Goal: Task Accomplishment & Management: Manage account settings

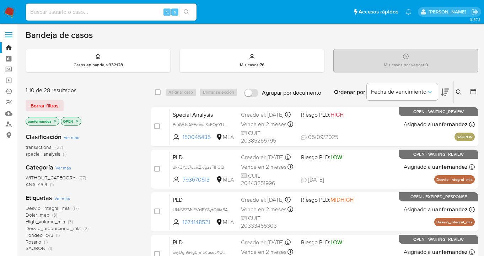
click at [44, 103] on span "Borrar filtros" at bounding box center [45, 106] width 28 height 10
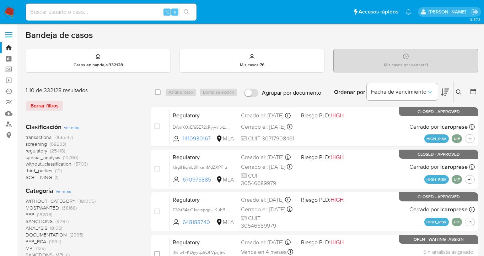
click at [457, 92] on icon at bounding box center [458, 92] width 6 height 6
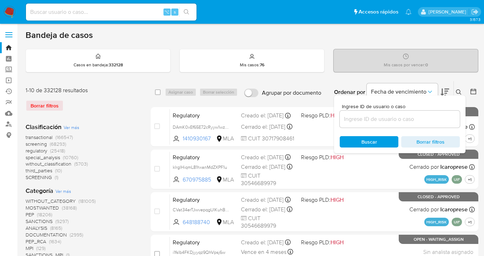
click at [389, 118] on input at bounding box center [399, 119] width 120 height 9
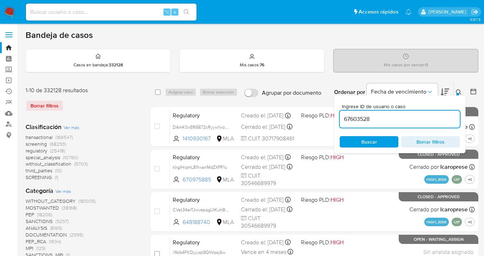
type input "67603528"
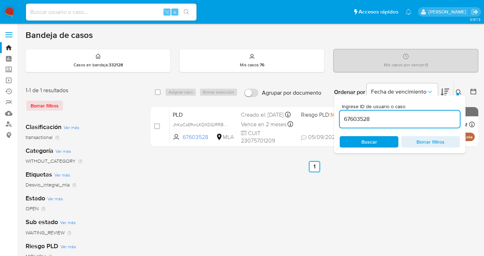
click at [457, 89] on icon at bounding box center [458, 92] width 6 height 6
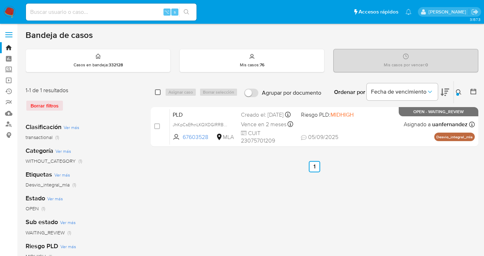
click at [158, 92] on input "checkbox" at bounding box center [158, 92] width 6 height 6
checkbox input "true"
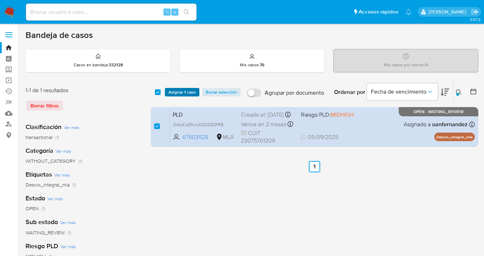
click at [176, 91] on span "Asignar 1 caso" at bounding box center [181, 92] width 27 height 7
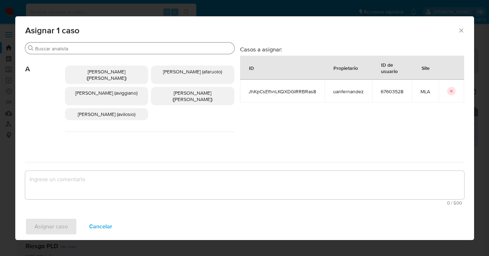
click at [126, 50] on input "Buscar" at bounding box center [133, 48] width 196 height 6
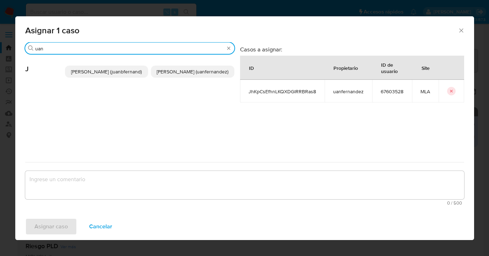
type input "uan"
click at [191, 75] on span "Juan Pablo Fernandez (uanfernandez)" at bounding box center [193, 71] width 72 height 7
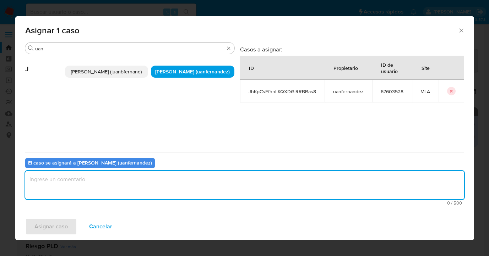
click at [153, 185] on textarea "assign-modal" at bounding box center [244, 185] width 439 height 28
type textarea "asig"
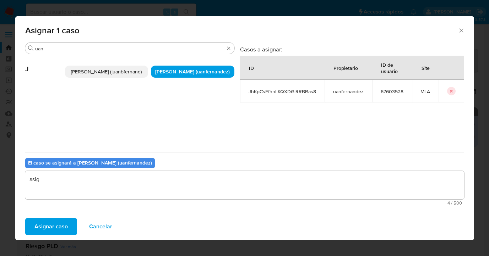
click at [58, 233] on span "Asignar caso" at bounding box center [50, 227] width 33 height 16
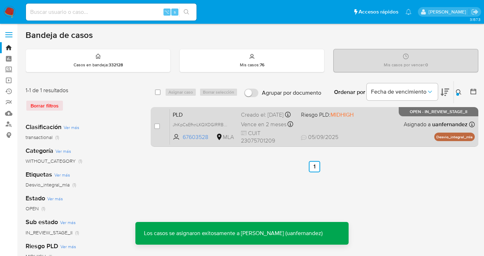
click at [358, 132] on div "PLD JhKpCsEfhnLKQXDGlRRBRas8 67603528 MLA Riesgo PLD: MIDHIGH Creado el: 12/08/…" at bounding box center [322, 127] width 305 height 36
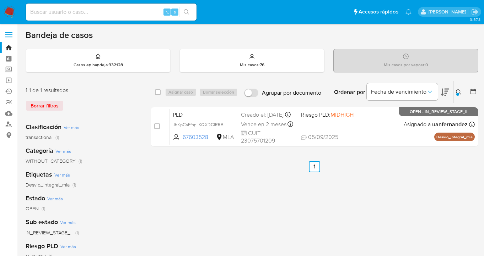
click at [458, 91] on icon at bounding box center [458, 92] width 6 height 6
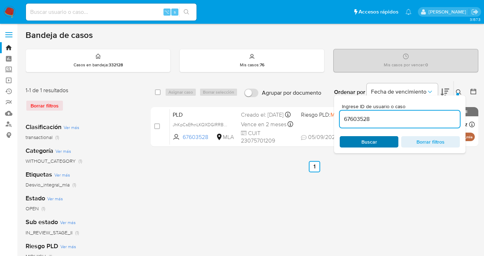
click at [380, 142] on span "Buscar" at bounding box center [368, 142] width 49 height 10
click at [459, 91] on icon at bounding box center [458, 92] width 6 height 6
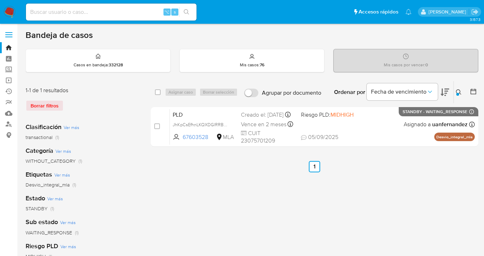
drag, startPoint x: 159, startPoint y: 93, endPoint x: 164, endPoint y: 92, distance: 5.0
click at [159, 93] on input "checkbox" at bounding box center [158, 92] width 6 height 6
checkbox input "true"
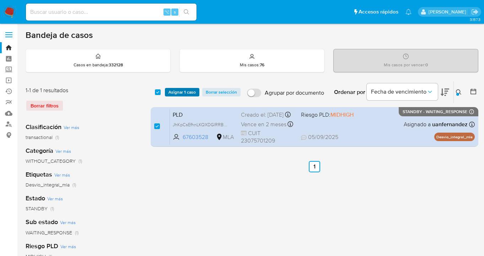
click at [168, 92] on span "Asignar 1 caso" at bounding box center [181, 92] width 27 height 7
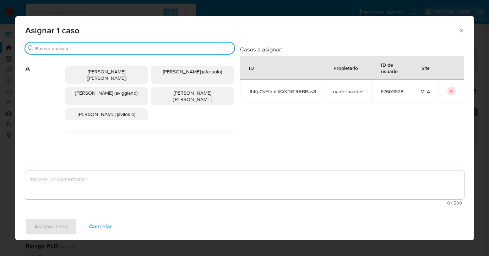
click at [144, 47] on input "Buscar" at bounding box center [133, 48] width 196 height 6
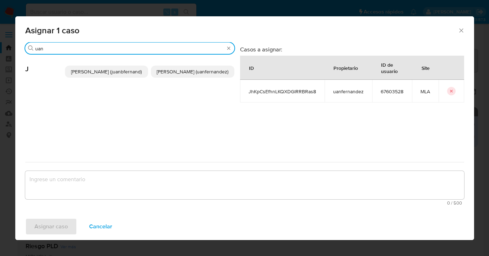
type input "uan"
drag, startPoint x: 186, startPoint y: 72, endPoint x: 178, endPoint y: 97, distance: 25.5
click at [186, 73] on span "Juan Pablo Fernandez (uanfernandez)" at bounding box center [193, 71] width 72 height 7
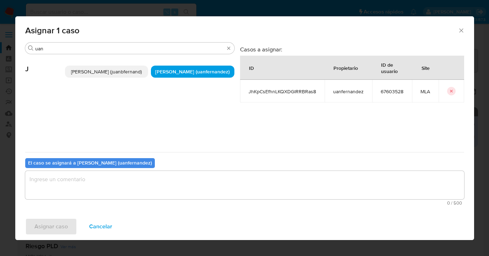
click at [158, 186] on textarea "assign-modal" at bounding box center [244, 185] width 439 height 28
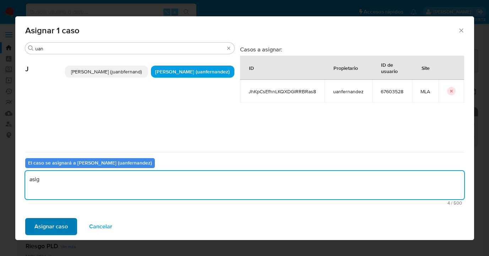
type textarea "asig"
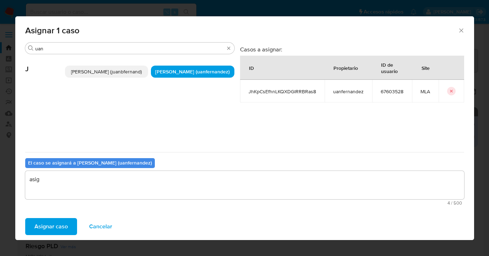
click at [75, 225] on button "Asignar caso" at bounding box center [51, 226] width 52 height 17
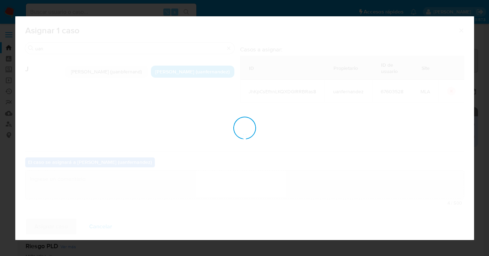
checkbox input "false"
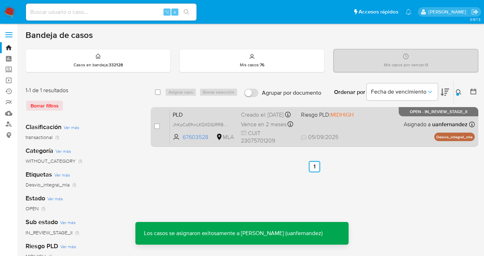
click at [366, 132] on div "PLD JhKpCsEfhnLKQXDGlRRBRas8 67603528 MLA Riesgo PLD: MIDHIGH Creado el: 12/08/…" at bounding box center [322, 127] width 305 height 36
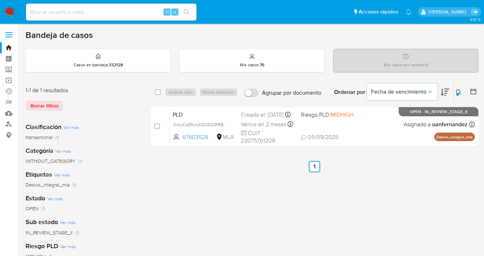
click at [456, 90] on icon at bounding box center [457, 91] width 5 height 5
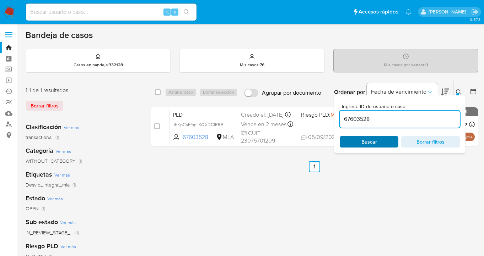
click at [370, 138] on span "Buscar" at bounding box center [369, 141] width 16 height 11
click at [457, 92] on icon at bounding box center [458, 92] width 6 height 6
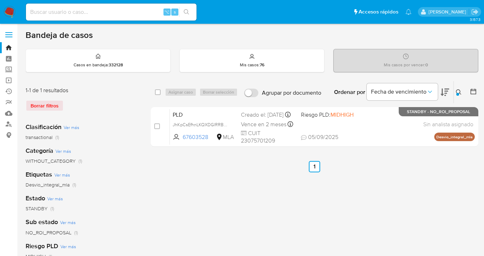
click at [458, 92] on icon at bounding box center [458, 92] width 6 height 6
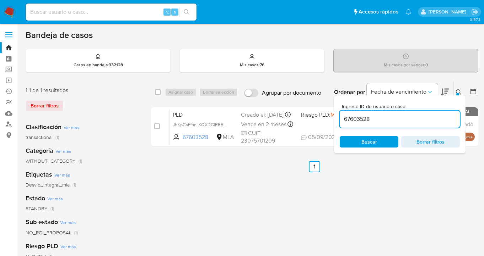
drag, startPoint x: 380, startPoint y: 116, endPoint x: 347, endPoint y: 114, distance: 33.1
click at [347, 114] on div "67603528" at bounding box center [399, 119] width 120 height 17
type input "5995339"
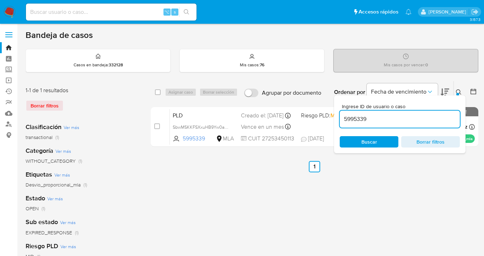
click at [459, 90] on icon at bounding box center [458, 92] width 6 height 6
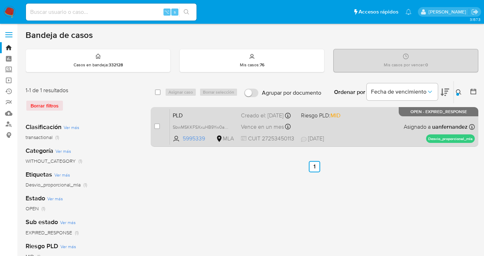
click at [406, 120] on div "PLD SbwMSKKFSXxuHB9Yw0ar1vrB 5995339 MLA Riesgo PLD: MID Creado el: 12/08/2025 …" at bounding box center [322, 127] width 305 height 36
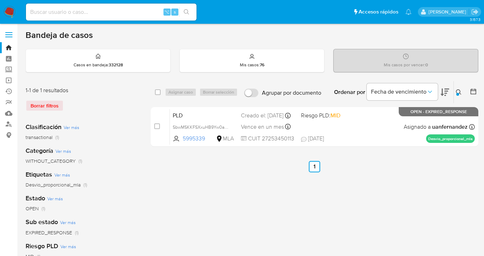
drag, startPoint x: 156, startPoint y: 91, endPoint x: 170, endPoint y: 89, distance: 13.7
click at [158, 90] on input "checkbox" at bounding box center [158, 92] width 6 height 6
checkbox input "true"
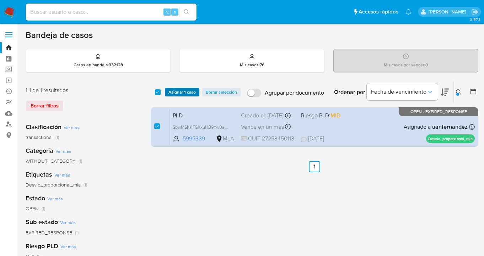
click at [178, 89] on span "Asignar 1 caso" at bounding box center [181, 92] width 27 height 7
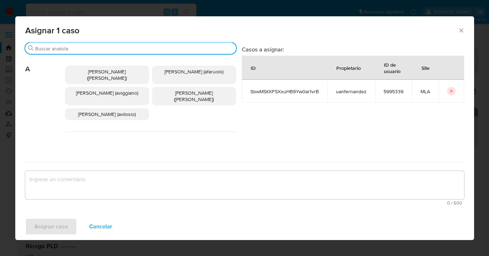
click at [128, 49] on input "Buscar" at bounding box center [134, 48] width 198 height 6
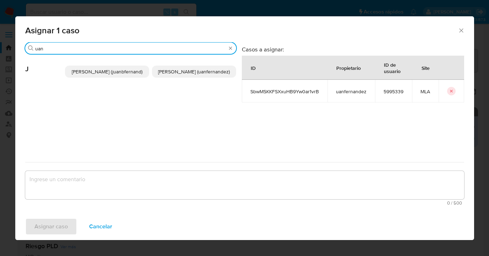
type input "uan"
click at [181, 71] on span "Juan Pablo Fernandez (uanfernandez)" at bounding box center [194, 71] width 72 height 7
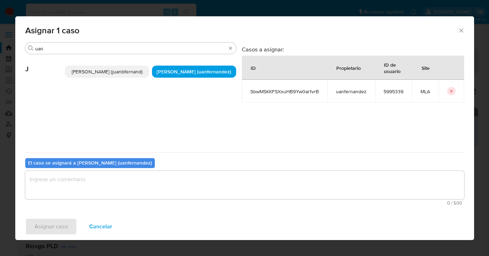
click at [74, 184] on textarea "assign-modal" at bounding box center [244, 185] width 439 height 28
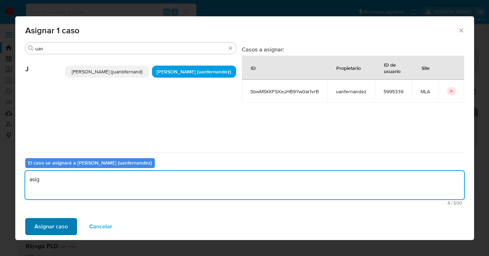
type textarea "asig"
click at [43, 227] on span "Asignar caso" at bounding box center [50, 227] width 33 height 16
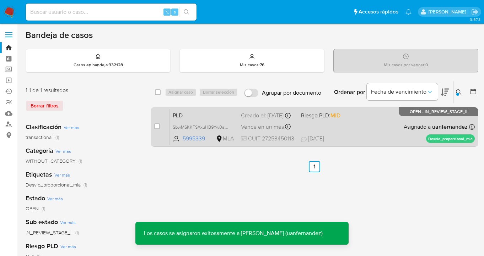
click at [382, 138] on span "30/08/2025 30/08/2025 10:53" at bounding box center [358, 139] width 114 height 8
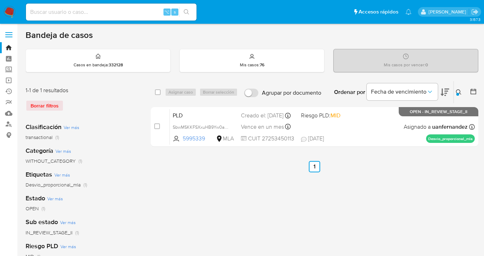
click at [458, 91] on icon at bounding box center [458, 92] width 6 height 6
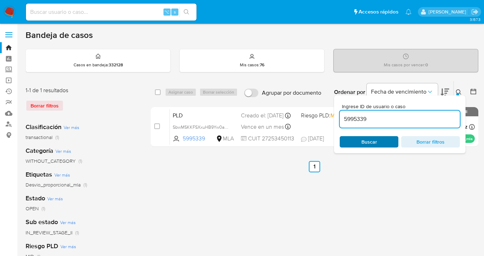
click at [375, 140] on span "Buscar" at bounding box center [369, 141] width 16 height 11
click at [459, 88] on button at bounding box center [459, 92] width 12 height 9
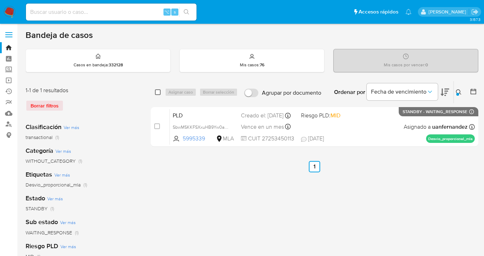
click at [157, 93] on input "checkbox" at bounding box center [158, 92] width 6 height 6
checkbox input "true"
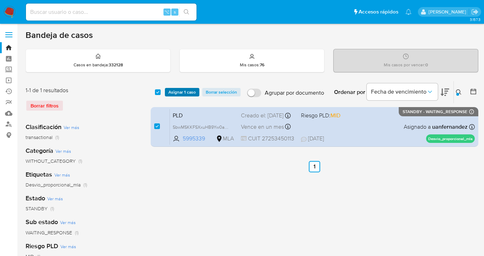
click at [192, 91] on span "Asignar 1 caso" at bounding box center [181, 92] width 27 height 7
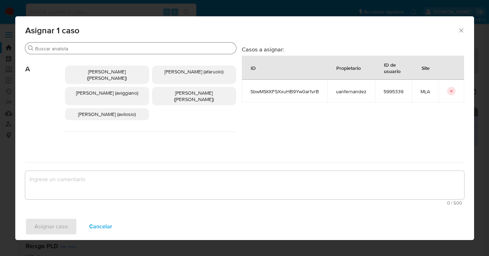
click at [166, 49] on input "Buscar" at bounding box center [134, 48] width 198 height 6
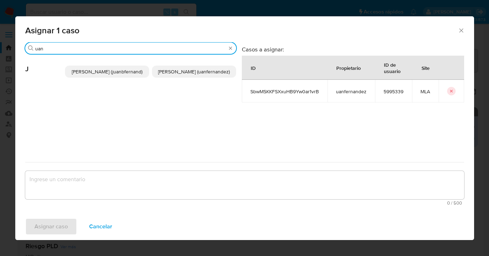
type input "uan"
click at [178, 71] on span "Juan Pablo Fernandez (uanfernandez)" at bounding box center [194, 71] width 72 height 7
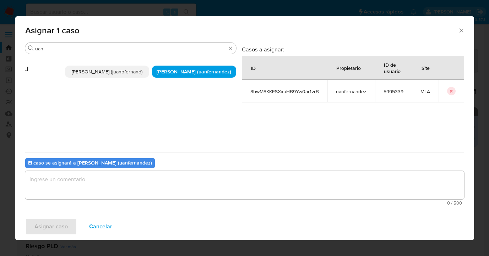
click at [176, 179] on textarea "assign-modal" at bounding box center [244, 185] width 439 height 28
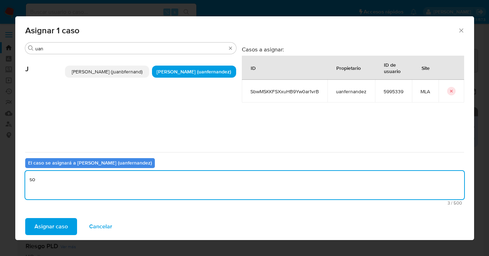
type textarea "s"
type textarea "asig"
click at [39, 228] on span "Asignar caso" at bounding box center [50, 227] width 33 height 16
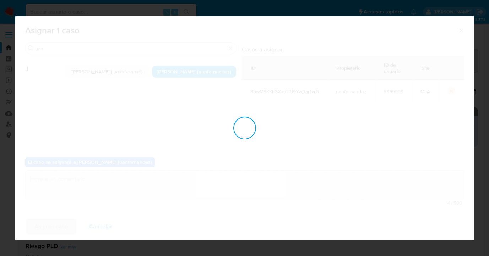
checkbox input "false"
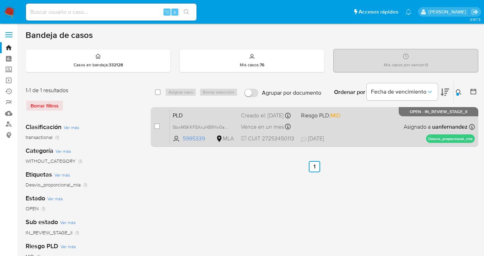
click at [392, 131] on div "PLD SbwMSKKFSXxuHB9Yw0ar1vrB 5995339 MLA Riesgo PLD: MID Creado el: 12/08/2025 …" at bounding box center [322, 127] width 305 height 36
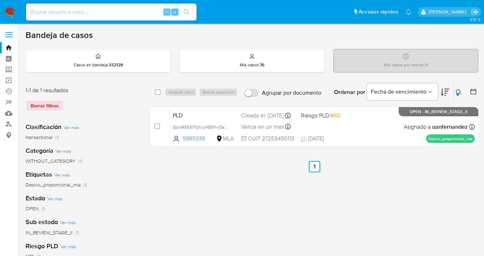
click at [457, 91] on icon at bounding box center [458, 92] width 6 height 6
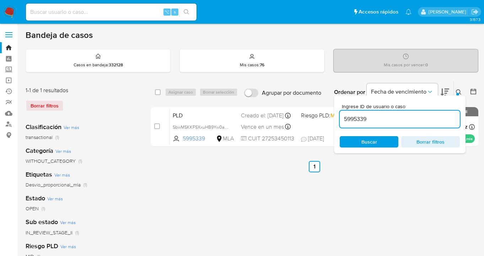
drag, startPoint x: 402, startPoint y: 117, endPoint x: 348, endPoint y: 116, distance: 53.3
click at [343, 118] on input "5995339" at bounding box center [399, 119] width 120 height 9
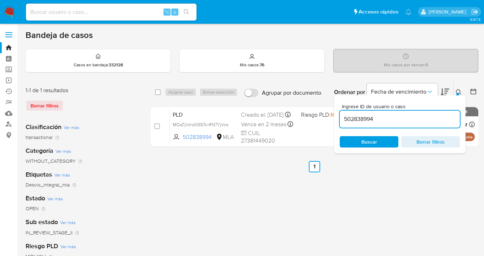
click at [458, 92] on icon at bounding box center [458, 92] width 6 height 6
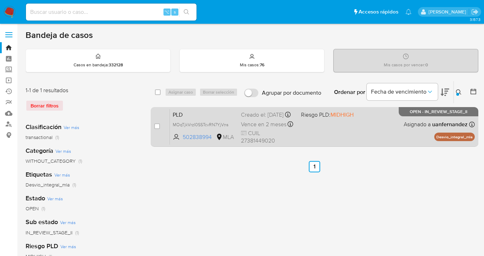
click at [389, 120] on div "PLD MOqTjkVrzI0SSTcvRN7YjVns 502838994 MLA Riesgo PLD: MIDHIGH Creado el: 12/08…" at bounding box center [322, 127] width 305 height 36
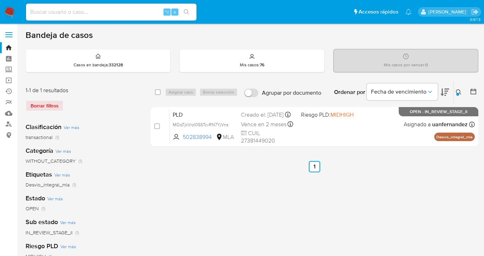
drag, startPoint x: 458, startPoint y: 91, endPoint x: 408, endPoint y: 114, distance: 55.6
click at [458, 91] on icon at bounding box center [458, 92] width 6 height 6
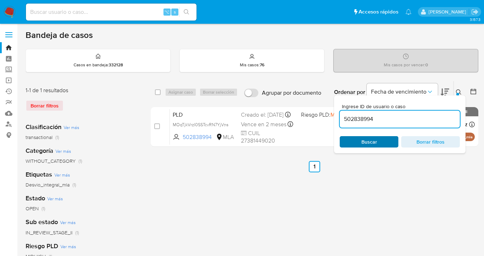
click at [378, 141] on span "Buscar" at bounding box center [368, 142] width 49 height 10
drag, startPoint x: 459, startPoint y: 90, endPoint x: 431, endPoint y: 105, distance: 31.8
click at [459, 90] on icon at bounding box center [458, 92] width 6 height 6
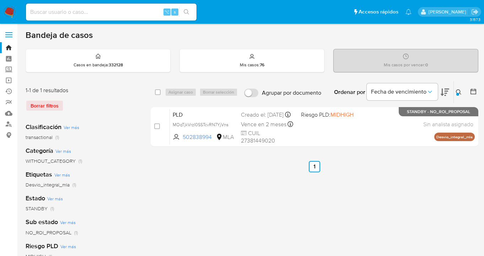
click at [457, 91] on icon at bounding box center [458, 92] width 6 height 6
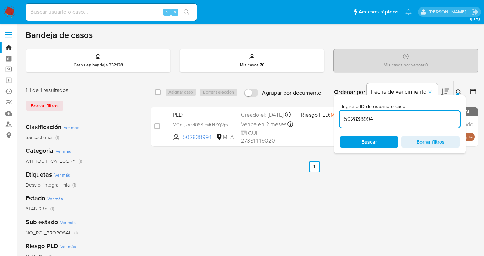
drag, startPoint x: 385, startPoint y: 121, endPoint x: 335, endPoint y: 114, distance: 50.2
click at [335, 114] on div "Ingrese ID de usuario o caso 502838994 Buscar Borrar filtros" at bounding box center [399, 125] width 131 height 58
type input "279868374"
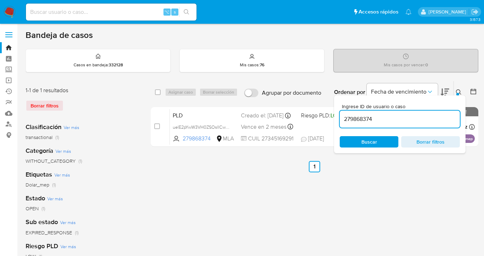
click at [459, 91] on icon at bounding box center [458, 92] width 6 height 6
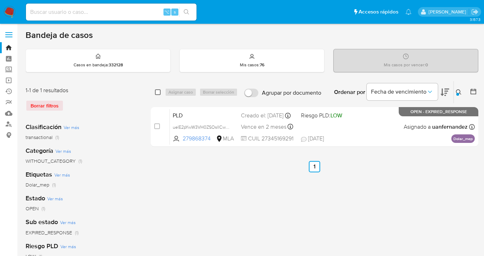
click at [158, 92] on input "checkbox" at bounding box center [158, 92] width 6 height 6
checkbox input "true"
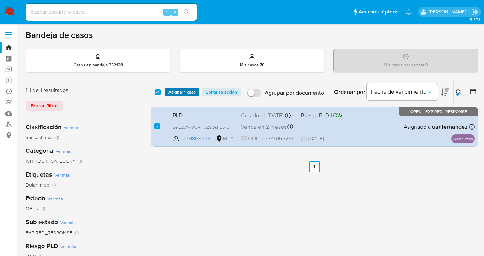
click at [178, 94] on span "Asignar 1 caso" at bounding box center [181, 92] width 27 height 7
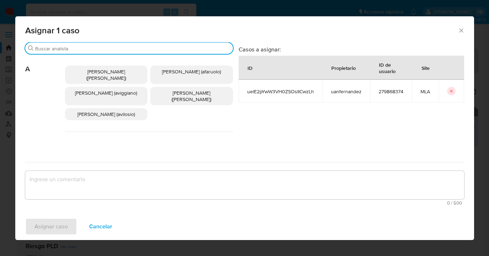
click at [132, 49] on input "Buscar" at bounding box center [132, 48] width 195 height 6
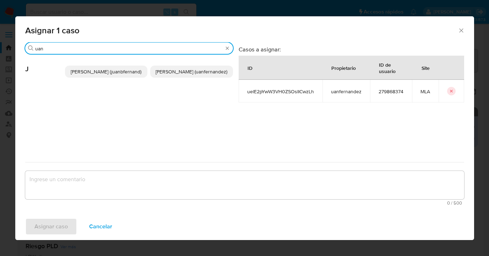
type input "uan"
drag, startPoint x: 182, startPoint y: 74, endPoint x: 175, endPoint y: 86, distance: 13.5
click at [182, 75] on span "Juan Pablo Fernandez (uanfernandez)" at bounding box center [192, 71] width 72 height 7
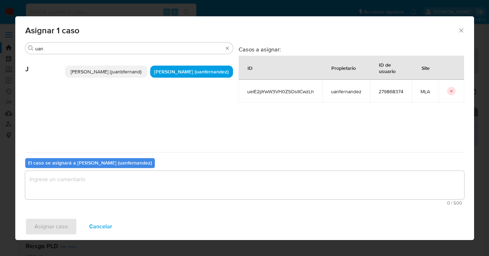
click at [134, 199] on textarea "assign-modal" at bounding box center [244, 185] width 439 height 28
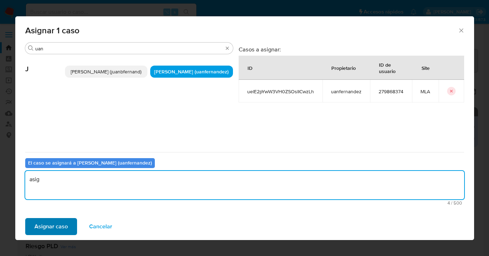
type textarea "asig"
click at [48, 230] on span "Asignar caso" at bounding box center [50, 227] width 33 height 16
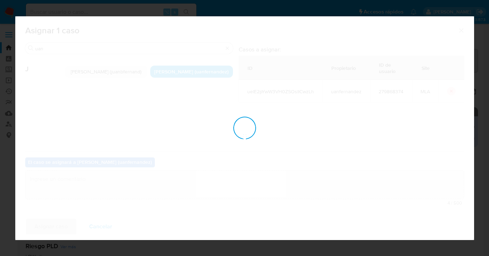
checkbox input "false"
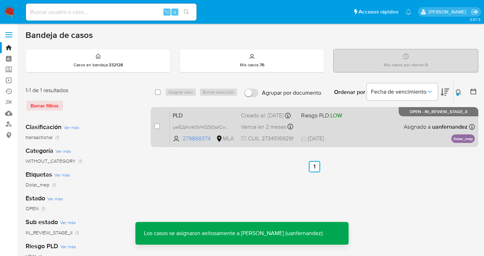
click at [394, 125] on div "PLD uelE2pYwW3VH0ZSOsIICwzLh 279868374 MLA Riesgo PLD: LOW Creado el: 12/08/202…" at bounding box center [322, 127] width 305 height 36
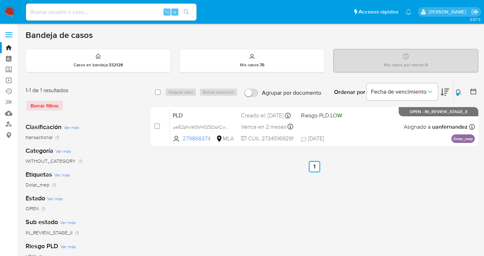
click at [458, 92] on icon at bounding box center [458, 92] width 6 height 6
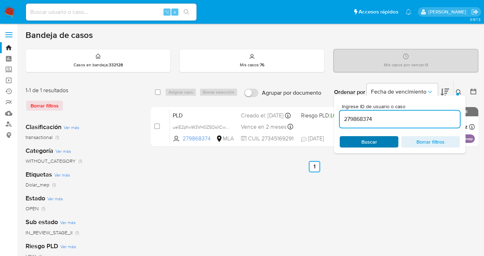
click at [381, 142] on span "Buscar" at bounding box center [368, 142] width 49 height 10
click at [456, 93] on div at bounding box center [457, 94] width 3 height 3
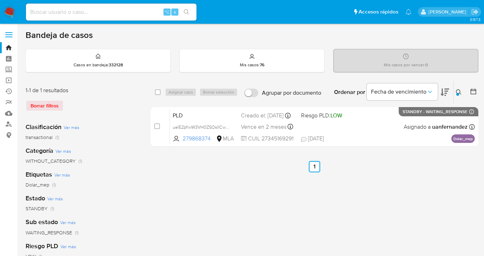
click at [456, 91] on icon at bounding box center [457, 91] width 5 height 5
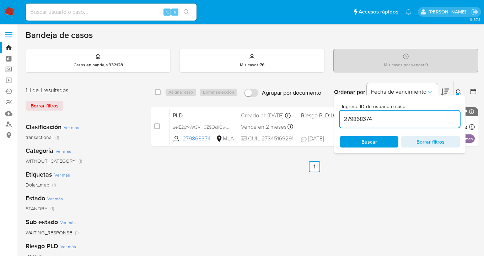
drag, startPoint x: 376, startPoint y: 120, endPoint x: 349, endPoint y: 120, distance: 26.3
click at [340, 120] on input "279868374" at bounding box center [399, 119] width 120 height 9
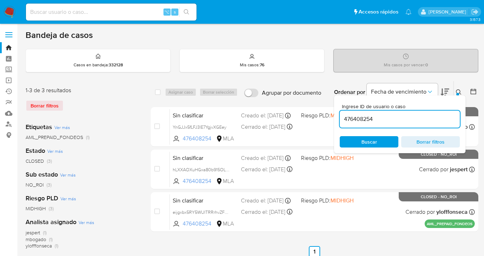
click at [458, 92] on icon at bounding box center [458, 92] width 6 height 6
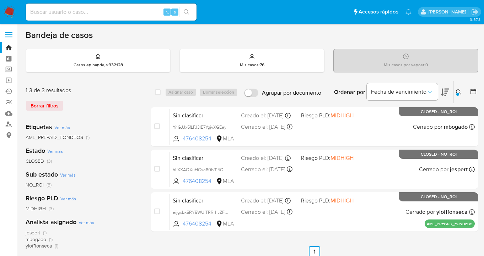
click at [459, 90] on icon at bounding box center [457, 91] width 5 height 5
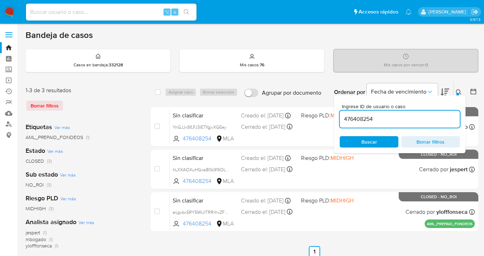
drag, startPoint x: 374, startPoint y: 121, endPoint x: 342, endPoint y: 116, distance: 31.9
click at [341, 116] on input "476408254" at bounding box center [399, 119] width 120 height 9
type input "11053467"
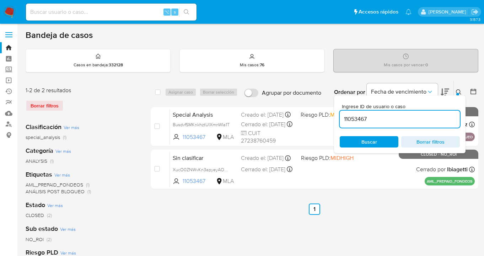
click at [370, 143] on span "Buscar" at bounding box center [369, 141] width 16 height 11
click at [457, 90] on icon at bounding box center [458, 92] width 6 height 6
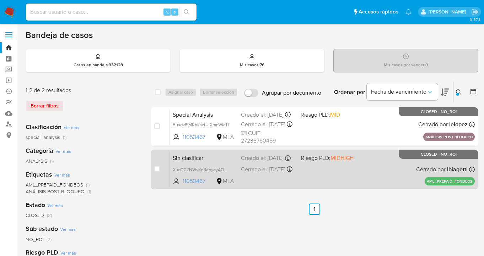
click at [371, 168] on div "Sin clasificar XucO0ZNWvKn3apyeyAOxTaHU 11053467 MLA Riesgo PLD: MIDHIGH Creado…" at bounding box center [322, 170] width 305 height 36
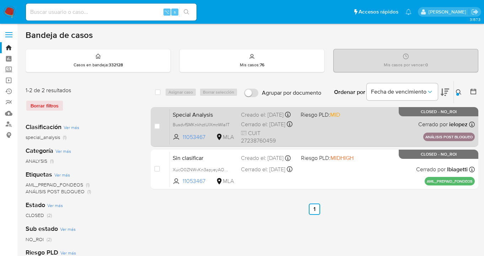
click at [354, 135] on div "Special Analysis BusdvfSMKnkhztUIXmnWIa1T 11053467 MLA Riesgo PLD: MID Creado e…" at bounding box center [322, 127] width 305 height 36
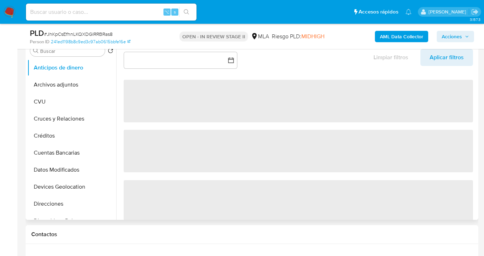
select select "10"
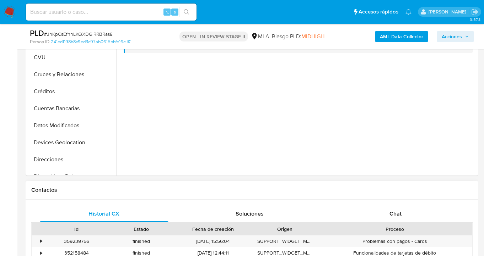
scroll to position [219, 0]
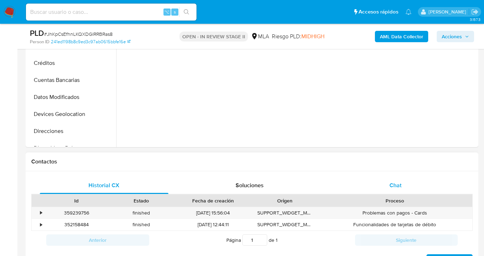
click at [412, 184] on div "Chat" at bounding box center [395, 185] width 129 height 17
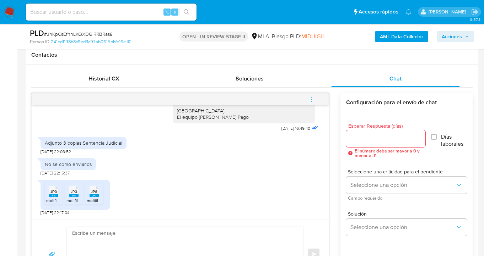
scroll to position [345, 0]
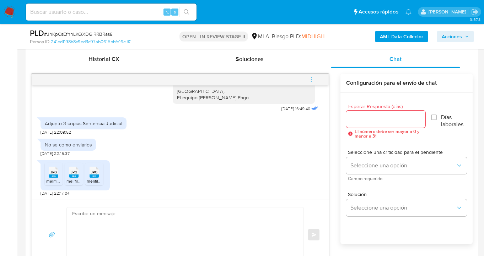
click at [53, 175] on rect at bounding box center [53, 176] width 9 height 3
click at [72, 173] on span "JPG" at bounding box center [74, 172] width 6 height 5
click at [93, 175] on rect at bounding box center [93, 176] width 9 height 3
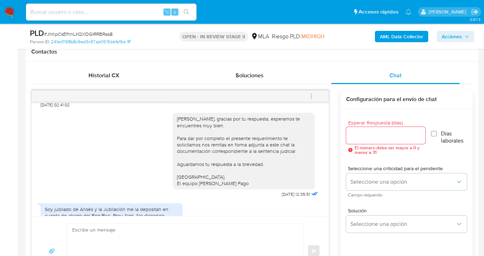
scroll to position [767, 0]
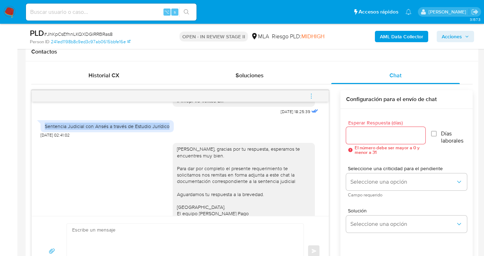
drag, startPoint x: 47, startPoint y: 147, endPoint x: 181, endPoint y: 148, distance: 134.9
click at [181, 138] on div "Sentencia Judicial con Ansés a través de Estudio Jurídico 05/09/2025 02:41:02" at bounding box center [179, 127] width 279 height 21
copy div "Sentencia Judicial con Ansés a través de Estudio Jurídico"
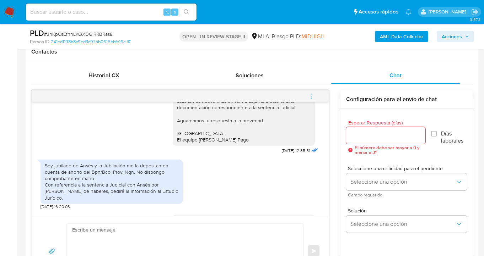
scroll to position [847, 0]
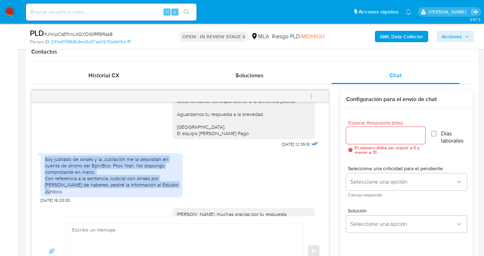
drag, startPoint x: 45, startPoint y: 178, endPoint x: 162, endPoint y: 203, distance: 118.7
click at [162, 195] on div "Soy jubilado de Ansés y la Jubilación me la depositan en cuenta de ahorro del B…" at bounding box center [111, 175] width 133 height 39
copy div "Soy jubilado de Ansés y la Jubilación me la depositan en cuenta de ahorro del B…"
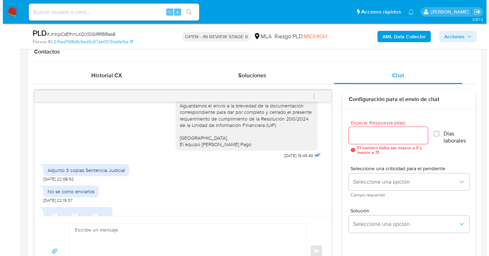
scroll to position [976, 0]
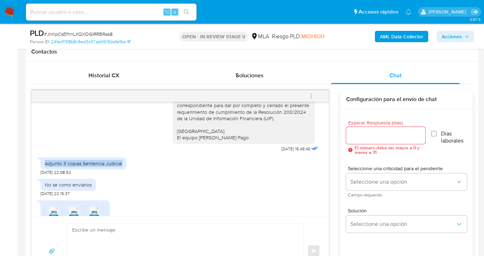
drag, startPoint x: 46, startPoint y: 177, endPoint x: 122, endPoint y: 178, distance: 76.3
click at [122, 170] on div "Adjunto 3 copias Sentencia Judicial" at bounding box center [83, 164] width 86 height 12
copy div "Adjunto 3 copias Sentencia Judicial"
click at [353, 134] on input "Esperar Respuesta (días)" at bounding box center [386, 135] width 80 height 9
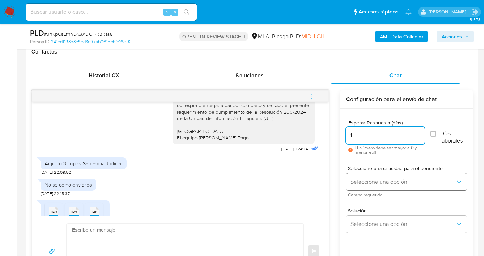
type input "1"
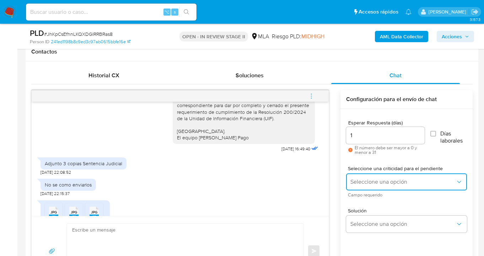
click at [391, 183] on span "Seleccione una opción" at bounding box center [402, 182] width 105 height 7
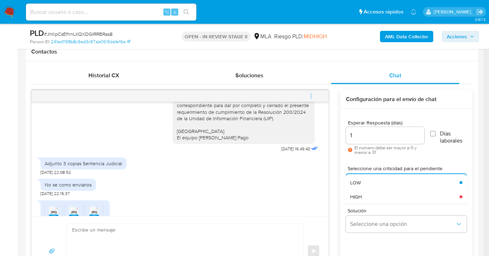
drag, startPoint x: 385, startPoint y: 181, endPoint x: 376, endPoint y: 201, distance: 21.6
click at [385, 181] on div "LOW" at bounding box center [402, 183] width 105 height 14
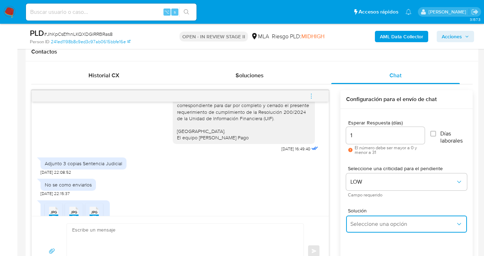
click at [369, 216] on button "Seleccione una opción" at bounding box center [406, 224] width 121 height 17
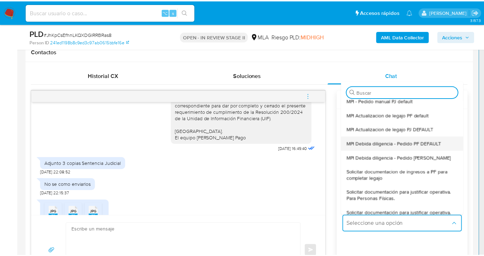
scroll to position [60, 0]
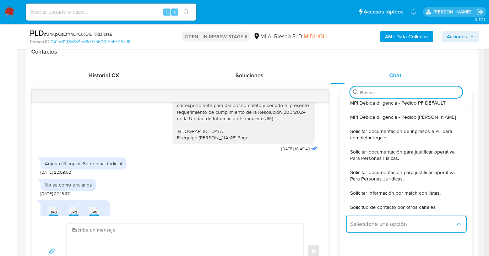
click at [398, 154] on span "Solicitar documentación para justificar operativa. Para Personas Físicas." at bounding box center [404, 155] width 108 height 13
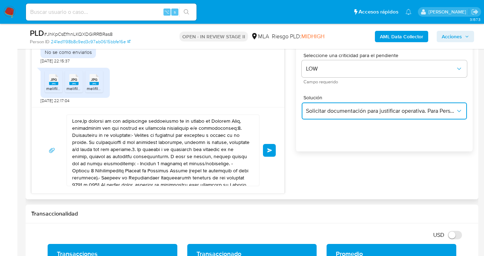
scroll to position [423, 0]
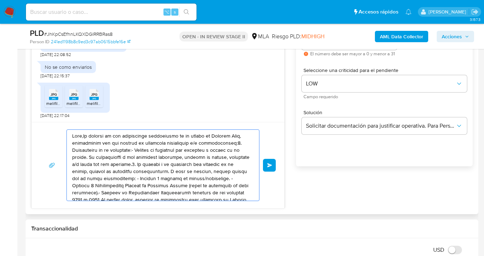
drag, startPoint x: 138, startPoint y: 167, endPoint x: 34, endPoint y: 129, distance: 111.5
click at [32, 127] on div "Enviar" at bounding box center [158, 165] width 252 height 86
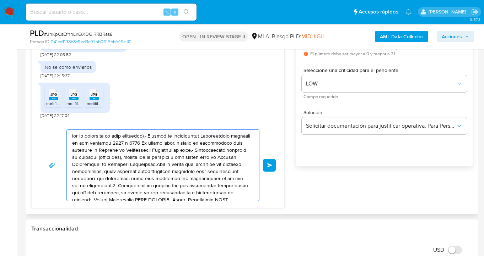
drag, startPoint x: 205, startPoint y: 179, endPoint x: 77, endPoint y: 145, distance: 132.2
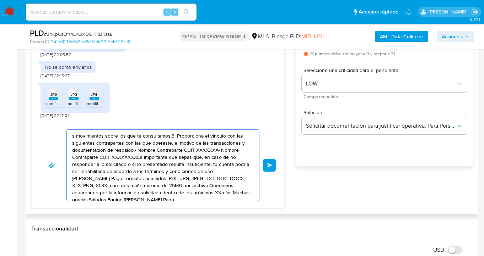
drag, startPoint x: 211, startPoint y: 186, endPoint x: 46, endPoint y: 126, distance: 175.1
type textarea "amos aguardando por la información solicitada dentro de los próximos XX días.Mu…"
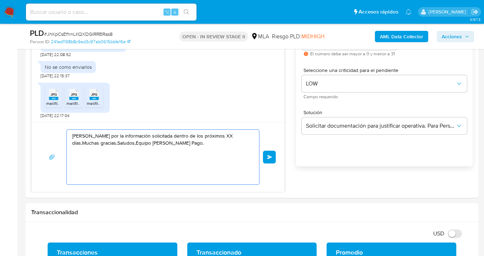
drag, startPoint x: 170, startPoint y: 169, endPoint x: -28, endPoint y: 113, distance: 206.0
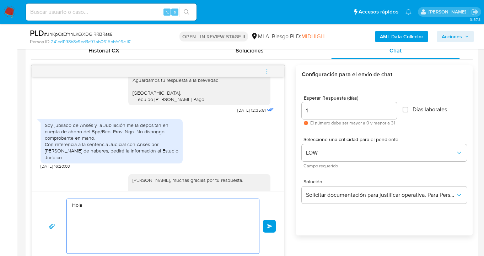
scroll to position [920, 0]
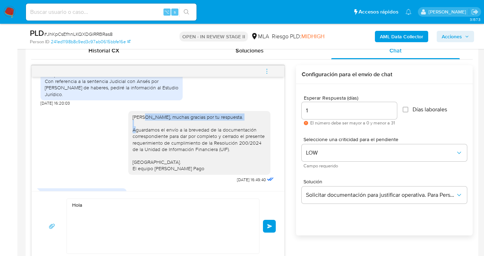
drag, startPoint x: 139, startPoint y: 130, endPoint x: 238, endPoint y: 130, distance: 99.1
click at [238, 130] on div "Hola Hector Alias, muchas gracias por tu respuesta. Aguardamos el envío a la br…" at bounding box center [198, 143] width 133 height 58
copy div "Hector Alias, muchas gracias por tu respuesta."
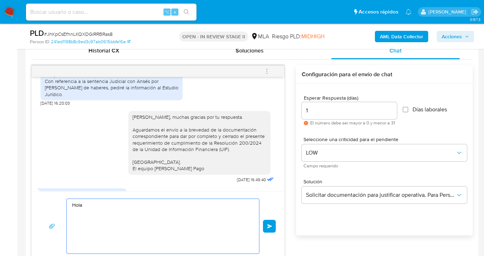
click at [123, 202] on textarea "Hola" at bounding box center [161, 226] width 178 height 55
paste textarea "Hector Alias, muchas gracias por tu respuesta."
paste textarea "Confirmamos la recepción de la documentación y en base a la misma damos por com…"
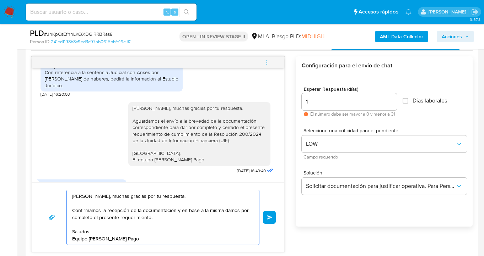
scroll to position [399, 0]
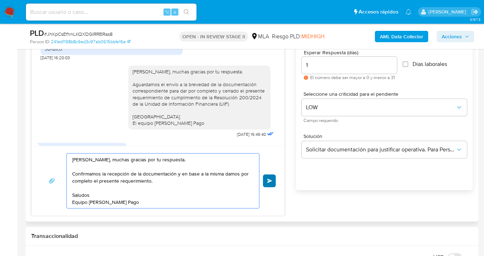
type textarea "Hola Hector Alias, muchas gracias por tu respuesta. Confirmamos la recepción de…"
click at [269, 182] on span "Enviar" at bounding box center [269, 181] width 5 height 4
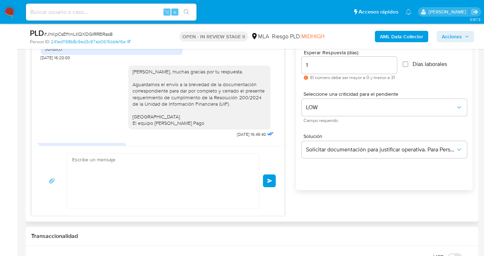
scroll to position [1077, 0]
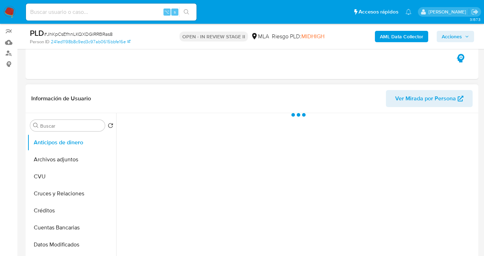
scroll to position [203, 0]
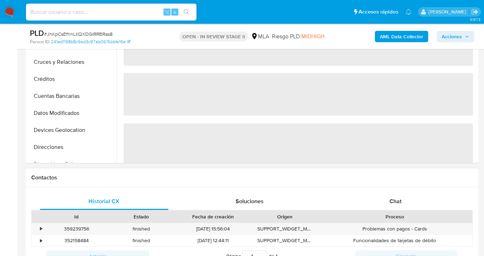
select select "10"
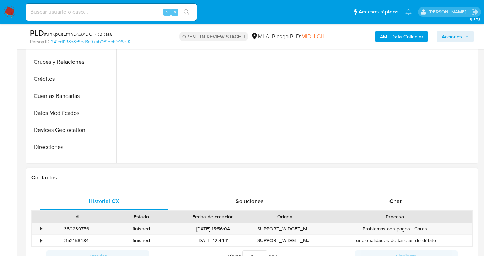
drag, startPoint x: 400, startPoint y: 201, endPoint x: 390, endPoint y: 180, distance: 23.2
click at [400, 201] on span "Chat" at bounding box center [395, 201] width 12 height 8
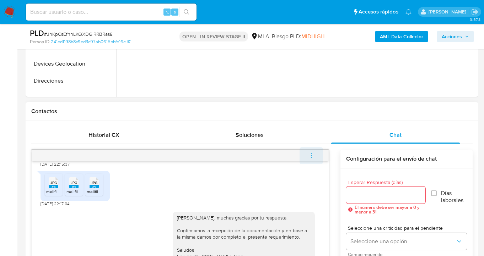
scroll to position [322, 0]
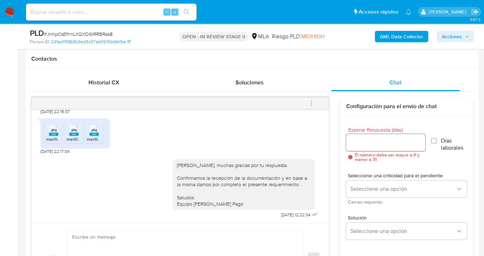
drag, startPoint x: 312, startPoint y: 100, endPoint x: 301, endPoint y: 102, distance: 10.4
click at [312, 101] on icon "menu-action" at bounding box center [311, 103] width 6 height 6
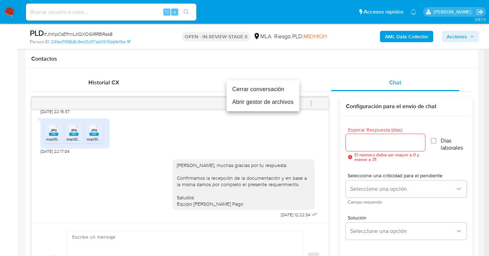
drag, startPoint x: 257, startPoint y: 89, endPoint x: 247, endPoint y: 92, distance: 10.5
click at [257, 90] on li "Cerrar conversación" at bounding box center [263, 89] width 73 height 13
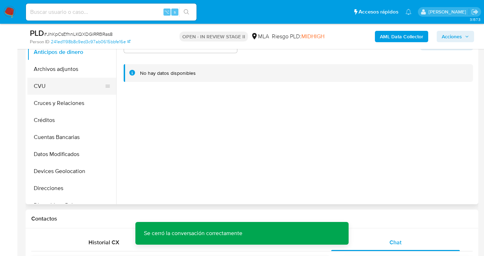
scroll to position [157, 0]
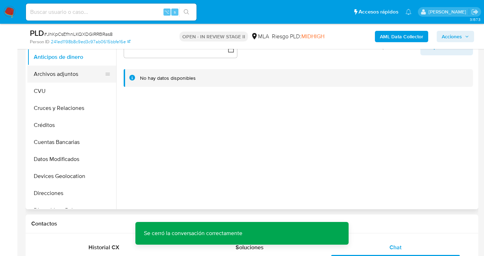
click at [70, 76] on button "Archivos adjuntos" at bounding box center [68, 74] width 83 height 17
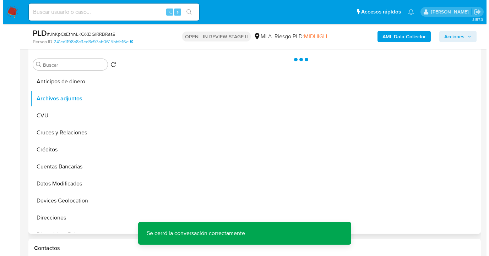
scroll to position [127, 0]
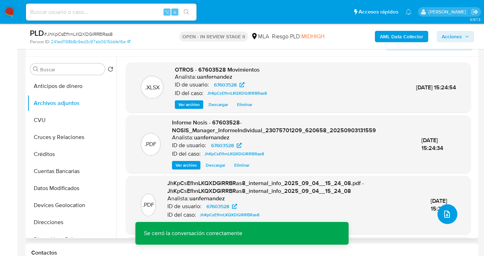
click at [442, 215] on icon "upload-file" at bounding box center [446, 214] width 9 height 9
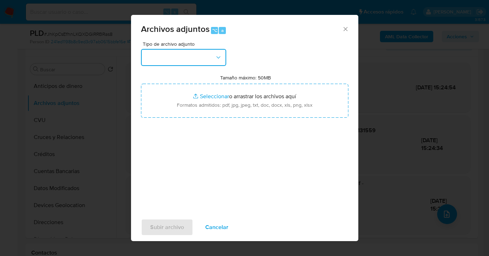
click at [208, 62] on button "button" at bounding box center [183, 57] width 85 height 17
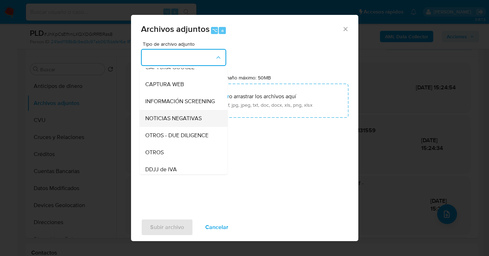
scroll to position [67, 0]
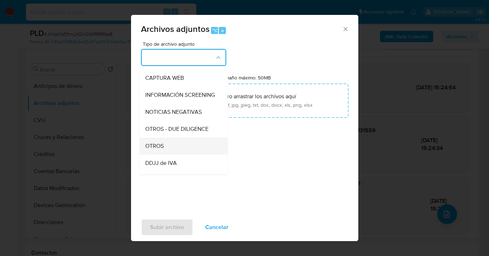
click at [178, 149] on div "OTROS" at bounding box center [181, 146] width 72 height 17
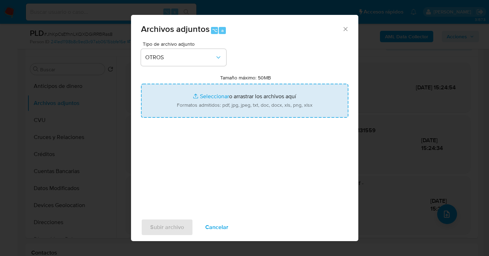
click at [273, 97] on input "Tamaño máximo: 50MB Seleccionar archivos" at bounding box center [244, 101] width 207 height 34
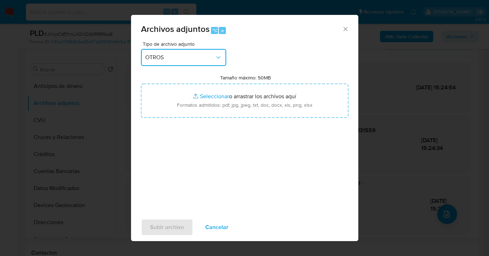
click at [210, 59] on span "OTROS" at bounding box center [180, 57] width 70 height 7
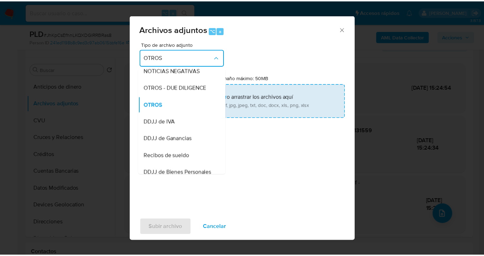
scroll to position [108, 0]
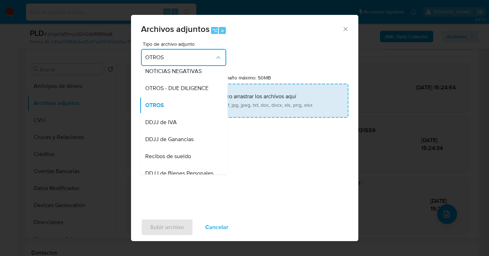
click at [265, 105] on input "Tamaño máximo: 50MB Seleccionar archivos" at bounding box center [244, 101] width 207 height 34
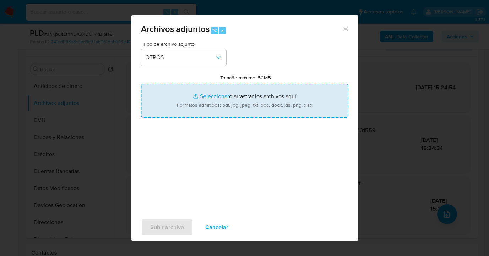
type input "C:\fakepath\Resolucion judicial 1.jpg"
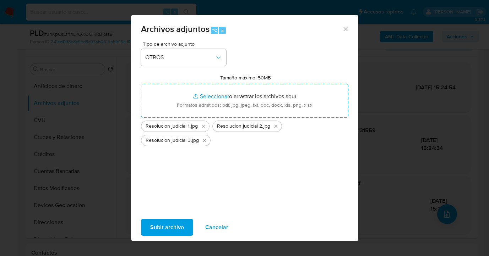
click at [168, 228] on span "Subir archivo" at bounding box center [167, 228] width 34 height 16
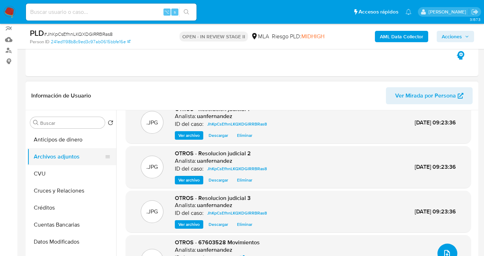
scroll to position [83, 0]
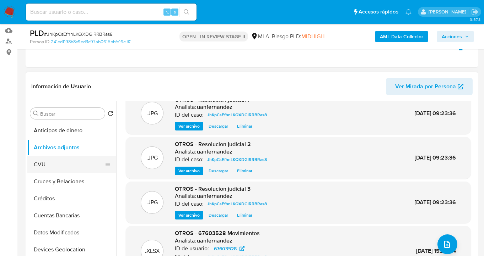
click at [64, 168] on button "CVU" at bounding box center [68, 164] width 83 height 17
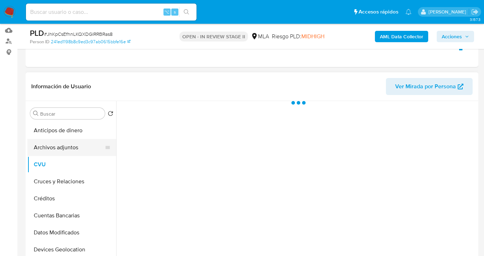
scroll to position [0, 0]
click at [73, 140] on button "Archivos adjuntos" at bounding box center [68, 147] width 83 height 17
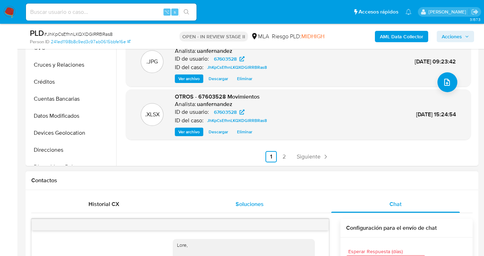
scroll to position [204, 0]
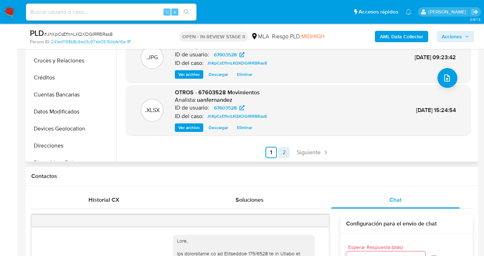
click at [285, 153] on link "2" at bounding box center [283, 152] width 11 height 11
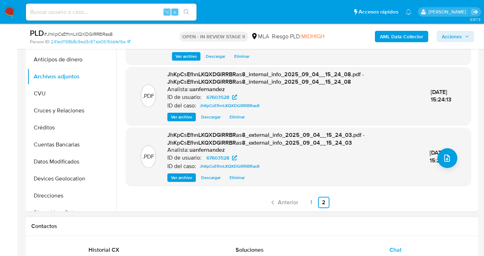
scroll to position [220, 0]
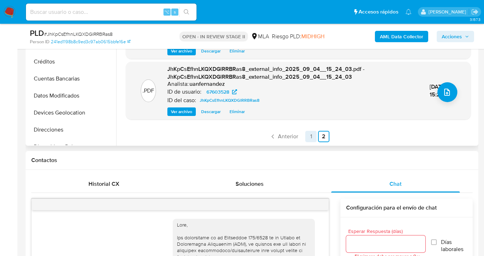
click at [309, 138] on link "1" at bounding box center [310, 136] width 11 height 11
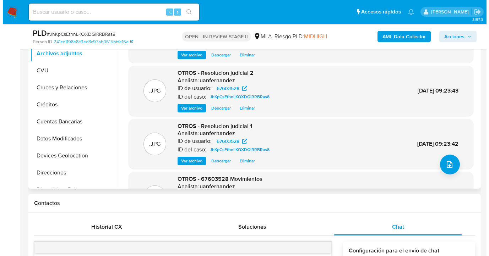
scroll to position [174, 0]
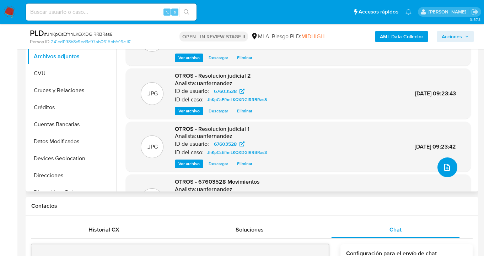
click at [446, 168] on icon "upload-file" at bounding box center [446, 167] width 9 height 9
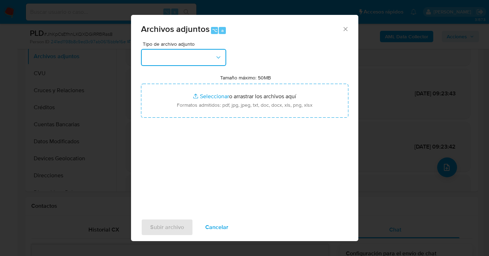
drag, startPoint x: 216, startPoint y: 56, endPoint x: 209, endPoint y: 63, distance: 9.8
click at [216, 57] on icon "button" at bounding box center [218, 57] width 7 height 7
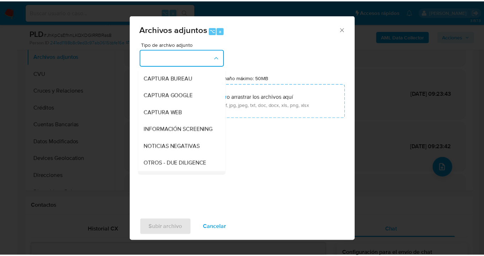
scroll to position [73, 0]
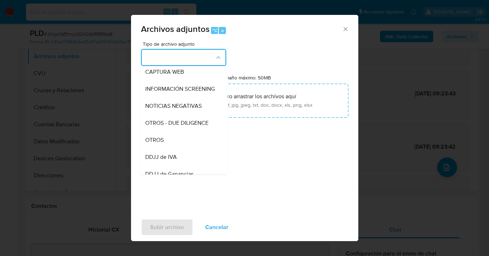
drag, startPoint x: 192, startPoint y: 141, endPoint x: 203, endPoint y: 138, distance: 10.7
click at [192, 142] on div "OTROS" at bounding box center [181, 140] width 72 height 17
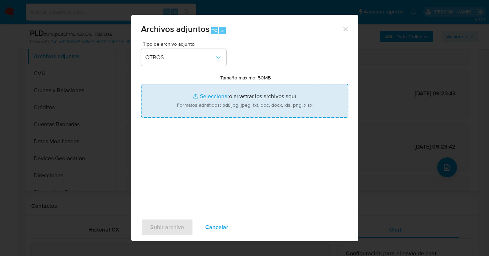
click at [247, 108] on input "Tamaño máximo: 50MB Seleccionar archivos" at bounding box center [244, 101] width 207 height 34
type input "C:\fakepath\67603528 analisis no roi Caselog JhKpCsEfhnLKQXDGlRRBRas8_2025_08_1…"
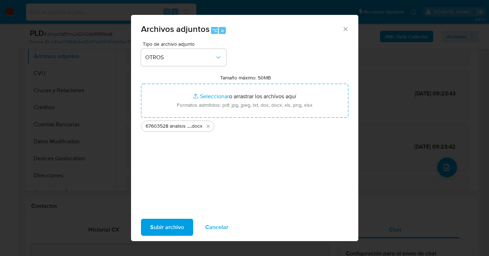
click at [169, 226] on span "Subir archivo" at bounding box center [167, 228] width 34 height 16
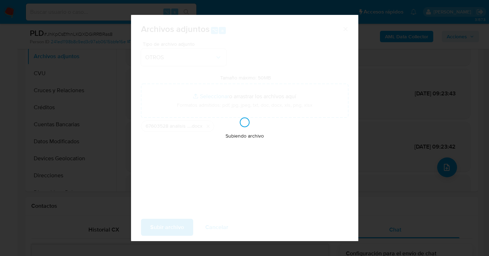
click at [168, 226] on div "Subiendo archivo" at bounding box center [244, 128] width 227 height 227
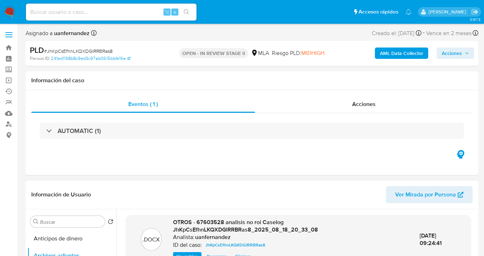
scroll to position [54, 0]
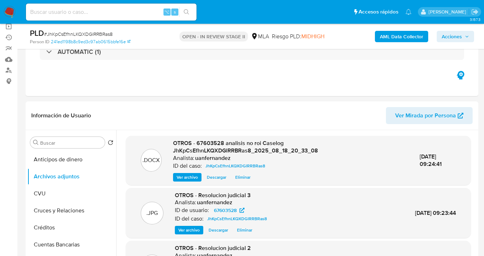
click at [452, 38] on span "Acciones" at bounding box center [451, 36] width 20 height 11
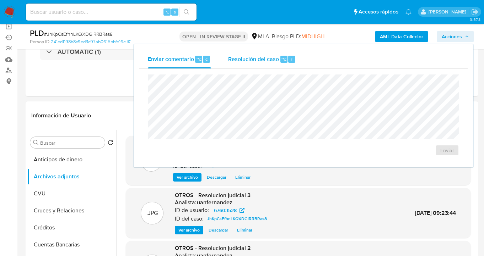
drag, startPoint x: 246, startPoint y: 56, endPoint x: 244, endPoint y: 62, distance: 6.7
click at [245, 56] on span "Resolución del caso" at bounding box center [253, 59] width 51 height 8
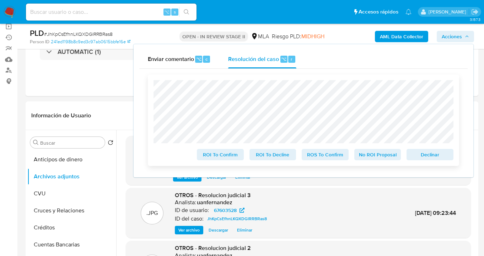
click at [374, 158] on span "No ROI Proposal" at bounding box center [377, 155] width 37 height 10
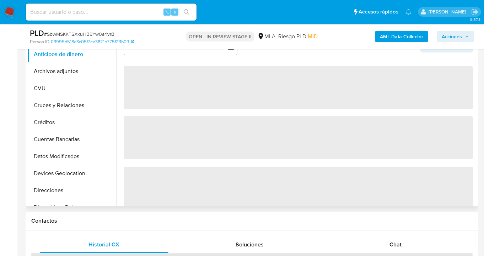
select select "10"
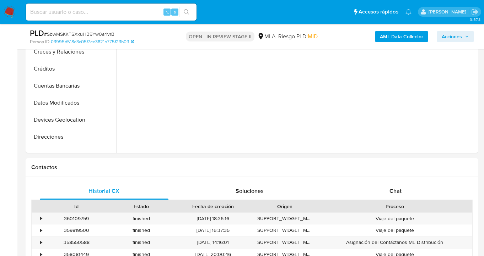
drag, startPoint x: 398, startPoint y: 190, endPoint x: 356, endPoint y: 153, distance: 55.6
click at [398, 190] on span "Chat" at bounding box center [395, 191] width 12 height 8
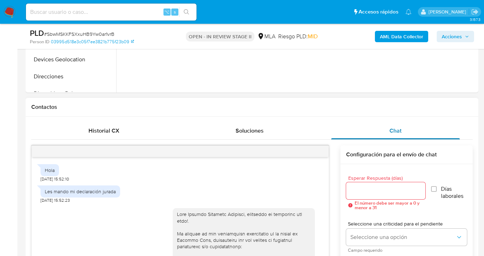
scroll to position [930, 0]
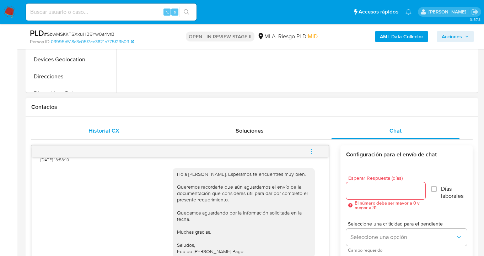
click at [115, 132] on span "Historial CX" at bounding box center [103, 131] width 31 height 8
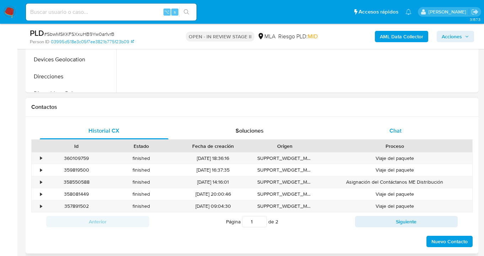
click at [395, 132] on span "Chat" at bounding box center [395, 131] width 12 height 8
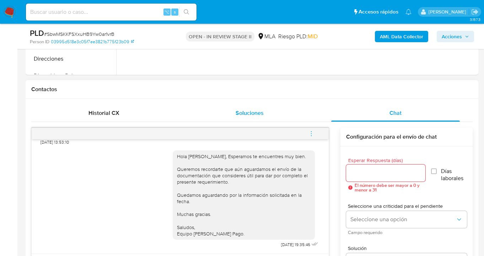
scroll to position [331, 0]
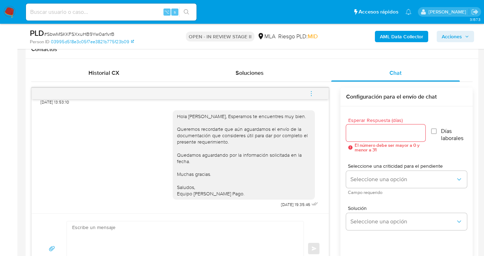
drag, startPoint x: 225, startPoint y: 193, endPoint x: 149, endPoint y: 110, distance: 111.6
click at [149, 110] on div "Hola [PERSON_NAME], Esperamos te encuentres muy bien. Queremos recordarte que a…" at bounding box center [179, 157] width 279 height 105
copy div "Hola [PERSON_NAME], Esperamos te encuentres muy bien. Queremos recordarte que a…"
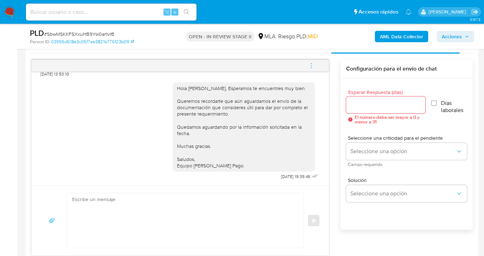
scroll to position [388, 0]
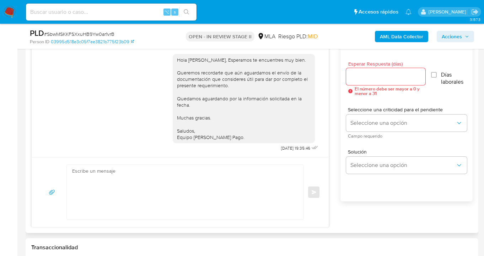
click at [141, 180] on textarea at bounding box center [183, 192] width 222 height 55
paste textarea "Hola [PERSON_NAME], Esperamos te encuentres muy bien. Queremos recordarte que a…"
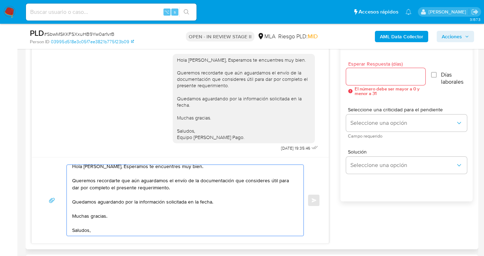
scroll to position [0, 0]
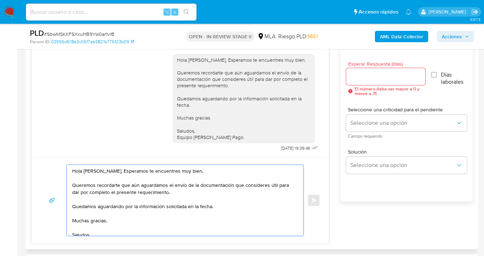
click at [131, 185] on textarea "Hola [PERSON_NAME], Esperamos te encuentres muy bien. Queremos recordarte que a…" at bounding box center [183, 200] width 222 height 71
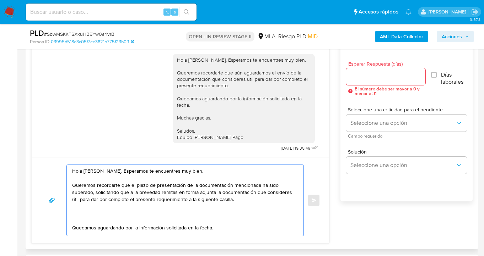
paste textarea "[EMAIL_ADDRESS][DOMAIN_NAME]"
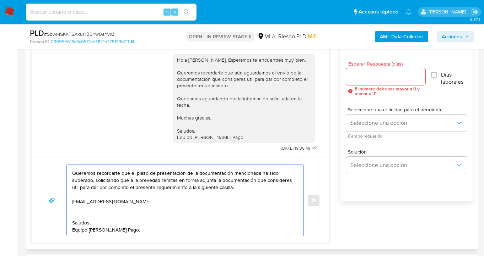
scroll to position [12, 0]
paste textarea "Es importante que sepas que, en caso de no responder a lo solicitado o si lo pr…"
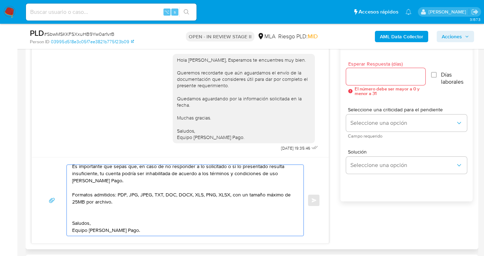
scroll to position [62, 0]
click at [107, 213] on textarea "Hola [PERSON_NAME], Esperamos te encuentres muy bien. Queremos recordarte que e…" at bounding box center [183, 200] width 222 height 71
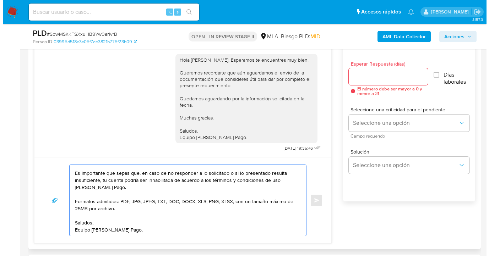
scroll to position [0, 0]
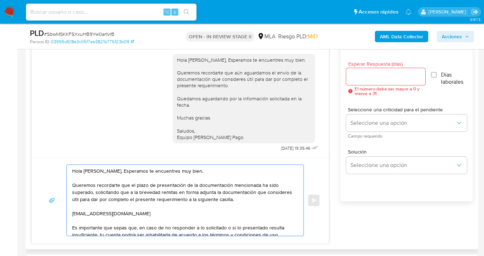
drag, startPoint x: 113, startPoint y: 229, endPoint x: 33, endPoint y: 136, distance: 122.9
click at [33, 136] on div "Hola [DATE] 15:52:10 Les mando mi declaración jurada [DATE] 15:52:23 [DATE] 18:…" at bounding box center [180, 137] width 298 height 213
type textarea "Hola [PERSON_NAME], Esperamos te encuentres muy bien. Queremos recordarte que e…"
click at [361, 68] on div at bounding box center [386, 76] width 80 height 17
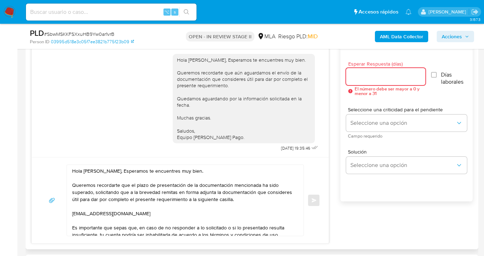
click at [358, 78] on input "Esperar Respuesta (días)" at bounding box center [386, 76] width 80 height 9
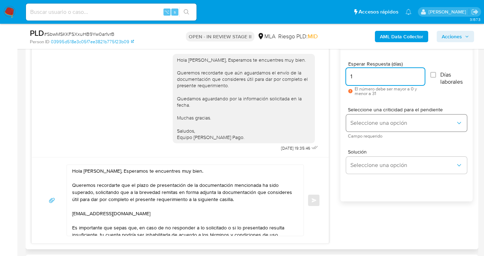
type input "1"
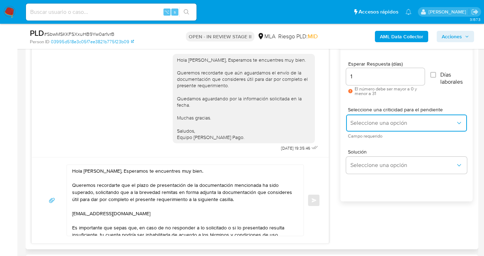
click at [367, 125] on span "Seleccione una opción" at bounding box center [402, 123] width 105 height 7
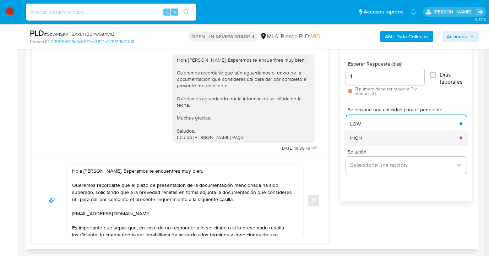
click at [364, 138] on div "HIGH" at bounding box center [402, 138] width 105 height 14
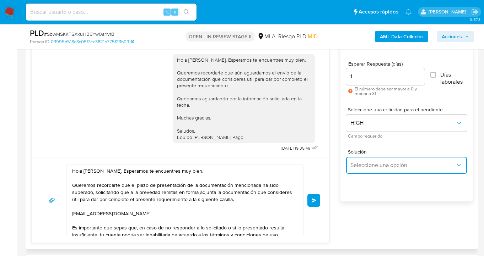
click at [365, 165] on span "Seleccione una opción" at bounding box center [402, 165] width 105 height 7
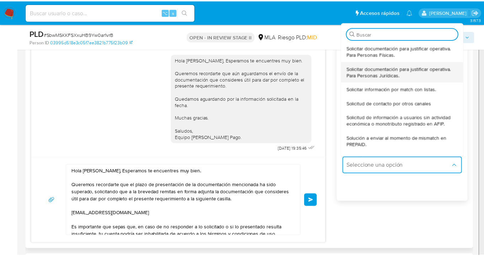
scroll to position [92, 0]
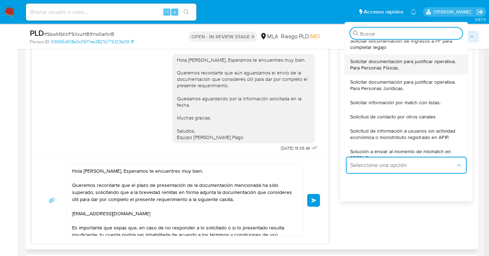
click at [389, 64] on span "Solicitar documentación para justificar operativa. Para Personas Físicas." at bounding box center [404, 64] width 108 height 13
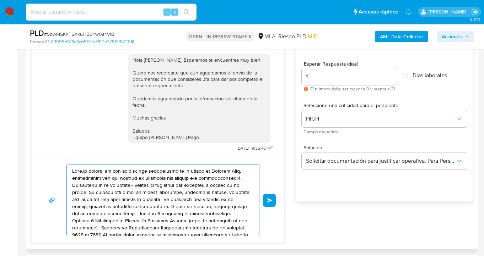
drag, startPoint x: 186, startPoint y: 218, endPoint x: 63, endPoint y: 161, distance: 136.0
click at [62, 161] on div "Enviar" at bounding box center [158, 200] width 252 height 86
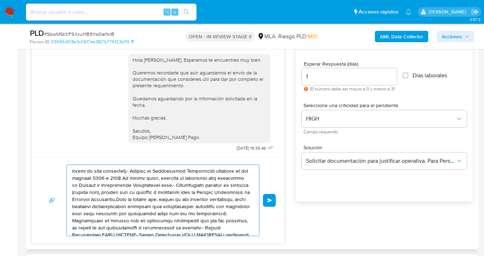
drag, startPoint x: 150, startPoint y: 201, endPoint x: 63, endPoint y: 165, distance: 94.1
click at [62, 165] on div "Enviar" at bounding box center [157, 201] width 235 height 72
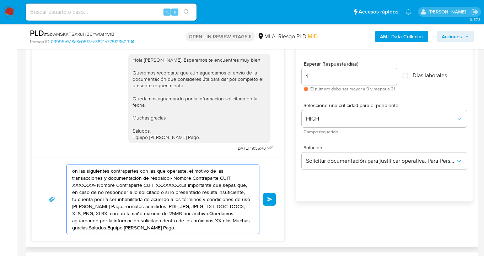
drag, startPoint x: 189, startPoint y: 213, endPoint x: 147, endPoint y: 201, distance: 43.9
click at [74, 165] on textarea "on las siguientes contrapartes con las que operaste, el motivo de las transacci…" at bounding box center [161, 199] width 178 height 69
type textarea "edamos aguardando por la información solicitada dentro de los próximos XX días.…"
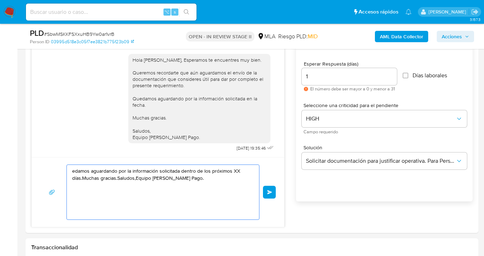
drag, startPoint x: 169, startPoint y: 212, endPoint x: 20, endPoint y: 152, distance: 161.1
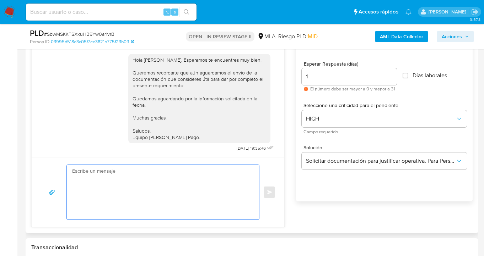
paste textarea "Hola [PERSON_NAME], Esperamos te encuentres muy bien. Queremos recordarte que e…"
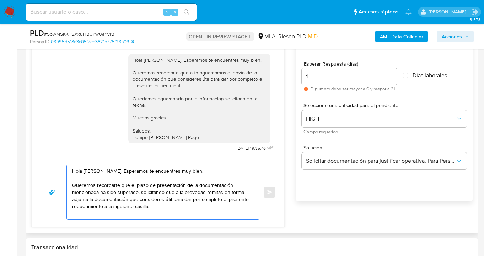
scroll to position [59, 0]
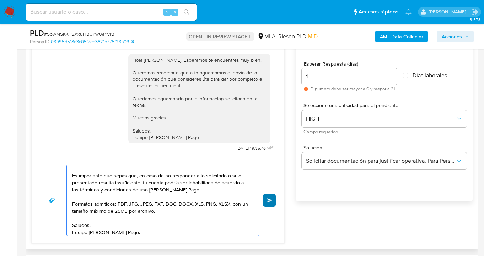
type textarea "Hola [PERSON_NAME], Esperamos te encuentres muy bien. Queremos recordarte que e…"
click at [270, 200] on span "Enviar" at bounding box center [269, 200] width 5 height 4
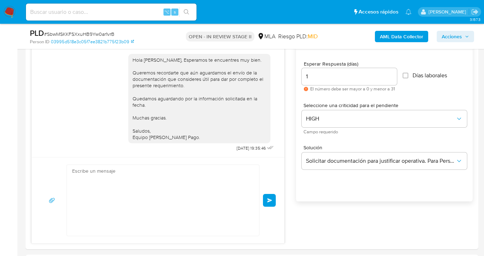
scroll to position [1086, 0]
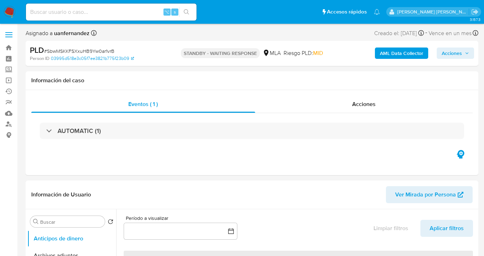
select select "10"
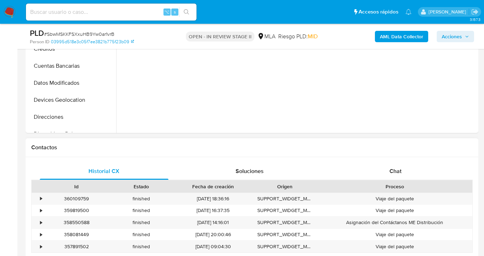
scroll to position [296, 0]
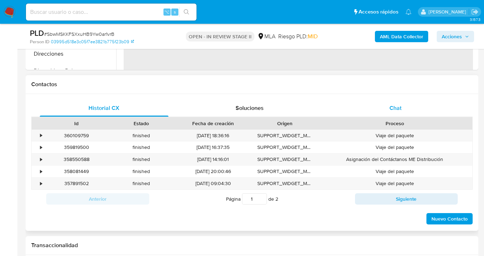
select select "10"
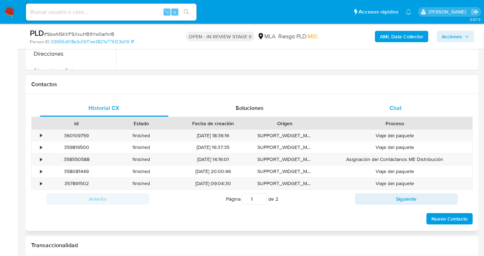
click at [410, 110] on div "Chat" at bounding box center [395, 108] width 129 height 17
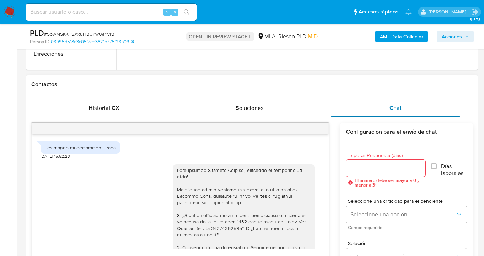
scroll to position [1065, 0]
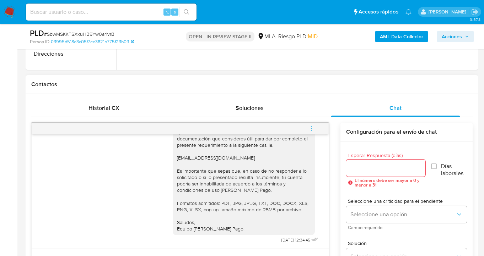
click at [312, 128] on icon "menu-action" at bounding box center [311, 129] width 6 height 6
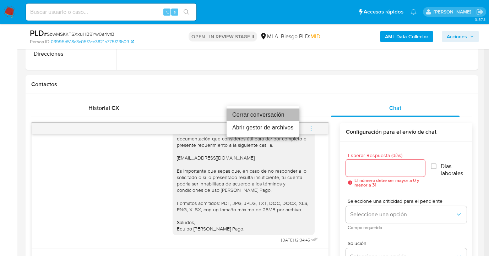
click at [274, 117] on li "Cerrar conversación" at bounding box center [263, 115] width 73 height 13
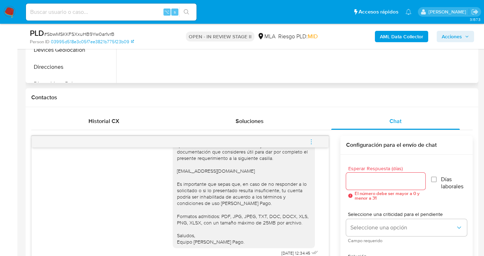
scroll to position [142, 0]
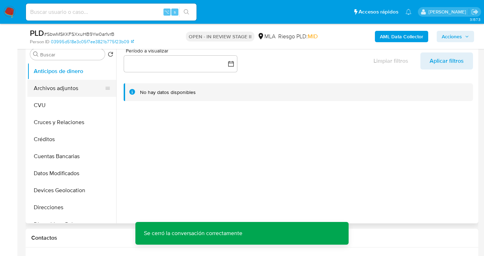
click at [76, 91] on button "Archivos adjuntos" at bounding box center [68, 88] width 83 height 17
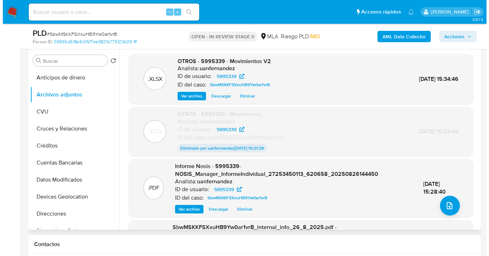
scroll to position [136, 0]
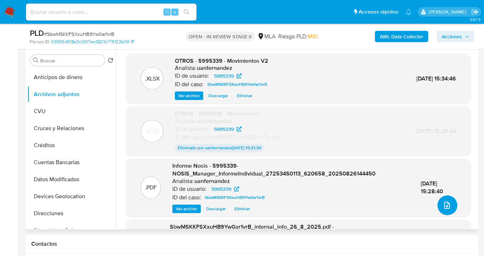
click at [445, 205] on icon "upload-file" at bounding box center [446, 205] width 9 height 9
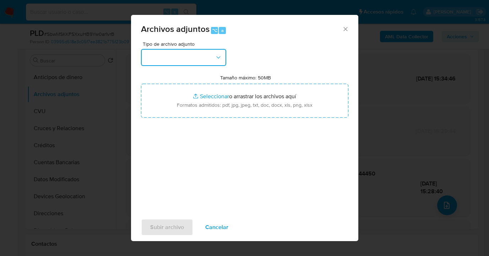
click at [218, 60] on icon "button" at bounding box center [218, 57] width 7 height 7
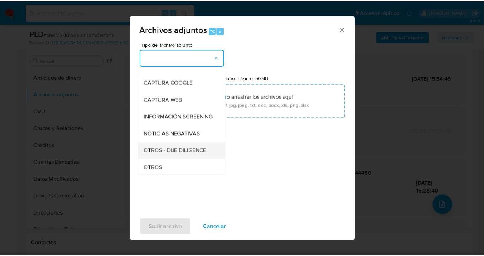
scroll to position [61, 0]
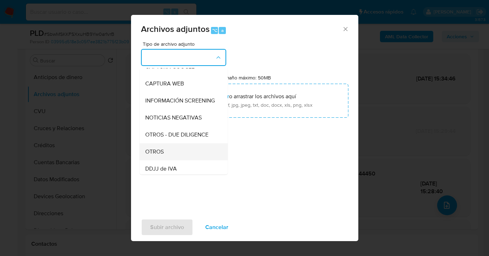
click at [184, 154] on div "OTROS" at bounding box center [181, 151] width 72 height 17
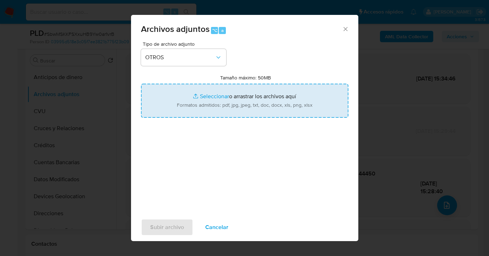
click at [233, 107] on input "Tamaño máximo: 50MB Seleccionar archivos" at bounding box center [244, 101] width 207 height 34
type input "C:\fakepath\5995339 analisis no roi Caselog SbwMSKKFSXxuHB9Yw0ar1vrB_2025_08_19…"
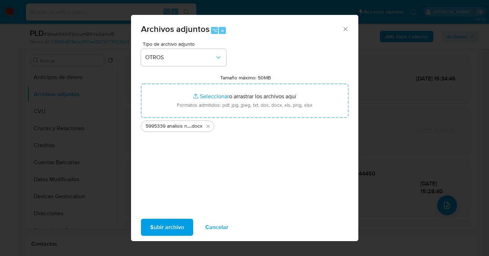
click at [163, 231] on span "Subir archivo" at bounding box center [167, 228] width 34 height 16
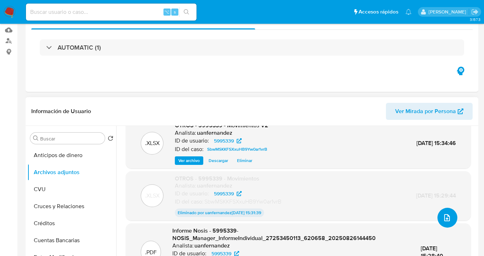
scroll to position [0, 0]
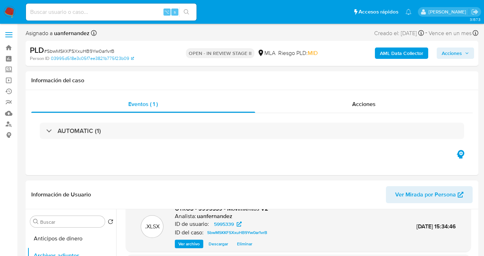
click at [453, 56] on span "Acciones" at bounding box center [451, 53] width 20 height 11
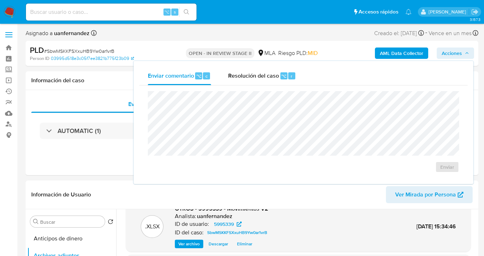
drag, startPoint x: 255, startPoint y: 77, endPoint x: 250, endPoint y: 88, distance: 11.6
click at [255, 78] on span "Resolución del caso" at bounding box center [253, 76] width 51 height 8
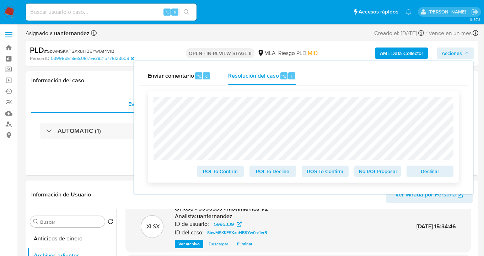
click at [370, 175] on span "No ROI Proposal" at bounding box center [377, 172] width 37 height 10
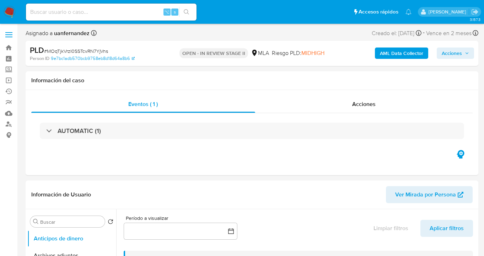
select select "10"
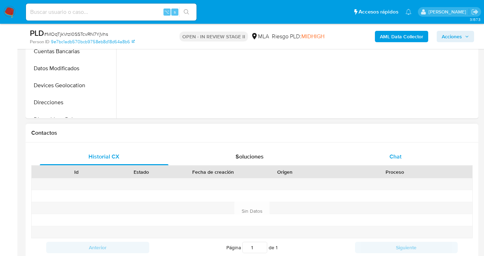
click at [395, 154] on span "Chat" at bounding box center [395, 157] width 12 height 8
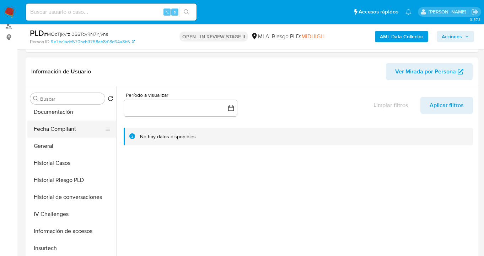
scroll to position [174, 0]
click at [61, 118] on button "Documentación" at bounding box center [68, 112] width 83 height 17
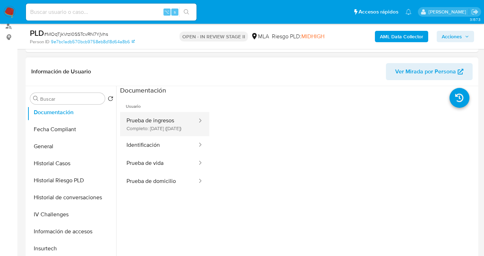
click at [168, 122] on button "Prueba de ingresos Completo: 23/09/2024 (hace un año)" at bounding box center [159, 124] width 78 height 24
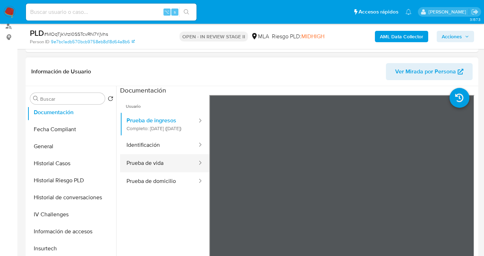
click at [173, 165] on button "Prueba de vida" at bounding box center [159, 163] width 78 height 18
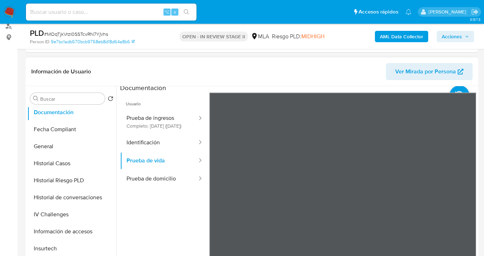
scroll to position [24, 0]
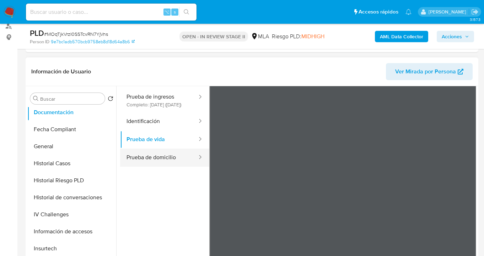
click at [144, 161] on button "Prueba de domicilio" at bounding box center [159, 158] width 78 height 18
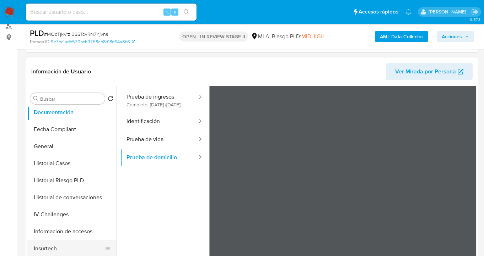
scroll to position [237, 0]
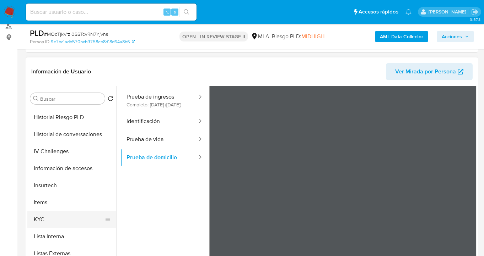
click at [68, 215] on button "KYC" at bounding box center [68, 219] width 83 height 17
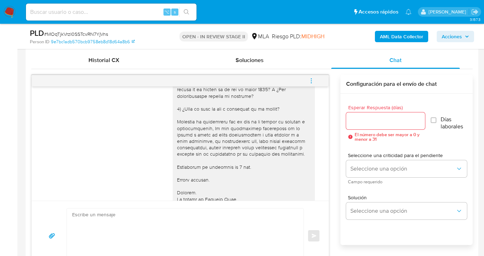
scroll to position [691, 0]
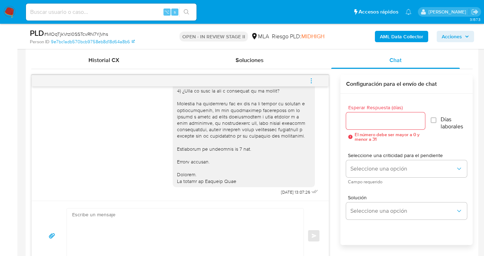
click at [310, 81] on icon "menu-action" at bounding box center [311, 81] width 6 height 6
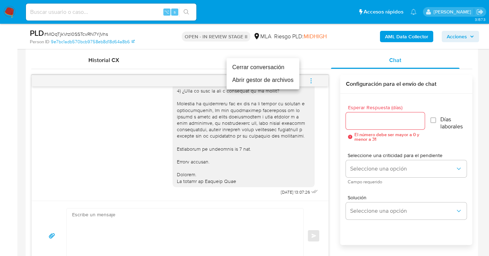
click at [278, 70] on li "Cerrar conversación" at bounding box center [263, 67] width 73 height 13
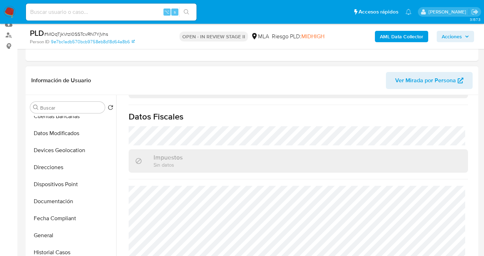
scroll to position [0, 0]
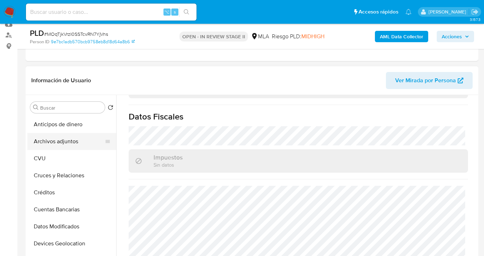
drag, startPoint x: 71, startPoint y: 144, endPoint x: 75, endPoint y: 142, distance: 4.9
click at [71, 144] on button "Archivos adjuntos" at bounding box center [68, 141] width 83 height 17
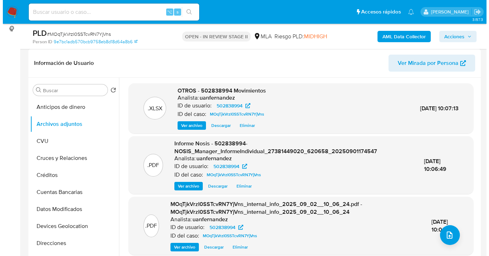
scroll to position [134, 0]
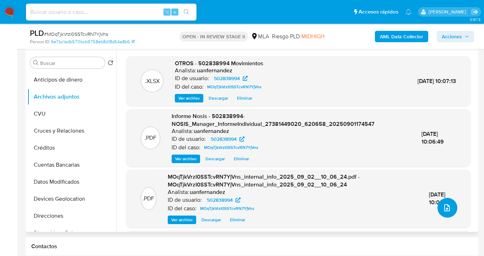
click at [444, 210] on icon "upload-file" at bounding box center [447, 207] width 6 height 7
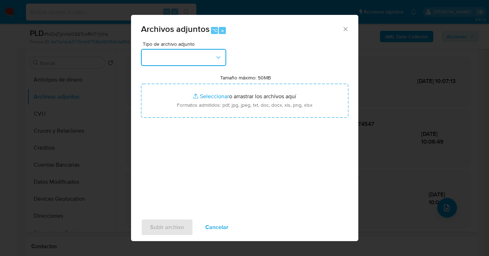
click at [222, 58] on button "button" at bounding box center [183, 57] width 85 height 17
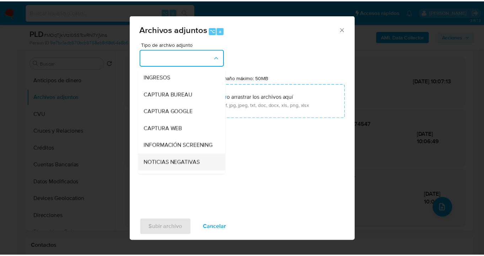
scroll to position [51, 0]
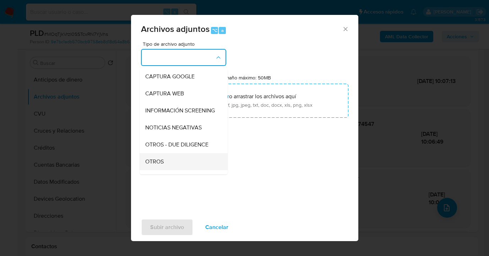
click at [177, 163] on div "OTROS" at bounding box center [181, 161] width 72 height 17
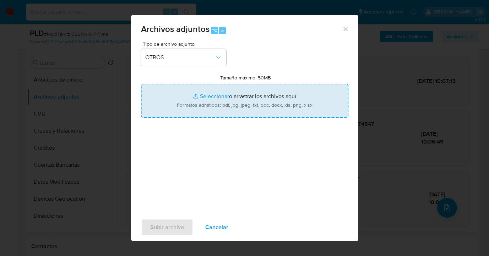
click at [231, 110] on input "Tamaño máximo: 50MB Seleccionar archivos" at bounding box center [244, 101] width 207 height 34
type input "C:\fakepath\502838994 analisis no roi 279868374 Caselog MOqTjkVrzI0SSTcvRN7YjVn…"
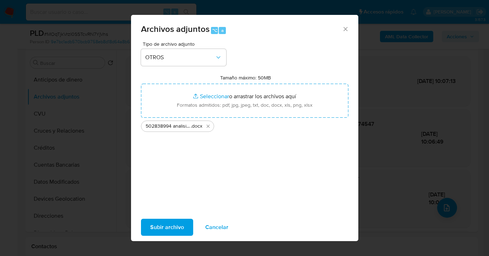
click at [162, 230] on span "Subir archivo" at bounding box center [167, 228] width 34 height 16
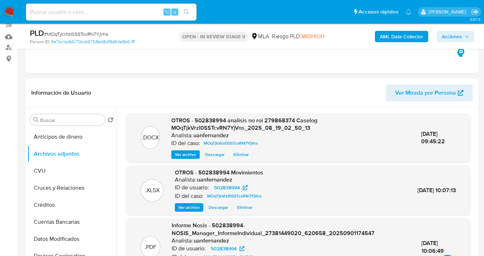
scroll to position [76, 0]
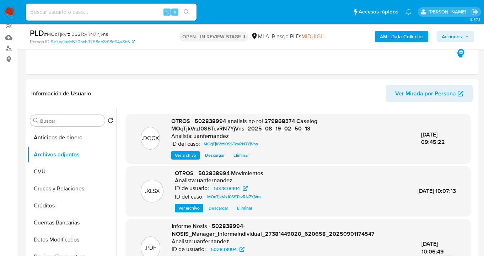
drag, startPoint x: 455, startPoint y: 39, endPoint x: 451, endPoint y: 40, distance: 4.3
click at [454, 39] on span "Acciones" at bounding box center [451, 36] width 20 height 11
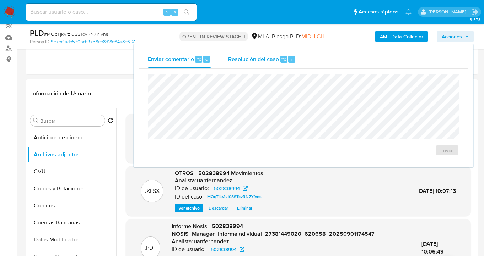
click at [263, 62] on span "Resolución del caso" at bounding box center [253, 59] width 51 height 8
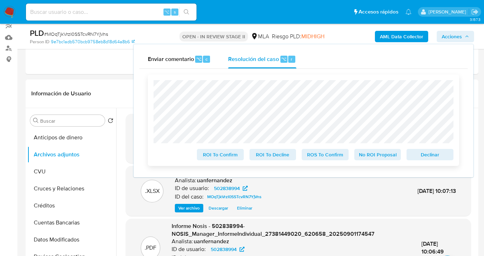
click at [381, 158] on span "No ROI Proposal" at bounding box center [377, 155] width 37 height 10
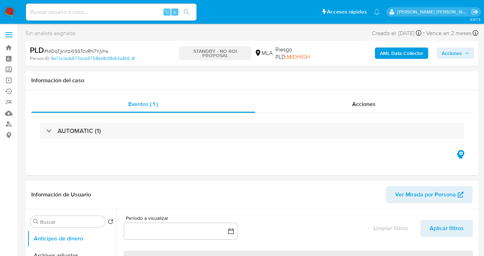
select select "10"
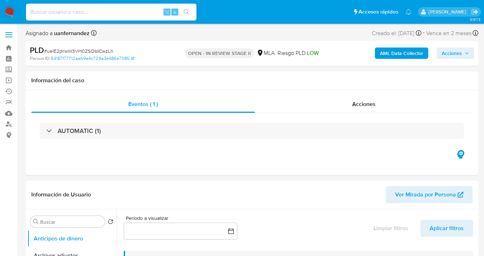
select select "10"
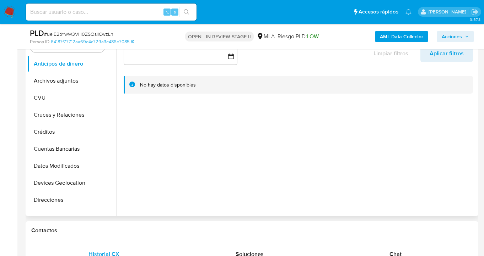
scroll to position [301, 0]
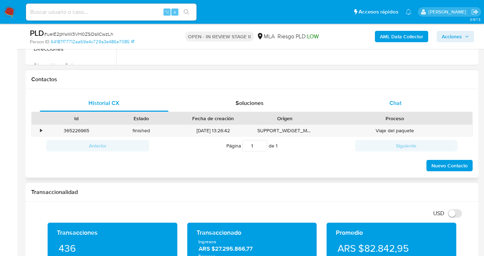
click at [399, 109] on div "Chat" at bounding box center [395, 103] width 129 height 17
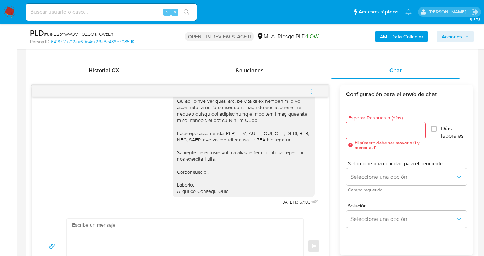
scroll to position [352, 0]
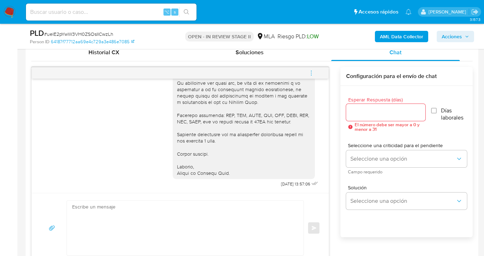
drag, startPoint x: 85, startPoint y: 52, endPoint x: 212, endPoint y: 91, distance: 132.4
click at [85, 52] on div "Historial CX" at bounding box center [104, 52] width 129 height 17
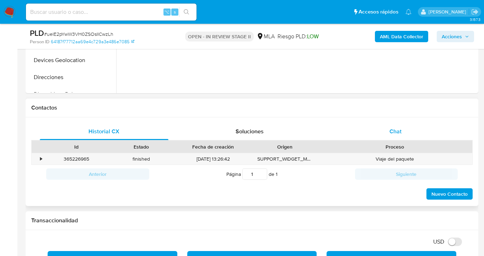
click at [397, 134] on span "Chat" at bounding box center [395, 131] width 12 height 8
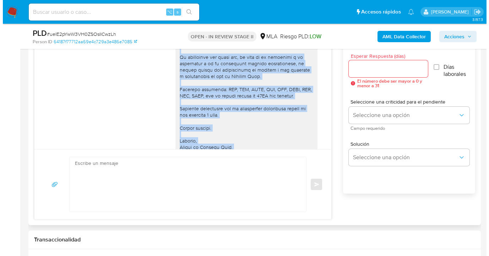
scroll to position [704, 0]
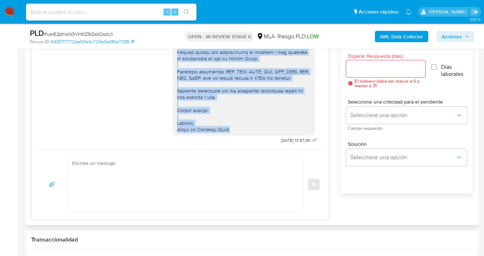
drag, startPoint x: 172, startPoint y: 96, endPoint x: 290, endPoint y: 92, distance: 118.3
copy div "Hola Magali Cristina Gongora, esperamos te encuentres muy bien. Notamos que tuv…"
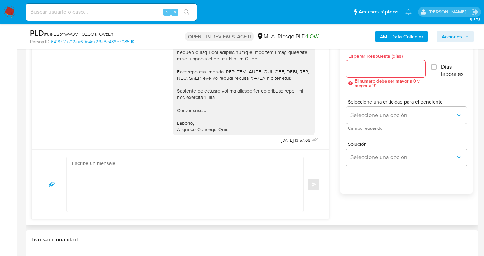
click at [363, 70] on input "Esperar Respuesta (días)" at bounding box center [386, 68] width 80 height 9
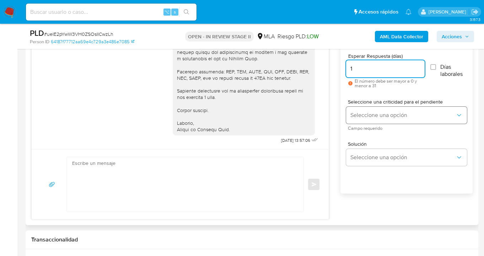
type input "1"
click at [371, 113] on span "Seleccione una opción" at bounding box center [402, 115] width 105 height 7
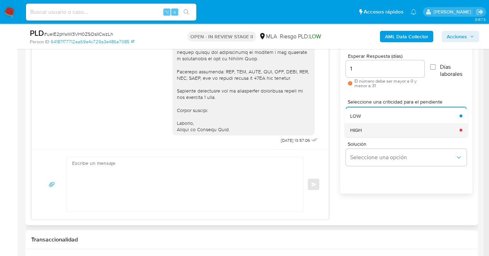
click at [370, 124] on div "HIGH" at bounding box center [402, 130] width 105 height 14
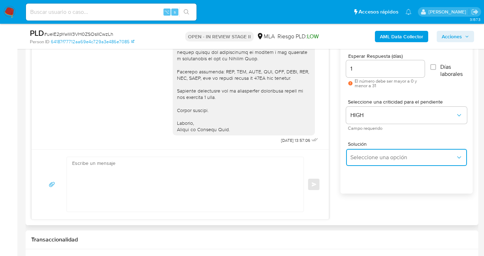
drag, startPoint x: 365, startPoint y: 149, endPoint x: 364, endPoint y: 155, distance: 5.4
click at [365, 151] on button "Seleccione una opción" at bounding box center [406, 157] width 121 height 17
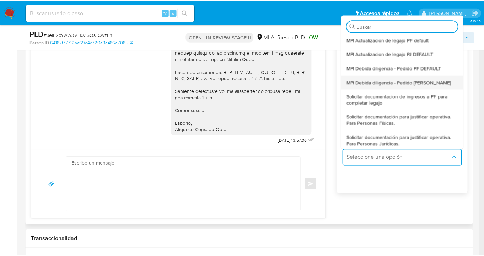
scroll to position [65, 0]
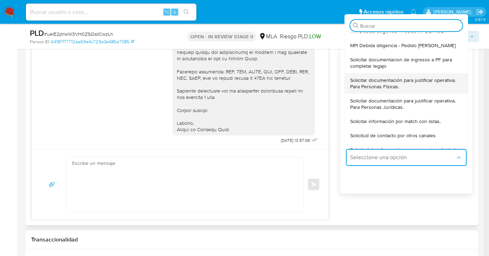
click at [384, 84] on span "Solicitar documentación para justificar operativa. Para Personas Físicas." at bounding box center [404, 83] width 108 height 13
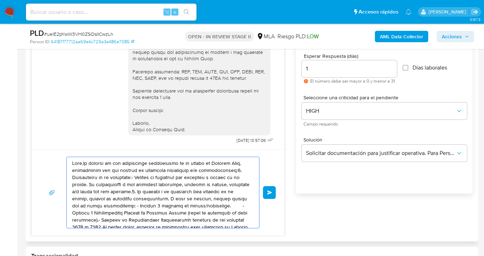
drag, startPoint x: 184, startPoint y: 212, endPoint x: 48, endPoint y: 165, distance: 143.3
click at [48, 166] on div "Enviar" at bounding box center [157, 193] width 235 height 72
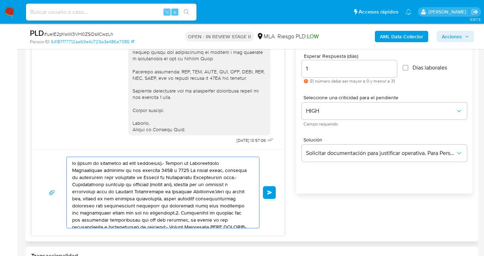
drag, startPoint x: 182, startPoint y: 211, endPoint x: 58, endPoint y: 144, distance: 141.4
click at [50, 144] on div "18/08/2025 17:21:52 Buenas tardes 20/08/2025 19:20:46 02/09/2025 13:57:06 Enviar" at bounding box center [157, 129] width 253 height 213
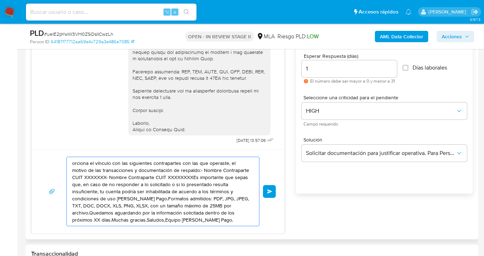
drag, startPoint x: 183, startPoint y: 200, endPoint x: 105, endPoint y: 175, distance: 81.4
click at [56, 159] on div "orciona el vínculo con las siguientes contrapartes con las que operaste, el mot…" at bounding box center [157, 192] width 235 height 70
type textarea ", TXT, DOC, DOCX, XLS, PNG, XLSX, con un tamaño máximo de 25MB por archivo.Qued…"
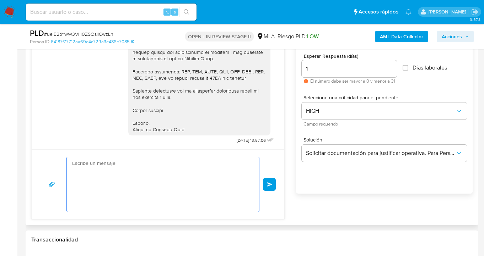
drag, startPoint x: 156, startPoint y: 189, endPoint x: 27, endPoint y: 151, distance: 133.6
paste textarea "Hola Magali Cristina Gongora, esperamos te encuentres muy bien. Notamos que tuv…"
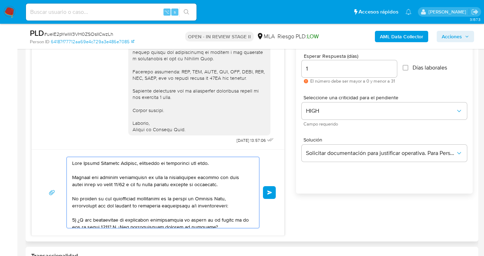
scroll to position [251, 0]
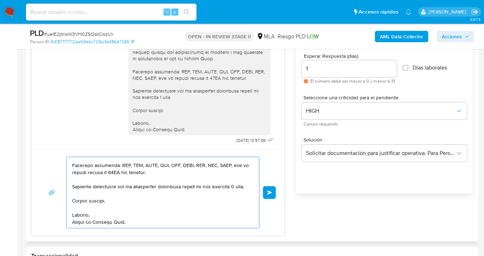
drag, startPoint x: 71, startPoint y: 188, endPoint x: 49, endPoint y: 181, distance: 23.6
click at [49, 181] on div "Enviar" at bounding box center [157, 193] width 235 height 72
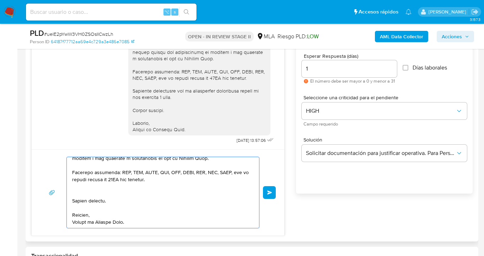
scroll to position [239, 0]
drag, startPoint x: 81, startPoint y: 197, endPoint x: 67, endPoint y: 198, distance: 14.3
click at [67, 198] on div at bounding box center [161, 192] width 189 height 71
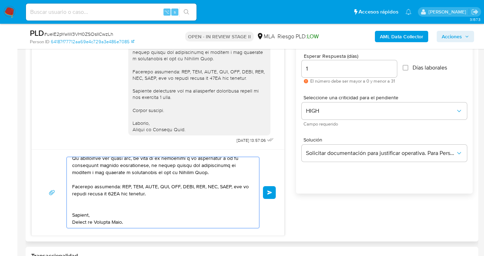
scroll to position [225, 0]
click at [91, 208] on textarea at bounding box center [161, 192] width 178 height 71
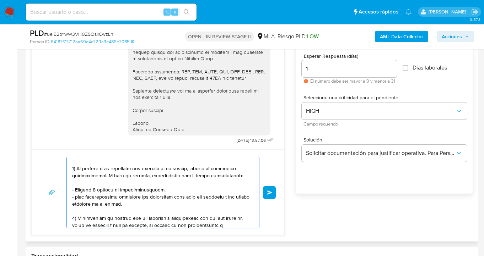
scroll to position [0, 0]
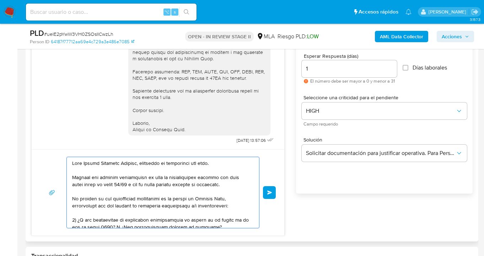
click at [166, 176] on textarea at bounding box center [161, 192] width 178 height 71
drag, startPoint x: 169, startPoint y: 175, endPoint x: 170, endPoint y: 195, distance: 19.9
click at [168, 176] on textarea at bounding box center [161, 192] width 178 height 71
drag, startPoint x: 134, startPoint y: 187, endPoint x: 169, endPoint y: 211, distance: 42.6
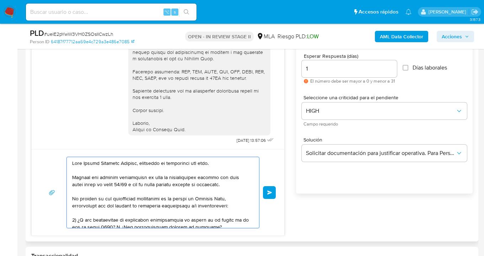
click at [134, 187] on textarea at bounding box center [161, 192] width 178 height 71
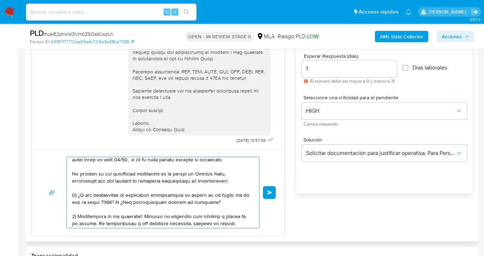
scroll to position [25, 0]
click at [237, 185] on textarea at bounding box center [161, 192] width 178 height 71
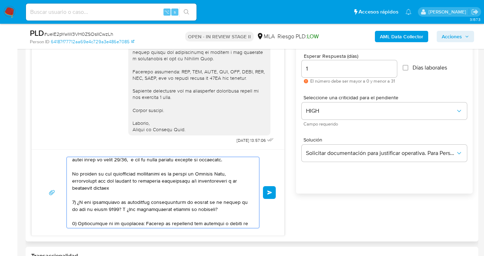
drag, startPoint x: 92, startPoint y: 189, endPoint x: 72, endPoint y: 190, distance: 20.6
click at [72, 190] on textarea at bounding box center [161, 192] width 178 height 71
paste textarea "documentacion@mercadopago.com.ar"
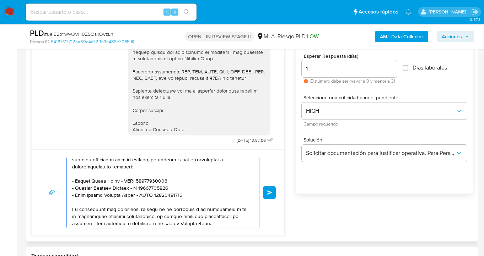
scroll to position [239, 0]
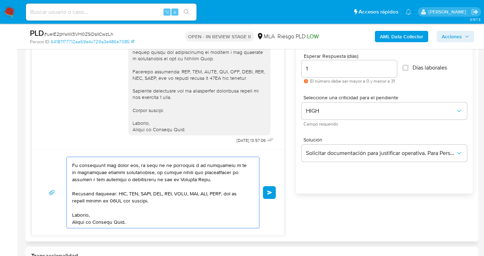
drag, startPoint x: 190, startPoint y: 179, endPoint x: 68, endPoint y: 168, distance: 122.3
click at [68, 168] on div at bounding box center [161, 192] width 189 height 71
drag, startPoint x: 117, startPoint y: 199, endPoint x: 63, endPoint y: 193, distance: 53.9
click at [63, 193] on div "Enviar" at bounding box center [157, 193] width 235 height 72
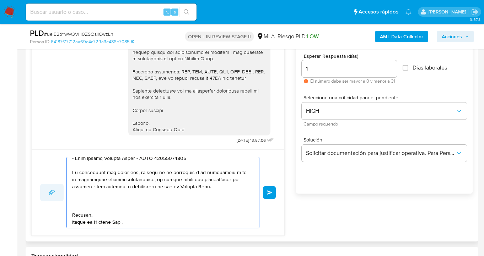
scroll to position [232, 0]
drag, startPoint x: 185, startPoint y: 187, endPoint x: 56, endPoint y: 174, distance: 129.5
click at [56, 174] on div "Enviar" at bounding box center [157, 193] width 235 height 72
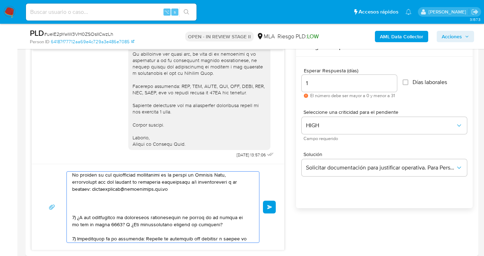
scroll to position [0, 0]
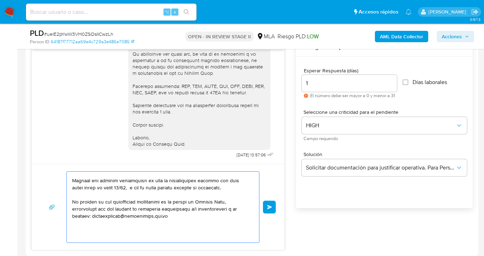
click at [90, 229] on textarea at bounding box center [161, 207] width 178 height 71
paste textarea "Es importante que sepas que, en caso de no responder a lo solicitado o si lo pr…"
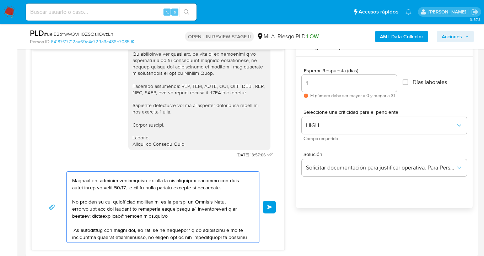
scroll to position [17, 0]
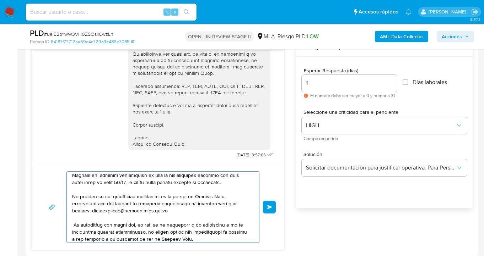
click at [72, 226] on textarea at bounding box center [161, 207] width 178 height 71
click at [138, 225] on textarea at bounding box center [161, 207] width 178 height 71
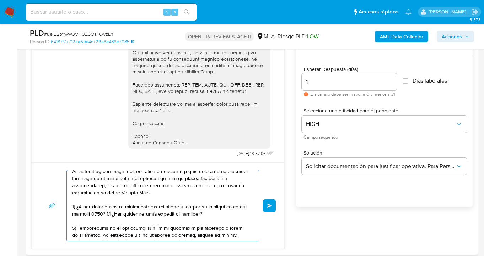
scroll to position [73, 0]
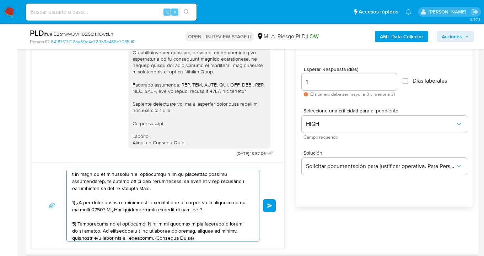
click at [166, 192] on textarea at bounding box center [161, 205] width 178 height 71
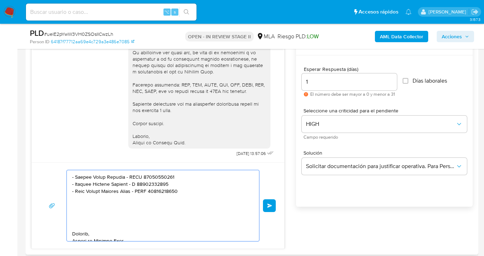
scroll to position [239, 0]
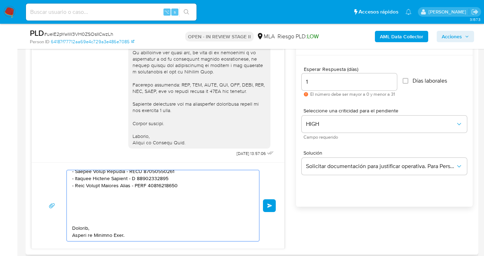
click at [116, 209] on textarea at bounding box center [161, 205] width 178 height 71
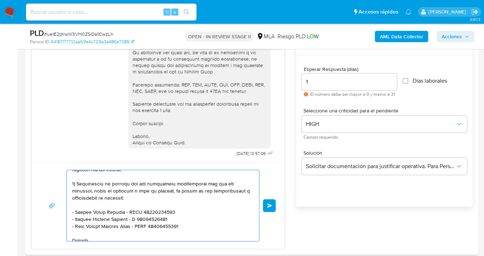
scroll to position [211, 0]
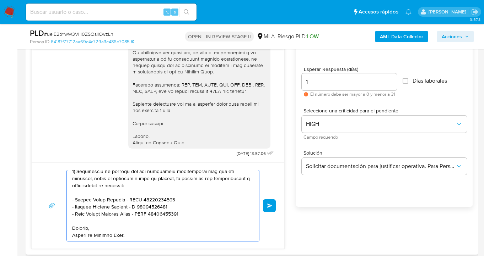
click at [190, 215] on textarea at bounding box center [161, 205] width 178 height 71
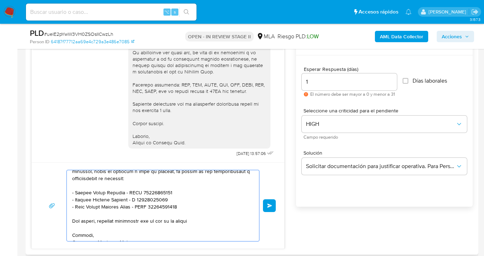
paste textarea "es personal y no se deben canalizar fondos de terceros. Si las operaciones real…"
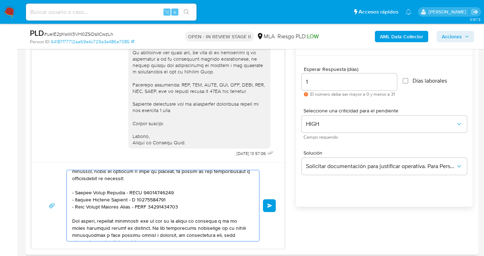
scroll to position [223, 0]
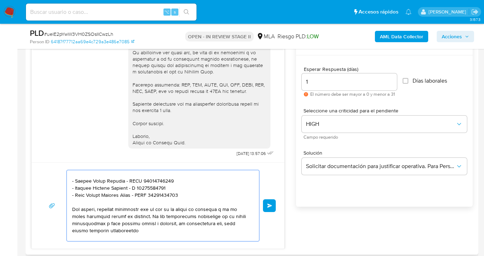
drag, startPoint x: 222, startPoint y: 217, endPoint x: 231, endPoint y: 231, distance: 17.1
click at [223, 217] on textarea at bounding box center [161, 205] width 178 height 71
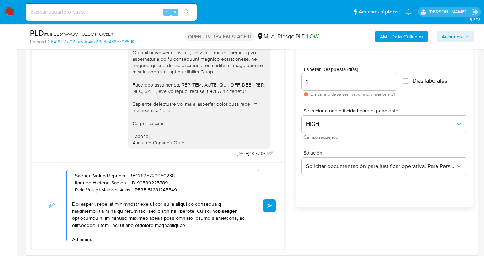
scroll to position [236, 0]
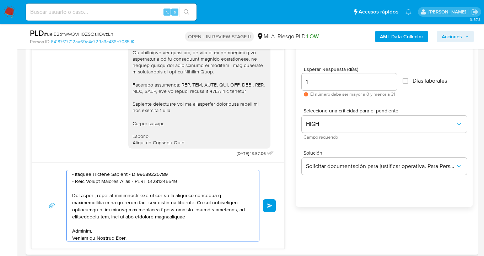
click at [208, 225] on textarea at bounding box center [161, 205] width 178 height 71
paste textarea "evites realizar dicha operatoria."
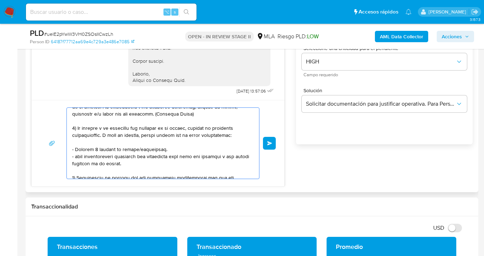
scroll to position [253, 0]
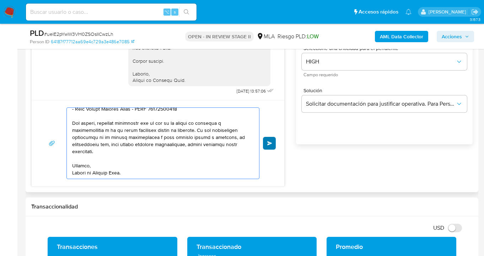
type textarea "Hola Magali Cristina Gongora, esperamos te encuentres muy bien. Notamos que tuv…"
click at [270, 142] on span "Enviar" at bounding box center [269, 143] width 5 height 4
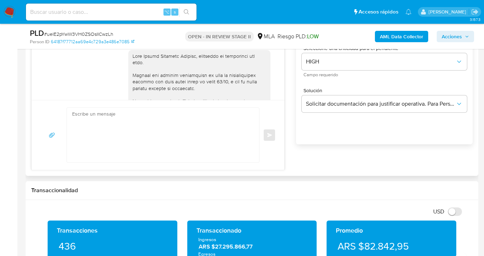
scroll to position [1061, 0]
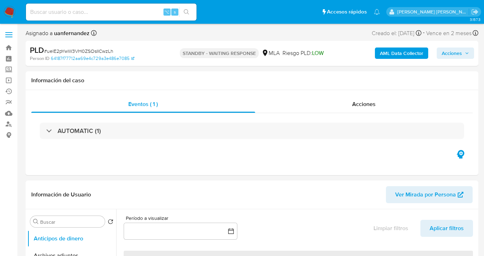
select select "10"
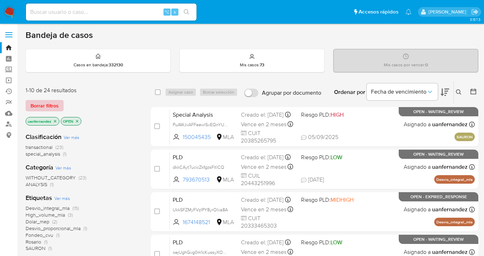
click at [49, 101] on span "Borrar filtros" at bounding box center [45, 106] width 28 height 10
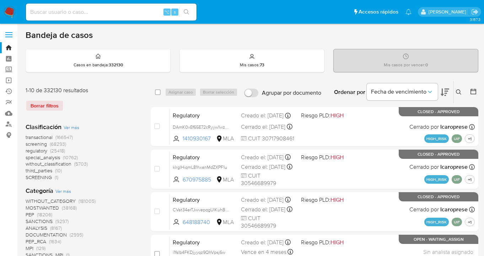
click at [457, 90] on icon at bounding box center [458, 92] width 6 height 6
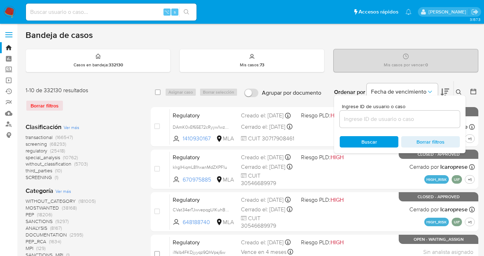
click at [412, 116] on input at bounding box center [399, 119] width 120 height 9
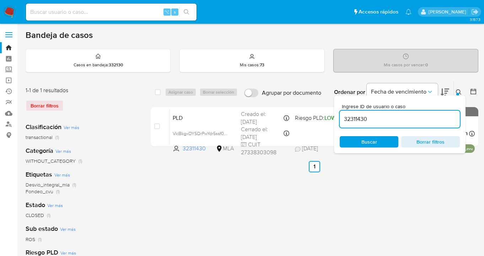
click at [458, 91] on icon at bounding box center [458, 92] width 6 height 6
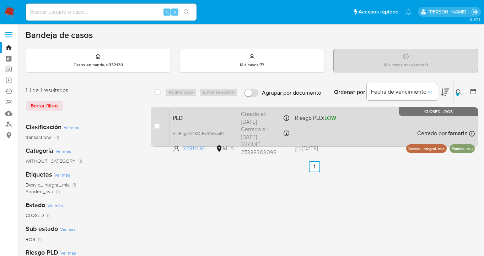
click at [395, 131] on div "PLD VkIBkgxOYSQrPwYdr5ssf0PQ 32311430 MLA Riesgo PLD: LOW Creado el: [DATE] Cre…" at bounding box center [322, 127] width 305 height 36
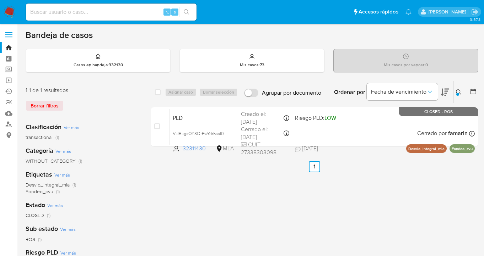
drag, startPoint x: 458, startPoint y: 92, endPoint x: 416, endPoint y: 110, distance: 45.2
click at [458, 92] on icon at bounding box center [458, 92] width 6 height 6
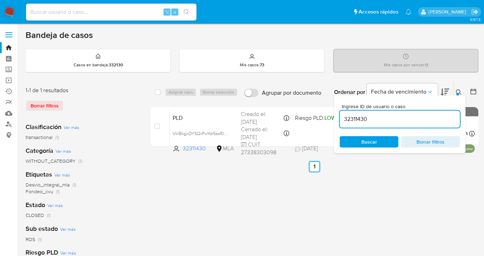
drag, startPoint x: 384, startPoint y: 121, endPoint x: 355, endPoint y: 114, distance: 30.5
click at [340, 116] on input "32311430" at bounding box center [399, 119] width 120 height 9
type input "476408254"
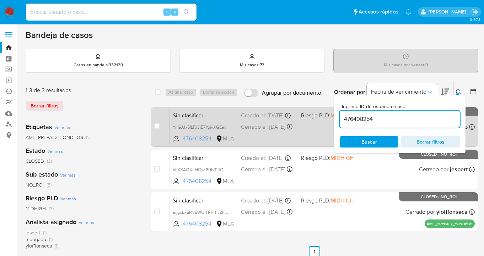
drag, startPoint x: 458, startPoint y: 91, endPoint x: 410, endPoint y: 115, distance: 53.3
click at [458, 91] on icon at bounding box center [458, 92] width 6 height 6
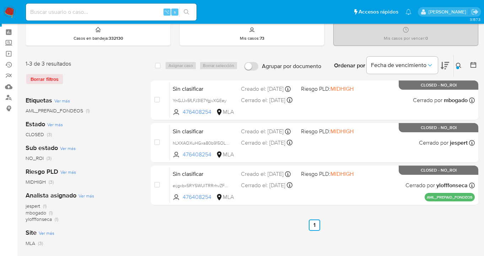
scroll to position [27, 0]
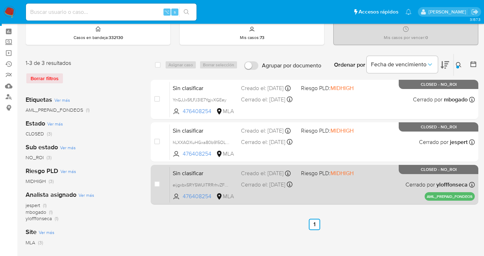
click at [362, 185] on div "Sin clasificar eijgxbx5RY5WUITRRrhvZFGx 476408254 MLA Riesgo PLD: MIDHIGH Cread…" at bounding box center [322, 185] width 305 height 36
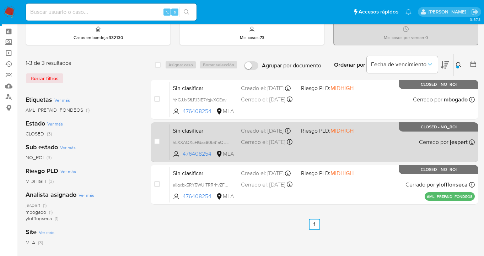
click at [361, 134] on div "Sin clasificar hLXXAOXuHGxa80b915OLJ9CW 476408254 MLA Riesgo PLD: MIDHIGH Cread…" at bounding box center [322, 142] width 305 height 36
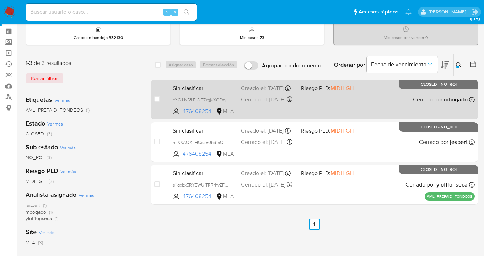
click at [382, 95] on div "Sin clasificar YnGJJx5fLFJ3lE7YgjvXGEey 476408254 MLA Riesgo PLD: MIDHIGH Cread…" at bounding box center [322, 100] width 305 height 36
click at [371, 104] on div "Sin clasificar YnGJJx5fLFJ3lE7YgjvXGEey 476408254 MLA Riesgo PLD: MIDHIGH Cread…" at bounding box center [322, 100] width 305 height 36
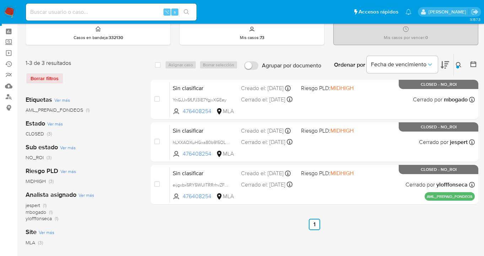
click at [458, 64] on icon at bounding box center [458, 65] width 6 height 6
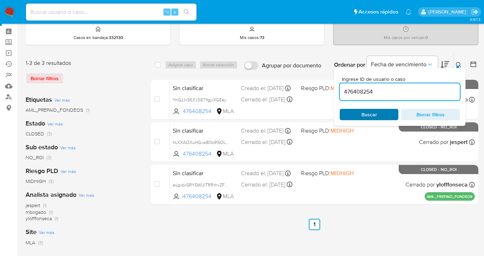
click at [362, 118] on span "Buscar" at bounding box center [369, 114] width 16 height 11
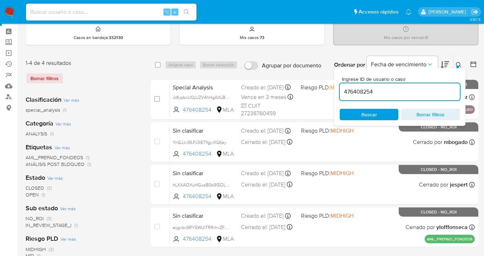
click at [460, 65] on icon at bounding box center [458, 65] width 6 height 6
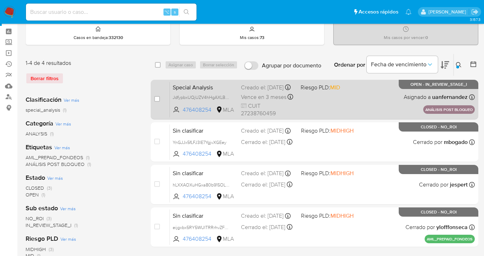
click at [365, 99] on div "Special Analysis JdfypbxUQjUZV4hHgAXLBTrw 476408254 MLA Riesgo PLD: MID Creado …" at bounding box center [322, 100] width 305 height 36
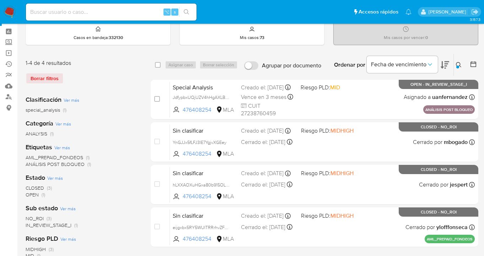
click at [458, 61] on button at bounding box center [459, 65] width 12 height 9
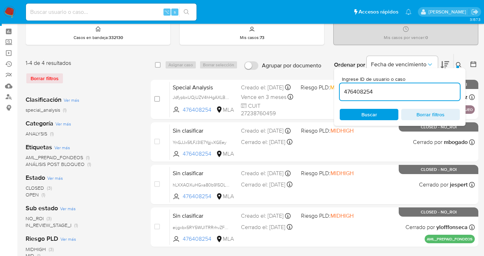
drag, startPoint x: 389, startPoint y: 112, endPoint x: 415, endPoint y: 97, distance: 30.2
click at [388, 112] on span "Buscar" at bounding box center [368, 115] width 49 height 10
click at [459, 62] on icon at bounding box center [458, 65] width 6 height 6
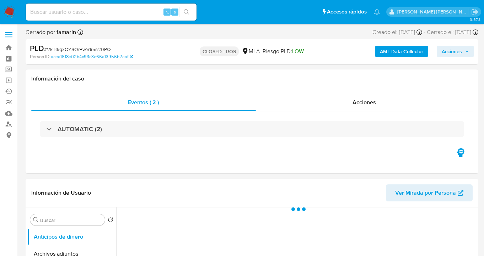
select select "10"
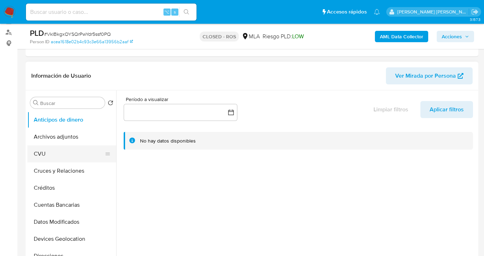
scroll to position [125, 0]
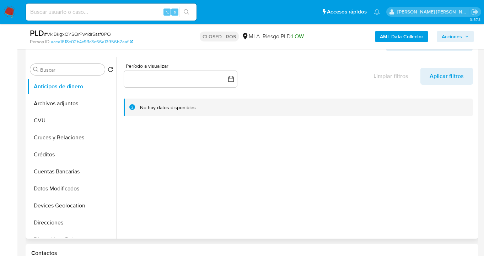
drag, startPoint x: 88, startPoint y: 106, endPoint x: 172, endPoint y: 103, distance: 84.2
click at [88, 106] on button "Archivos adjuntos" at bounding box center [71, 103] width 89 height 17
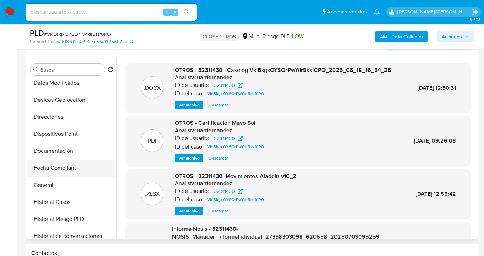
scroll to position [109, 0]
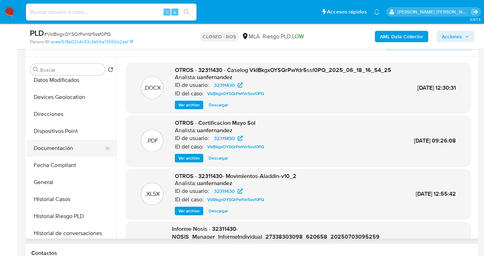
click at [75, 153] on button "Documentación" at bounding box center [68, 148] width 83 height 17
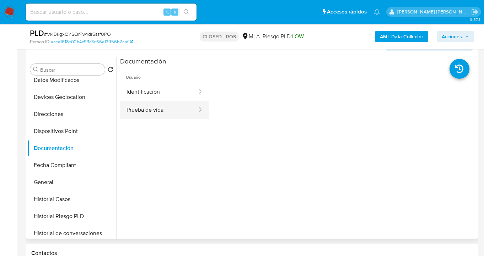
drag, startPoint x: 151, startPoint y: 109, endPoint x: 169, endPoint y: 111, distance: 18.2
click at [151, 109] on button "Prueba de vida" at bounding box center [159, 110] width 78 height 18
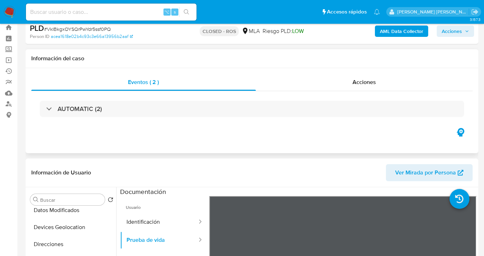
scroll to position [0, 0]
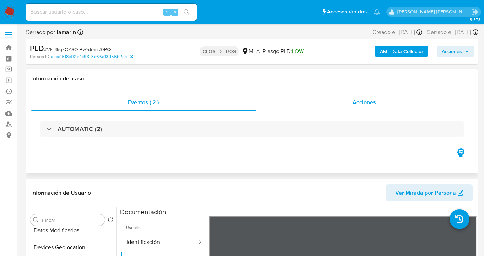
click at [371, 111] on div "Acciones" at bounding box center [364, 102] width 217 height 17
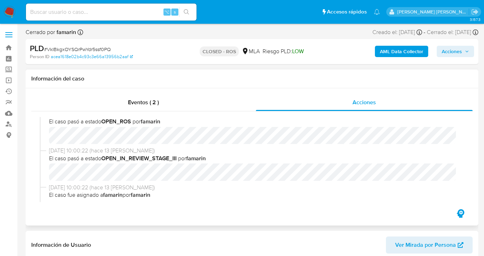
scroll to position [215, 0]
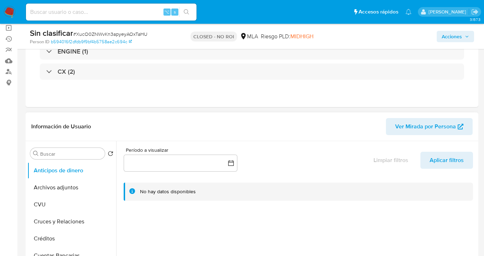
select select "10"
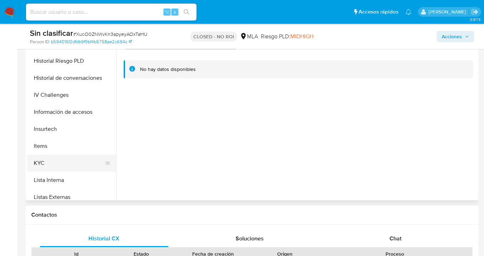
scroll to position [228, 0]
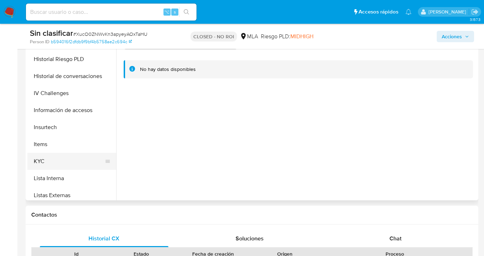
click at [67, 163] on button "KYC" at bounding box center [68, 161] width 83 height 17
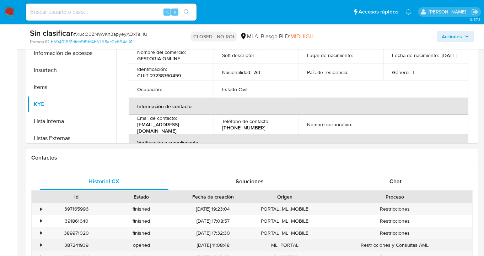
scroll to position [298, 0]
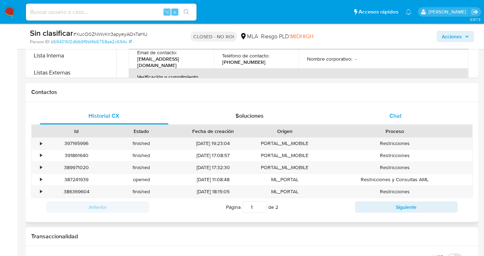
click at [404, 115] on div "Chat" at bounding box center [395, 116] width 129 height 17
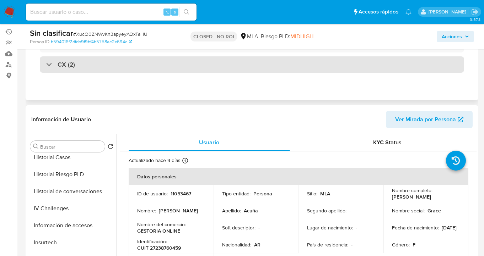
scroll to position [0, 0]
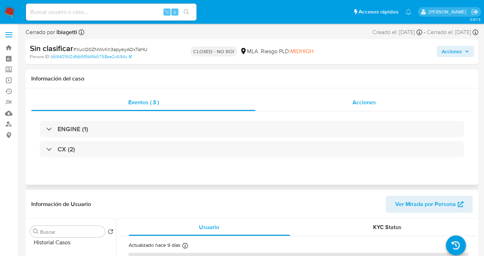
click at [380, 107] on div "Acciones" at bounding box center [363, 102] width 217 height 17
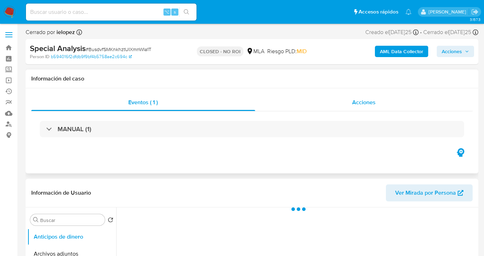
click at [370, 103] on span "Acciones" at bounding box center [363, 102] width 23 height 8
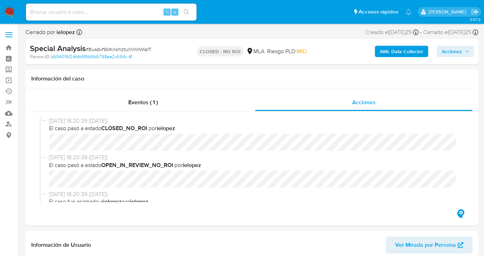
select select "10"
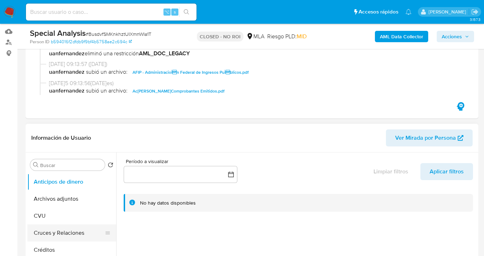
scroll to position [176, 0]
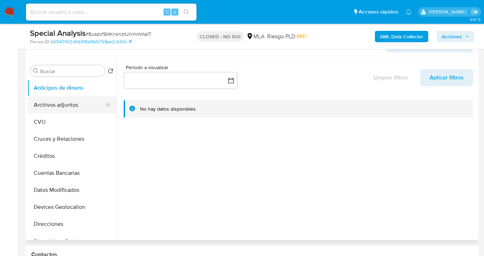
click at [70, 109] on button "Archivos adjuntos" at bounding box center [68, 105] width 83 height 17
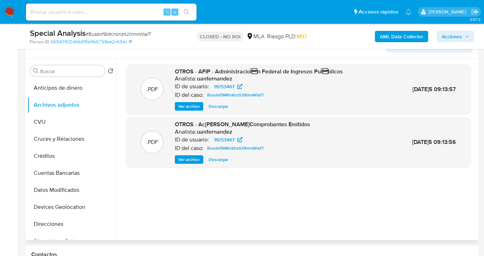
click at [192, 104] on span "Ver archivo" at bounding box center [188, 106] width 21 height 7
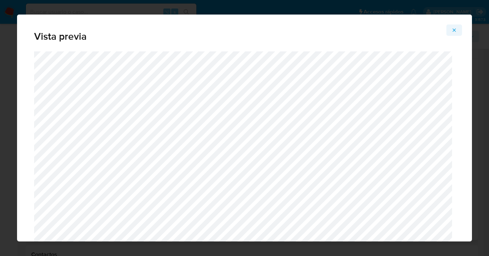
click at [454, 28] on icon "Attachment preview" at bounding box center [454, 30] width 6 height 6
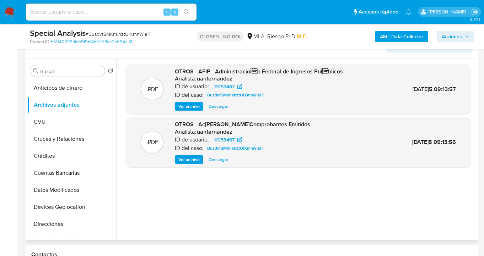
click at [192, 161] on span "Ver archivo" at bounding box center [188, 159] width 21 height 7
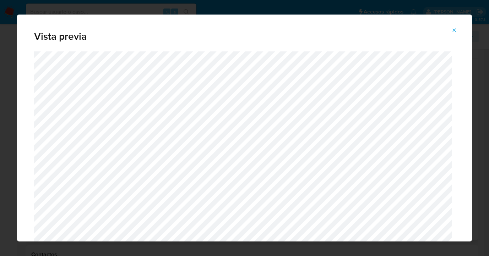
drag, startPoint x: 455, startPoint y: 28, endPoint x: 395, endPoint y: 54, distance: 65.2
click at [455, 28] on icon "Attachment preview" at bounding box center [454, 30] width 6 height 6
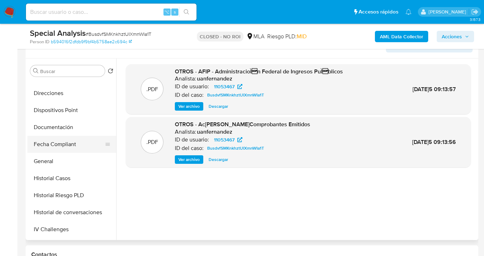
scroll to position [128, 0]
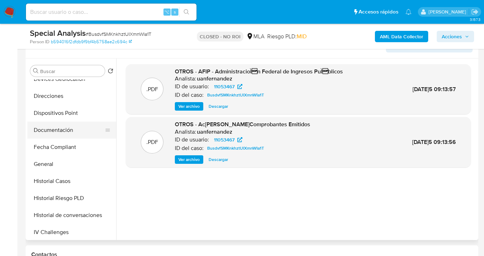
click at [80, 133] on button "Documentación" at bounding box center [68, 130] width 83 height 17
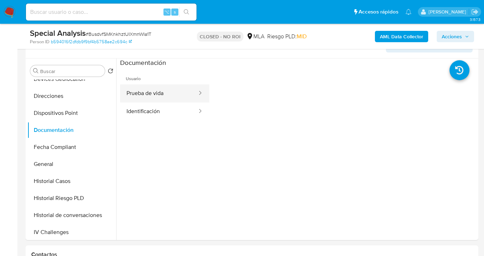
click at [158, 96] on button "Prueba de vida" at bounding box center [159, 93] width 78 height 18
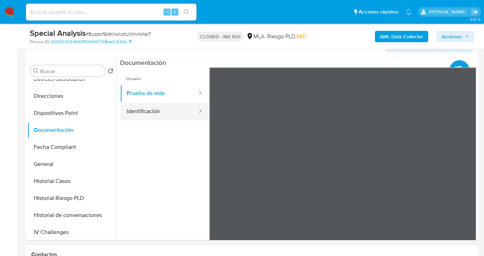
drag, startPoint x: 140, startPoint y: 112, endPoint x: 200, endPoint y: 117, distance: 60.9
click at [140, 112] on button "Identificación" at bounding box center [159, 112] width 78 height 18
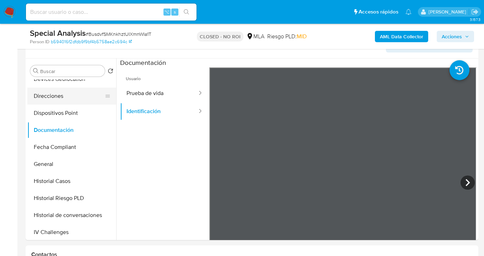
click at [57, 96] on button "Direcciones" at bounding box center [68, 96] width 83 height 17
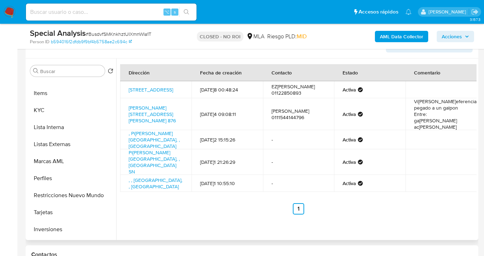
scroll to position [334, 0]
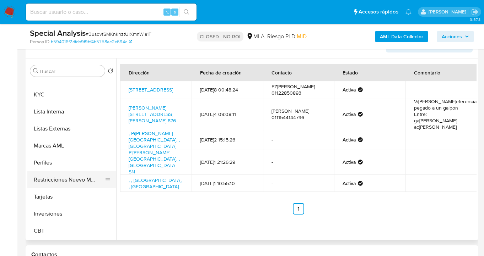
click at [64, 178] on button "Restricciones Nuevo Mundo" at bounding box center [68, 179] width 83 height 17
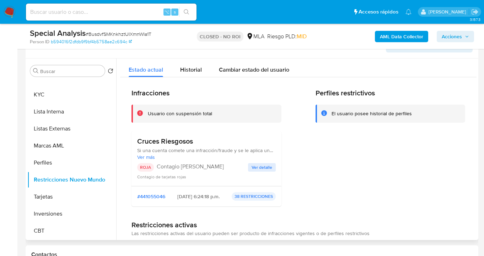
click at [267, 169] on span "Ver detalle" at bounding box center [261, 167] width 21 height 7
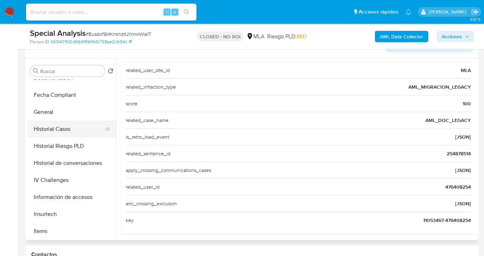
scroll to position [180, 0]
click at [80, 115] on button "General" at bounding box center [68, 112] width 83 height 17
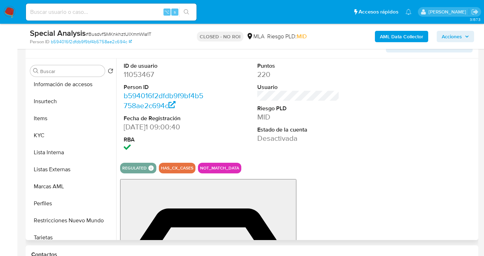
scroll to position [334, 0]
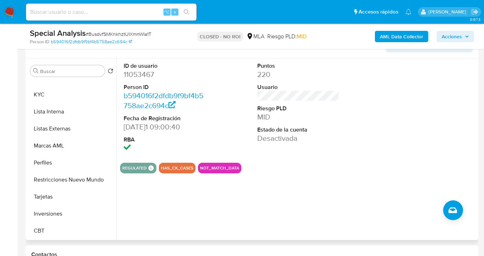
drag, startPoint x: 71, startPoint y: 182, endPoint x: 200, endPoint y: 192, distance: 129.6
click at [71, 182] on button "Restricciones Nuevo Mundo" at bounding box center [71, 179] width 89 height 17
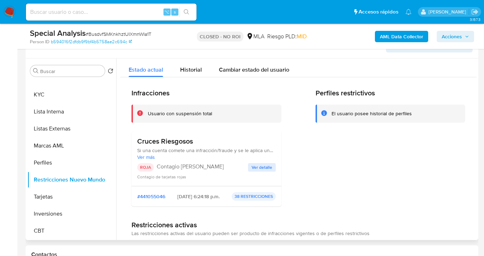
drag, startPoint x: 258, startPoint y: 166, endPoint x: 345, endPoint y: 156, distance: 87.5
click at [258, 166] on span "Ver detalle" at bounding box center [261, 167] width 21 height 7
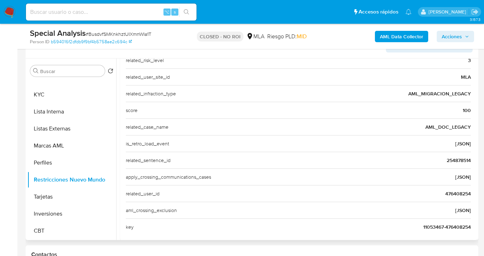
scroll to position [280, 0]
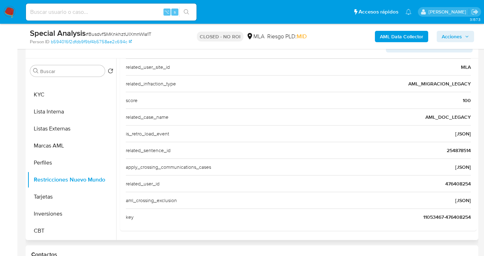
drag, startPoint x: 446, startPoint y: 185, endPoint x: 468, endPoint y: 184, distance: 21.3
click at [468, 184] on div "Casuística Cruces Riesgosos Si una cuenta comete una infracción/fraude y se le …" at bounding box center [298, 22] width 356 height 417
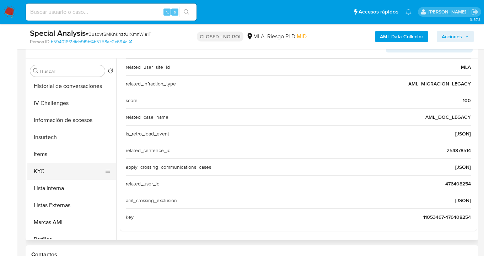
scroll to position [258, 0]
drag, startPoint x: 97, startPoint y: 174, endPoint x: 100, endPoint y: 174, distance: 3.6
click at [97, 174] on button "KYC" at bounding box center [68, 171] width 83 height 17
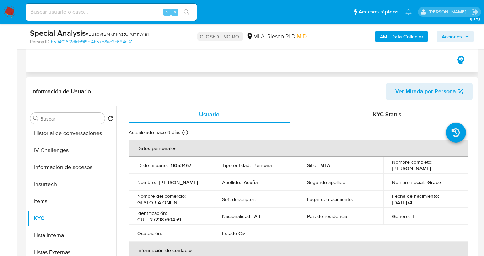
scroll to position [112, 0]
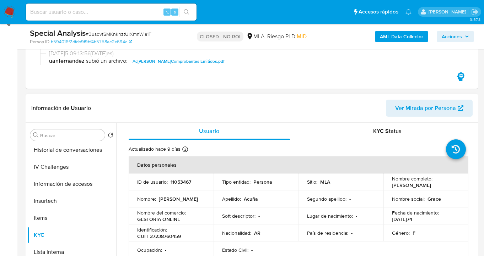
click at [420, 110] on span "Ver Mirada por Persona" at bounding box center [425, 108] width 61 height 17
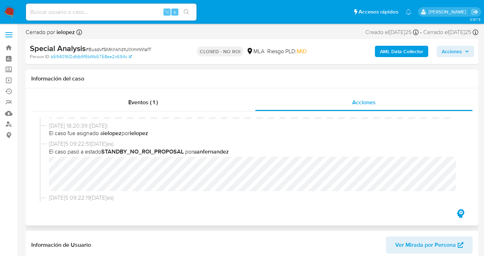
scroll to position [70, 0]
click at [48, 167] on div "03/06/2025 09:22:51 (hace 3 meses) El caso pasó a estado STANDBY_NO_ROI_PROPOSA…" at bounding box center [252, 166] width 424 height 54
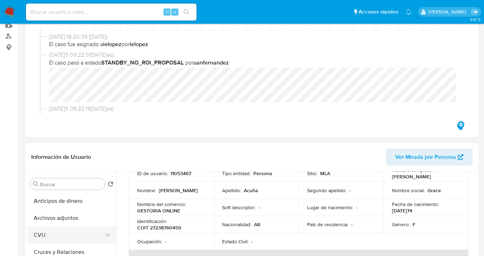
scroll to position [137, 0]
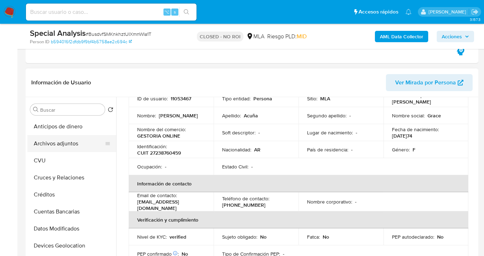
click at [55, 140] on button "Archivos adjuntos" at bounding box center [68, 143] width 83 height 17
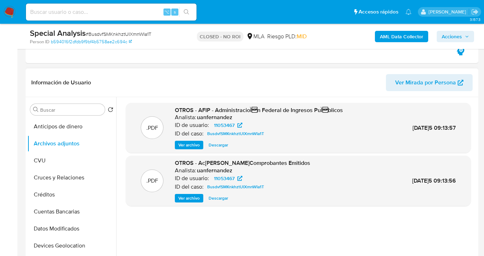
click at [216, 146] on span "Descargar" at bounding box center [218, 145] width 20 height 7
click at [222, 199] on span "Descargar" at bounding box center [218, 198] width 20 height 7
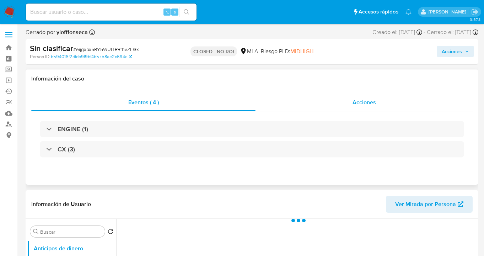
click at [365, 105] on span "Acciones" at bounding box center [363, 102] width 23 height 8
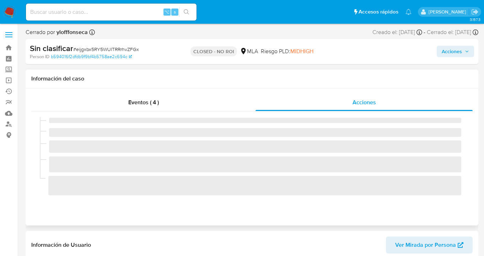
select select "10"
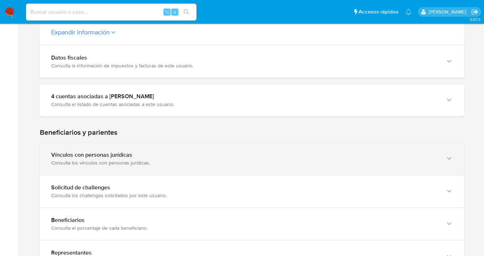
scroll to position [303, 0]
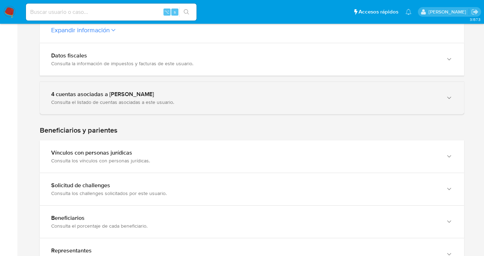
click at [447, 102] on div "button" at bounding box center [448, 98] width 9 height 15
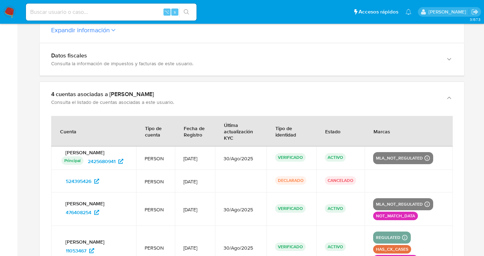
scroll to position [362, 0]
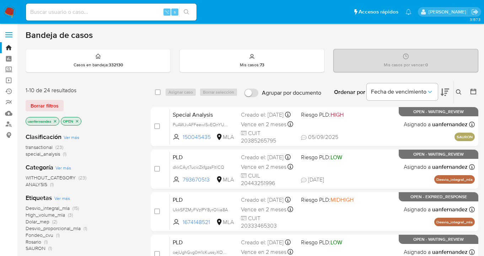
drag, startPoint x: 43, startPoint y: 109, endPoint x: 52, endPoint y: 108, distance: 8.6
click at [43, 109] on span "Borrar filtros" at bounding box center [45, 106] width 28 height 10
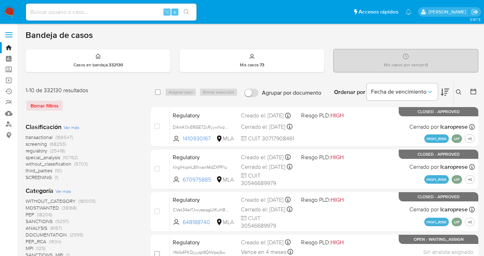
click at [459, 92] on icon at bounding box center [457, 91] width 5 height 5
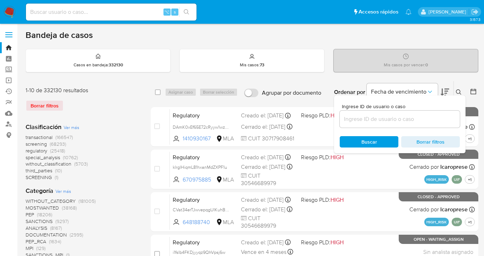
click at [385, 115] on input at bounding box center [399, 119] width 120 height 9
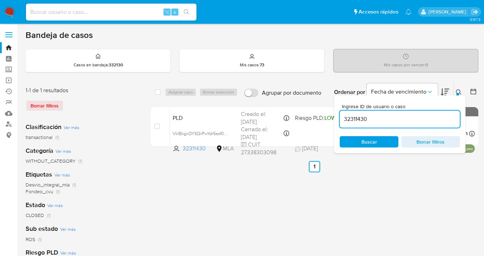
click at [458, 92] on icon at bounding box center [458, 92] width 6 height 6
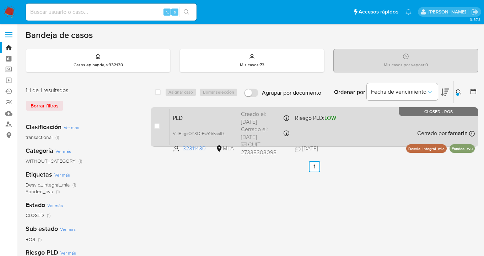
click at [387, 132] on div "PLD VkIBkgxOYSQrPwYdr5ssf0PQ 32311430 MLA Riesgo PLD: LOW Creado el: [DATE] Cre…" at bounding box center [322, 127] width 305 height 36
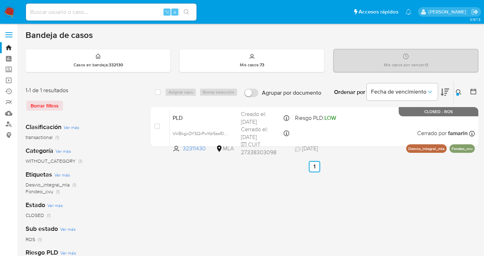
click at [459, 89] on icon at bounding box center [457, 91] width 5 height 5
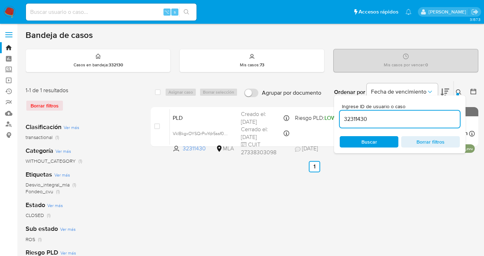
drag, startPoint x: 373, startPoint y: 117, endPoint x: 337, endPoint y: 117, distance: 36.9
click at [337, 117] on div "Ingrese ID de usuario o caso 32311430 Buscar Borrar filtros" at bounding box center [399, 125] width 131 height 58
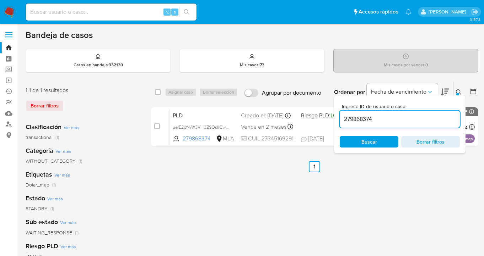
drag, startPoint x: 458, startPoint y: 92, endPoint x: 443, endPoint y: 102, distance: 17.9
click at [457, 92] on button at bounding box center [459, 92] width 12 height 9
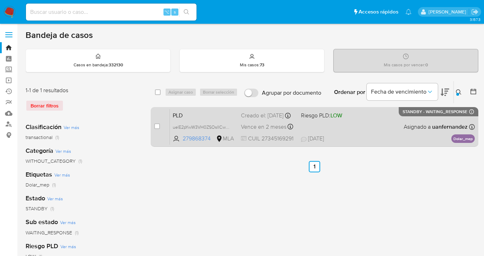
click at [382, 125] on div "PLD uelE2pYwW3VH0ZSOsIICwzLh 279868374 MLA Riesgo PLD: LOW Creado el: [DATE] Cr…" at bounding box center [322, 127] width 305 height 36
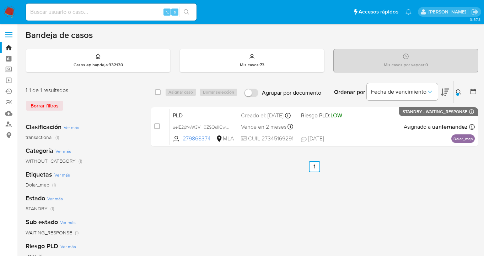
click at [457, 91] on icon at bounding box center [458, 92] width 6 height 6
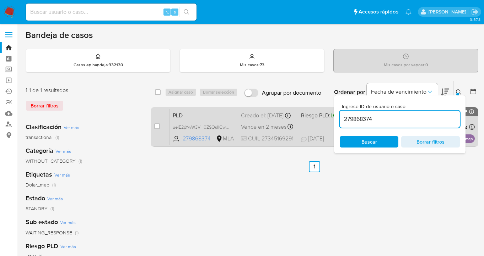
drag, startPoint x: 410, startPoint y: 116, endPoint x: 333, endPoint y: 119, distance: 77.1
click at [333, 119] on div "select-all-cases-checkbox Asignar caso Borrar selección Agrupar por documento O…" at bounding box center [314, 115] width 327 height 69
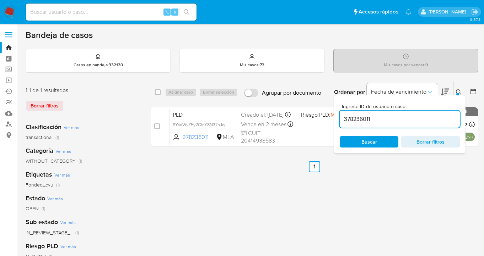
click at [459, 91] on icon at bounding box center [457, 91] width 5 height 5
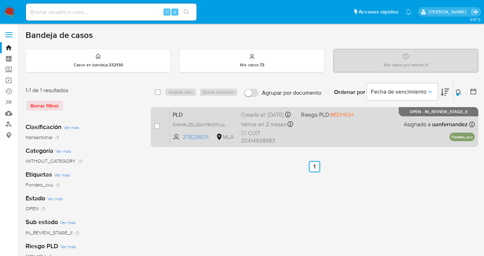
click at [391, 128] on div "PLD 6YsVWyZ5y2GlnY8N37nJqznn 378236011 MLA Riesgo PLD: MIDHIGH Creado el: 12/08…" at bounding box center [322, 127] width 305 height 36
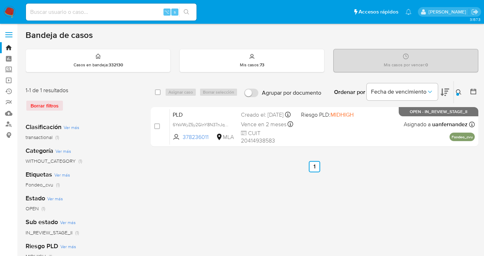
click at [457, 90] on icon at bounding box center [458, 92] width 6 height 6
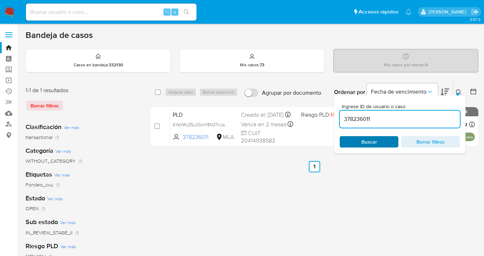
click at [369, 146] on span "Buscar" at bounding box center [369, 141] width 16 height 11
click at [458, 90] on icon at bounding box center [458, 92] width 6 height 6
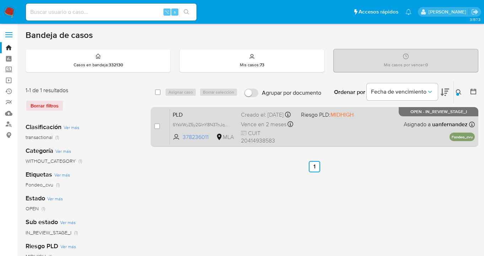
click at [394, 140] on div "PLD 6YsVWyZ5y2GlnY8N37nJqznn 378236011 MLA Riesgo PLD: MIDHIGH Creado el: 12/08…" at bounding box center [322, 127] width 305 height 36
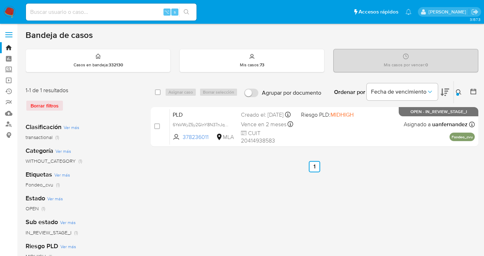
drag, startPoint x: 459, startPoint y: 92, endPoint x: 456, endPoint y: 94, distance: 3.7
click at [459, 92] on icon at bounding box center [457, 91] width 5 height 5
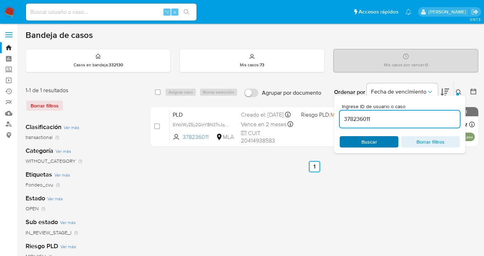
drag, startPoint x: 389, startPoint y: 148, endPoint x: 389, endPoint y: 143, distance: 5.0
click at [389, 148] on div "Ingrese ID de usuario o caso 378236011 Buscar Borrar filtros" at bounding box center [399, 125] width 131 height 58
click at [389, 143] on span "Buscar" at bounding box center [368, 142] width 49 height 10
click at [458, 94] on icon at bounding box center [458, 92] width 6 height 6
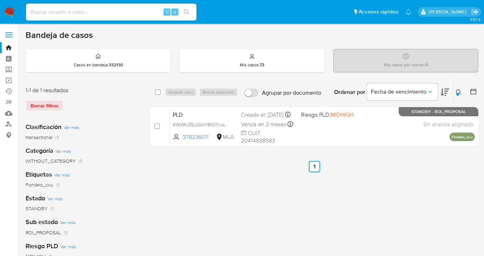
click at [459, 92] on icon at bounding box center [457, 91] width 5 height 5
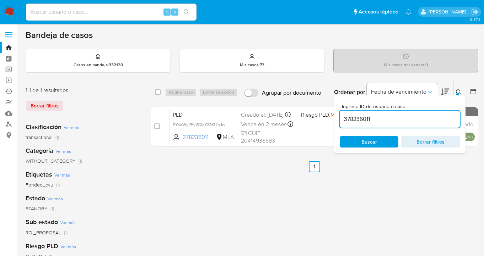
drag, startPoint x: 364, startPoint y: 120, endPoint x: 339, endPoint y: 120, distance: 24.5
click at [339, 120] on div "Ingrese ID de usuario o caso 378236011 Buscar Borrar filtros" at bounding box center [399, 125] width 131 height 58
type input "32311430"
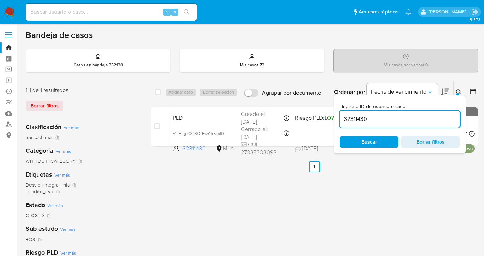
click at [458, 91] on icon at bounding box center [458, 92] width 6 height 6
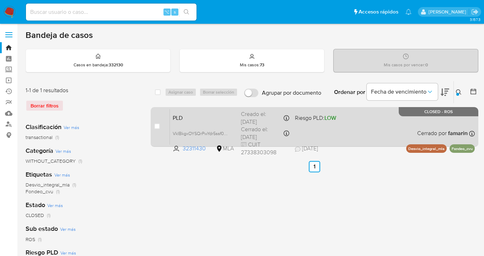
click at [377, 131] on div "PLD VkIBkgxOYSQrPwYdr5ssf0PQ 32311430 MLA Riesgo PLD: LOW Creado el: 12/06/2025…" at bounding box center [322, 127] width 305 height 36
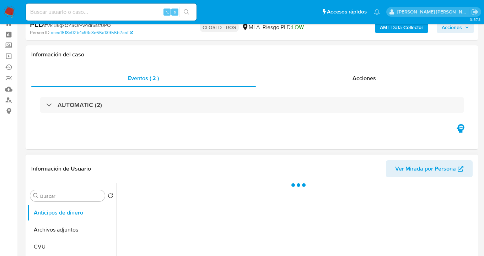
scroll to position [132, 0]
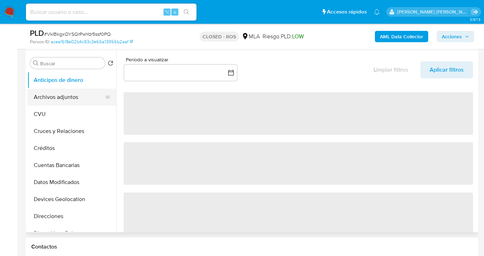
drag, startPoint x: 67, startPoint y: 102, endPoint x: 78, endPoint y: 100, distance: 11.1
click at [67, 102] on button "Archivos adjuntos" at bounding box center [68, 97] width 83 height 17
select select "10"
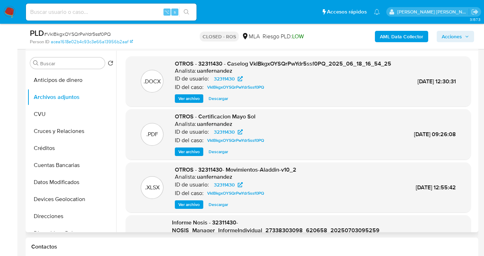
click at [195, 156] on span "Ver archivo" at bounding box center [188, 151] width 21 height 7
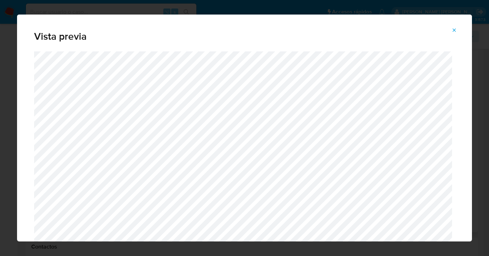
drag, startPoint x: 454, startPoint y: 31, endPoint x: 385, endPoint y: 35, distance: 69.4
click at [454, 31] on icon "Attachment preview" at bounding box center [454, 30] width 6 height 6
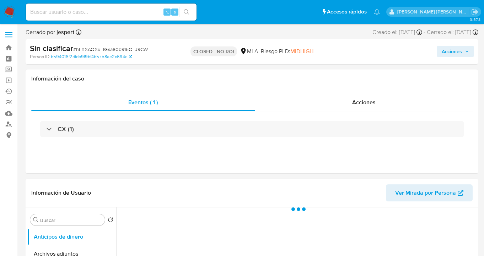
click at [447, 57] on span "Acciones" at bounding box center [451, 51] width 20 height 11
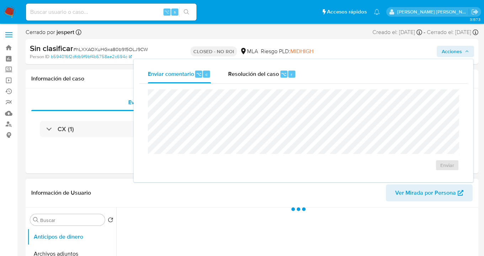
select select "10"
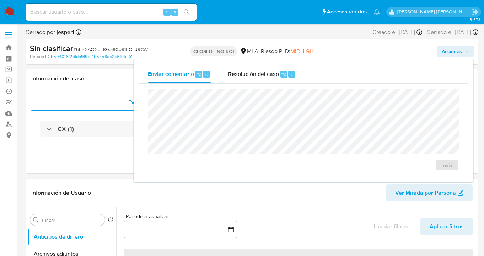
click at [273, 182] on div "Enviar comentario ⌥ c Resolución del caso ⌥ r Enviar" at bounding box center [303, 121] width 341 height 125
click at [255, 200] on header "Información de Usuario Ver Mirada por Persona" at bounding box center [251, 193] width 441 height 17
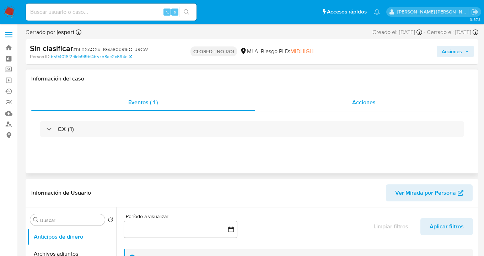
click at [350, 111] on div "Acciones" at bounding box center [364, 102] width 218 height 17
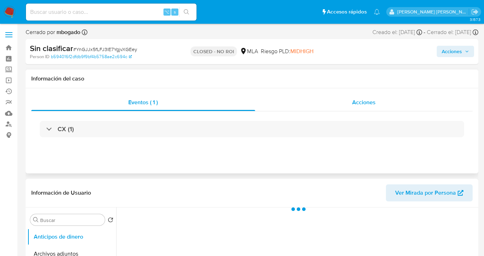
click at [366, 108] on div "Acciones" at bounding box center [364, 102] width 218 height 17
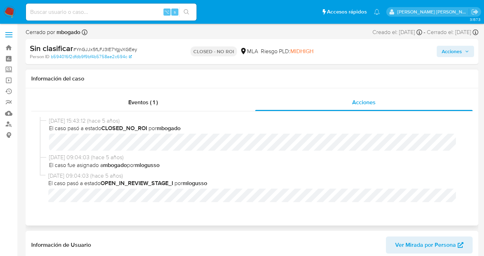
select select "10"
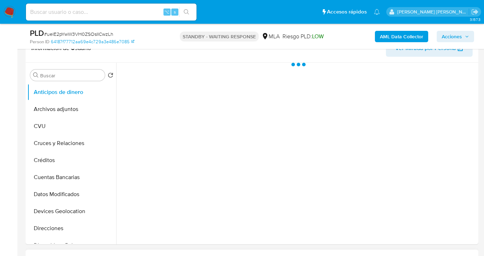
scroll to position [225, 0]
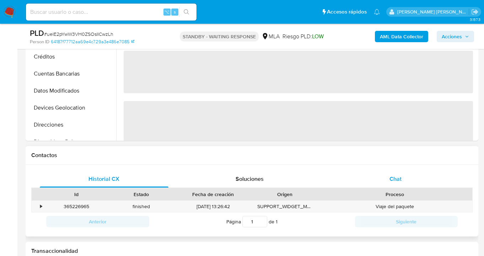
click at [407, 181] on div "Chat" at bounding box center [395, 179] width 129 height 17
select select "10"
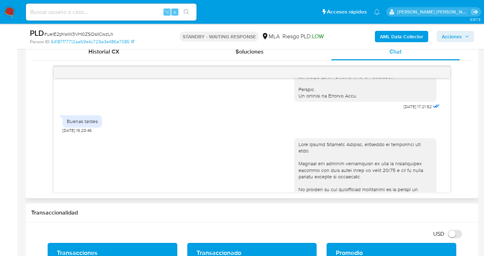
scroll to position [0, 0]
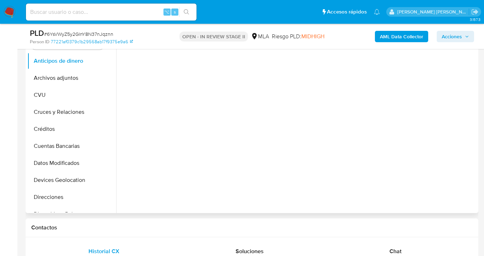
scroll to position [222, 0]
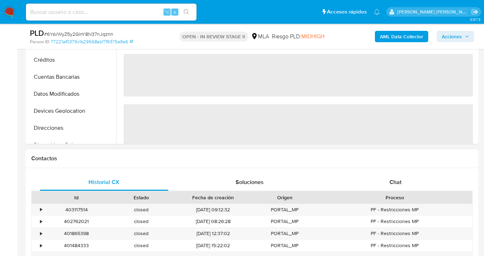
select select "10"
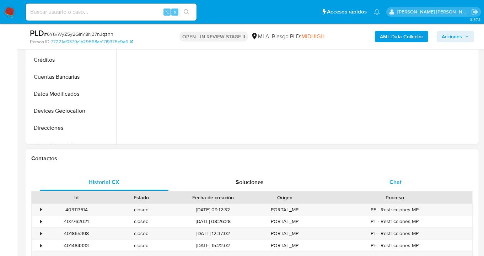
click at [401, 178] on div "Chat" at bounding box center [395, 182] width 129 height 17
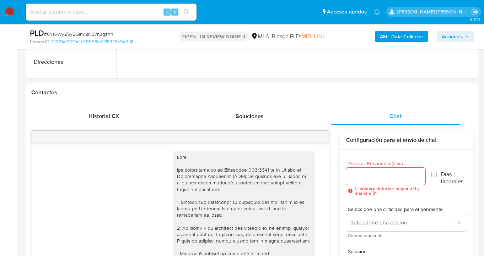
scroll to position [444, 0]
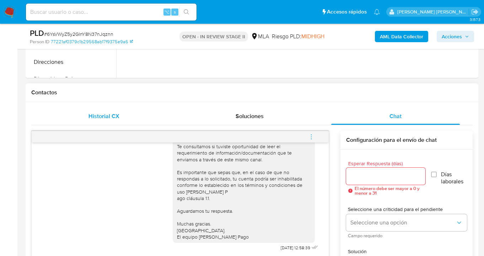
click at [107, 113] on span "Historial CX" at bounding box center [103, 116] width 31 height 8
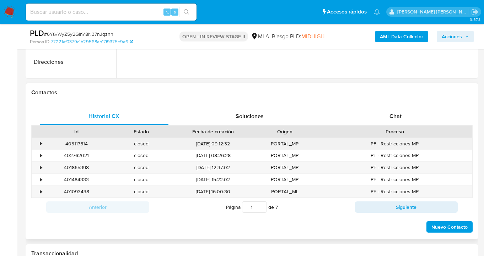
click at [42, 142] on div "•" at bounding box center [41, 144] width 2 height 7
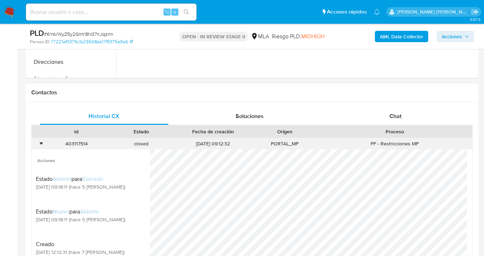
click at [42, 142] on div "•" at bounding box center [41, 144] width 2 height 7
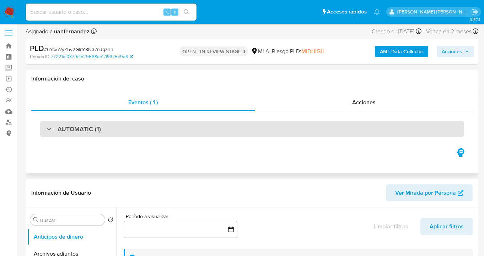
scroll to position [238, 0]
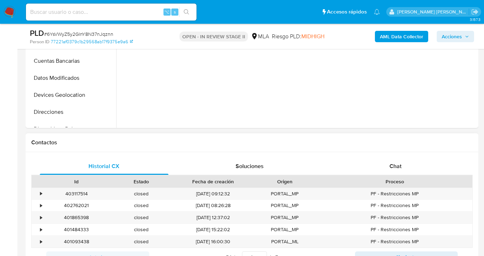
drag, startPoint x: 391, startPoint y: 167, endPoint x: 382, endPoint y: 151, distance: 18.6
click at [391, 167] on span "Chat" at bounding box center [395, 166] width 12 height 8
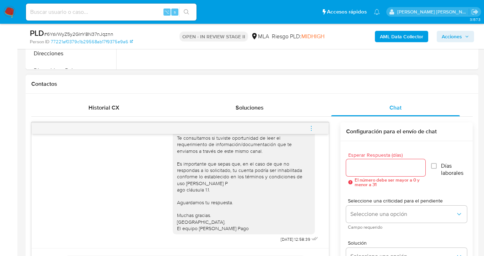
scroll to position [307, 0]
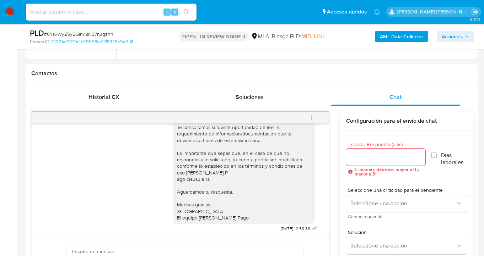
click at [311, 120] on icon "menu-action" at bounding box center [311, 118] width 6 height 6
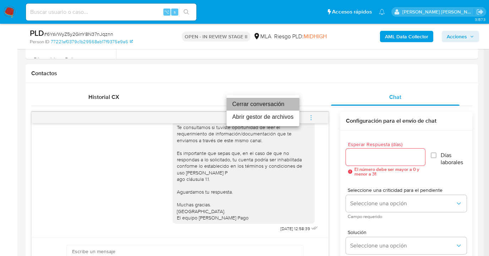
click at [276, 104] on li "Cerrar conversación" at bounding box center [263, 104] width 73 height 13
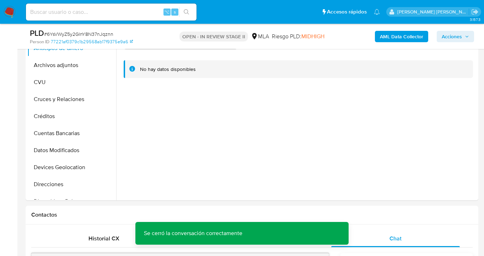
scroll to position [100, 0]
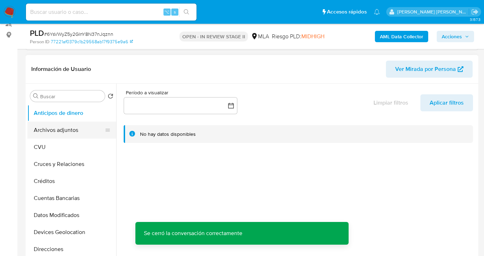
click at [70, 132] on button "Archivos adjuntos" at bounding box center [68, 130] width 83 height 17
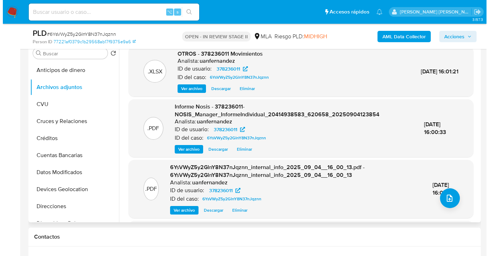
scroll to position [144, 0]
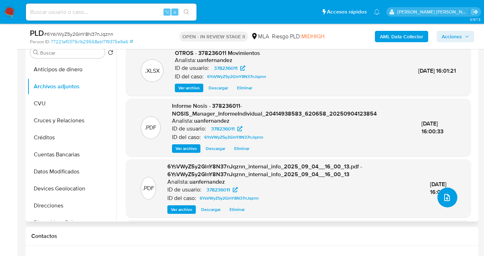
click at [443, 202] on button "upload-file" at bounding box center [447, 198] width 20 height 20
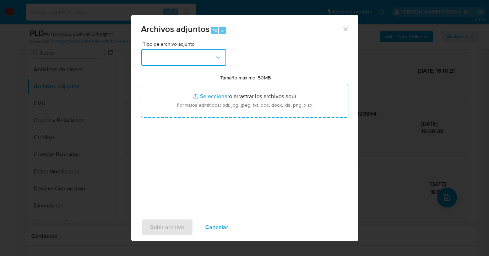
drag, startPoint x: 219, startPoint y: 57, endPoint x: 218, endPoint y: 63, distance: 5.9
click at [219, 57] on icon "button" at bounding box center [218, 57] width 7 height 7
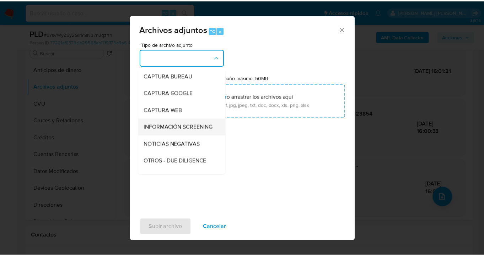
scroll to position [65, 0]
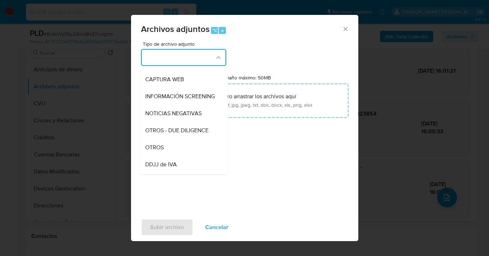
click at [187, 149] on div "OTROS" at bounding box center [181, 147] width 72 height 17
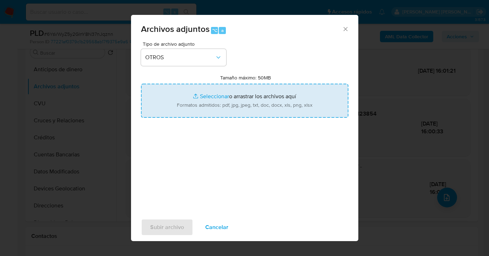
click at [246, 107] on input "Tamaño máximo: 50MB Seleccionar archivos" at bounding box center [244, 101] width 207 height 34
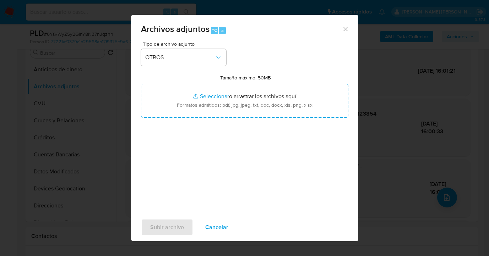
drag, startPoint x: 215, startPoint y: 228, endPoint x: 198, endPoint y: 218, distance: 19.1
click at [214, 228] on span "Cancelar" at bounding box center [216, 228] width 23 height 16
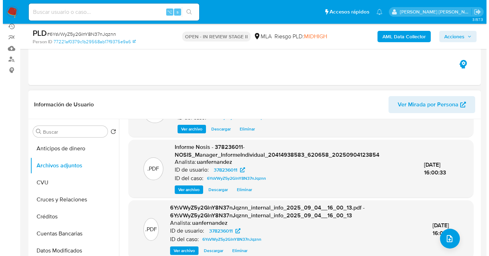
scroll to position [63, 0]
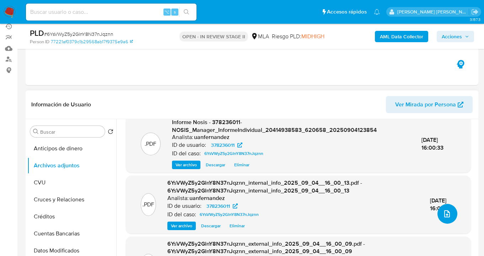
click at [443, 216] on icon "upload-file" at bounding box center [446, 214] width 9 height 9
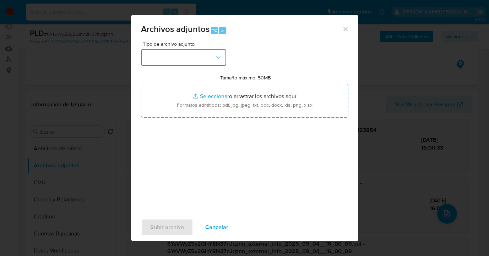
click at [215, 62] on button "button" at bounding box center [183, 57] width 85 height 17
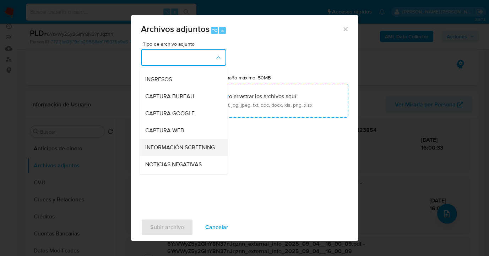
scroll to position [134, 0]
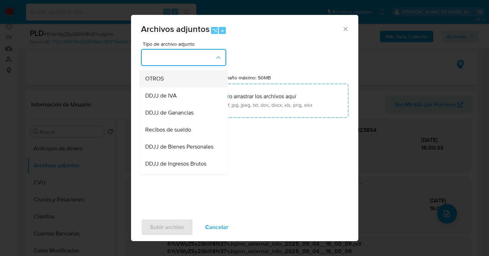
click at [180, 87] on div "OTROS" at bounding box center [181, 78] width 72 height 17
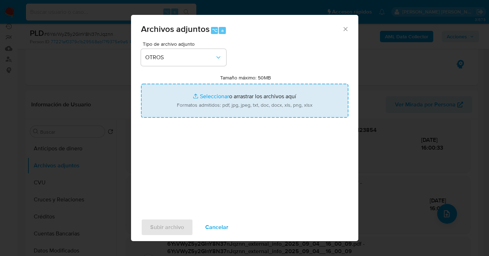
click at [266, 111] on input "Tamaño máximo: 50MB Seleccionar archivos" at bounding box center [244, 101] width 207 height 34
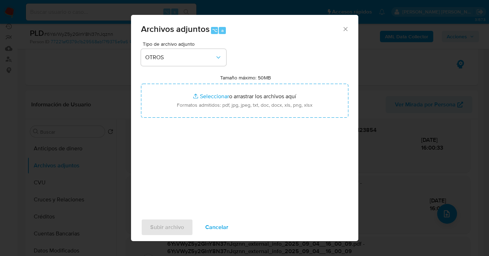
drag, startPoint x: 213, startPoint y: 230, endPoint x: 267, endPoint y: 223, distance: 54.4
click at [213, 229] on span "Cancelar" at bounding box center [216, 228] width 23 height 16
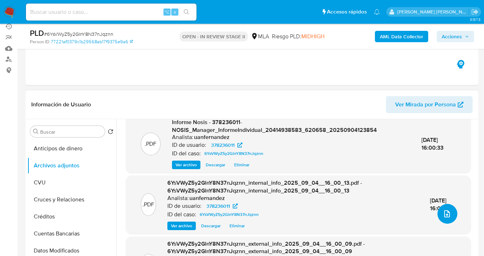
click at [437, 213] on button "upload-file" at bounding box center [447, 214] width 20 height 20
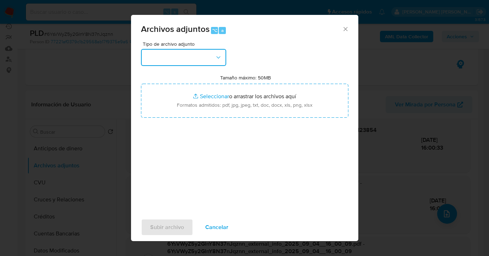
click at [213, 60] on button "button" at bounding box center [183, 57] width 85 height 17
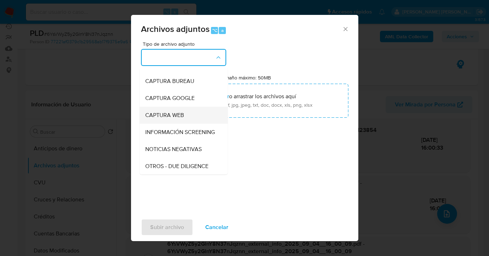
scroll to position [66, 0]
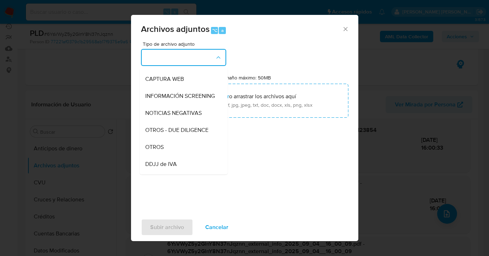
drag, startPoint x: 185, startPoint y: 152, endPoint x: 189, endPoint y: 148, distance: 5.5
click at [185, 151] on div "OTROS" at bounding box center [181, 147] width 72 height 17
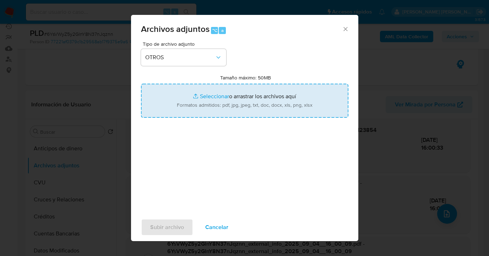
click at [241, 100] on input "Tamaño máximo: 50MB Seleccionar archivos" at bounding box center [244, 101] width 207 height 34
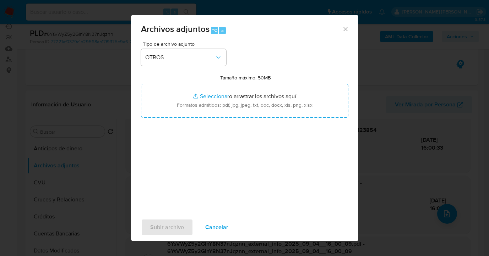
type input "C:\fakepath\Caselog 6YsVWyZ5y2GlnY8N37nJqznn_2025_08_19_23_34_29.docx"
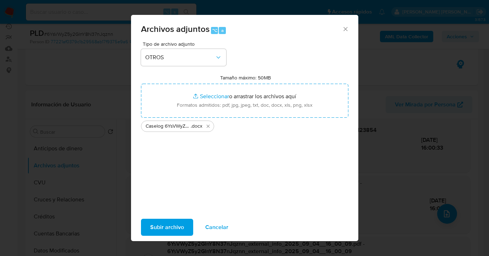
click at [170, 229] on span "Subir archivo" at bounding box center [167, 228] width 34 height 16
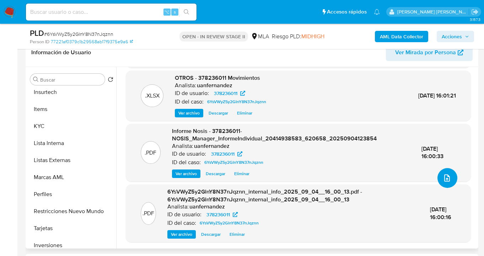
scroll to position [316, 0]
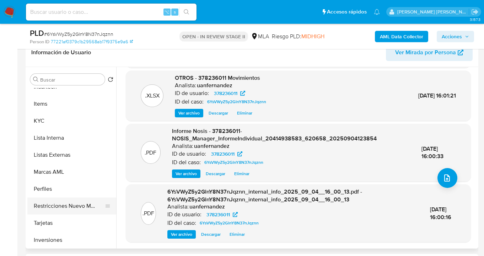
click at [66, 206] on button "Restricciones Nuevo Mundo" at bounding box center [68, 206] width 83 height 17
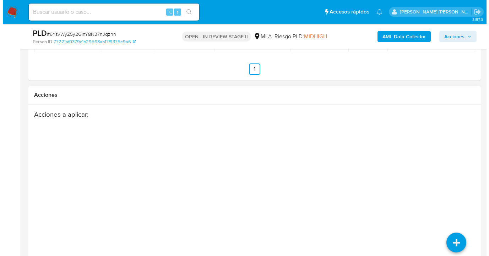
scroll to position [1272, 0]
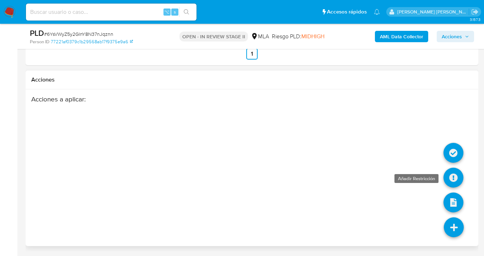
click at [452, 178] on icon at bounding box center [453, 178] width 20 height 20
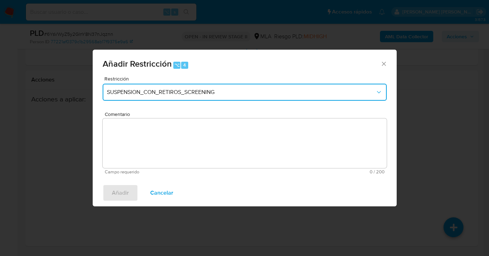
click at [244, 93] on span "SUSPENSION_CON_RETIROS_SCREENING" at bounding box center [241, 92] width 268 height 7
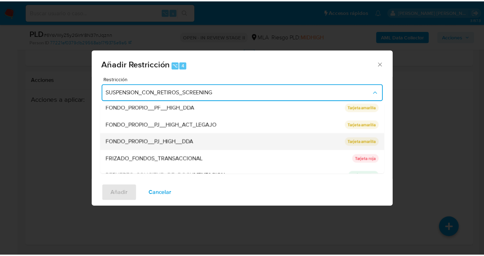
scroll to position [151, 0]
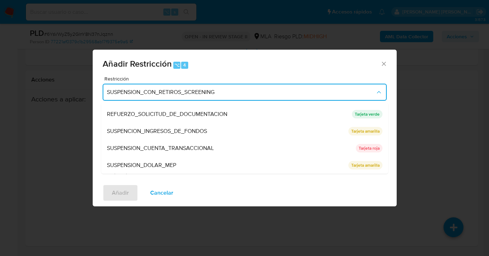
click at [204, 146] on span "SUSPENSION_CUENTA_TRANSACCIONAL" at bounding box center [160, 148] width 107 height 7
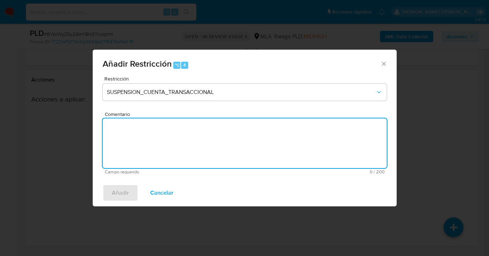
click at [168, 149] on textarea "Comentario" at bounding box center [245, 144] width 284 height 50
type textarea "AML"
drag, startPoint x: 123, startPoint y: 191, endPoint x: 129, endPoint y: 190, distance: 6.2
click at [123, 191] on span "Añadir" at bounding box center [120, 193] width 17 height 16
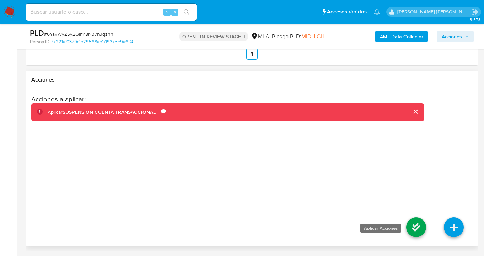
click at [414, 231] on icon at bounding box center [416, 228] width 20 height 20
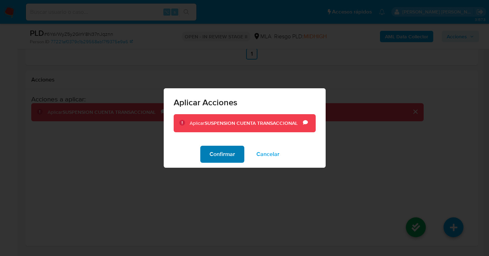
click at [224, 158] on span "Confirmar" at bounding box center [222, 155] width 26 height 16
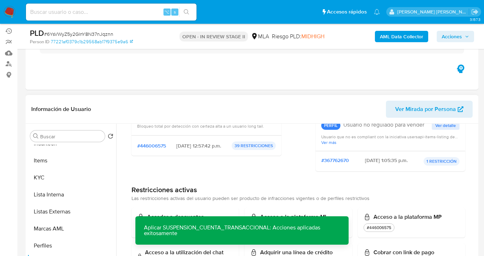
scroll to position [138, 0]
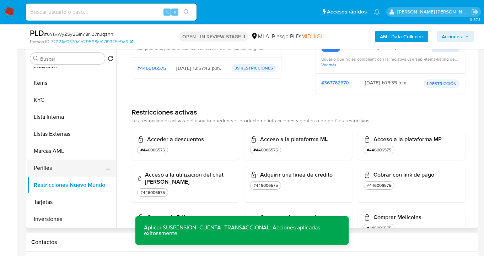
click at [73, 168] on button "Perfiles" at bounding box center [68, 168] width 83 height 17
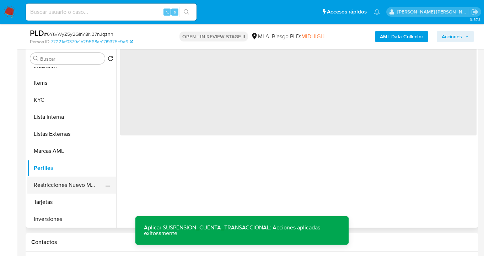
click at [67, 184] on button "Restricciones Nuevo Mundo" at bounding box center [68, 185] width 83 height 17
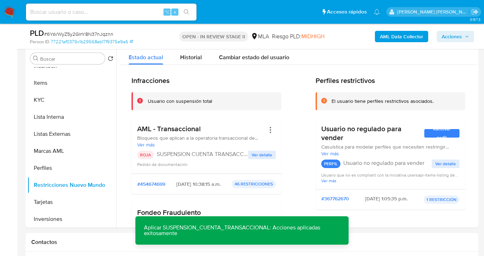
drag, startPoint x: 454, startPoint y: 37, endPoint x: 447, endPoint y: 41, distance: 7.9
click at [447, 41] on span "Acciones" at bounding box center [451, 36] width 20 height 11
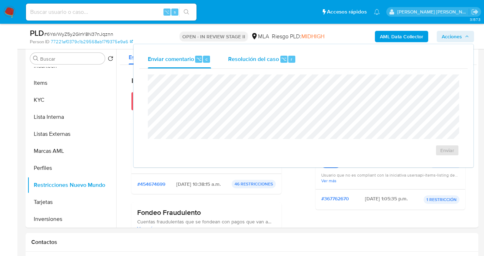
click at [261, 60] on span "Resolución del caso" at bounding box center [253, 59] width 51 height 8
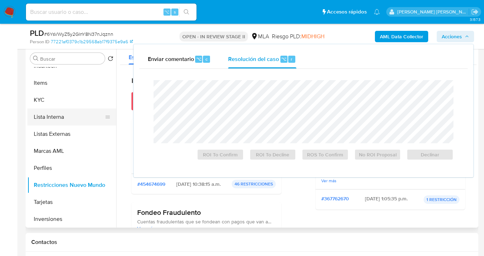
click at [110, 120] on button "Lista Interna" at bounding box center [68, 117] width 83 height 17
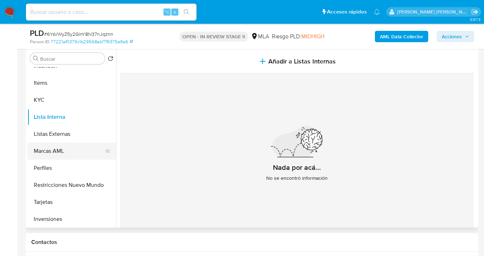
click at [50, 143] on button "Marcas AML" at bounding box center [68, 151] width 83 height 17
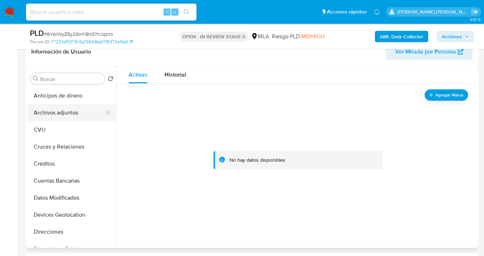
drag, startPoint x: 56, startPoint y: 108, endPoint x: 80, endPoint y: 110, distance: 23.9
click at [56, 108] on button "Archivos adjuntos" at bounding box center [68, 112] width 83 height 17
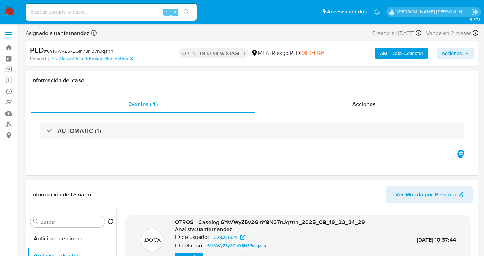
click at [447, 47] on div "AML Data Collector Acciones" at bounding box center [401, 53] width 146 height 17
click at [449, 51] on span "Acciones" at bounding box center [451, 53] width 20 height 11
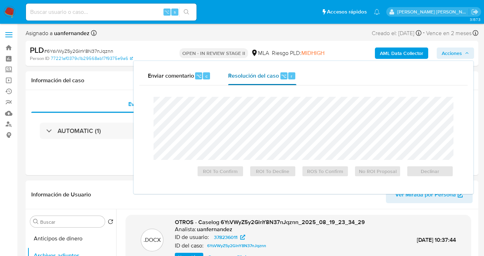
click at [244, 90] on div "Cierre de caso ROI To Confirm ROI To Decline ROS To Confirm No ROI Proposal Dec…" at bounding box center [303, 137] width 328 height 103
click at [247, 78] on span "Resolución del caso" at bounding box center [253, 76] width 51 height 8
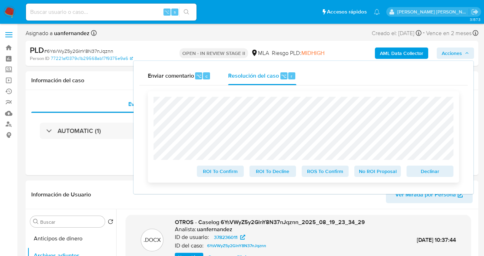
click at [426, 171] on span "Declinar" at bounding box center [429, 172] width 37 height 10
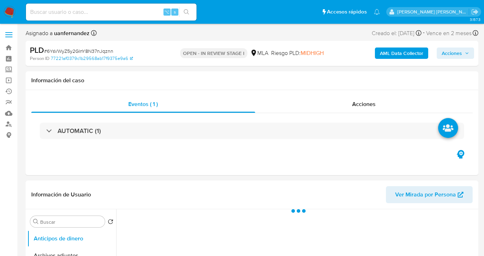
click at [453, 50] on span "Acciones" at bounding box center [451, 53] width 20 height 11
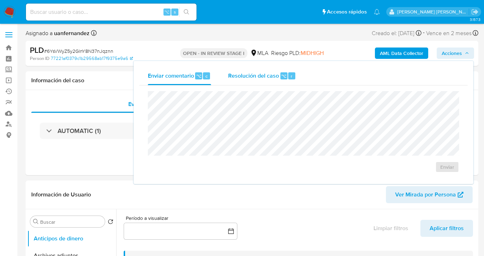
click at [262, 82] on div "Resolución del caso ⌥ r" at bounding box center [262, 76] width 68 height 18
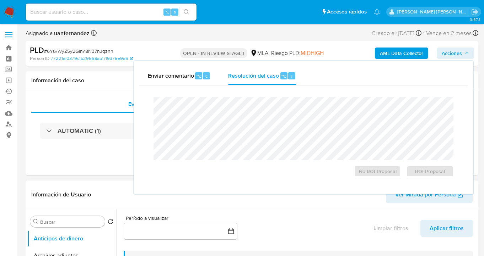
select select "10"
click at [435, 172] on span "ROI Proposal" at bounding box center [429, 172] width 37 height 10
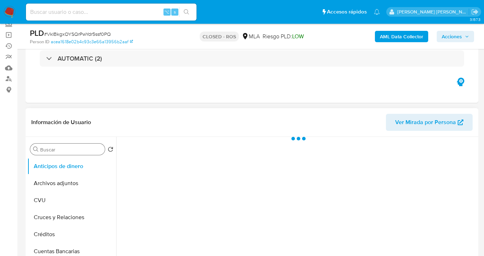
scroll to position [62, 0]
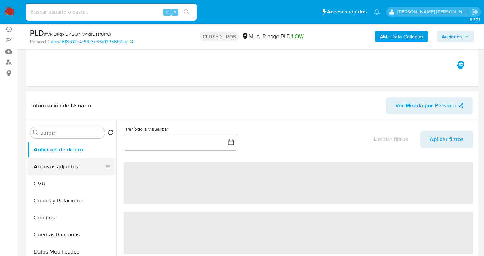
drag, startPoint x: 62, startPoint y: 170, endPoint x: 90, endPoint y: 152, distance: 33.0
click at [63, 170] on button "Archivos adjuntos" at bounding box center [71, 166] width 89 height 17
select select "10"
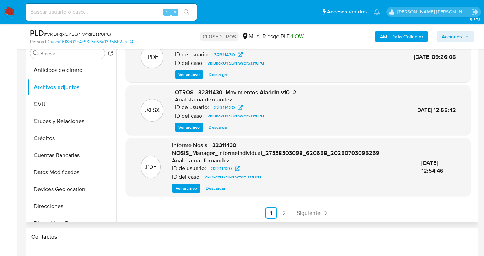
scroll to position [144, 0]
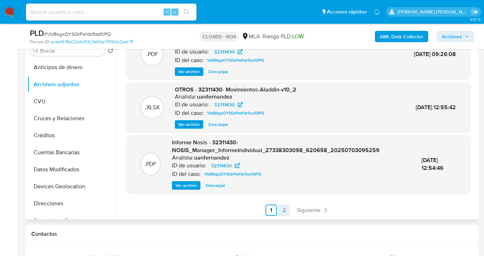
click at [284, 212] on link "2" at bounding box center [283, 210] width 11 height 11
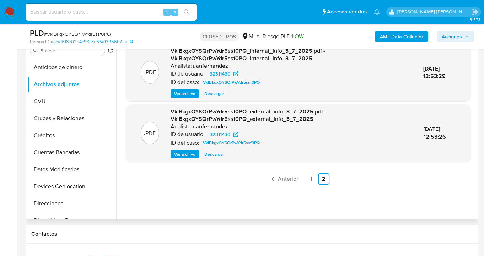
scroll to position [77, 0]
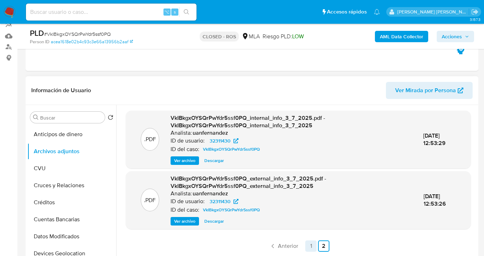
click at [310, 247] on link "1" at bounding box center [310, 246] width 11 height 11
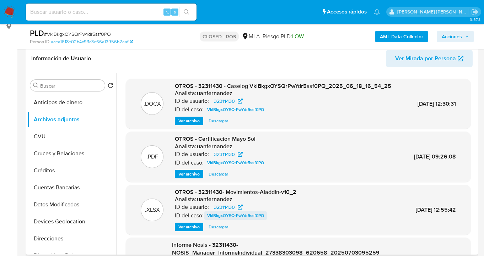
scroll to position [191, 0]
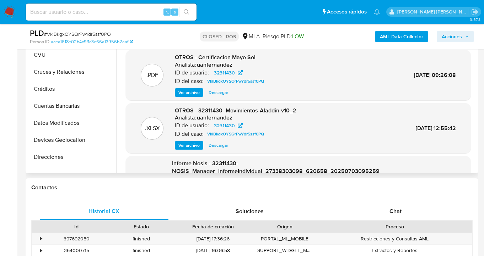
click at [190, 96] on span "Ver archivo" at bounding box center [188, 92] width 21 height 7
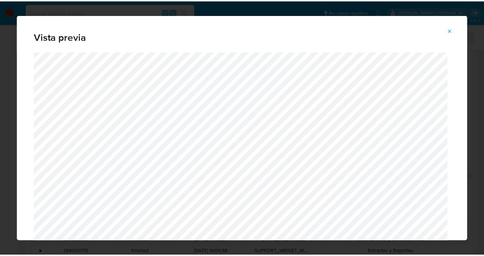
scroll to position [0, 0]
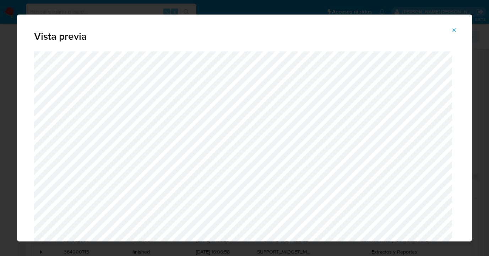
click at [456, 28] on icon "Attachment preview" at bounding box center [454, 30] width 6 height 6
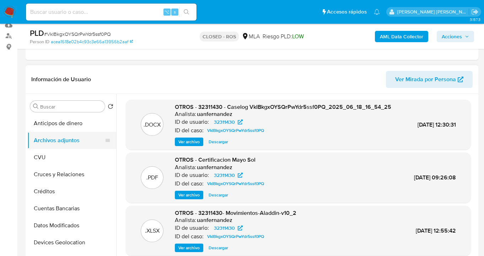
scroll to position [89, 0]
click at [186, 145] on span "Ver archivo" at bounding box center [188, 141] width 21 height 7
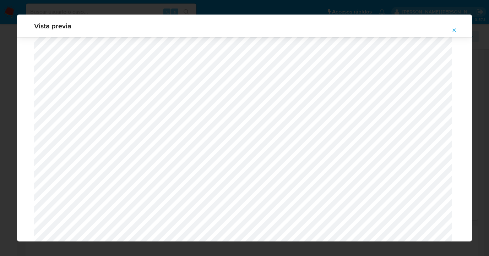
scroll to position [165, 0]
click at [455, 31] on icon "Attachment preview" at bounding box center [454, 29] width 3 height 3
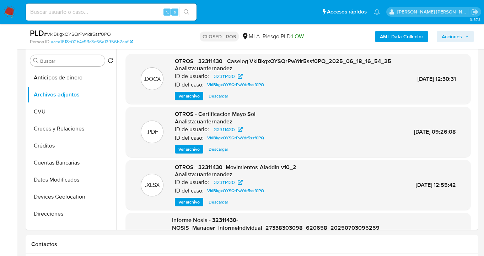
scroll to position [134, 0]
click at [192, 153] on span "Ver archivo" at bounding box center [188, 149] width 21 height 7
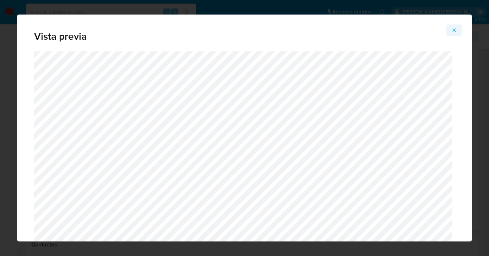
click at [454, 30] on icon "Attachment preview" at bounding box center [454, 29] width 3 height 3
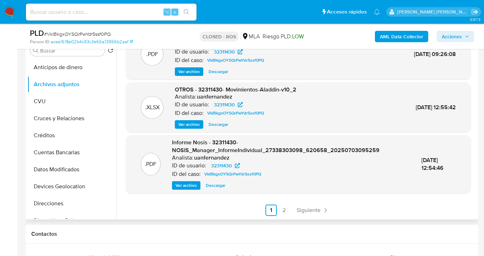
scroll to position [149, 0]
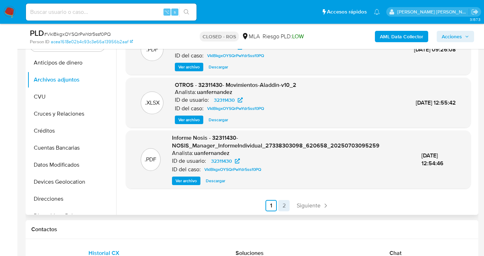
click at [283, 207] on link "2" at bounding box center [283, 205] width 11 height 11
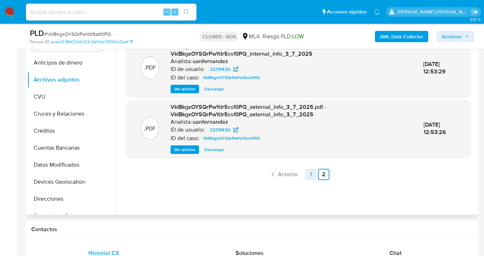
click at [308, 176] on link "1" at bounding box center [310, 174] width 11 height 11
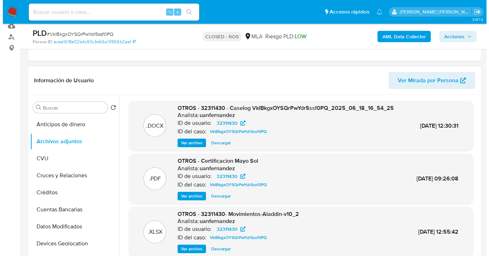
scroll to position [34, 0]
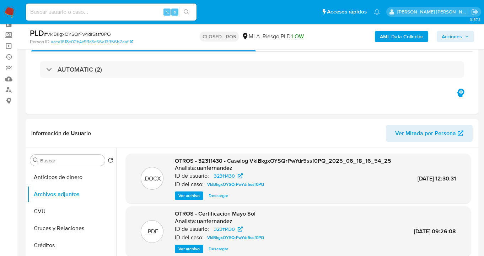
click at [193, 200] on span "Ver archivo" at bounding box center [188, 195] width 21 height 7
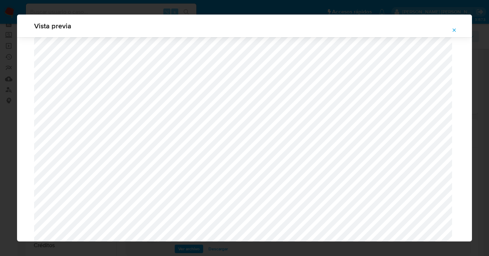
scroll to position [7524, 0]
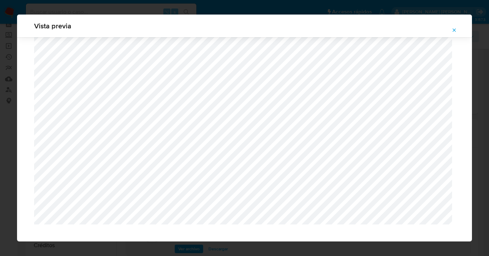
click at [453, 29] on icon "Attachment preview" at bounding box center [454, 30] width 6 height 6
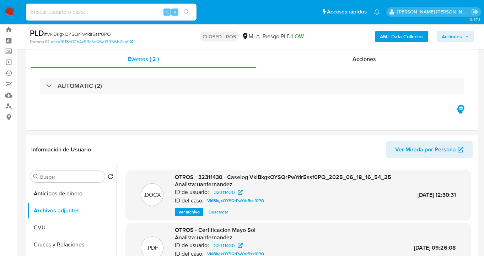
scroll to position [0, 0]
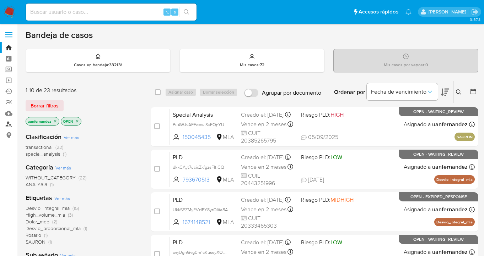
click at [9, 125] on link "Buscador de personas" at bounding box center [42, 124] width 84 height 11
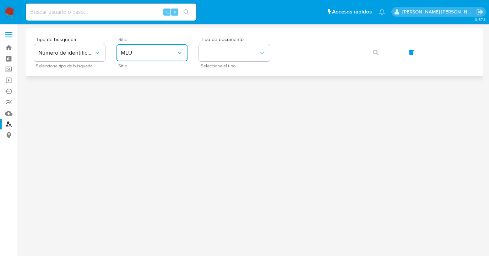
click at [175, 58] on button "MLU" at bounding box center [151, 52] width 71 height 17
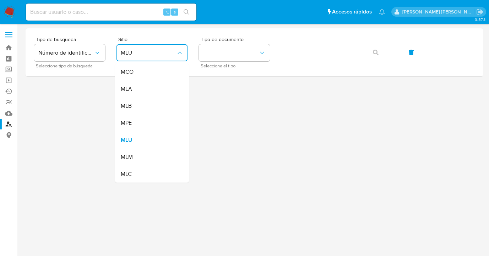
click at [170, 91] on div "MLA" at bounding box center [150, 89] width 58 height 17
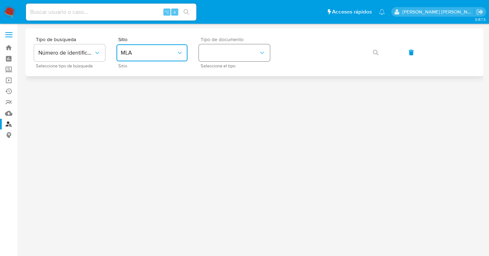
click at [234, 49] on button "identificationType" at bounding box center [234, 52] width 71 height 17
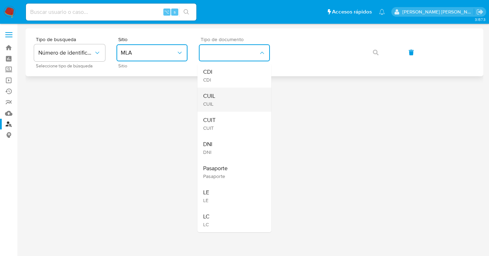
click at [230, 96] on div "CUIL CUIL" at bounding box center [232, 100] width 58 height 24
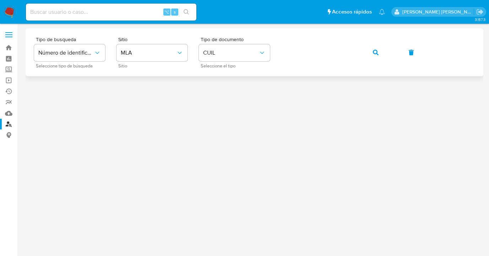
click at [377, 55] on icon "button" at bounding box center [376, 53] width 6 height 6
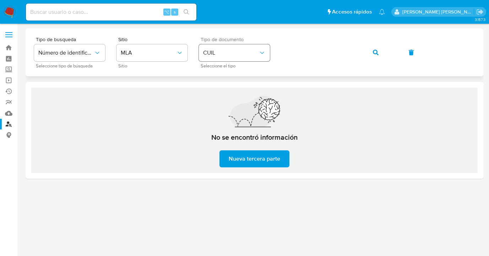
click at [264, 56] on icon "identificationType" at bounding box center [261, 52] width 7 height 7
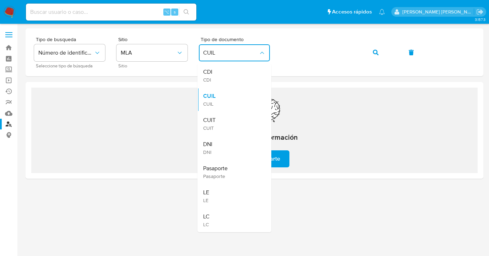
drag, startPoint x: 235, startPoint y: 147, endPoint x: 274, endPoint y: 102, distance: 59.4
click at [235, 147] on div "DNI DNI" at bounding box center [232, 148] width 58 height 24
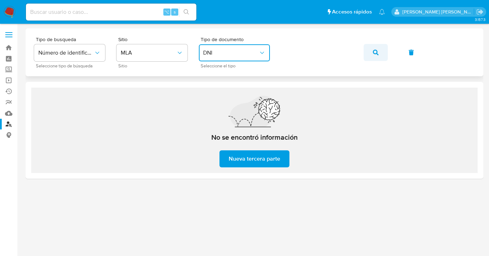
click at [374, 53] on icon "button" at bounding box center [376, 53] width 6 height 6
drag, startPoint x: 375, startPoint y: 52, endPoint x: 359, endPoint y: 58, distance: 16.9
click at [375, 52] on icon "button" at bounding box center [376, 53] width 6 height 6
click at [253, 58] on button "DNI" at bounding box center [234, 52] width 71 height 17
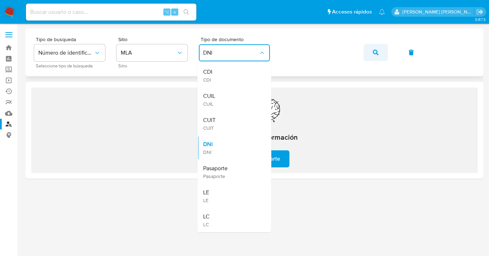
click at [374, 53] on icon "button" at bounding box center [376, 53] width 6 height 6
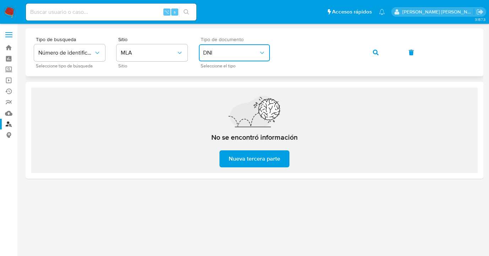
click at [241, 54] on span "DNI" at bounding box center [230, 52] width 55 height 7
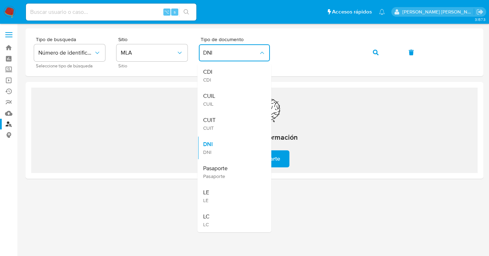
drag, startPoint x: 223, startPoint y: 99, endPoint x: 241, endPoint y: 87, distance: 21.8
click at [223, 99] on div "CUIL CUIL" at bounding box center [232, 100] width 58 height 24
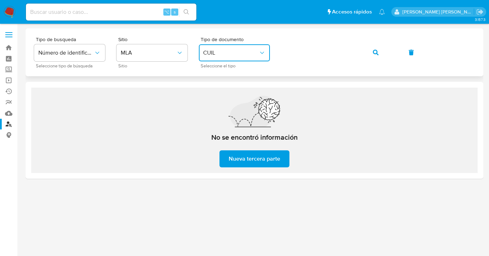
click at [276, 49] on div "Tipo de busqueda Número de identificación Seleccione tipo de búsqueda Sitio MLA…" at bounding box center [254, 52] width 441 height 31
click at [375, 53] on icon "button" at bounding box center [376, 53] width 6 height 6
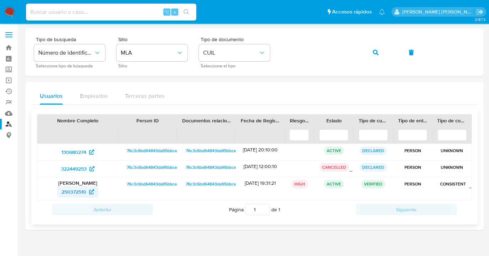
click at [72, 193] on span "250372510" at bounding box center [73, 191] width 25 height 11
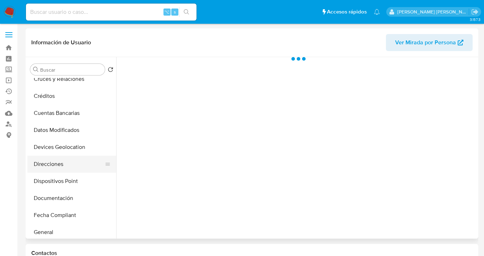
scroll to position [71, 0]
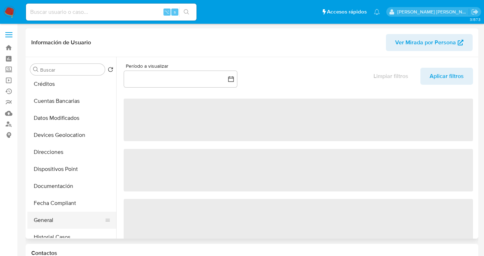
select select "10"
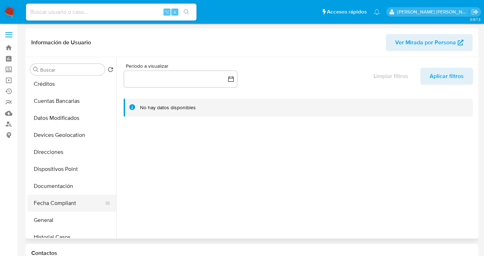
drag, startPoint x: 65, startPoint y: 216, endPoint x: 76, endPoint y: 209, distance: 12.8
click at [65, 216] on button "General" at bounding box center [71, 220] width 89 height 17
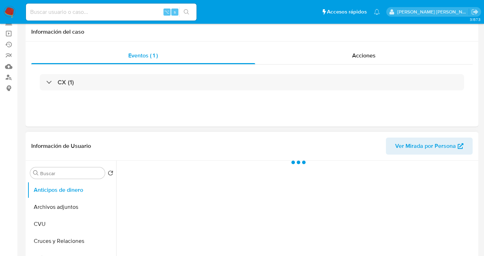
scroll to position [125, 0]
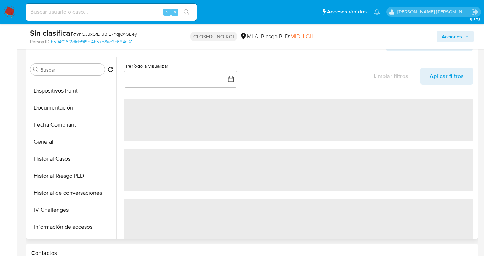
select select "10"
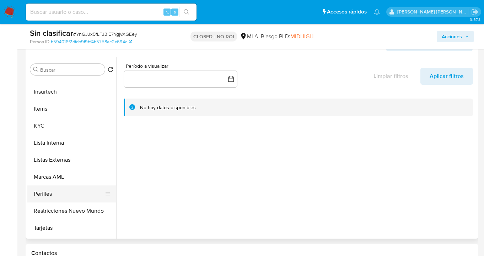
scroll to position [314, 0]
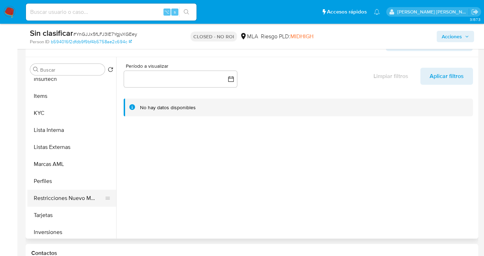
click at [70, 196] on button "Restricciones Nuevo Mundo" at bounding box center [68, 198] width 83 height 17
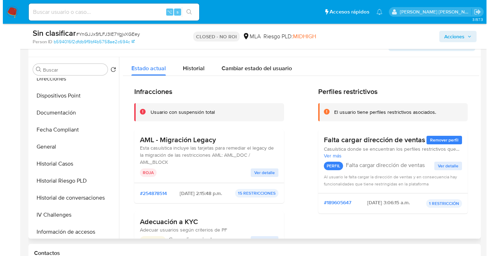
scroll to position [145, 0]
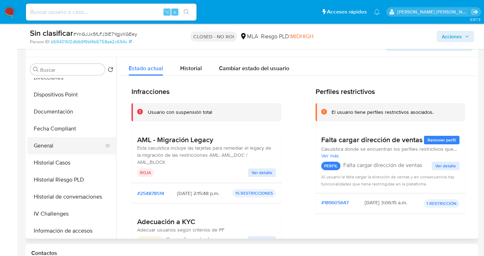
click at [65, 141] on button "General" at bounding box center [68, 145] width 83 height 17
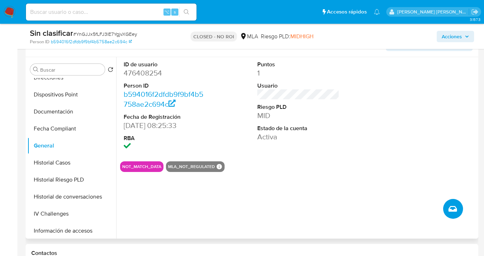
click at [454, 209] on icon "Crear caso manual" at bounding box center [452, 209] width 9 height 6
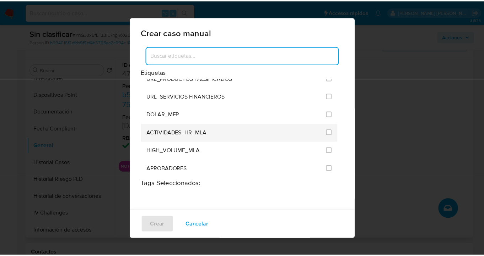
scroll to position [1390, 0]
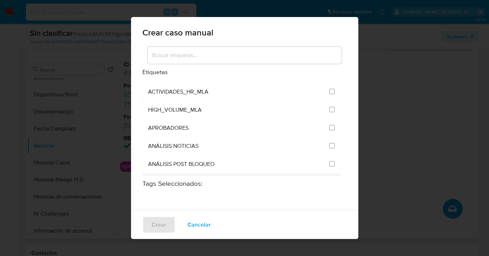
drag, startPoint x: 327, startPoint y: 137, endPoint x: 236, endPoint y: 158, distance: 92.9
click at [329, 161] on input "3249" at bounding box center [332, 164] width 6 height 6
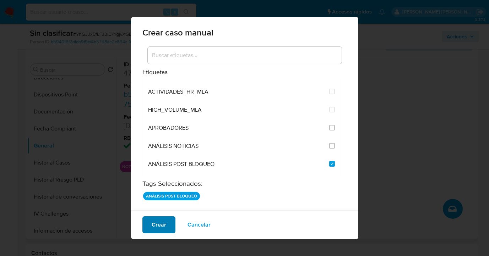
click at [157, 228] on span "Crear" at bounding box center [159, 225] width 15 height 16
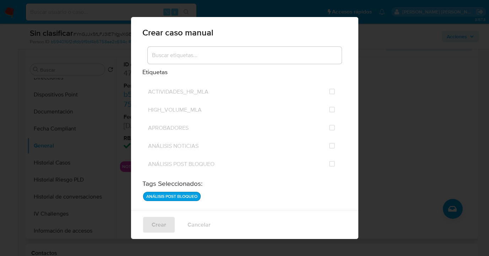
checkbox input "false"
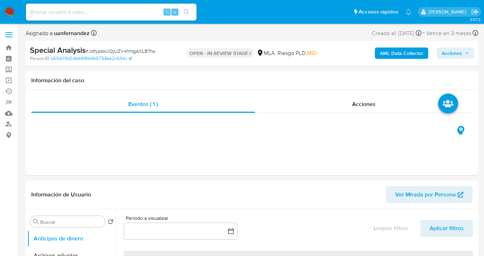
click at [455, 55] on span "Acciones" at bounding box center [451, 53] width 20 height 11
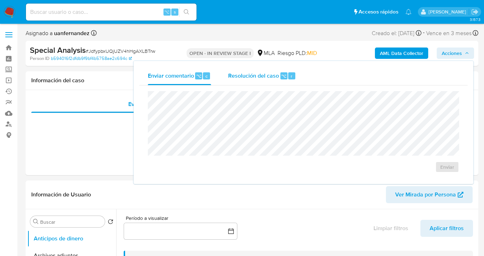
select select "10"
click at [263, 79] on span "Resolución del caso" at bounding box center [253, 76] width 51 height 8
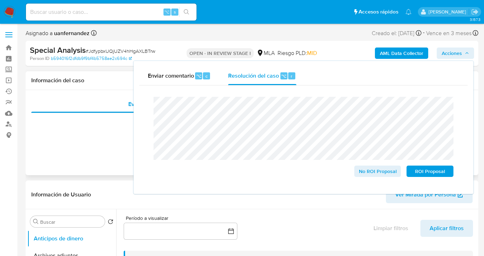
click at [63, 164] on div "Eventos ( 1 ) Acciones" at bounding box center [252, 132] width 452 height 85
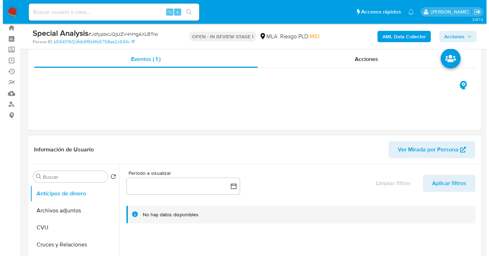
scroll to position [122, 0]
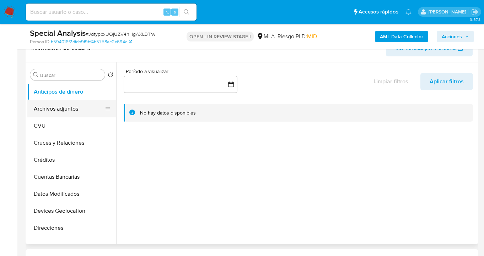
click at [74, 110] on button "Archivos adjuntos" at bounding box center [68, 108] width 83 height 17
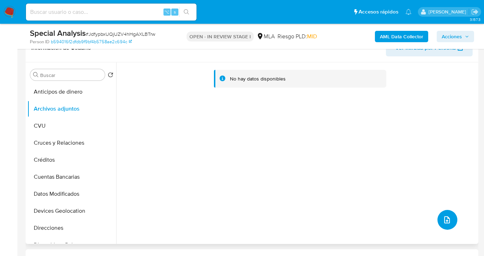
click at [442, 220] on icon "upload-file" at bounding box center [446, 220] width 9 height 9
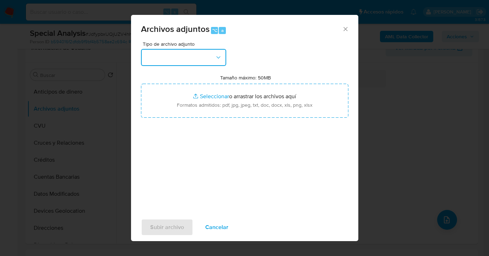
click at [219, 57] on button "button" at bounding box center [183, 57] width 85 height 17
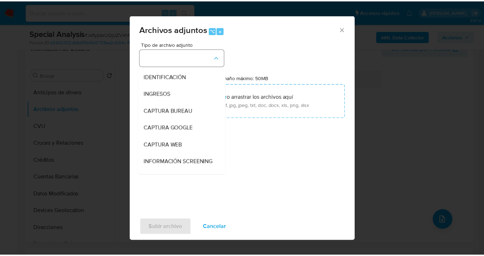
scroll to position [70, 0]
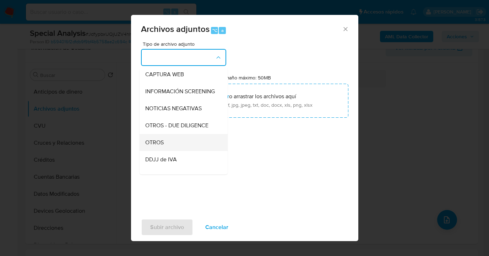
click at [183, 146] on div "OTROS" at bounding box center [181, 142] width 72 height 17
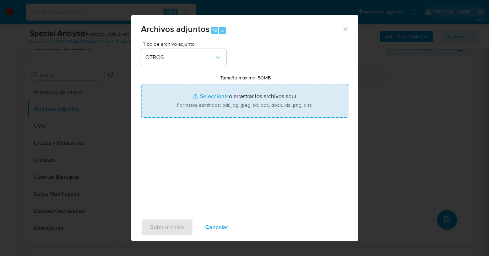
click at [244, 106] on input "Tamaño máximo: 50MB Seleccionar archivos" at bounding box center [244, 101] width 207 height 34
type input "C:\fakepath\Acuna Graciela Comprobantes Emitidos.pdf"
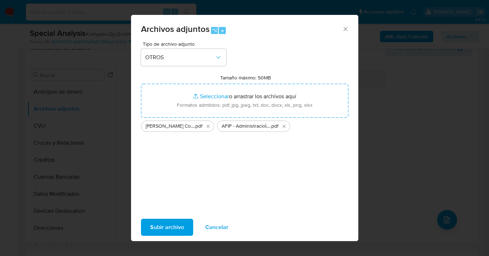
click at [165, 227] on span "Subir archivo" at bounding box center [167, 228] width 34 height 16
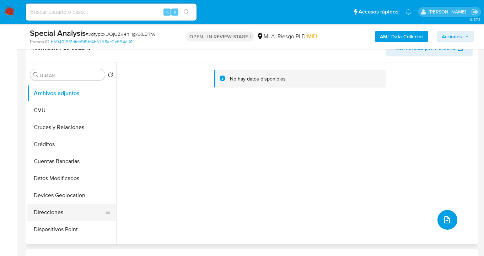
scroll to position [72, 0]
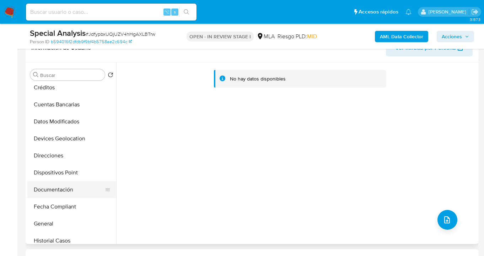
click at [72, 186] on button "Documentación" at bounding box center [68, 189] width 83 height 17
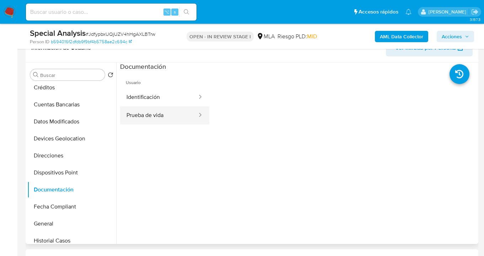
drag, startPoint x: 158, startPoint y: 111, endPoint x: 164, endPoint y: 111, distance: 5.7
click at [159, 111] on button "Prueba de vida" at bounding box center [159, 116] width 78 height 18
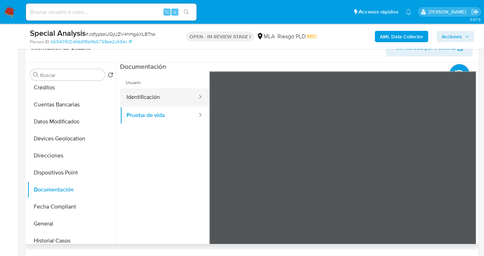
drag, startPoint x: 147, startPoint y: 99, endPoint x: 161, endPoint y: 98, distance: 14.2
click at [147, 99] on button "Identificación" at bounding box center [159, 97] width 78 height 18
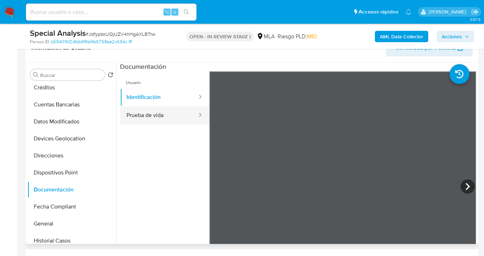
drag, startPoint x: 154, startPoint y: 119, endPoint x: 166, endPoint y: 121, distance: 12.2
click at [154, 119] on button "Prueba de vida" at bounding box center [159, 116] width 78 height 18
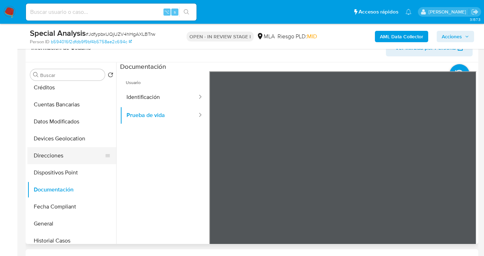
click at [59, 155] on button "Direcciones" at bounding box center [68, 155] width 83 height 17
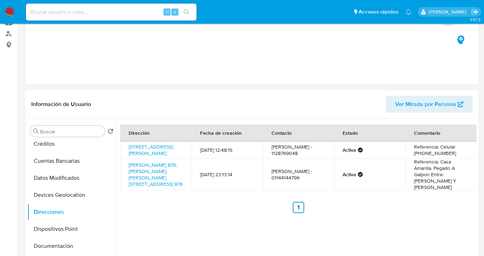
scroll to position [0, 0]
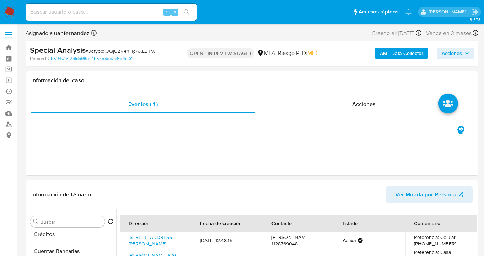
click at [453, 54] on span "Acciones" at bounding box center [451, 53] width 20 height 11
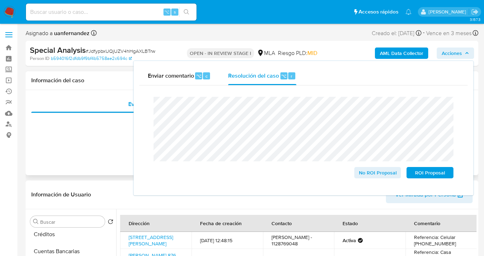
click at [93, 169] on div "Eventos ( 1 ) Acciones" at bounding box center [252, 132] width 452 height 85
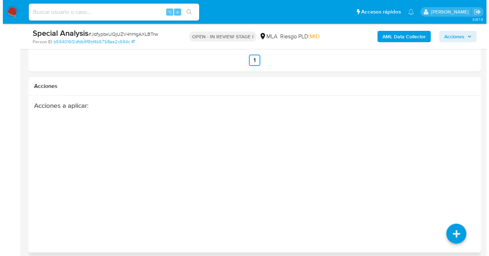
scroll to position [1137, 0]
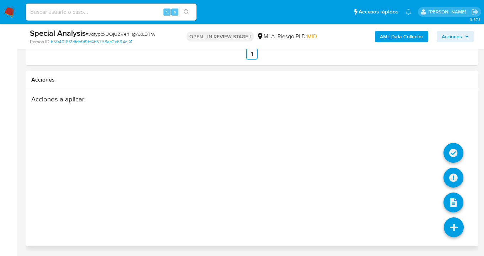
click at [447, 223] on icon at bounding box center [453, 228] width 20 height 20
click at [453, 153] on icon at bounding box center [453, 153] width 20 height 20
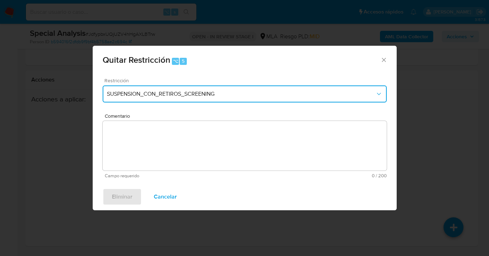
drag, startPoint x: 160, startPoint y: 96, endPoint x: 156, endPoint y: 97, distance: 3.6
click at [159, 96] on span "SUSPENSION_CON_RETIROS_SCREENING" at bounding box center [241, 94] width 268 height 7
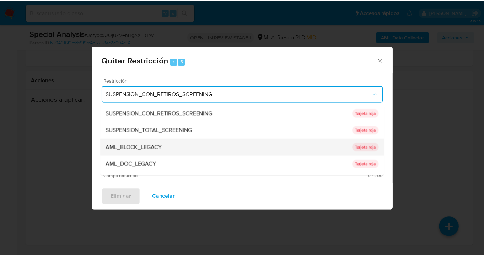
scroll to position [11, 0]
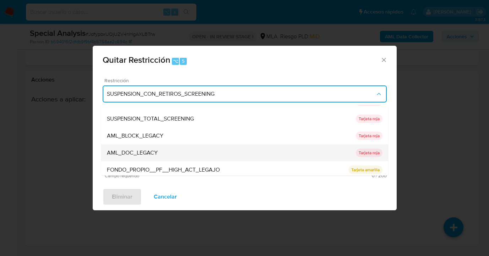
click at [197, 153] on div "AML_DOC_LEGACY" at bounding box center [231, 152] width 249 height 17
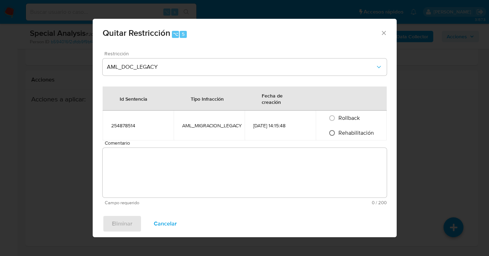
click at [332, 133] on input "Rehabilitación" at bounding box center [331, 132] width 11 height 11
radio input "true"
click at [264, 165] on textarea "Comentario" at bounding box center [245, 173] width 284 height 50
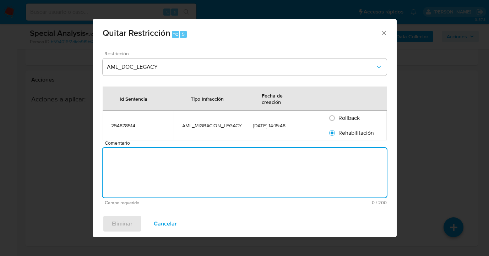
type textarea "a"
type textarea "AML"
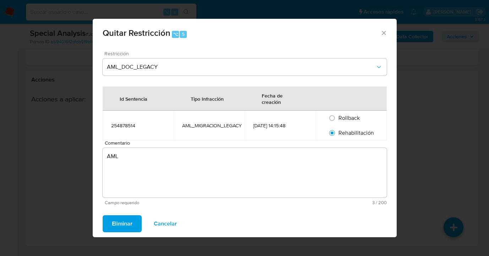
click at [124, 225] on span "Eliminar" at bounding box center [122, 224] width 21 height 16
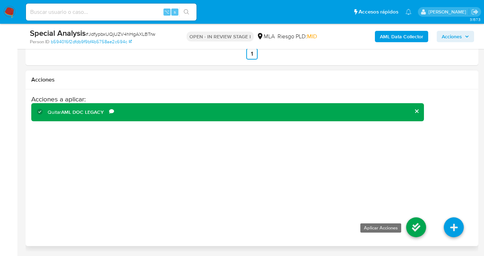
click at [411, 224] on icon at bounding box center [416, 228] width 20 height 20
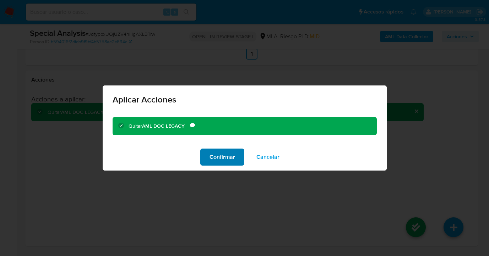
click at [221, 159] on span "Confirmar" at bounding box center [222, 157] width 26 height 16
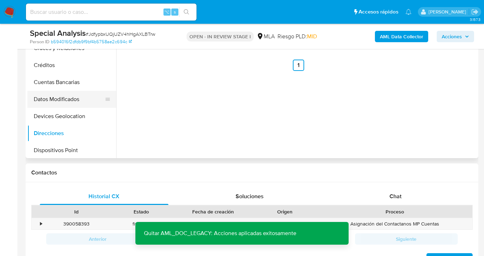
scroll to position [334, 0]
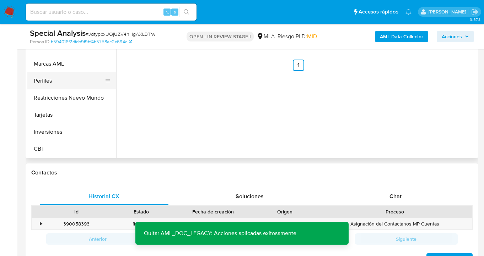
click at [72, 87] on button "Perfiles" at bounding box center [68, 80] width 83 height 17
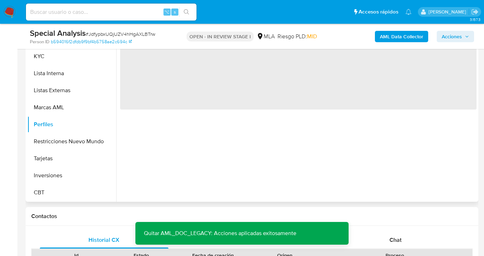
scroll to position [138, 0]
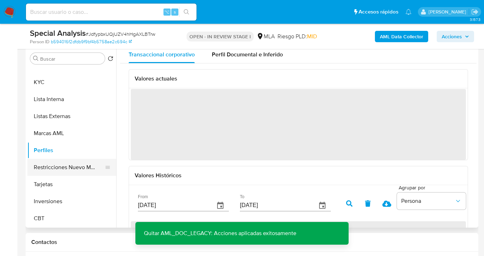
click at [76, 167] on button "Restricciones Nuevo Mundo" at bounding box center [68, 167] width 83 height 17
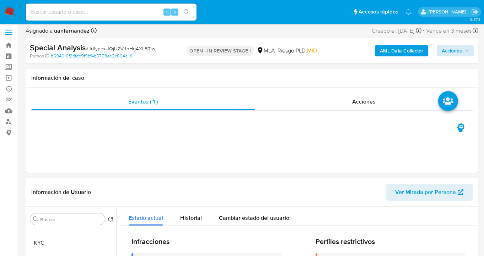
scroll to position [0, 0]
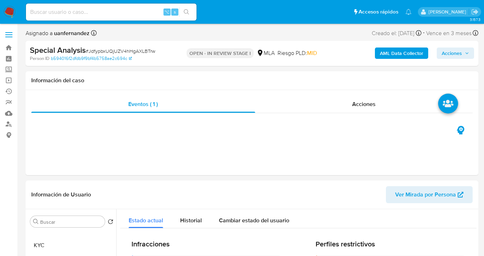
click at [456, 50] on span "Acciones" at bounding box center [451, 53] width 20 height 11
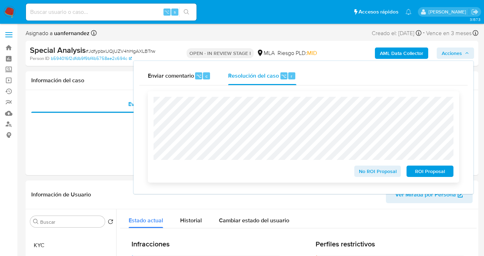
click at [369, 175] on span "No ROI Proposal" at bounding box center [377, 172] width 37 height 10
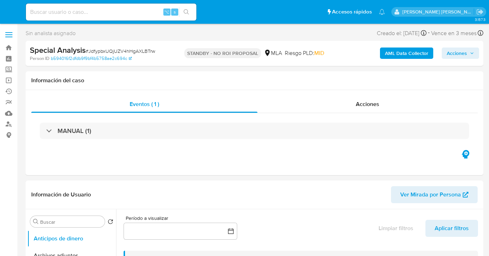
select select "10"
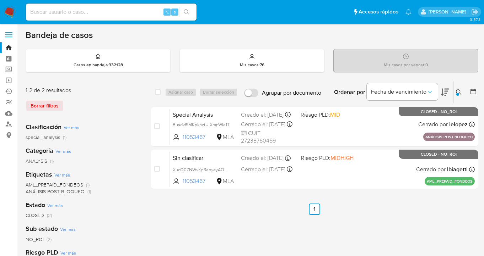
drag, startPoint x: 457, startPoint y: 87, endPoint x: 419, endPoint y: 108, distance: 43.7
click at [457, 88] on button at bounding box center [459, 92] width 12 height 9
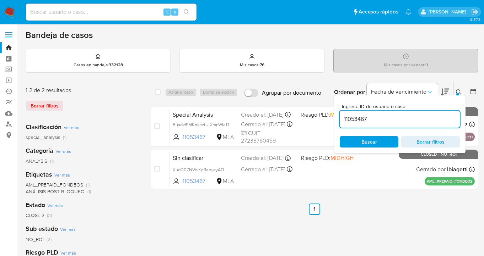
click at [362, 120] on input "11053467" at bounding box center [399, 119] width 120 height 9
drag, startPoint x: 365, startPoint y: 119, endPoint x: 348, endPoint y: 109, distance: 19.7
click at [340, 120] on input "11053467" at bounding box center [399, 119] width 120 height 9
type input "1169580639"
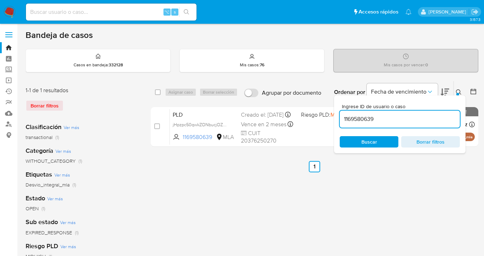
drag, startPoint x: 459, startPoint y: 91, endPoint x: 443, endPoint y: 92, distance: 16.0
click at [459, 91] on icon at bounding box center [458, 92] width 6 height 6
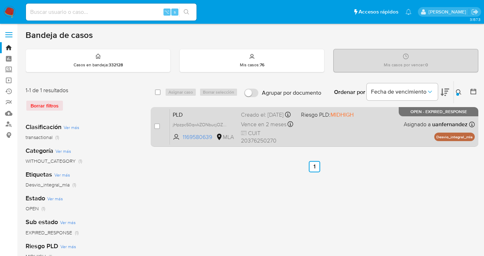
click at [365, 130] on div "PLD jHpzpc50qwkZONbucjOZWXBC 1169580639 MLA Riesgo PLD: MIDHIGH Creado el: 12/0…" at bounding box center [322, 127] width 305 height 36
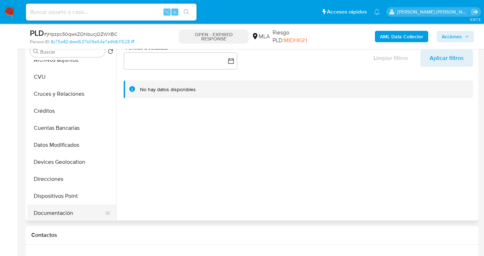
scroll to position [103, 0]
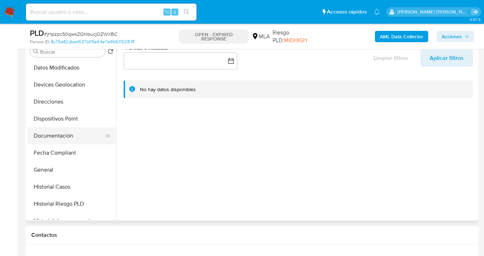
click at [69, 136] on button "Documentación" at bounding box center [68, 135] width 83 height 17
select select "10"
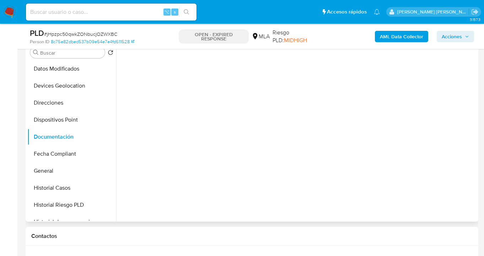
scroll to position [144, 0]
drag, startPoint x: 168, startPoint y: 77, endPoint x: 205, endPoint y: 76, distance: 37.6
click at [168, 77] on button "Identificación" at bounding box center [159, 75] width 78 height 18
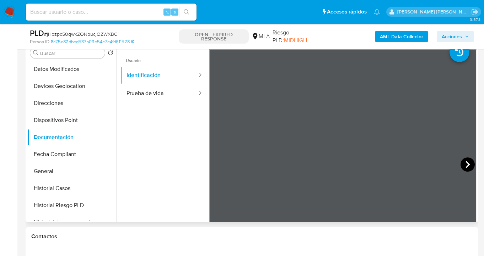
click at [463, 163] on icon at bounding box center [467, 165] width 14 height 14
click at [216, 162] on icon at bounding box center [218, 165] width 14 height 14
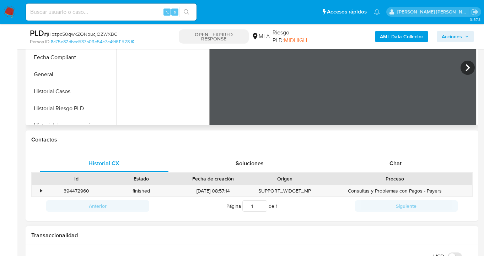
scroll to position [332, 0]
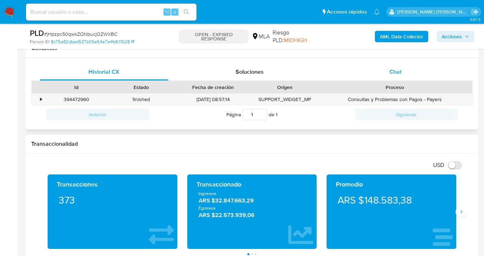
click at [392, 70] on span "Chat" at bounding box center [395, 72] width 12 height 8
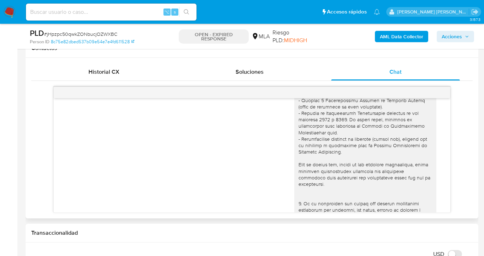
scroll to position [0, 0]
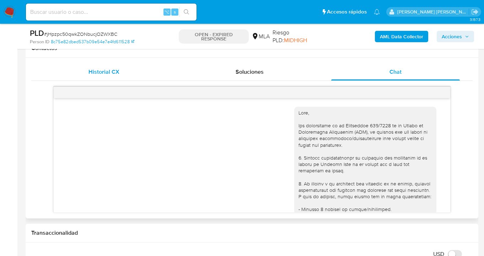
click at [140, 74] on div "Historial CX" at bounding box center [104, 72] width 129 height 17
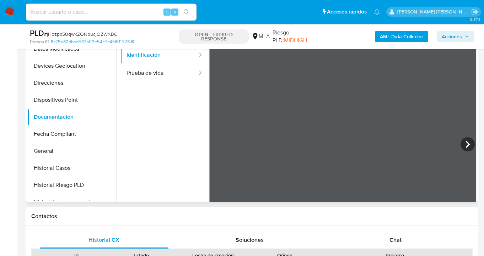
scroll to position [164, 0]
click at [462, 144] on icon at bounding box center [467, 145] width 14 height 14
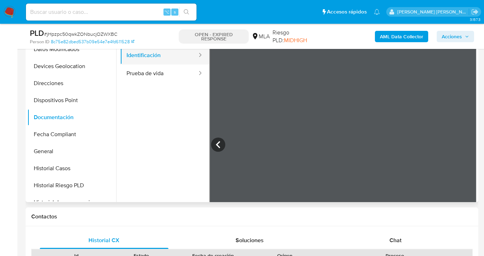
click at [144, 58] on button "Identificación" at bounding box center [159, 56] width 78 height 18
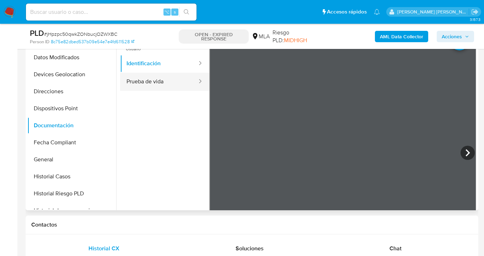
scroll to position [155, 0]
click at [160, 79] on button "Prueba de vida" at bounding box center [159, 82] width 78 height 18
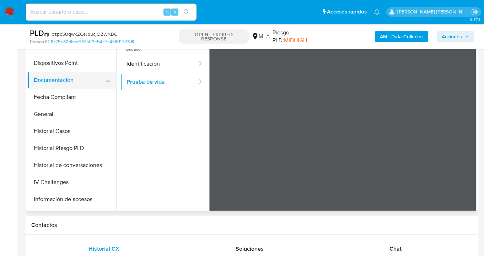
scroll to position [134, 0]
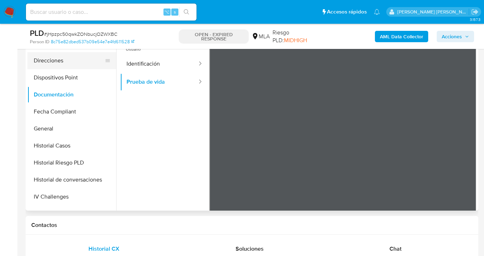
click at [76, 67] on button "Direcciones" at bounding box center [68, 60] width 83 height 17
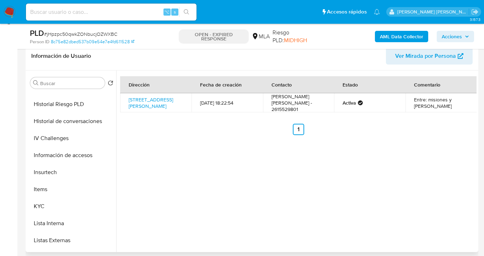
scroll to position [241, 0]
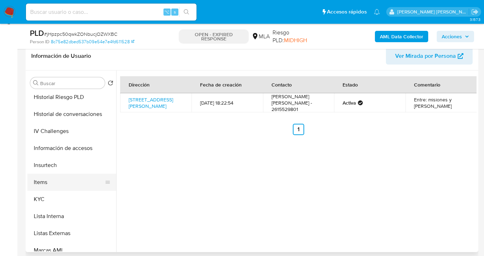
click at [78, 185] on button "Items" at bounding box center [68, 182] width 83 height 17
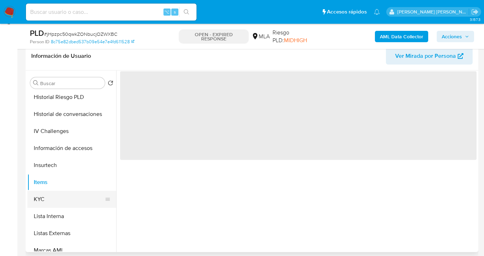
click at [74, 198] on button "KYC" at bounding box center [68, 199] width 83 height 17
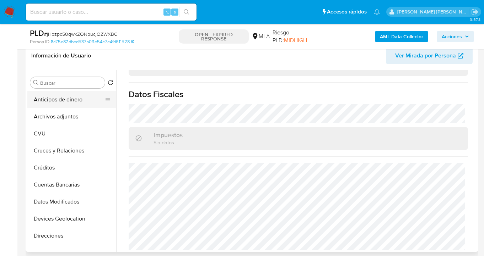
scroll to position [98, 0]
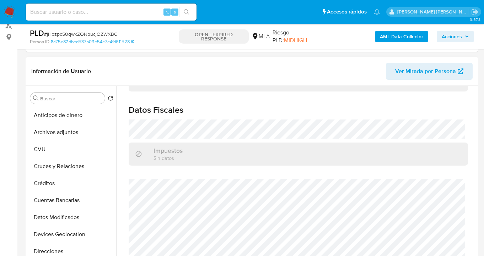
drag, startPoint x: 77, startPoint y: 128, endPoint x: 142, endPoint y: 126, distance: 65.4
click at [77, 128] on button "Archivos adjuntos" at bounding box center [71, 132] width 89 height 17
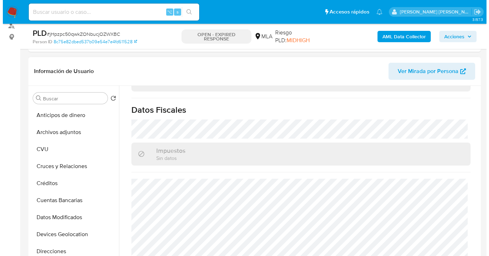
scroll to position [0, 0]
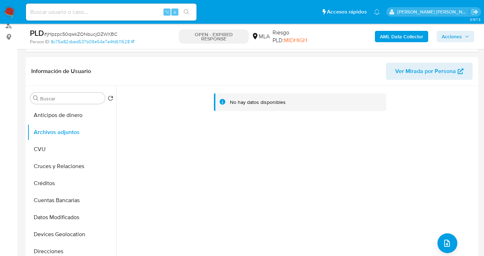
click at [398, 35] on b "AML Data Collector" at bounding box center [401, 36] width 43 height 11
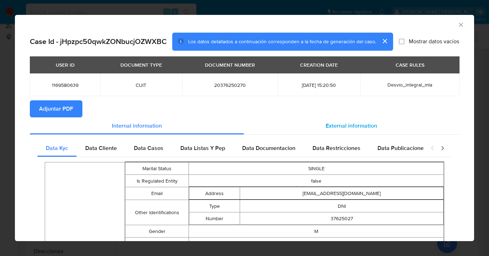
click at [334, 127] on span "External information" at bounding box center [351, 126] width 51 height 8
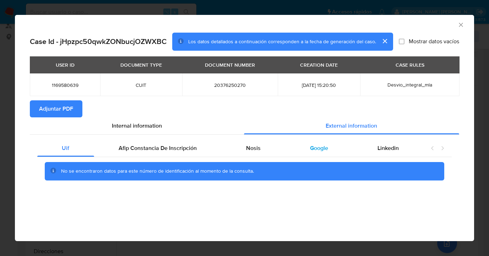
drag, startPoint x: 326, startPoint y: 150, endPoint x: 324, endPoint y: 146, distance: 4.6
click at [326, 150] on span "Google" at bounding box center [319, 148] width 18 height 8
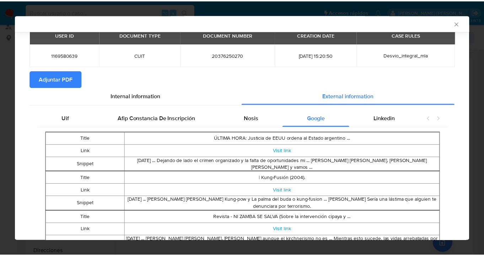
scroll to position [63, 0]
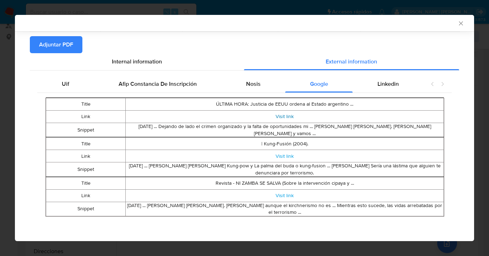
click at [280, 118] on link "Visit link" at bounding box center [284, 116] width 18 height 7
click at [282, 116] on link "Visit link" at bounding box center [284, 116] width 18 height 7
click at [284, 155] on link "Visit link" at bounding box center [284, 156] width 18 height 7
click at [284, 197] on link "Visit link" at bounding box center [284, 195] width 18 height 7
click at [457, 25] on icon "Cerrar ventana" at bounding box center [460, 23] width 7 height 7
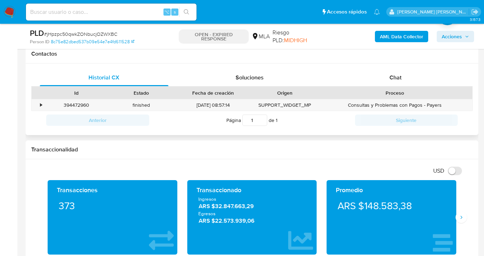
scroll to position [318, 0]
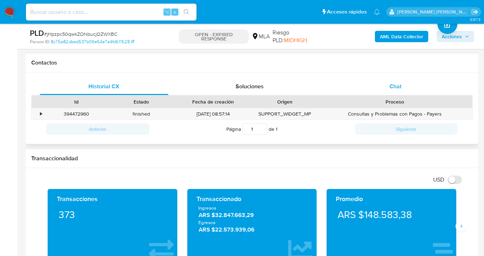
click at [395, 89] on span "Chat" at bounding box center [395, 86] width 12 height 8
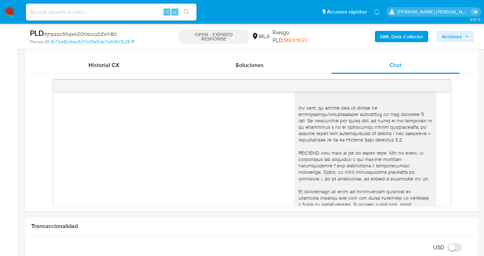
scroll to position [238, 0]
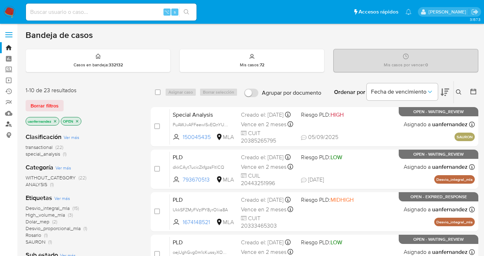
click at [8, 124] on link "Buscador de personas" at bounding box center [42, 124] width 84 height 11
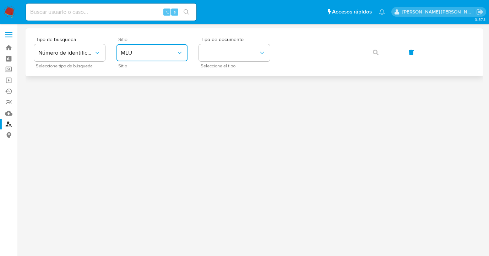
click at [159, 59] on button "MLU" at bounding box center [151, 52] width 71 height 17
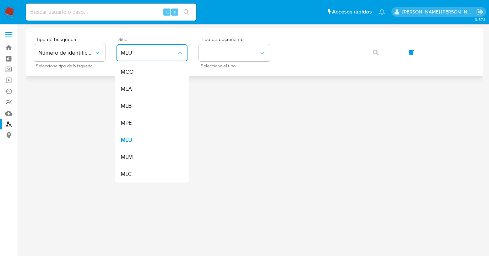
drag, startPoint x: 157, startPoint y: 85, endPoint x: 182, endPoint y: 64, distance: 33.0
click at [157, 85] on div "MLA" at bounding box center [150, 89] width 58 height 17
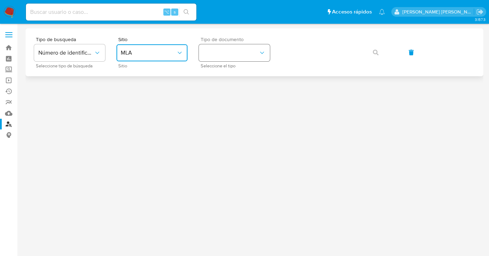
drag, startPoint x: 219, startPoint y: 48, endPoint x: 231, endPoint y: 59, distance: 17.1
click at [219, 48] on button "identificationType" at bounding box center [234, 52] width 71 height 17
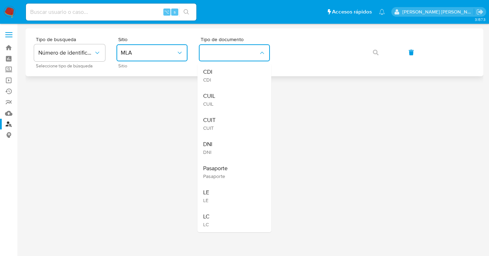
drag, startPoint x: 229, startPoint y: 93, endPoint x: 275, endPoint y: 69, distance: 51.6
click at [230, 92] on div "CUIL CUIL" at bounding box center [232, 100] width 58 height 24
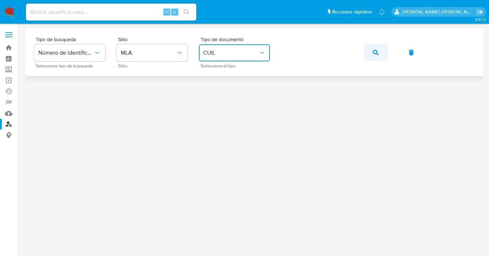
click at [371, 55] on button "button" at bounding box center [376, 52] width 24 height 17
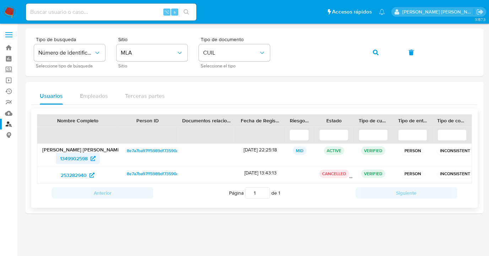
click at [64, 159] on span "1349902598" at bounding box center [74, 158] width 28 height 11
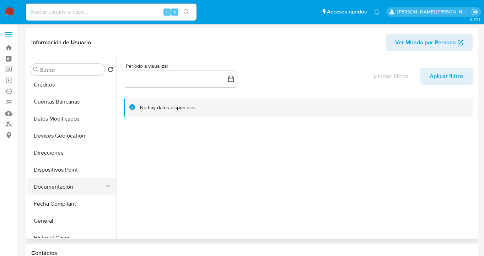
scroll to position [71, 0]
select select "10"
drag, startPoint x: 72, startPoint y: 184, endPoint x: 78, endPoint y: 180, distance: 7.0
click at [72, 184] on button "Documentación" at bounding box center [68, 186] width 83 height 17
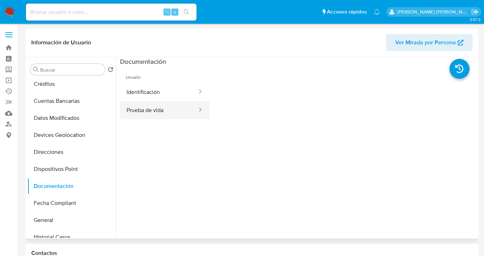
click at [151, 115] on button "Prueba de vida" at bounding box center [159, 110] width 78 height 18
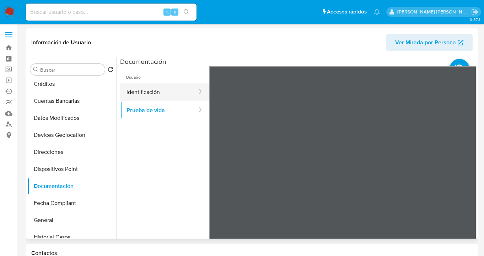
drag, startPoint x: 158, startPoint y: 93, endPoint x: 189, endPoint y: 92, distance: 31.6
click at [158, 93] on button "Identificación" at bounding box center [159, 92] width 78 height 18
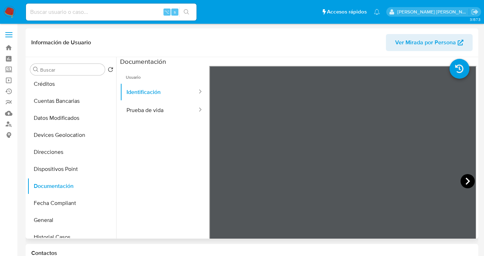
click at [465, 179] on icon at bounding box center [467, 181] width 4 height 7
drag, startPoint x: 62, startPoint y: 150, endPoint x: 75, endPoint y: 148, distance: 12.6
click at [62, 150] on button "Direcciones" at bounding box center [68, 152] width 83 height 17
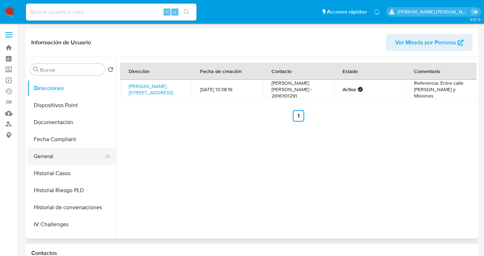
scroll to position [134, 0]
click at [65, 151] on button "General" at bounding box center [68, 156] width 83 height 17
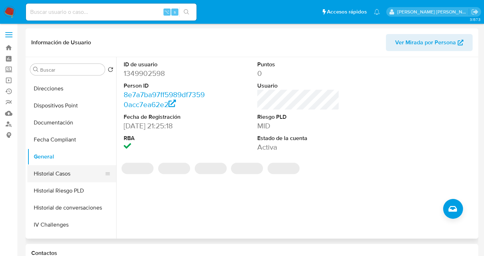
click at [69, 176] on button "Historial Casos" at bounding box center [68, 173] width 83 height 17
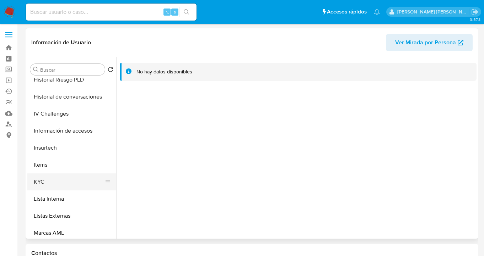
scroll to position [248, 0]
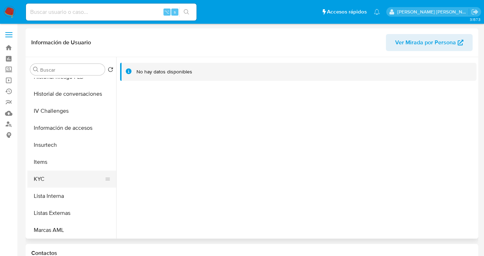
click at [86, 172] on button "KYC" at bounding box center [68, 179] width 83 height 17
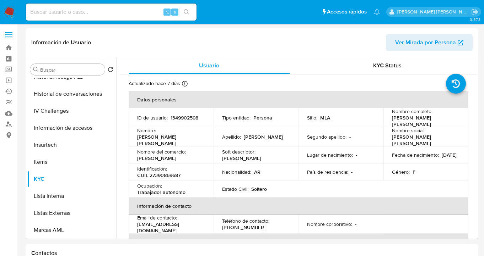
drag, startPoint x: 152, startPoint y: 172, endPoint x: 178, endPoint y: 169, distance: 26.1
click at [178, 172] on p "CUIL 27390869687" at bounding box center [158, 175] width 43 height 6
drag, startPoint x: 182, startPoint y: 170, endPoint x: 151, endPoint y: 170, distance: 30.9
click at [151, 170] on div "Identificación : CUIL 27390869687" at bounding box center [171, 172] width 68 height 13
copy p "27390869687"
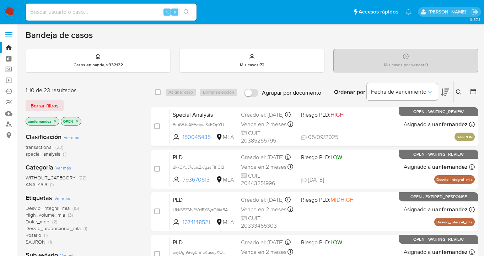
click at [458, 89] on icon at bounding box center [457, 91] width 5 height 5
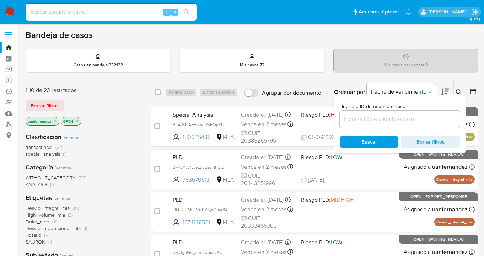
click at [399, 120] on input at bounding box center [399, 119] width 120 height 9
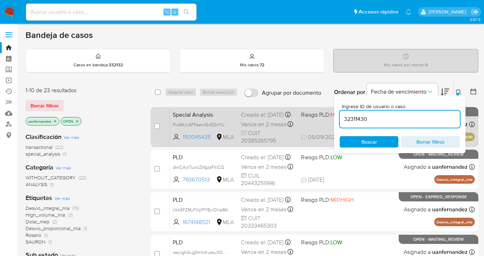
type input "32311430"
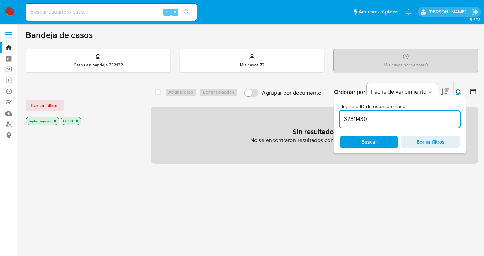
drag, startPoint x: 48, startPoint y: 104, endPoint x: 149, endPoint y: 103, distance: 100.5
click at [51, 103] on span "Borrar filtros" at bounding box center [45, 105] width 28 height 10
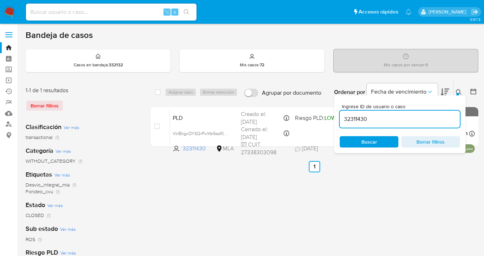
click at [457, 90] on icon at bounding box center [458, 92] width 6 height 6
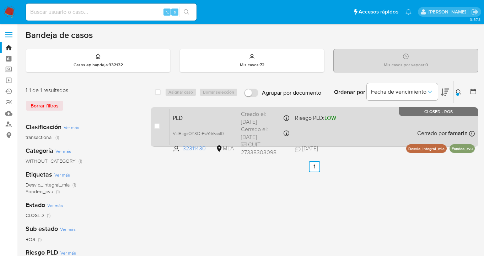
click at [373, 130] on div "PLD VkIBkgxOYSQrPwYdr5ssf0PQ 32311430 MLA Riesgo PLD: LOW Creado el: 12/06/2025…" at bounding box center [322, 127] width 305 height 36
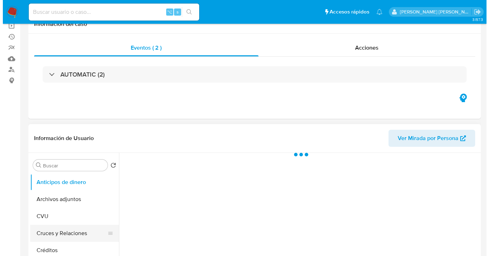
scroll to position [126, 0]
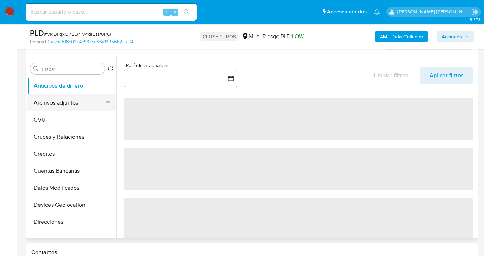
click at [73, 96] on button "Archivos adjuntos" at bounding box center [68, 102] width 83 height 17
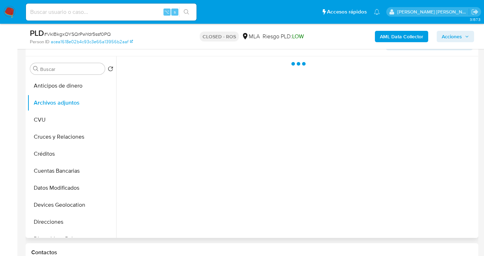
select select "10"
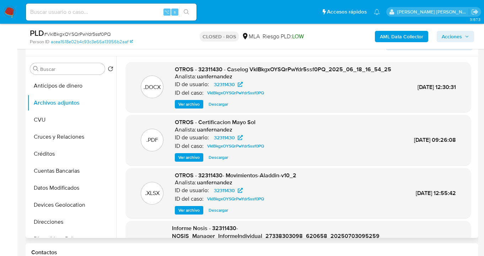
click at [188, 108] on span "Ver archivo" at bounding box center [188, 104] width 21 height 7
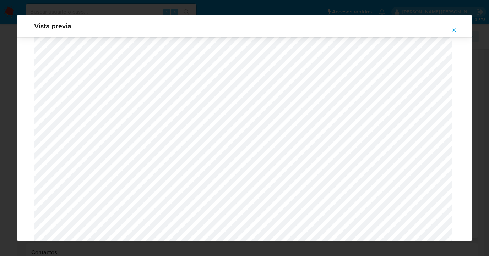
scroll to position [627, 0]
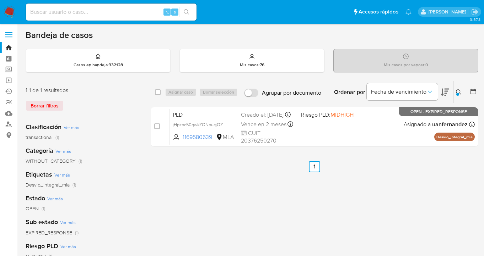
drag, startPoint x: 158, startPoint y: 91, endPoint x: 182, endPoint y: 91, distance: 24.5
click at [158, 92] on input "checkbox" at bounding box center [158, 92] width 6 height 6
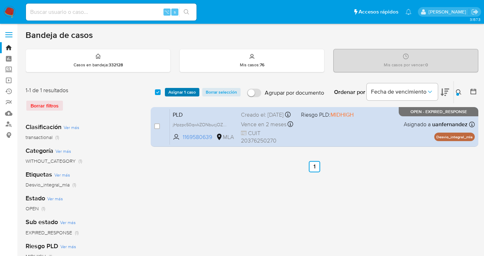
click at [184, 91] on span "Asignar 1 caso" at bounding box center [181, 92] width 27 height 7
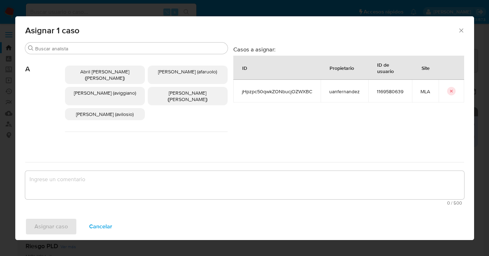
click at [108, 230] on span "Cancelar" at bounding box center [100, 227] width 23 height 16
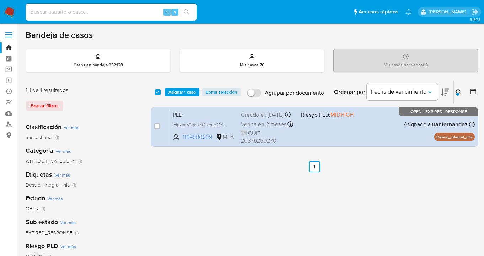
drag, startPoint x: 386, startPoint y: 211, endPoint x: 345, endPoint y: 197, distance: 42.7
click at [385, 211] on div "select-all-cases-checkbox Asignar 1 caso Borrar selección Agrupar por documento…" at bounding box center [314, 237] width 327 height 312
click at [159, 91] on input "checkbox" at bounding box center [158, 92] width 6 height 6
checkbox input "false"
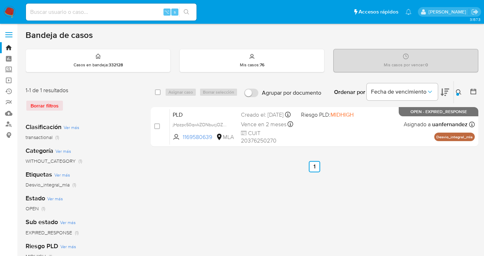
click at [456, 91] on icon at bounding box center [458, 92] width 6 height 6
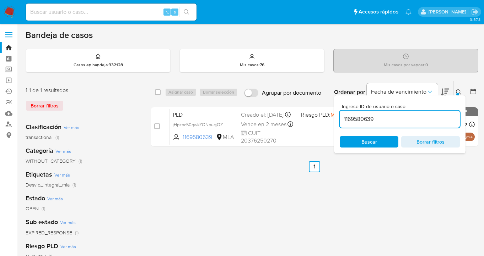
drag, startPoint x: 382, startPoint y: 118, endPoint x: 339, endPoint y: 113, distance: 43.2
click at [337, 116] on div "Ingrese ID de usuario o caso 1169580639 Buscar Borrar filtros" at bounding box center [399, 125] width 131 height 58
drag, startPoint x: 458, startPoint y: 91, endPoint x: 450, endPoint y: 92, distance: 7.9
click at [458, 91] on icon at bounding box center [458, 92] width 6 height 6
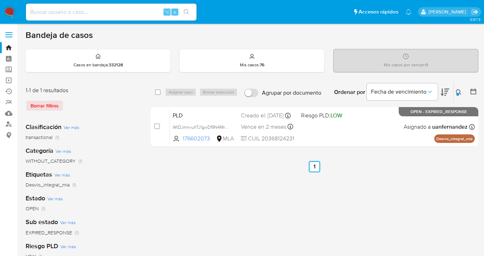
click at [457, 91] on icon at bounding box center [458, 92] width 6 height 6
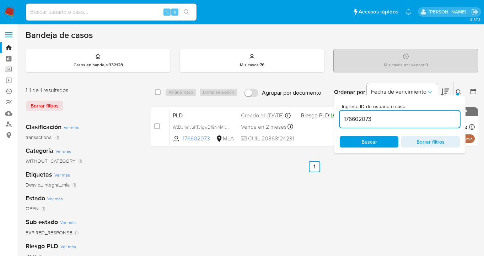
drag, startPoint x: 380, startPoint y: 119, endPoint x: 342, endPoint y: 118, distance: 38.3
click at [342, 118] on input "176602073" at bounding box center [399, 119] width 120 height 9
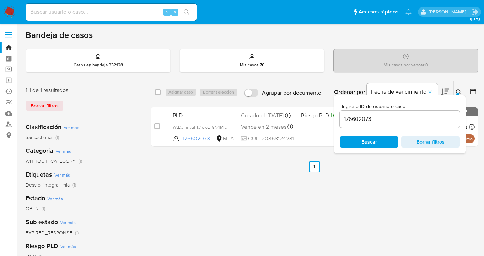
click at [241, 165] on ul "Anterior 1 Siguiente" at bounding box center [314, 166] width 327 height 11
click at [459, 90] on icon at bounding box center [457, 91] width 5 height 5
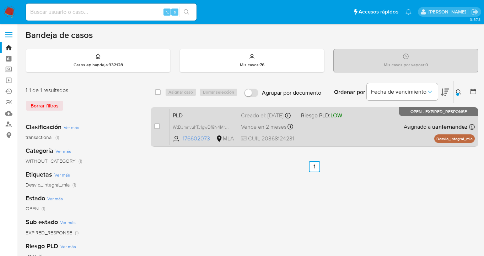
click at [358, 135] on div "PLD WtDJmnvuhTJ1gwDf9N4Mrmvq 176602073 MLA Riesgo PLD: LOW Creado el: 12/08/202…" at bounding box center [322, 127] width 305 height 36
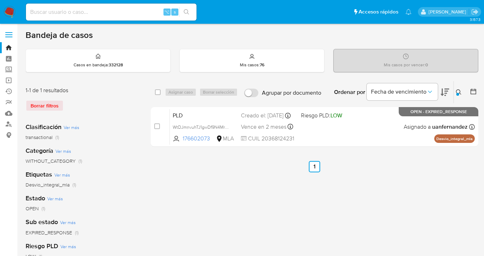
click at [457, 93] on button at bounding box center [459, 92] width 12 height 9
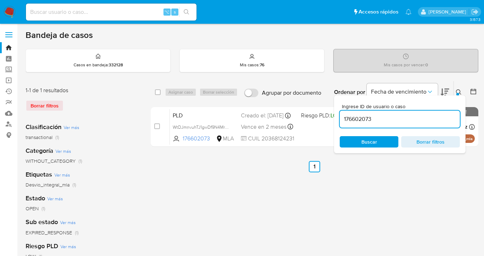
drag, startPoint x: 396, startPoint y: 119, endPoint x: 341, endPoint y: 113, distance: 55.4
click at [341, 113] on div "176602073" at bounding box center [399, 119] width 120 height 17
type input "131175545"
click at [458, 90] on icon at bounding box center [458, 92] width 6 height 6
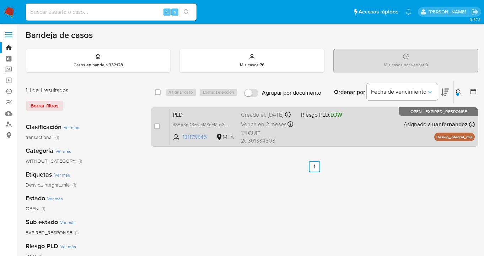
click at [359, 127] on div "PLD d8BASnD3ziw5MSqFMuv3oHu3 131175545 MLA Riesgo PLD: LOW Creado el: 12/08/202…" at bounding box center [322, 127] width 305 height 36
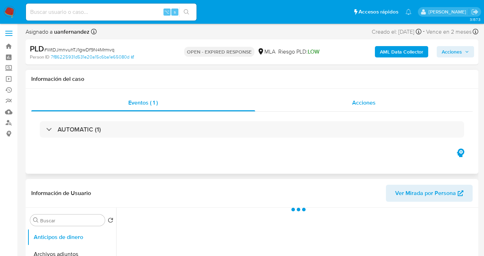
scroll to position [116, 0]
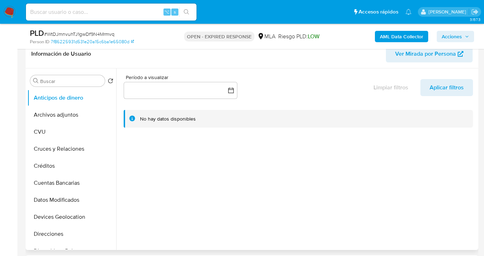
select select "10"
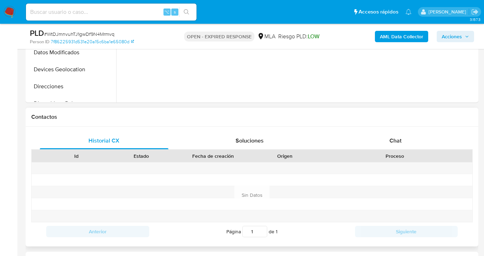
drag, startPoint x: 393, startPoint y: 139, endPoint x: 374, endPoint y: 125, distance: 23.6
click at [393, 140] on span "Chat" at bounding box center [395, 141] width 12 height 8
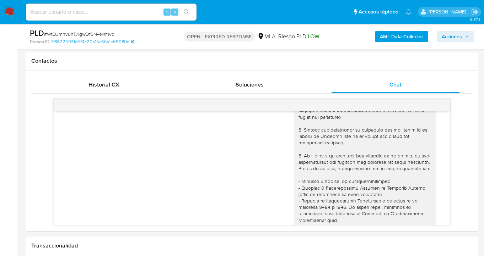
scroll to position [0, 0]
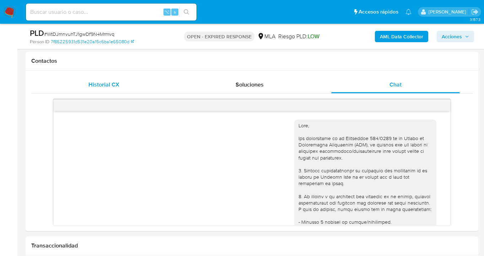
click at [91, 89] on div "Historial CX" at bounding box center [104, 84] width 129 height 17
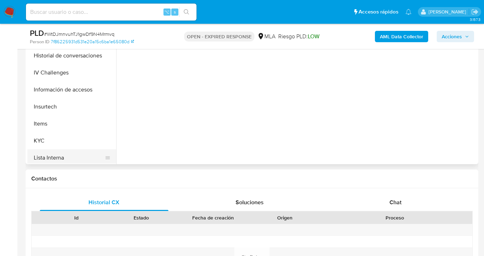
scroll to position [252, 0]
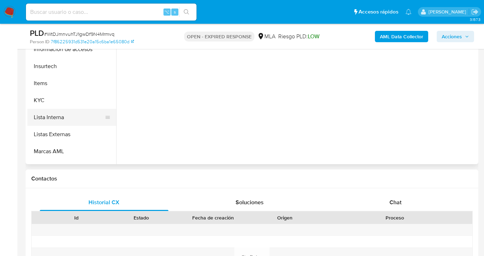
drag, startPoint x: 74, startPoint y: 104, endPoint x: 103, endPoint y: 111, distance: 29.8
click at [74, 103] on button "KYC" at bounding box center [71, 100] width 89 height 17
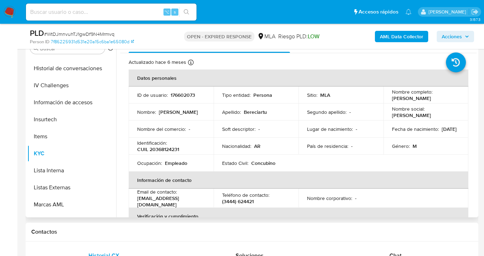
scroll to position [128, 0]
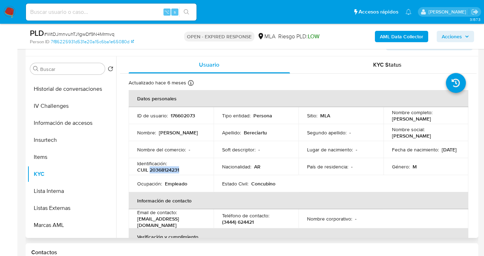
drag, startPoint x: 150, startPoint y: 170, endPoint x: 182, endPoint y: 167, distance: 32.1
click at [182, 167] on div "Identificación : CUIL 20368124231" at bounding box center [171, 166] width 68 height 13
copy p "20368124231"
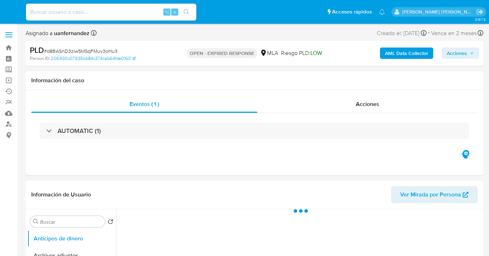
select select "10"
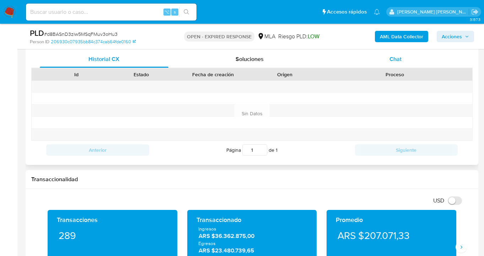
scroll to position [338, 0]
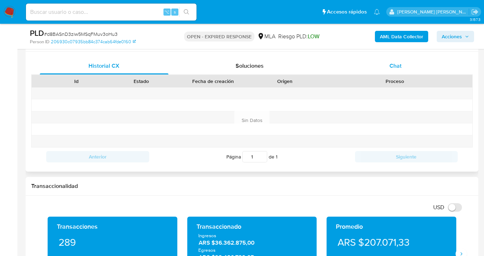
click at [402, 67] on div "Chat" at bounding box center [395, 66] width 129 height 17
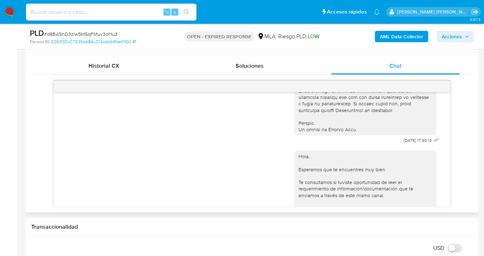
scroll to position [0, 0]
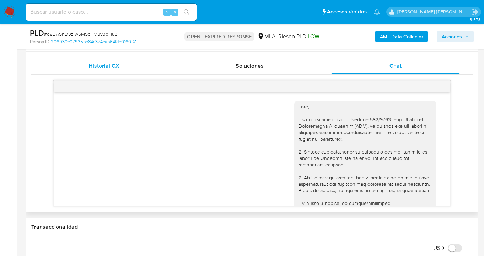
drag, startPoint x: 163, startPoint y: 71, endPoint x: 151, endPoint y: 68, distance: 12.4
click at [161, 70] on div "Historial CX" at bounding box center [104, 66] width 129 height 17
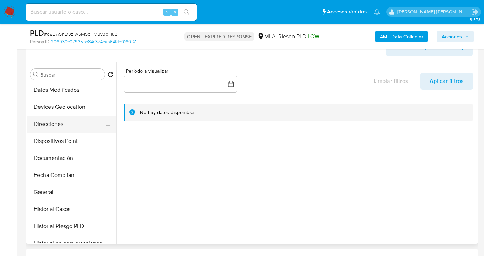
scroll to position [103, 0]
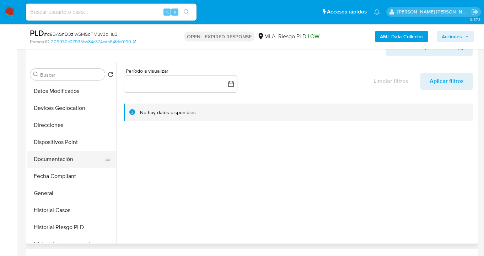
click at [78, 154] on button "Documentación" at bounding box center [68, 159] width 83 height 17
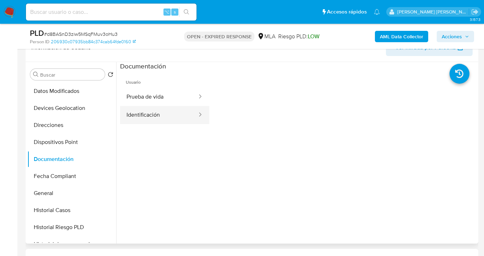
drag, startPoint x: 176, startPoint y: 113, endPoint x: 195, endPoint y: 118, distance: 19.6
click at [176, 113] on button "Identificación" at bounding box center [159, 115] width 78 height 18
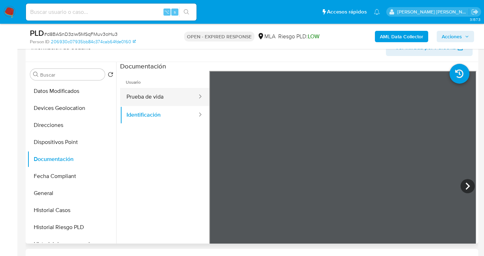
click at [163, 97] on button "Prueba de vida" at bounding box center [159, 97] width 78 height 18
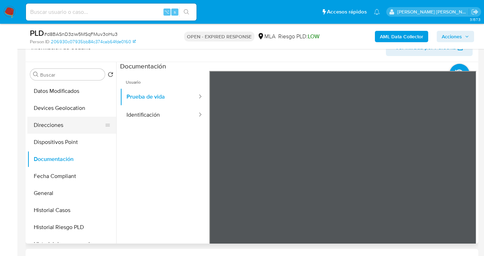
drag, startPoint x: 73, startPoint y: 123, endPoint x: 89, endPoint y: 128, distance: 16.6
click at [73, 124] on button "Direcciones" at bounding box center [68, 125] width 83 height 17
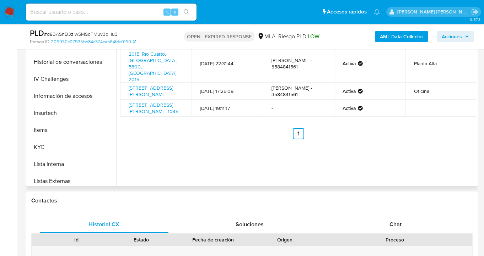
scroll to position [235, 0]
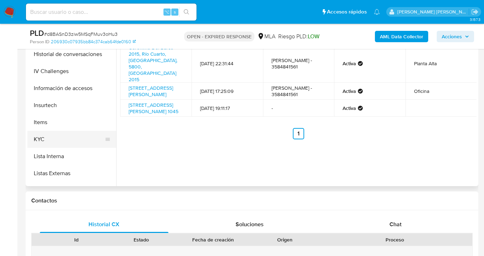
click at [72, 142] on button "KYC" at bounding box center [68, 139] width 83 height 17
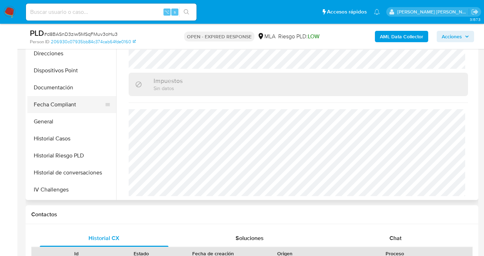
scroll to position [124, 0]
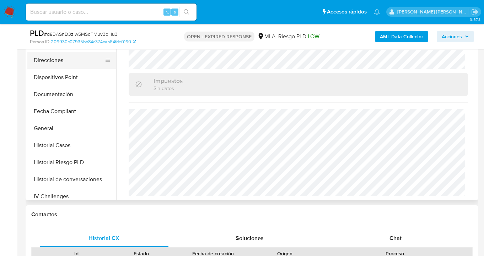
click at [67, 64] on button "Direcciones" at bounding box center [68, 60] width 83 height 17
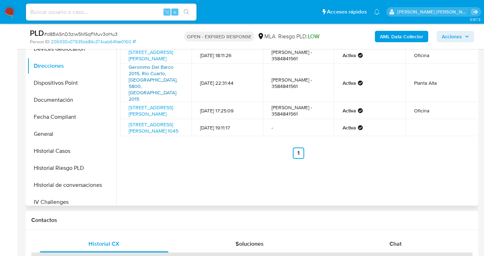
scroll to position [153, 0]
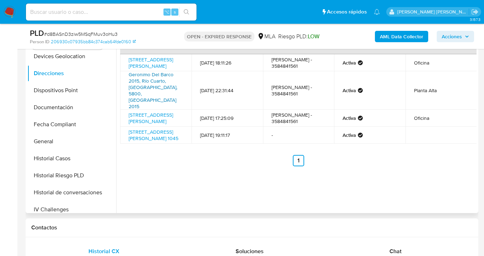
click at [146, 78] on link "Geronimo Del Barco 2015, Río Cuarto, Córdoba, 5800, Argentina 2015" at bounding box center [153, 90] width 49 height 39
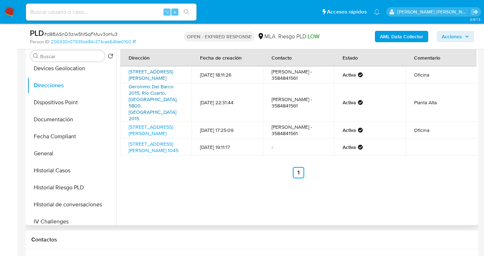
scroll to position [106, 0]
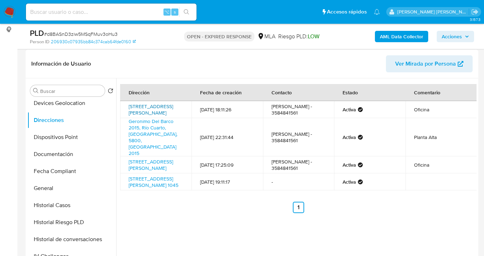
click at [151, 110] on link "Calle 9 De Julio 1025, Río Cuarto, Córdoba, 5800, Argentina 1025" at bounding box center [151, 109] width 44 height 13
click at [144, 124] on link "Geronimo Del Barco 2015, Río Cuarto, Córdoba, 5800, Argentina 2015" at bounding box center [153, 137] width 49 height 39
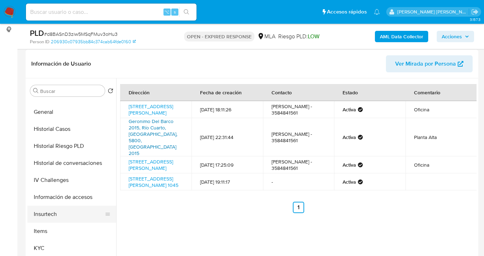
scroll to position [206, 0]
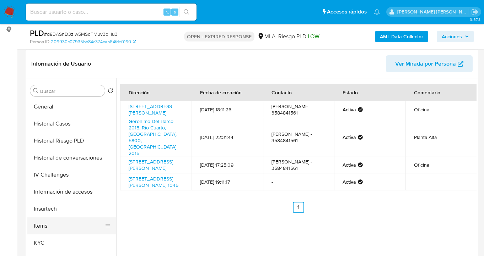
drag, startPoint x: 69, startPoint y: 238, endPoint x: 102, endPoint y: 230, distance: 34.6
click at [69, 238] on button "KYC" at bounding box center [71, 243] width 89 height 17
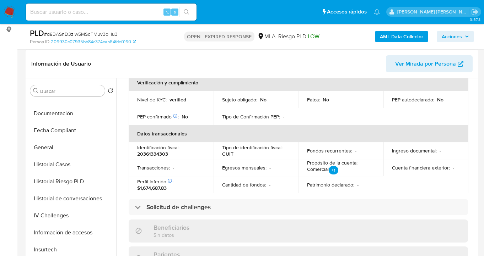
scroll to position [158, 0]
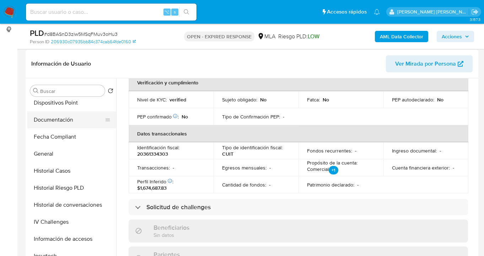
click at [74, 125] on button "Documentación" at bounding box center [68, 119] width 83 height 17
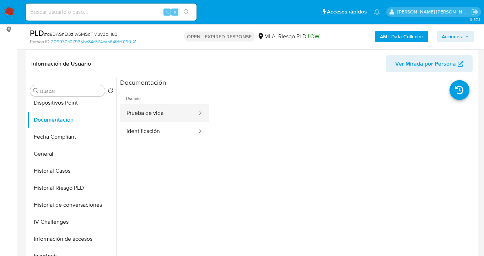
drag, startPoint x: 146, startPoint y: 118, endPoint x: 158, endPoint y: 119, distance: 11.4
click at [146, 118] on button "Prueba de vida" at bounding box center [159, 113] width 78 height 18
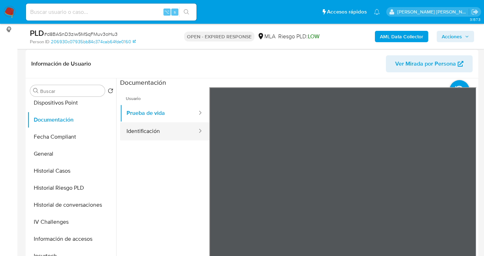
click at [168, 132] on button "Identificación" at bounding box center [159, 131] width 78 height 18
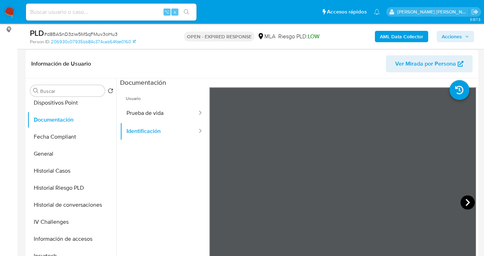
click at [463, 204] on icon at bounding box center [467, 203] width 14 height 14
click at [69, 154] on button "General" at bounding box center [68, 154] width 83 height 17
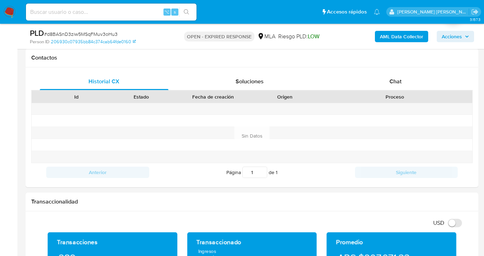
scroll to position [194, 0]
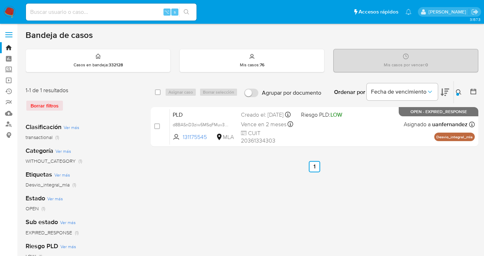
drag, startPoint x: 458, startPoint y: 91, endPoint x: 451, endPoint y: 100, distance: 11.6
click at [458, 91] on icon at bounding box center [458, 92] width 6 height 6
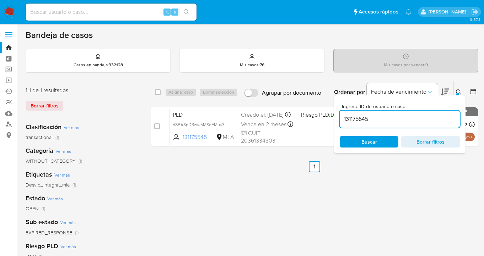
drag, startPoint x: 413, startPoint y: 117, endPoint x: 363, endPoint y: 107, distance: 51.0
click at [363, 107] on div "Ingrese ID de usuario o caso 131175545" at bounding box center [399, 116] width 120 height 24
type input "697146304"
click at [458, 90] on icon at bounding box center [458, 92] width 6 height 6
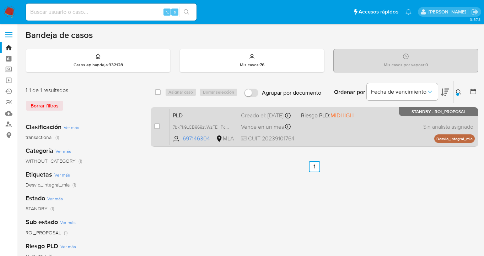
click at [360, 136] on div "PLD 7bkPk9LCB969zvWzFEHPcZCu 697146304 MLA Riesgo PLD: MIDHIGH Creado el: [DATE…" at bounding box center [322, 127] width 305 height 36
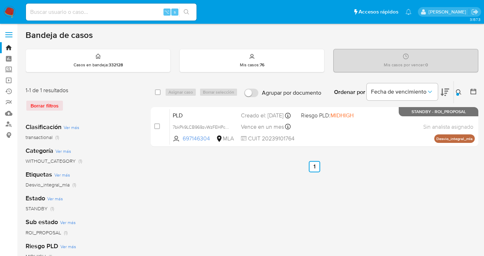
click at [159, 96] on div "select-all-cases-checkbox" at bounding box center [159, 92] width 9 height 9
click at [159, 93] on input "checkbox" at bounding box center [158, 92] width 6 height 6
checkbox input "true"
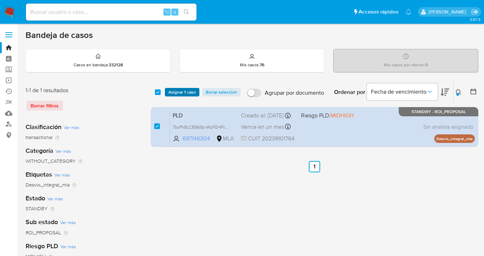
click at [173, 90] on span "Asignar 1 caso" at bounding box center [181, 92] width 27 height 7
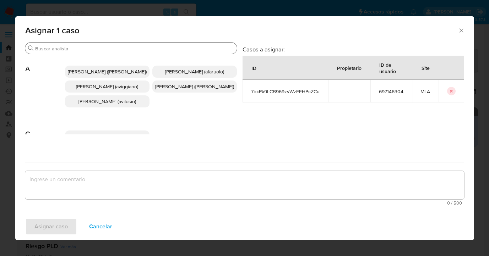
click at [118, 50] on input "Buscar" at bounding box center [134, 48] width 199 height 6
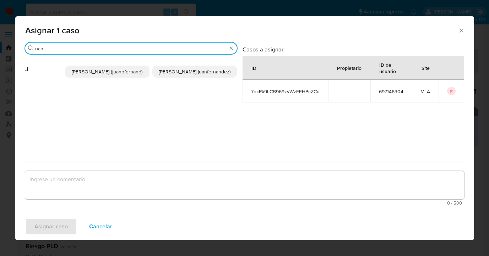
type input "uan"
drag, startPoint x: 200, startPoint y: 73, endPoint x: 184, endPoint y: 92, distance: 25.0
click at [194, 75] on span "[PERSON_NAME] (uanfernandez)" at bounding box center [195, 71] width 72 height 7
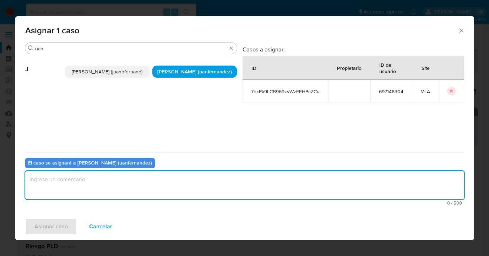
click at [160, 183] on textarea "assign-modal" at bounding box center [244, 185] width 439 height 28
type textarea "asig"
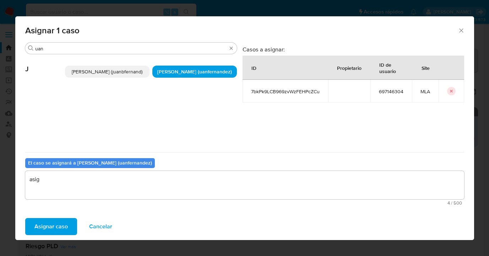
click at [59, 221] on span "Asignar caso" at bounding box center [50, 227] width 33 height 16
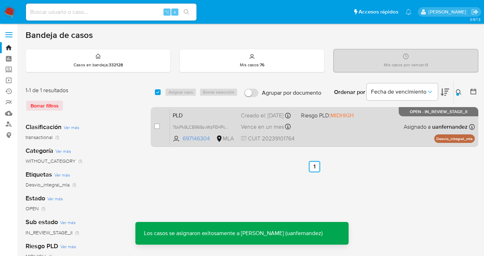
click at [360, 132] on div "PLD 7bkPk9LCB969zvWzFEHPcZCu 697146304 MLA Riesgo PLD: MIDHIGH Creado el: 12/07…" at bounding box center [322, 127] width 305 height 36
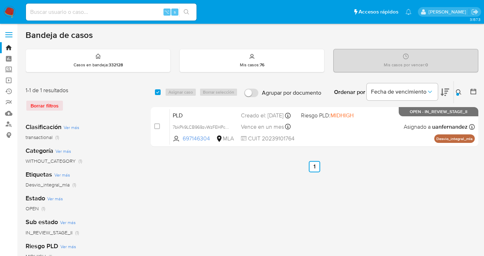
click at [459, 91] on icon at bounding box center [458, 92] width 6 height 6
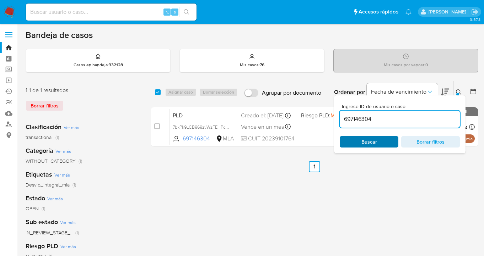
click at [377, 141] on span "Buscar" at bounding box center [368, 142] width 49 height 10
click at [460, 91] on icon at bounding box center [458, 92] width 6 height 6
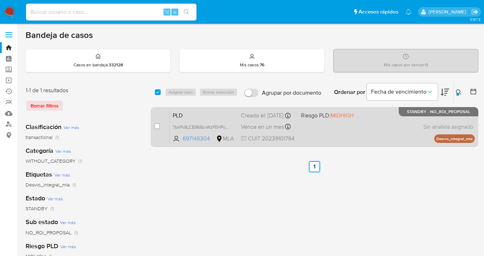
click at [377, 122] on div "PLD 7bkPk9LCB969zvWzFEHPcZCu 697146304 MLA Riesgo PLD: MIDHIGH Creado el: 12/07…" at bounding box center [322, 127] width 305 height 36
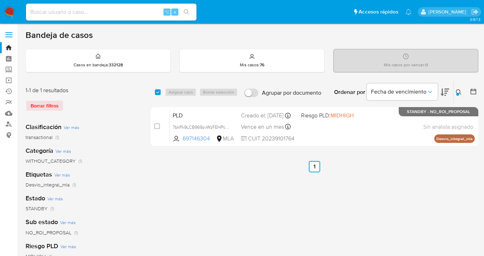
click at [458, 91] on icon at bounding box center [458, 92] width 6 height 6
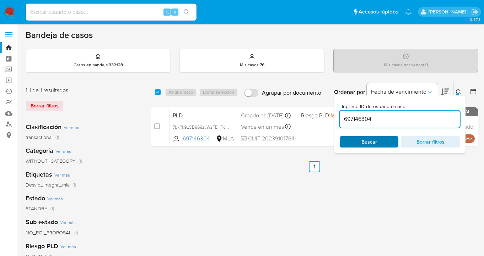
click at [380, 146] on span "Buscar" at bounding box center [368, 142] width 49 height 10
click at [459, 91] on icon at bounding box center [458, 92] width 6 height 6
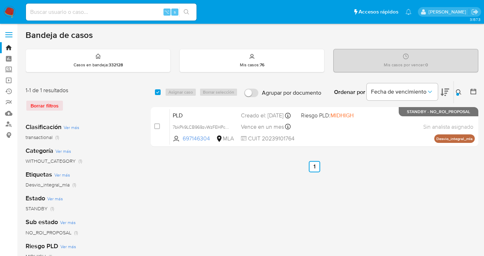
click at [458, 91] on icon at bounding box center [458, 92] width 6 height 6
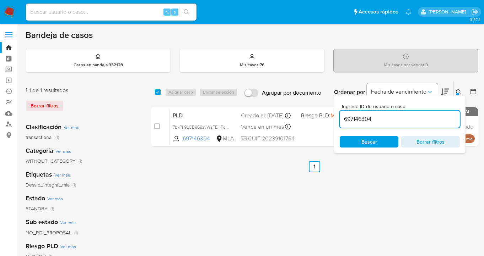
drag, startPoint x: 395, startPoint y: 118, endPoint x: 339, endPoint y: 115, distance: 56.1
click at [339, 115] on div "697146304" at bounding box center [399, 119] width 120 height 17
click at [458, 91] on icon at bounding box center [458, 92] width 6 height 6
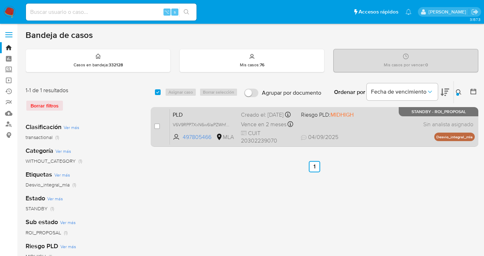
click at [399, 119] on div "PLD V6V9RPP7XxN6w6laPZWhf8vE 497805466 MLA Riesgo PLD: MIDHIGH Creado el: 12/08…" at bounding box center [322, 127] width 305 height 36
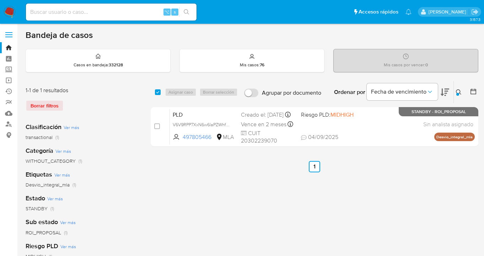
click at [458, 91] on icon at bounding box center [458, 92] width 6 height 6
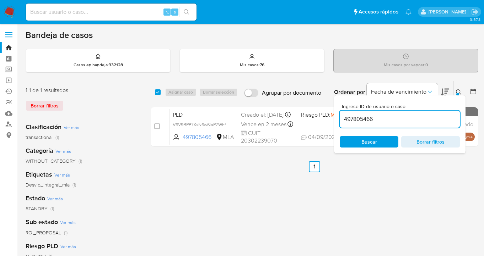
drag, startPoint x: 381, startPoint y: 117, endPoint x: 350, endPoint y: 111, distance: 31.3
click at [350, 111] on div "497805466" at bounding box center [399, 119] width 120 height 17
click at [458, 90] on icon at bounding box center [458, 92] width 6 height 6
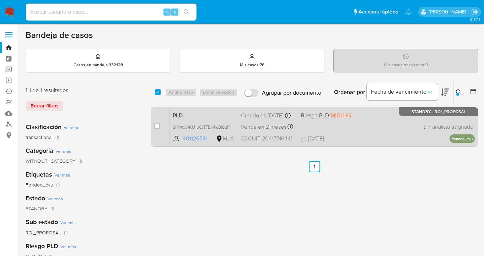
click at [401, 122] on div "PLD SIYWoiAKU1pCtT7BwksBl8dP 401126581 MLA Riesgo PLD: MIDHIGH Creado el: 12/08…" at bounding box center [322, 127] width 305 height 36
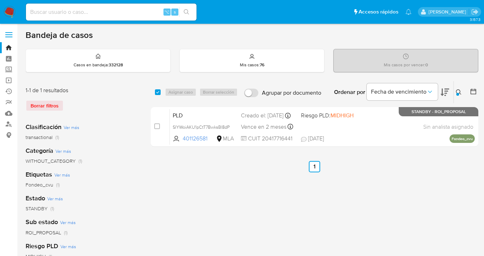
click at [457, 93] on div at bounding box center [457, 94] width 3 height 3
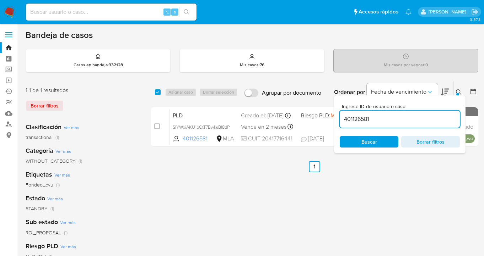
drag, startPoint x: 384, startPoint y: 120, endPoint x: 344, endPoint y: 114, distance: 40.9
click at [344, 114] on div "401126581" at bounding box center [399, 119] width 120 height 17
type input "444686837"
click at [459, 91] on icon at bounding box center [458, 92] width 6 height 6
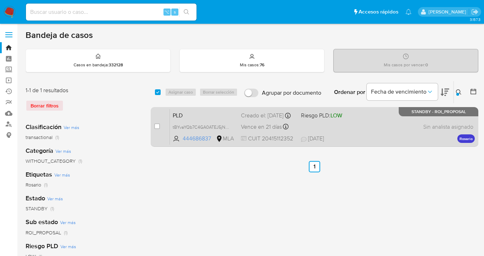
click at [407, 127] on div "PLD tBYvaYQb7C4GA0ATEJ5jNR29 444686837 MLA Riesgo PLD: LOW Creado el: 12/08/202…" at bounding box center [322, 127] width 305 height 36
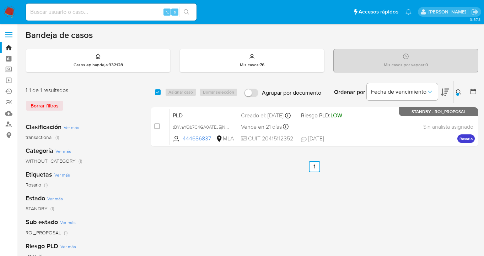
click at [458, 93] on icon at bounding box center [457, 91] width 5 height 5
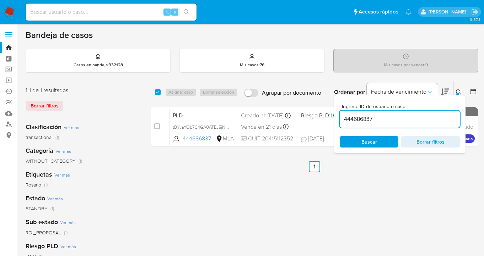
click at [272, 77] on div "Bandeja de casos Casos en bandeja : 332128 Mis casos : 76 Mis casos por vencer …" at bounding box center [252, 211] width 452 height 363
click at [157, 90] on input "checkbox" at bounding box center [158, 92] width 6 height 6
checkbox input "true"
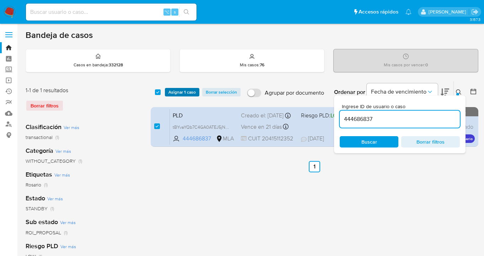
click at [184, 92] on span "Asignar 1 caso" at bounding box center [181, 92] width 27 height 7
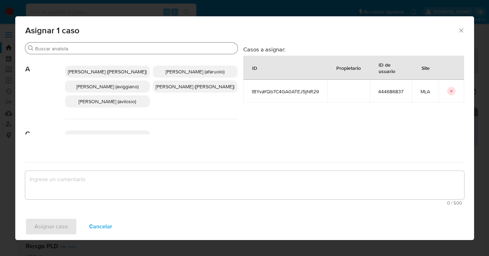
click at [165, 49] on input "Buscar" at bounding box center [135, 48] width 200 height 6
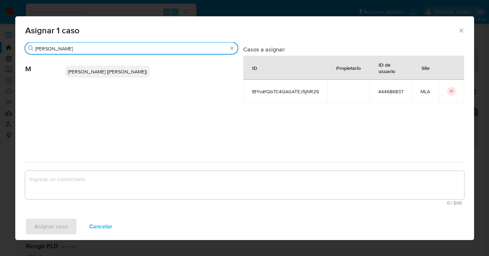
type input "marie"
click at [124, 72] on span "Mariela Belen Cragno (mcragno)" at bounding box center [107, 71] width 79 height 7
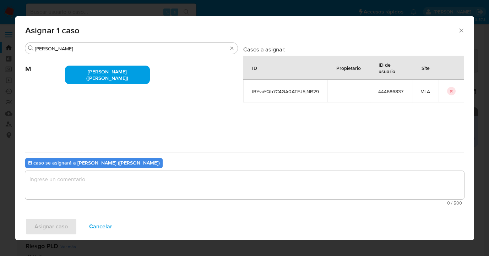
click at [141, 192] on textarea "assign-modal" at bounding box center [244, 185] width 439 height 28
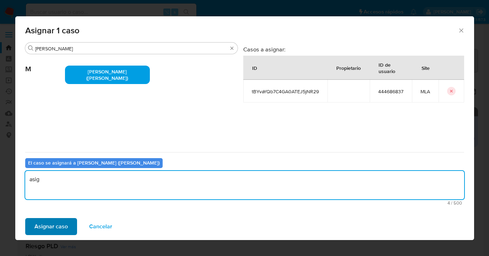
type textarea "asig"
click at [53, 231] on span "Asignar caso" at bounding box center [50, 227] width 33 height 16
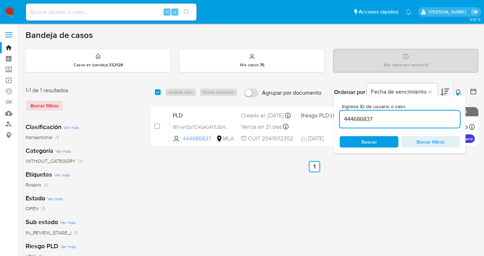
click at [457, 93] on div at bounding box center [457, 94] width 3 height 3
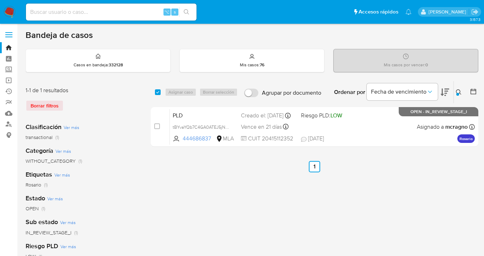
click at [459, 92] on icon at bounding box center [458, 92] width 6 height 6
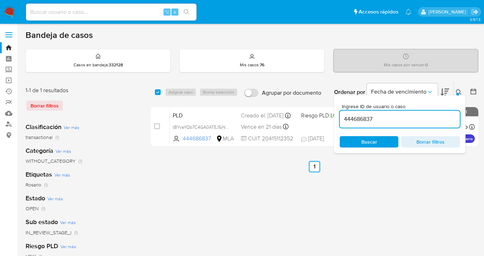
click at [394, 118] on input "444686837" at bounding box center [399, 119] width 120 height 9
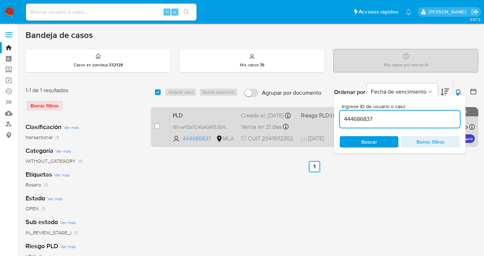
drag, startPoint x: 379, startPoint y: 119, endPoint x: 331, endPoint y: 114, distance: 48.9
click at [331, 114] on div "select-all-cases-checkbox Asignar caso Borrar selección Agrupar por documento O…" at bounding box center [314, 115] width 327 height 69
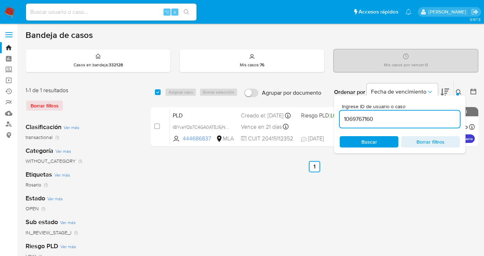
type input "1069767160"
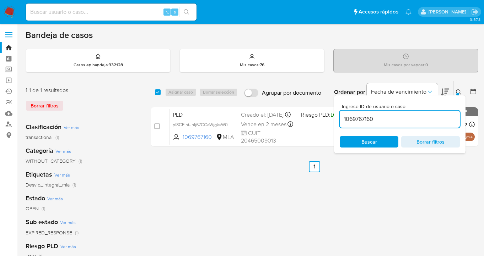
drag, startPoint x: 458, startPoint y: 91, endPoint x: 454, endPoint y: 91, distance: 3.9
click at [458, 91] on icon at bounding box center [458, 92] width 6 height 6
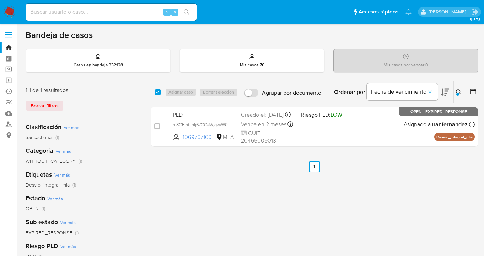
click at [158, 93] on input "checkbox" at bounding box center [158, 92] width 6 height 6
checkbox input "true"
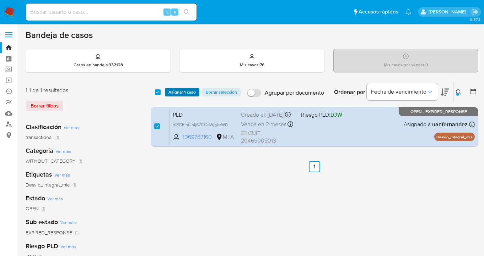
click at [169, 94] on span "Asignar 1 caso" at bounding box center [181, 92] width 27 height 7
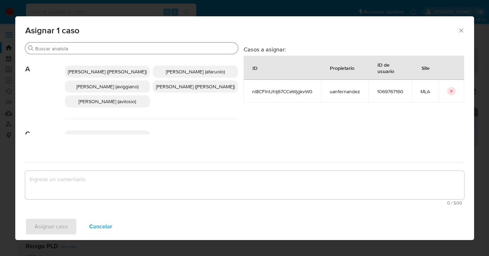
click at [140, 50] on input "Buscar" at bounding box center [135, 48] width 200 height 6
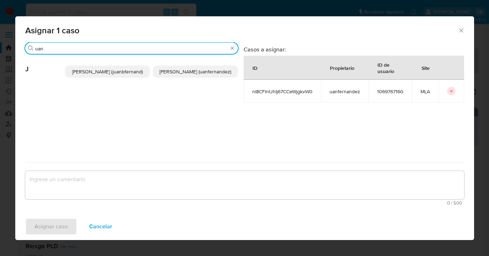
type input "uan"
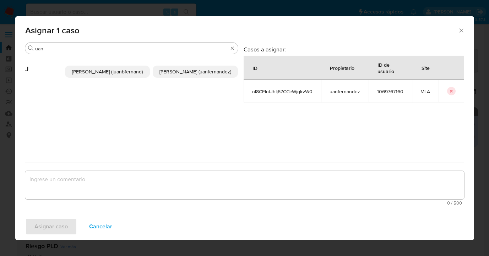
click at [206, 75] on span "Juan Pablo Fernandez (uanfernandez)" at bounding box center [195, 71] width 72 height 7
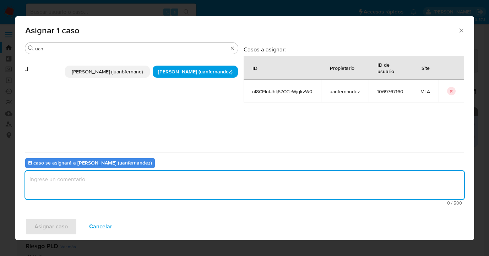
click at [169, 184] on textarea "assign-modal" at bounding box center [244, 185] width 439 height 28
type textarea "asig"
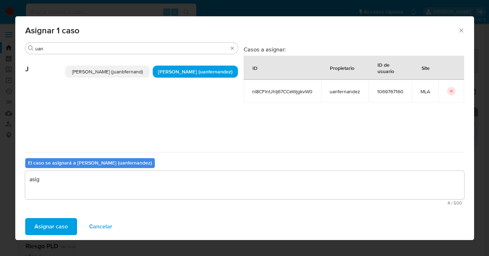
click at [65, 222] on span "Asignar caso" at bounding box center [50, 227] width 33 height 16
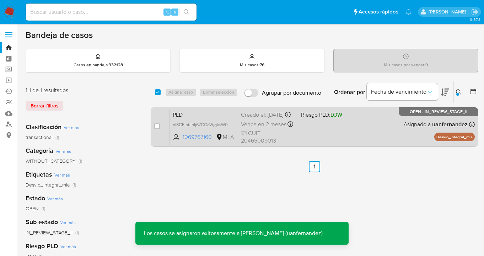
click at [344, 128] on div "PLD nl8CFlntJhIj67CCeWjgkvW0 1069767160 MLA Riesgo PLD: LOW Creado el: 12/08/20…" at bounding box center [322, 127] width 305 height 36
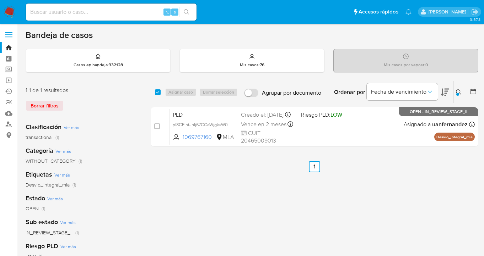
click at [459, 90] on icon at bounding box center [458, 92] width 6 height 6
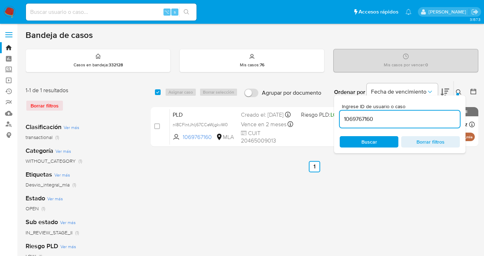
drag, startPoint x: 386, startPoint y: 124, endPoint x: 377, endPoint y: 113, distance: 14.1
click at [347, 115] on div "1069767160" at bounding box center [399, 119] width 120 height 17
drag, startPoint x: 383, startPoint y: 117, endPoint x: 344, endPoint y: 118, distance: 39.4
click at [344, 117] on input "1069767160" at bounding box center [399, 119] width 120 height 9
paste input "279868374"
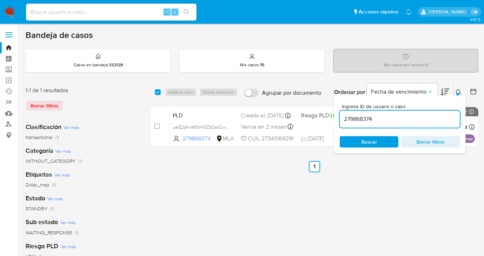
click at [459, 92] on icon at bounding box center [458, 92] width 6 height 6
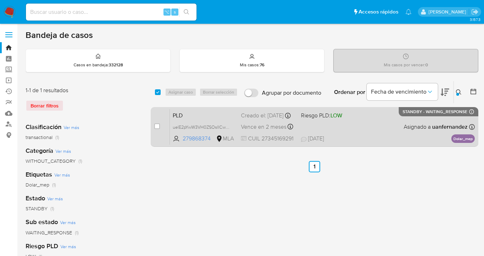
click at [406, 135] on div "PLD uelE2pYwW3VH0ZSOsIICwzLh 279868374 MLA Riesgo PLD: LOW Creado el: 12/08/202…" at bounding box center [322, 127] width 305 height 36
click at [392, 137] on span "20/08/2025 20/08/2025 16:20" at bounding box center [358, 139] width 114 height 8
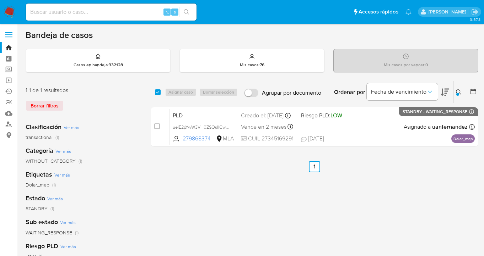
click at [458, 91] on icon at bounding box center [458, 92] width 6 height 6
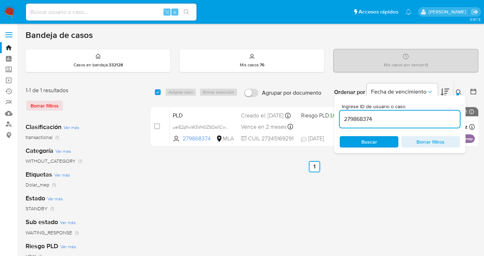
drag, startPoint x: 386, startPoint y: 117, endPoint x: 381, endPoint y: 106, distance: 11.8
click at [340, 113] on div "279868374" at bounding box center [399, 119] width 120 height 17
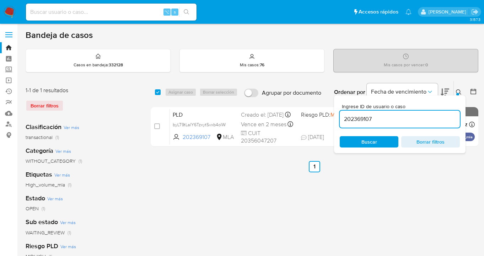
click at [458, 92] on icon at bounding box center [458, 92] width 6 height 6
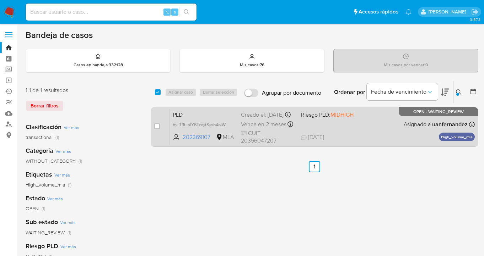
click at [396, 121] on div "PLD byLT9tLalY6TzxytSvxb4olW 202369107 MLA Riesgo PLD: MIDHIGH Creado el: 12/08…" at bounding box center [322, 127] width 305 height 36
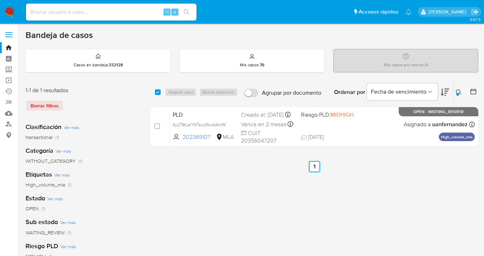
click at [458, 92] on icon at bounding box center [458, 92] width 6 height 6
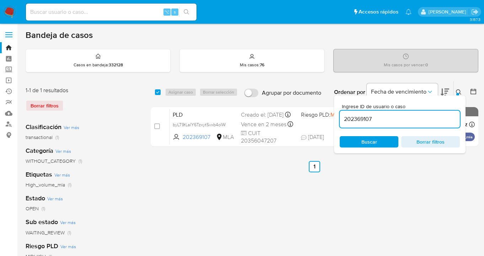
drag, startPoint x: 395, startPoint y: 119, endPoint x: 346, endPoint y: 111, distance: 49.3
click at [346, 111] on div "202369107" at bounding box center [399, 119] width 120 height 17
click at [455, 90] on icon at bounding box center [458, 92] width 6 height 6
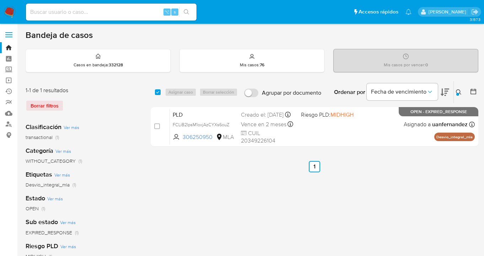
click at [457, 89] on icon at bounding box center [458, 92] width 6 height 6
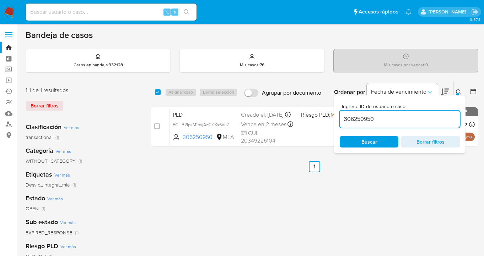
drag, startPoint x: 382, startPoint y: 116, endPoint x: 342, endPoint y: 116, distance: 40.1
click at [342, 116] on input "306250950" at bounding box center [399, 119] width 120 height 9
type input "217047284"
click at [460, 92] on icon at bounding box center [458, 92] width 6 height 6
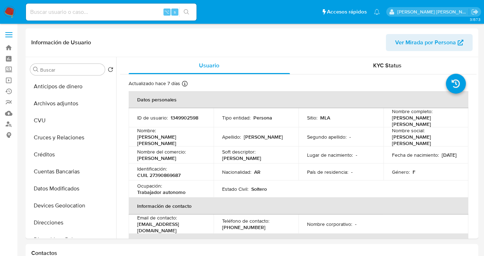
select select "10"
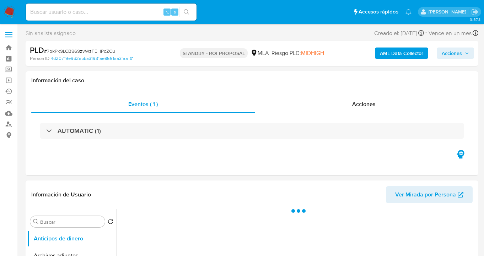
select select "10"
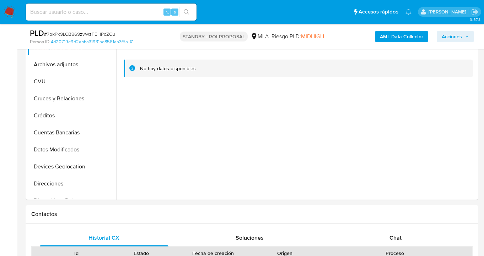
scroll to position [193, 0]
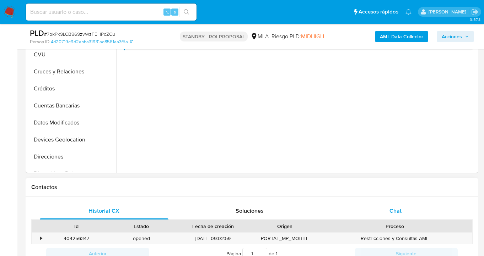
click at [395, 213] on span "Chat" at bounding box center [395, 211] width 12 height 8
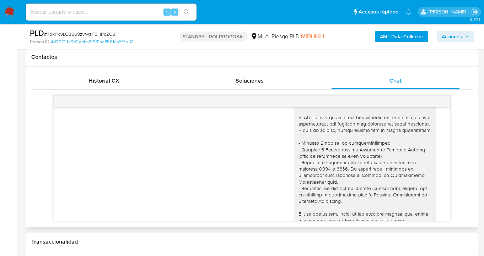
scroll to position [0, 0]
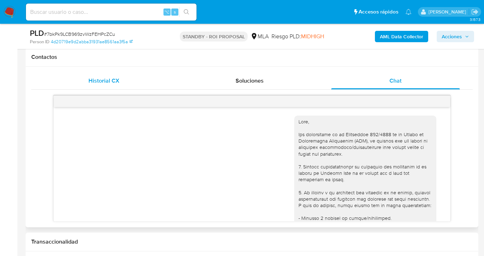
click at [109, 85] on div "Historial CX" at bounding box center [104, 80] width 129 height 17
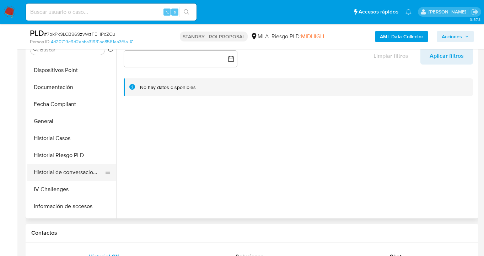
scroll to position [115, 0]
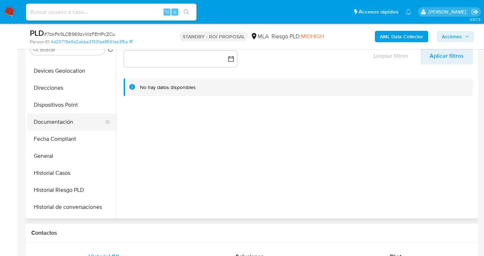
click at [78, 121] on button "Documentación" at bounding box center [68, 122] width 83 height 17
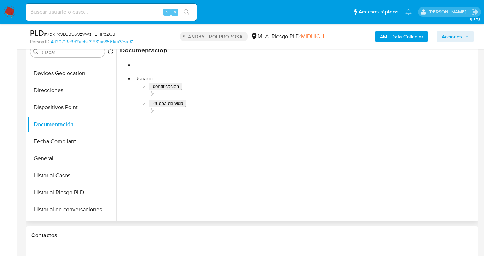
scroll to position [144, 0]
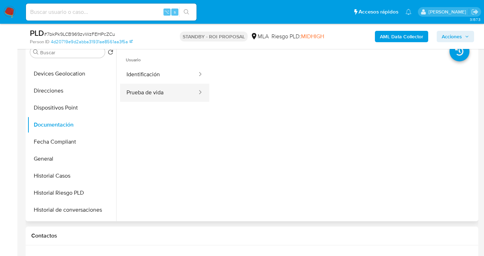
click at [153, 92] on button "Prueba de vida" at bounding box center [159, 93] width 78 height 18
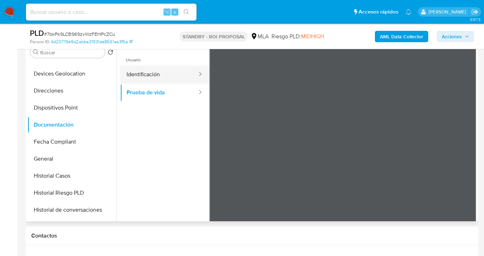
click at [160, 77] on button "Identificación" at bounding box center [159, 75] width 78 height 18
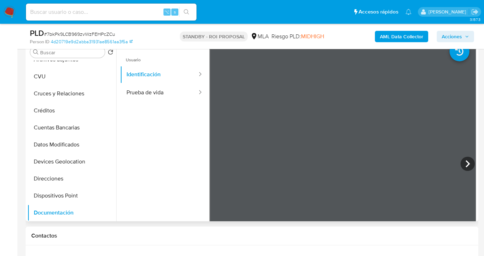
scroll to position [0, 0]
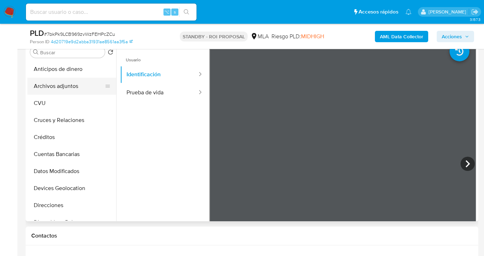
click at [61, 89] on button "Archivos adjuntos" at bounding box center [68, 86] width 83 height 17
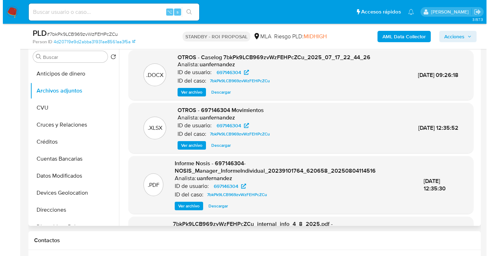
scroll to position [133, 0]
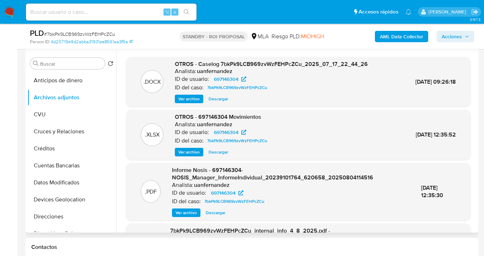
click at [192, 98] on span "Ver archivo" at bounding box center [188, 99] width 21 height 7
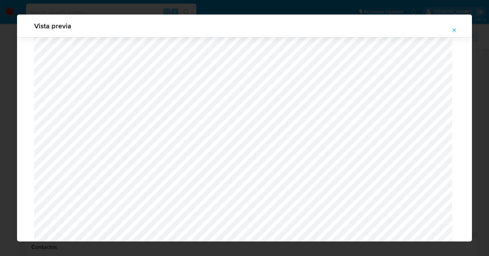
scroll to position [449, 0]
click at [453, 31] on icon "Attachment preview" at bounding box center [454, 29] width 3 height 3
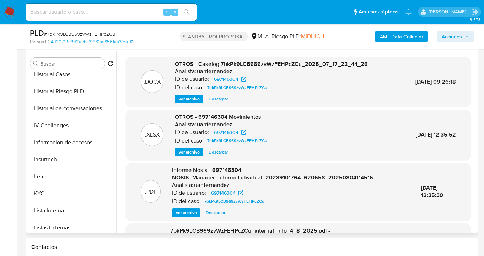
scroll to position [235, 0]
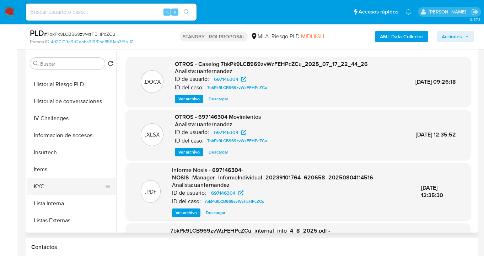
click at [95, 182] on button "KYC" at bounding box center [68, 186] width 83 height 17
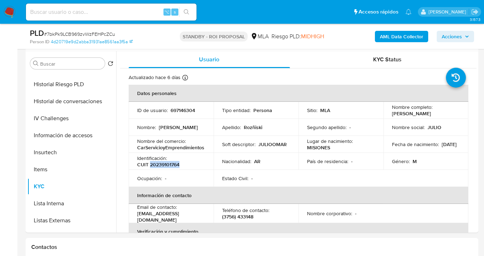
drag, startPoint x: 149, startPoint y: 163, endPoint x: 179, endPoint y: 167, distance: 30.0
click at [179, 167] on p "CUIT 20239101764" at bounding box center [158, 165] width 42 height 6
copy p "20239101764"
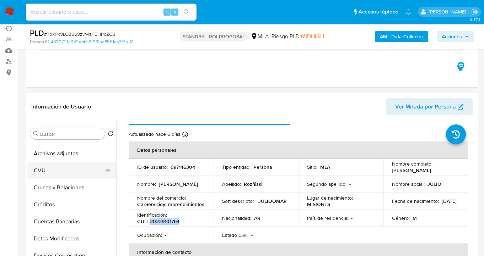
scroll to position [0, 0]
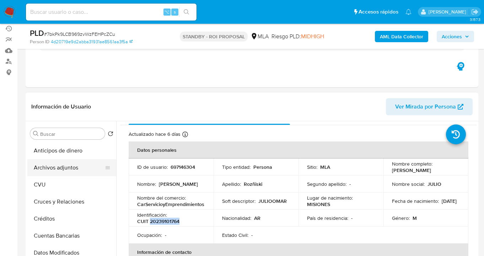
drag, startPoint x: 71, startPoint y: 164, endPoint x: 92, endPoint y: 165, distance: 21.0
click at [71, 164] on button "Archivos adjuntos" at bounding box center [68, 167] width 83 height 17
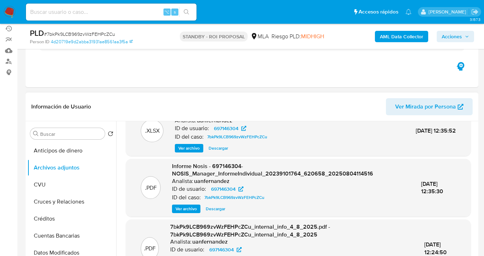
scroll to position [75, 0]
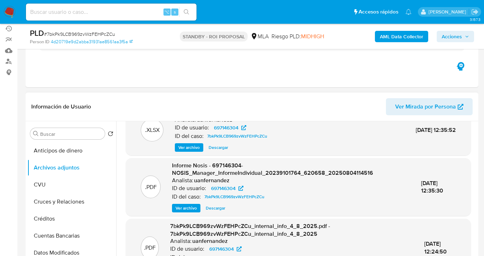
click at [189, 209] on span "Ver archivo" at bounding box center [185, 208] width 21 height 7
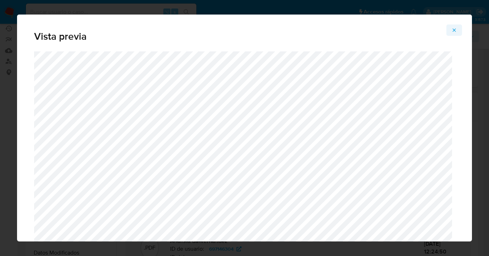
click at [455, 32] on icon "Attachment preview" at bounding box center [454, 30] width 6 height 6
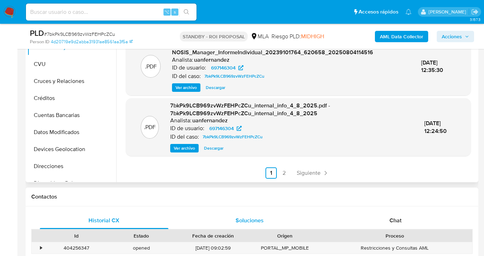
scroll to position [196, 0]
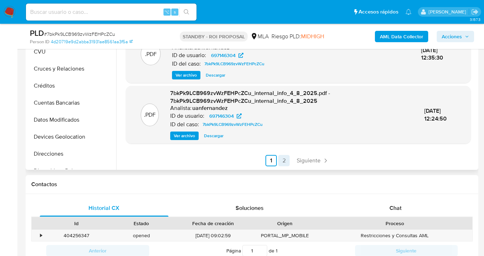
click at [283, 163] on link "2" at bounding box center [283, 160] width 11 height 11
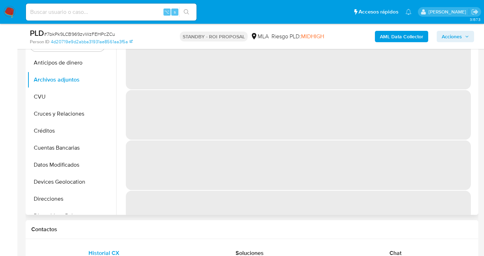
scroll to position [126, 0]
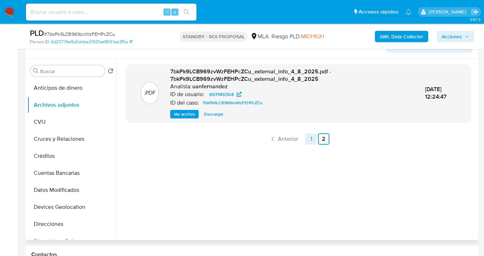
click at [311, 139] on link "1" at bounding box center [310, 138] width 11 height 11
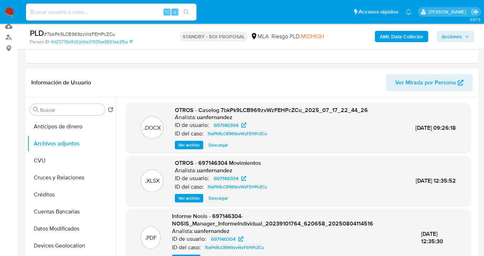
scroll to position [60, 0]
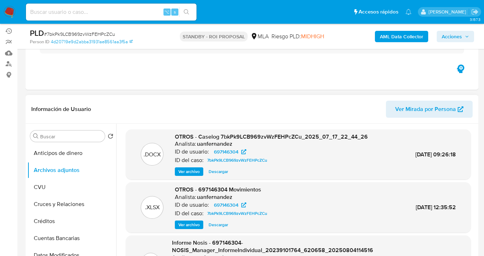
click at [214, 173] on span "Descargar" at bounding box center [218, 171] width 20 height 7
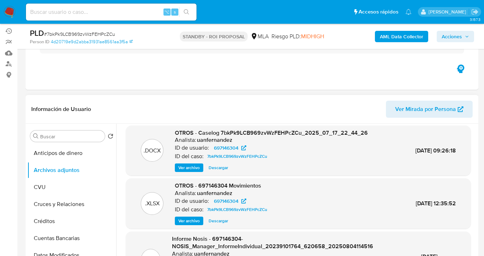
scroll to position [10, 0]
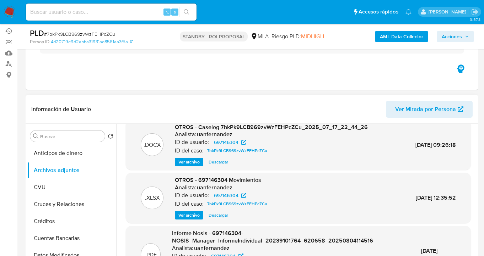
click at [219, 214] on span "Descargar" at bounding box center [218, 215] width 20 height 7
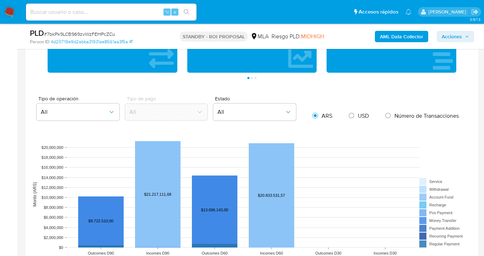
scroll to position [413, 0]
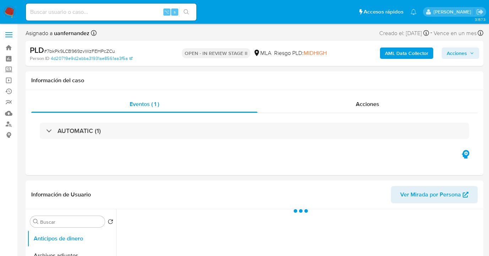
select select "10"
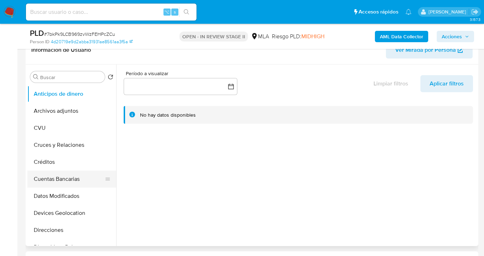
scroll to position [334, 0]
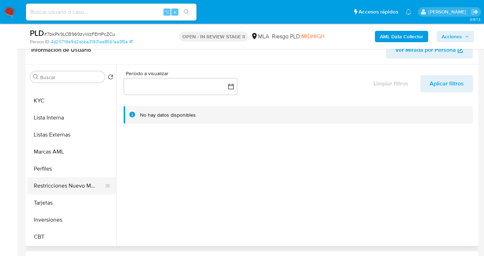
click at [71, 186] on button "Restricciones Nuevo Mundo" at bounding box center [68, 186] width 83 height 17
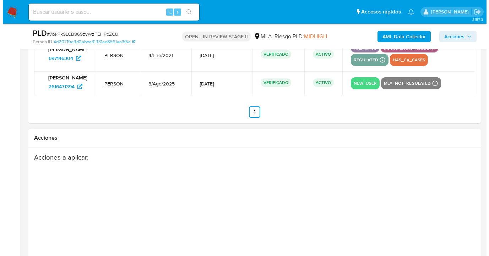
scroll to position [1148, 0]
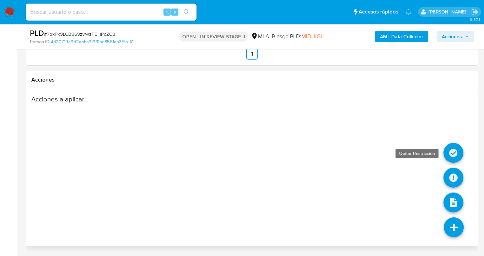
click at [451, 151] on icon at bounding box center [453, 153] width 20 height 20
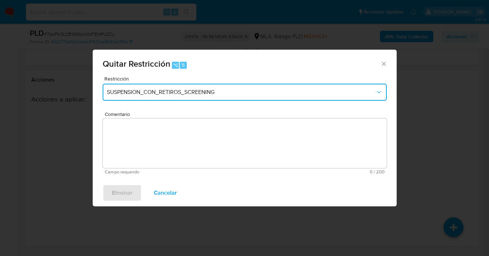
click at [193, 91] on span "SUSPENSION_CON_RETIROS_SCREENING" at bounding box center [241, 92] width 268 height 7
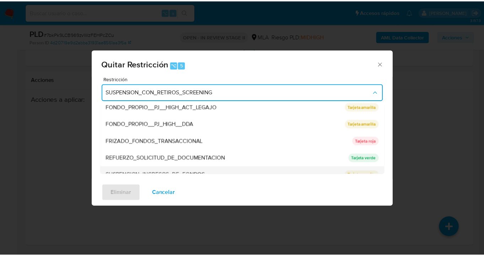
scroll to position [144, 0]
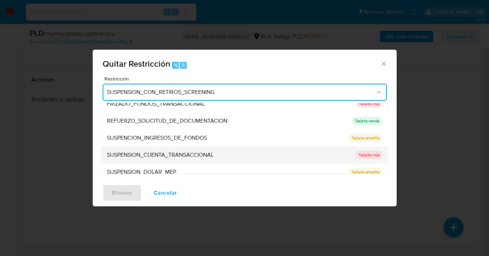
click at [152, 156] on span "SUSPENSION_CUENTA_TRANSACCIONAL" at bounding box center [160, 155] width 107 height 7
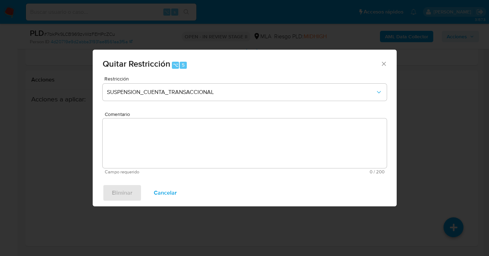
click at [146, 142] on div "Comentario Campo requerido 0 / 200 200 caracteres restantes" at bounding box center [245, 143] width 284 height 63
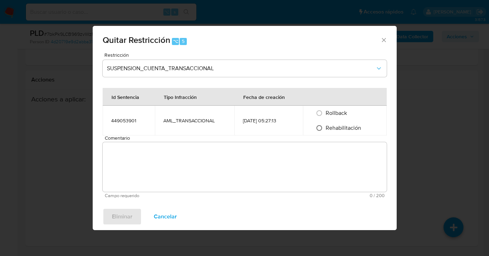
click at [321, 130] on input "Rehabilitación" at bounding box center [318, 127] width 11 height 11
radio input "true"
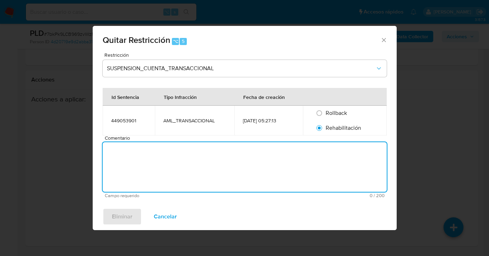
click at [252, 157] on textarea "Comentario" at bounding box center [245, 167] width 284 height 50
type textarea "AML"
click at [114, 220] on span "Eliminar" at bounding box center [122, 217] width 21 height 16
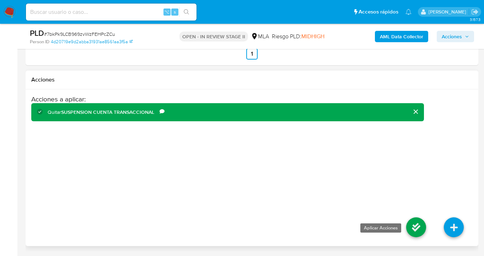
click at [415, 231] on icon at bounding box center [416, 228] width 20 height 20
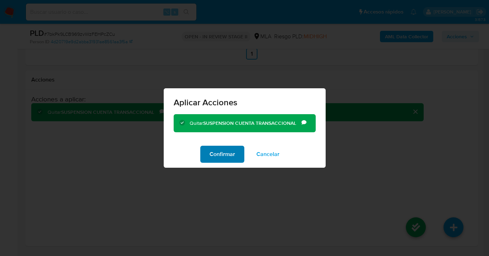
click at [233, 153] on span "Confirmar" at bounding box center [222, 155] width 26 height 16
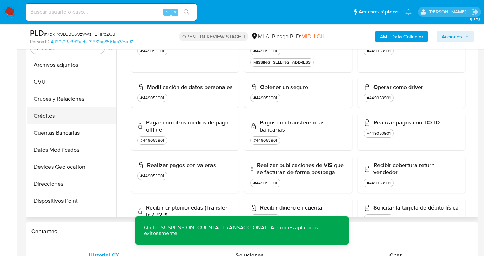
scroll to position [0, 0]
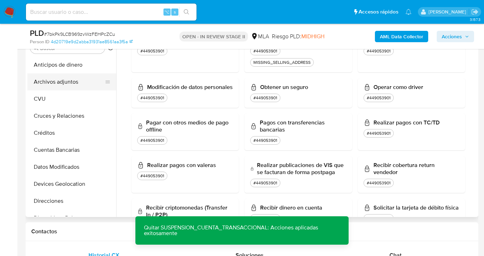
click at [70, 83] on button "Archivos adjuntos" at bounding box center [68, 81] width 83 height 17
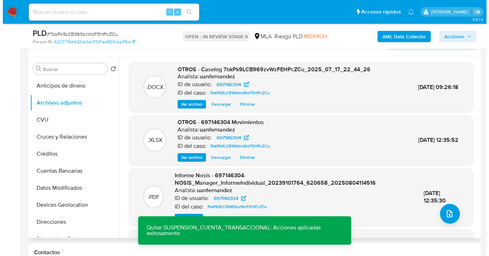
scroll to position [120, 0]
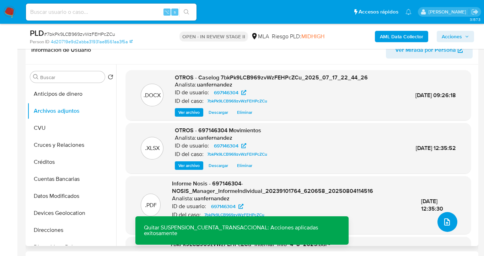
click at [446, 220] on icon "upload-file" at bounding box center [446, 222] width 9 height 9
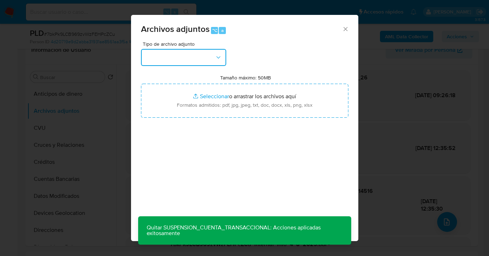
click at [219, 61] on icon "button" at bounding box center [218, 57] width 7 height 7
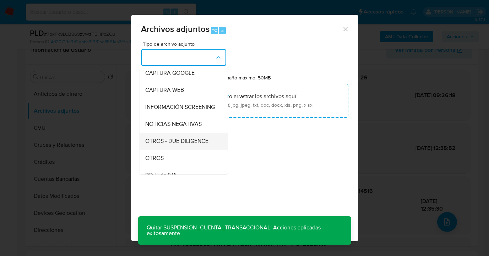
scroll to position [59, 0]
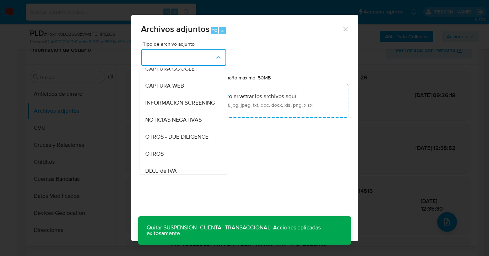
drag, startPoint x: 179, startPoint y: 160, endPoint x: 200, endPoint y: 133, distance: 34.1
click at [179, 160] on div "OTROS" at bounding box center [181, 154] width 72 height 17
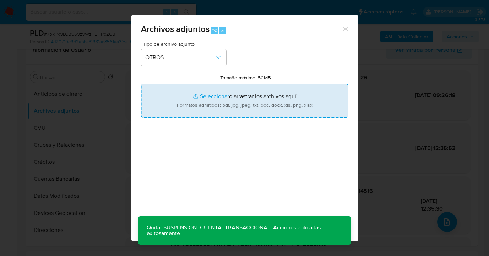
click at [239, 106] on input "Tamaño máximo: 50MB Seleccionar archivos" at bounding box center [244, 101] width 207 height 34
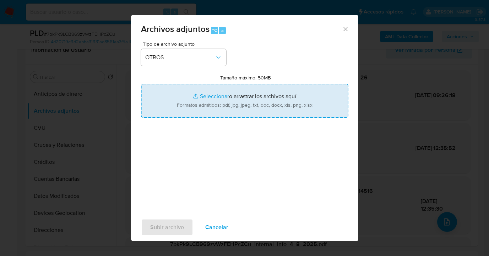
click at [192, 96] on input "Tamaño máximo: 50MB Seleccionar archivos" at bounding box center [244, 101] width 207 height 34
type input "C:\fakepath\Certificacion de Ingresos e IIBB de enero a Junio 2025.pdf"
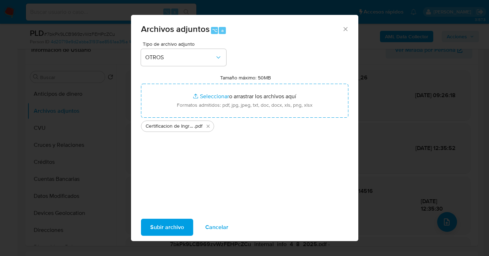
click at [163, 230] on span "Subir archivo" at bounding box center [167, 228] width 34 height 16
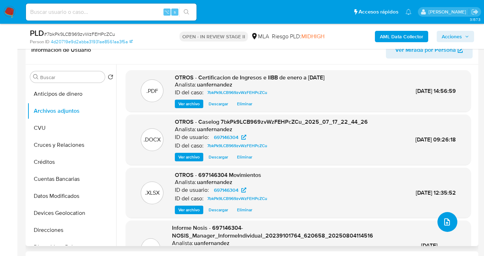
click at [443, 222] on icon "upload-file" at bounding box center [446, 222] width 9 height 9
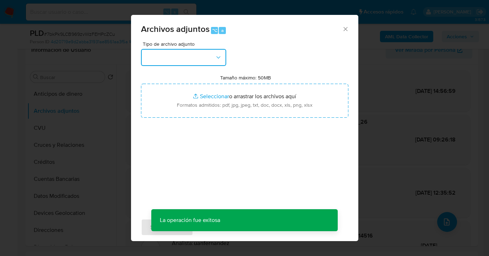
click at [187, 60] on button "button" at bounding box center [183, 57] width 85 height 17
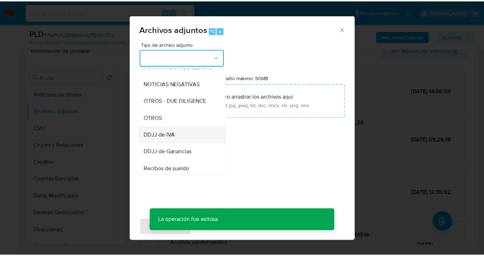
scroll to position [96, 0]
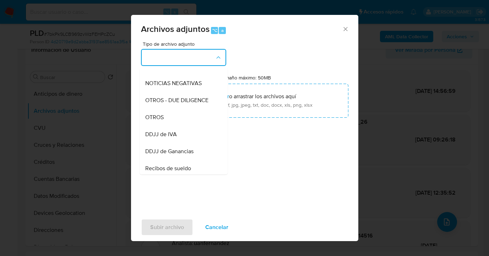
click at [168, 126] on div "OTROS" at bounding box center [181, 117] width 72 height 17
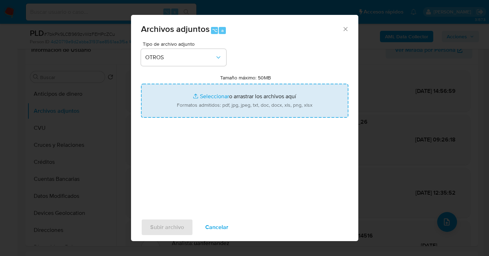
click at [253, 99] on input "Tamaño máximo: 50MB Seleccionar archivos" at bounding box center [244, 101] width 207 height 34
type input "C:\fakepath\697146304 analisis no roi Caselog 7bkPk9LCB969zvWzFEHPcZCu_2025_07_…"
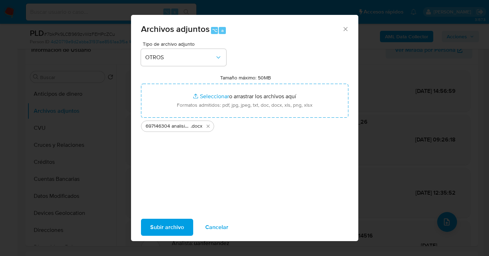
click at [169, 228] on span "Subir archivo" at bounding box center [167, 228] width 34 height 16
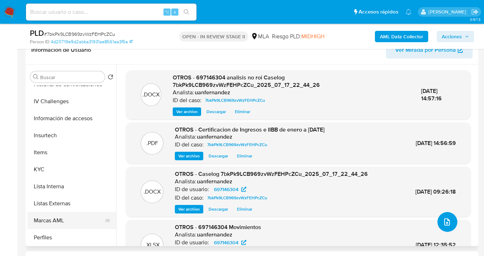
scroll to position [300, 0]
drag, startPoint x: 74, startPoint y: 224, endPoint x: 76, endPoint y: 220, distance: 4.3
click at [74, 224] on button "Restricciones Nuevo Mundo" at bounding box center [68, 219] width 83 height 17
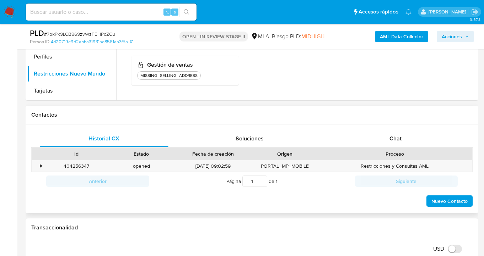
scroll to position [239, 0]
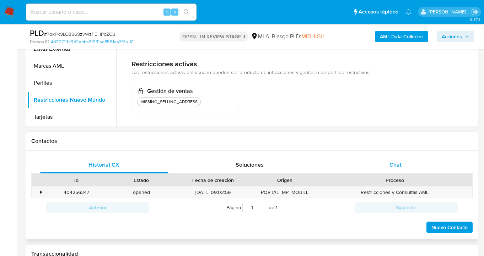
click at [396, 163] on span "Chat" at bounding box center [395, 165] width 12 height 8
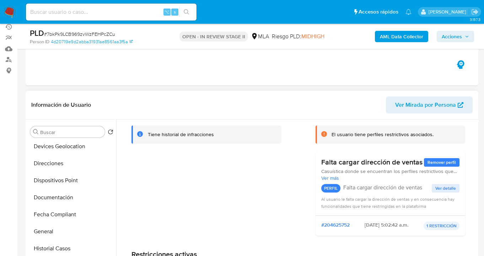
scroll to position [0, 0]
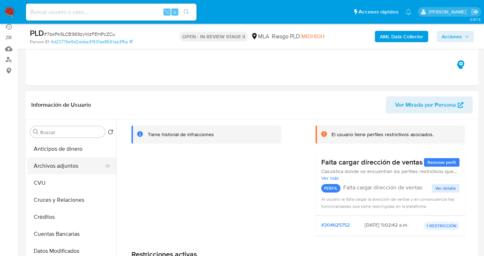
click at [78, 163] on button "Archivos adjuntos" at bounding box center [68, 166] width 83 height 17
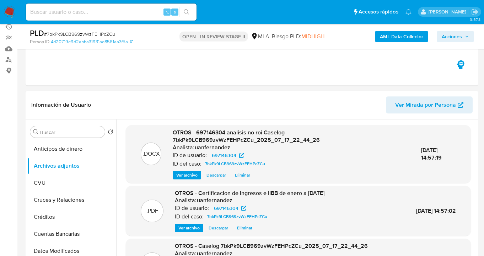
click at [458, 35] on span "Acciones" at bounding box center [451, 36] width 20 height 11
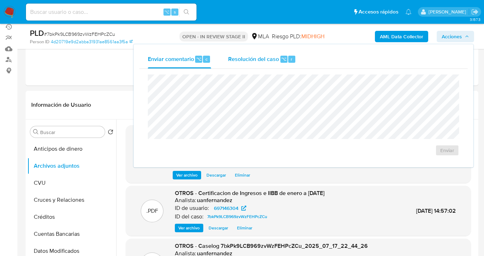
click at [251, 59] on span "Resolución del caso" at bounding box center [253, 59] width 51 height 8
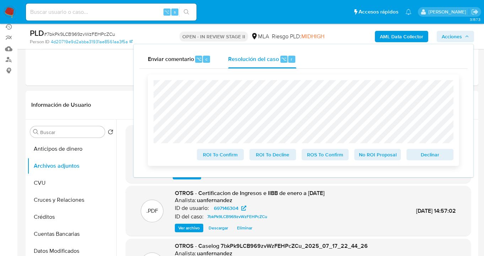
click at [376, 157] on span "No ROI Proposal" at bounding box center [377, 155] width 37 height 10
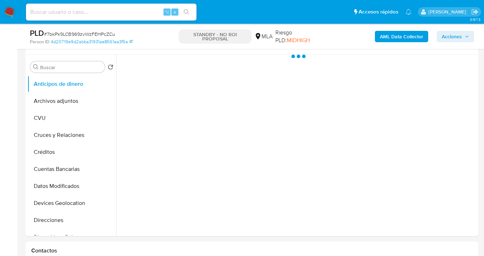
scroll to position [185, 0]
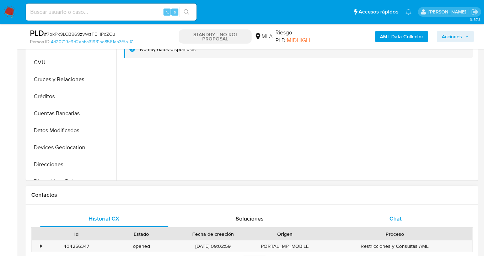
select select "10"
drag, startPoint x: 406, startPoint y: 215, endPoint x: 392, endPoint y: 171, distance: 46.7
click at [406, 215] on div "Chat" at bounding box center [395, 219] width 129 height 17
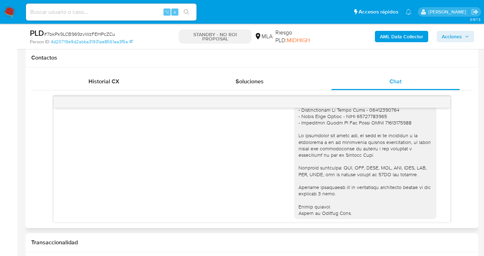
scroll to position [729, 0]
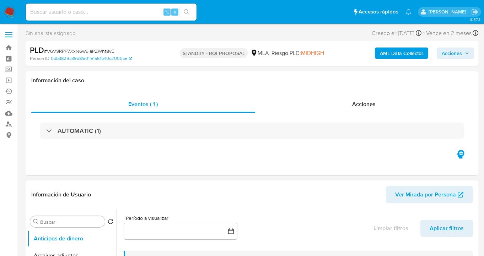
select select "10"
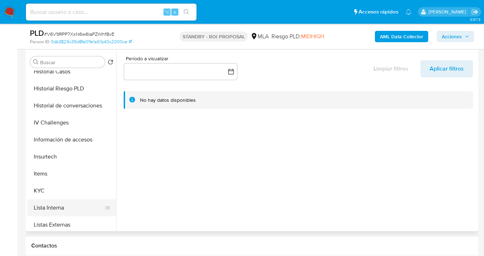
scroll to position [258, 0]
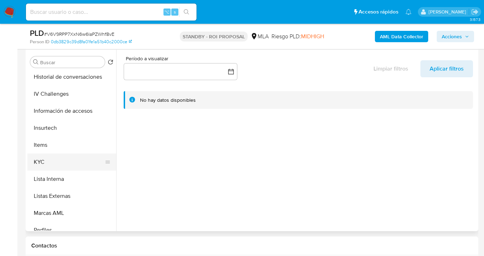
click at [73, 163] on button "KYC" at bounding box center [68, 162] width 83 height 17
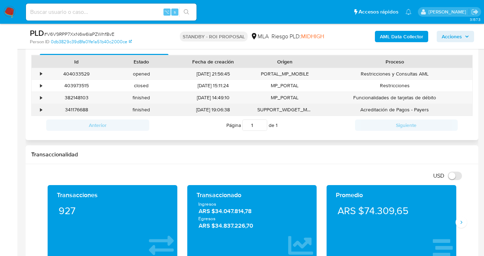
scroll to position [350, 0]
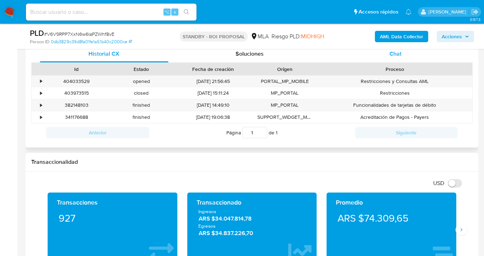
click at [394, 54] on span "Chat" at bounding box center [395, 54] width 12 height 8
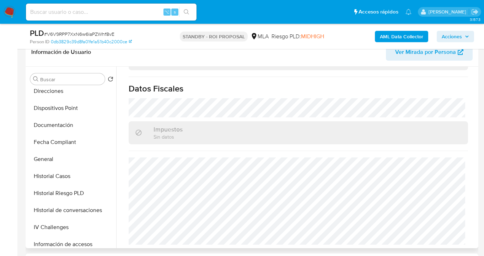
scroll to position [133, 0]
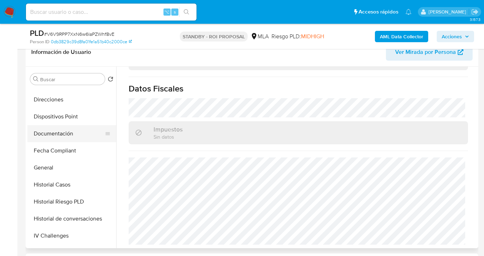
drag, startPoint x: 93, startPoint y: 142, endPoint x: 89, endPoint y: 140, distance: 4.6
click at [92, 142] on button "Fecha Compliant" at bounding box center [71, 150] width 89 height 17
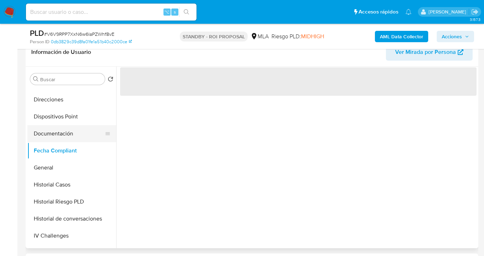
scroll to position [0, 0]
click at [79, 133] on button "Documentación" at bounding box center [68, 133] width 83 height 17
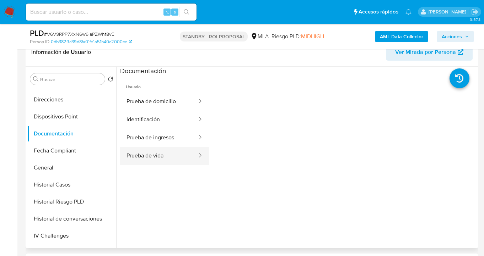
drag, startPoint x: 159, startPoint y: 152, endPoint x: 201, endPoint y: 149, distance: 41.6
click at [159, 152] on button "Prueba de vida" at bounding box center [159, 156] width 78 height 18
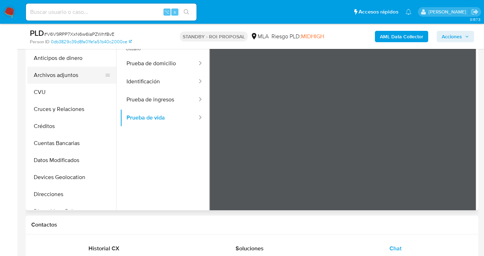
click at [67, 75] on button "Archivos adjuntos" at bounding box center [68, 75] width 83 height 17
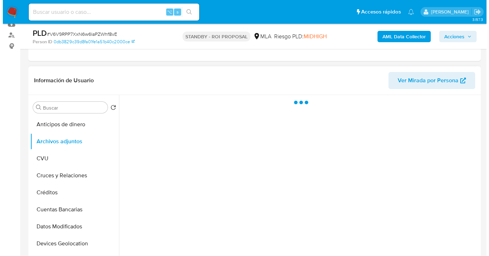
scroll to position [103, 0]
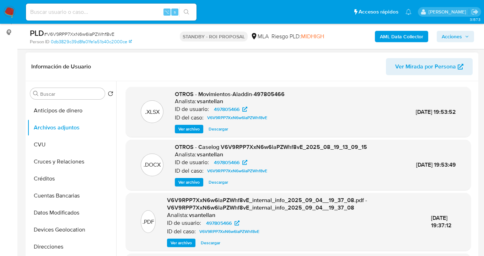
click at [194, 184] on span "Ver archivo" at bounding box center [188, 182] width 21 height 7
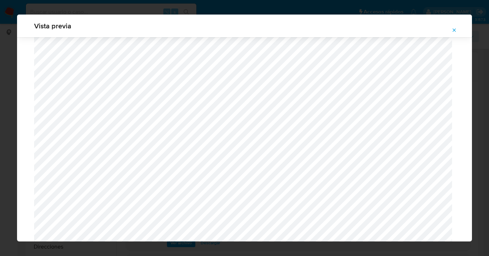
scroll to position [398, 0]
click at [454, 31] on icon "Attachment preview" at bounding box center [454, 29] width 3 height 3
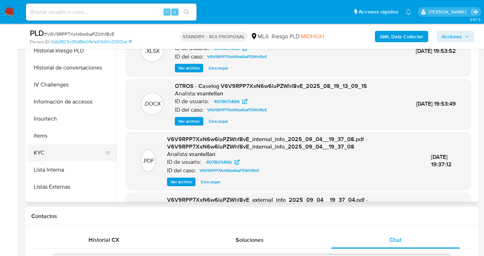
scroll to position [239, 0]
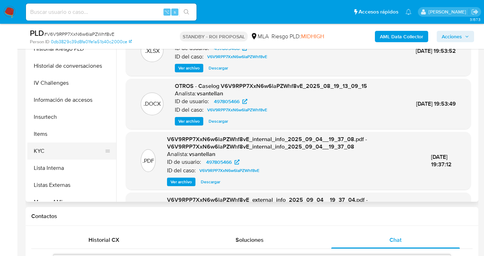
click at [80, 152] on button "KYC" at bounding box center [68, 151] width 83 height 17
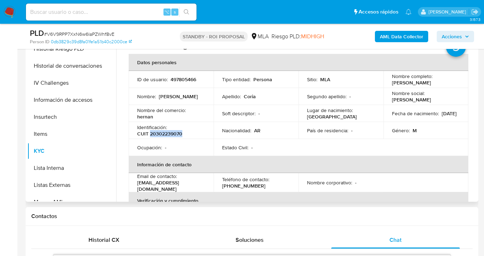
drag, startPoint x: 150, startPoint y: 132, endPoint x: 188, endPoint y: 132, distance: 38.3
click at [188, 132] on div "Identificación : CUIT 20302239070" at bounding box center [171, 130] width 68 height 13
copy p "20302239070"
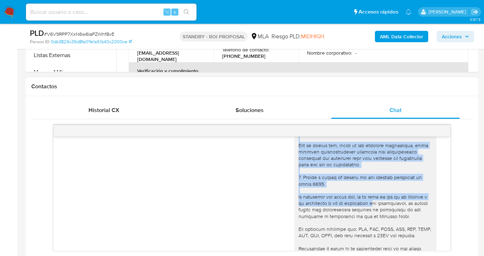
scroll to position [577, 0]
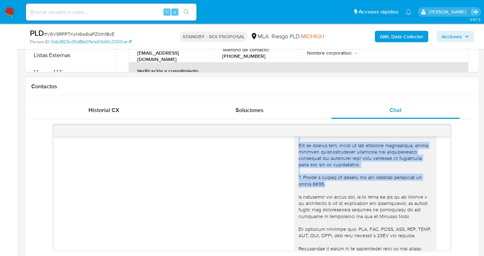
drag, startPoint x: 294, startPoint y: 164, endPoint x: 388, endPoint y: 198, distance: 99.7
click at [388, 198] on div at bounding box center [364, 133] width 133 height 304
copy div ". Loremipsu do sitametco adipiscin e seddoei temporinci u labore et do magnaa, …"
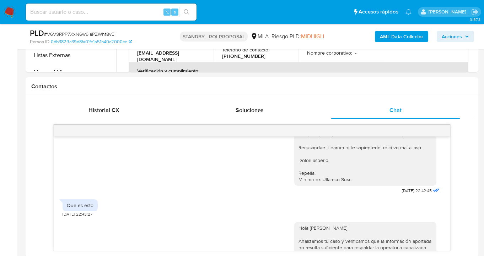
scroll to position [677, 0]
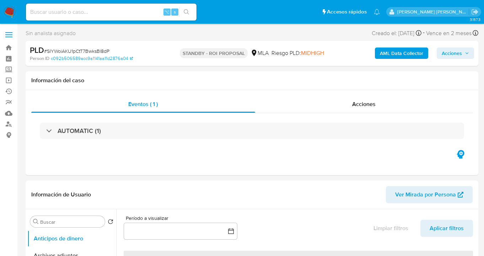
select select "10"
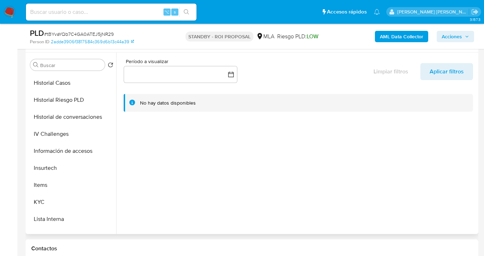
scroll to position [231, 0]
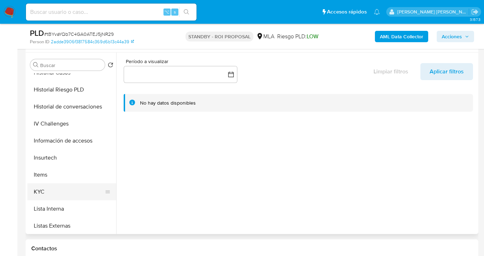
drag, startPoint x: 92, startPoint y: 185, endPoint x: 88, endPoint y: 187, distance: 4.4
click at [89, 186] on button "KYC" at bounding box center [68, 192] width 83 height 17
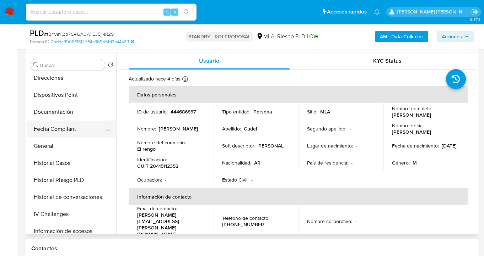
scroll to position [132, 0]
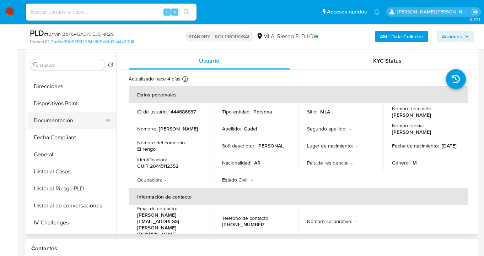
click at [85, 124] on button "Documentación" at bounding box center [68, 120] width 83 height 17
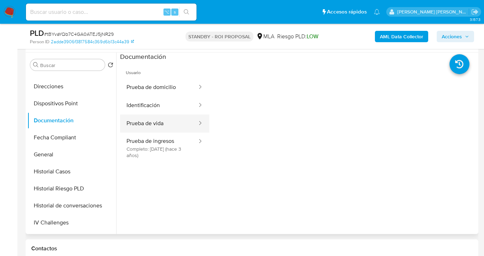
drag, startPoint x: 164, startPoint y: 127, endPoint x: 184, endPoint y: 127, distance: 20.2
click at [164, 127] on button "Prueba de vida" at bounding box center [159, 124] width 78 height 18
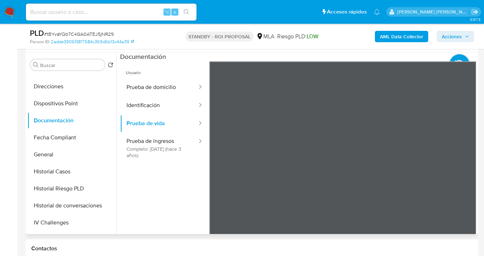
drag, startPoint x: 168, startPoint y: 105, endPoint x: 206, endPoint y: 114, distance: 39.1
click at [168, 105] on button "Identificación" at bounding box center [159, 106] width 78 height 18
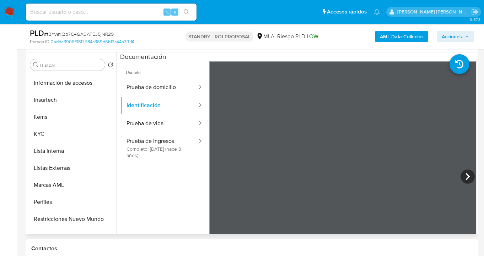
scroll to position [294, 0]
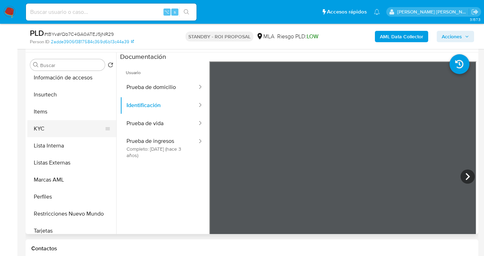
click at [62, 135] on button "KYC" at bounding box center [68, 128] width 83 height 17
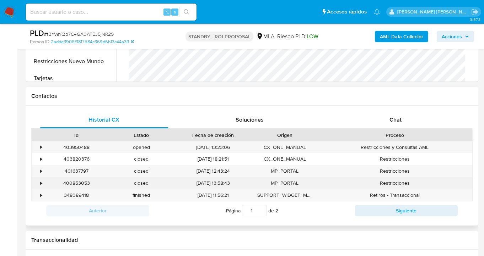
scroll to position [324, 0]
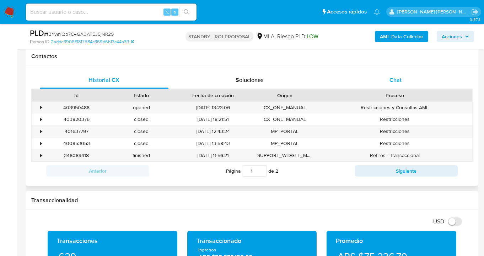
click at [395, 82] on span "Chat" at bounding box center [395, 80] width 12 height 8
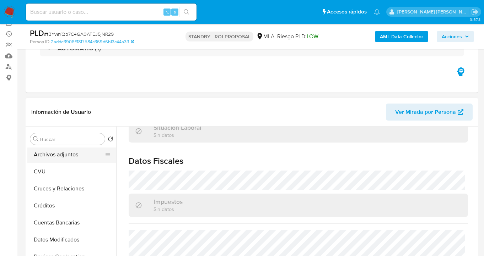
scroll to position [0, 0]
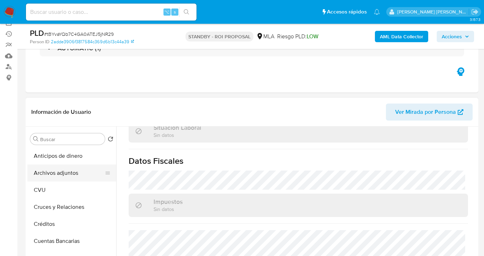
click at [73, 169] on button "Archivos adjuntos" at bounding box center [68, 173] width 83 height 17
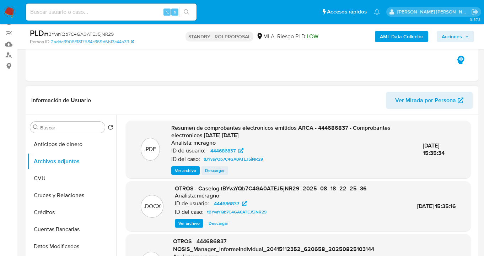
scroll to position [70, 0]
click at [185, 173] on span "Ver archivo" at bounding box center [185, 170] width 21 height 7
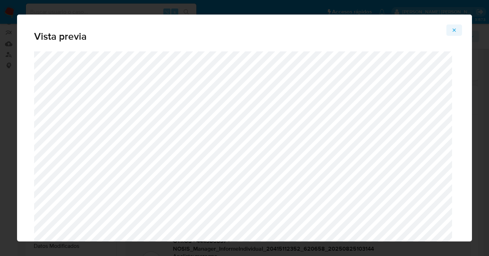
drag, startPoint x: 455, startPoint y: 29, endPoint x: 451, endPoint y: 31, distance: 4.9
click at [454, 30] on icon "Attachment preview" at bounding box center [454, 30] width 6 height 6
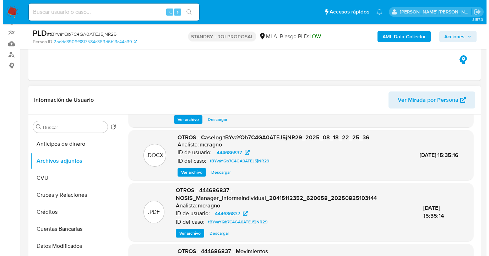
scroll to position [51, 0]
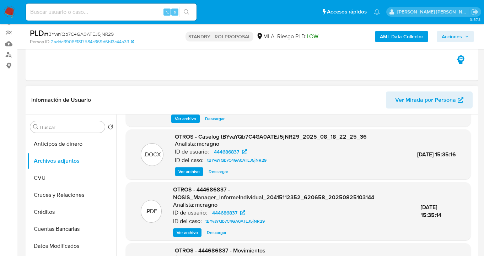
click at [191, 174] on span "Ver archivo" at bounding box center [188, 171] width 21 height 7
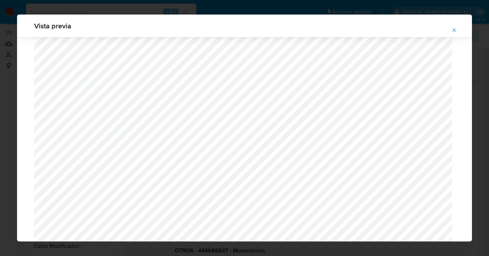
scroll to position [698, 0]
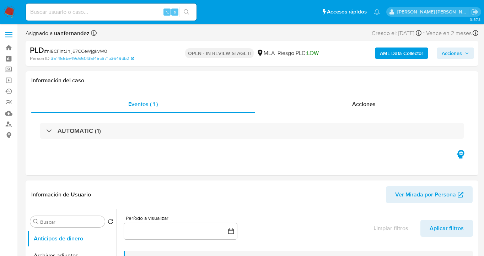
select select "10"
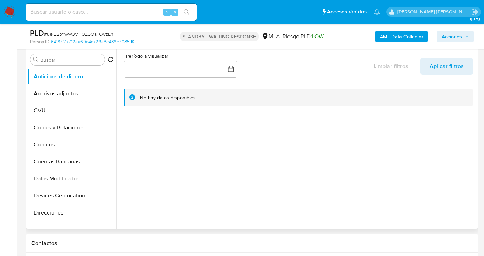
select select "10"
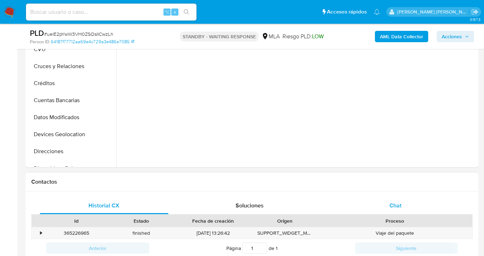
click at [392, 202] on span "Chat" at bounding box center [395, 206] width 12 height 8
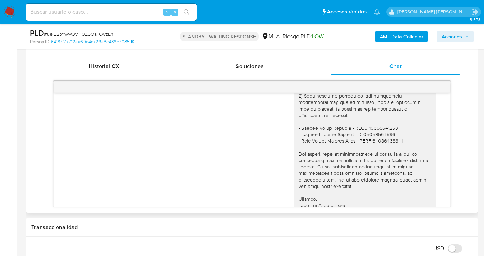
scroll to position [1061, 0]
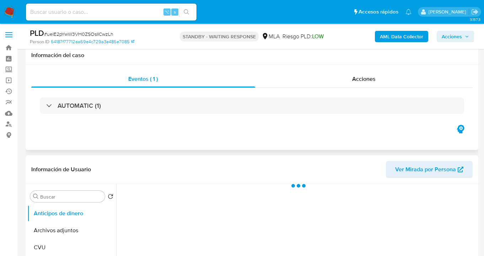
scroll to position [215, 0]
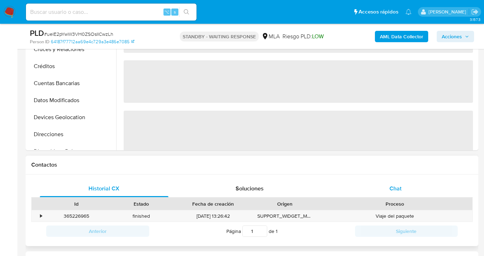
select select "10"
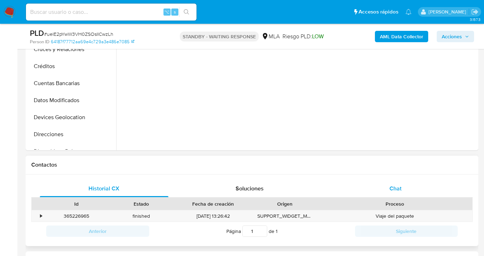
click at [405, 187] on div "Chat" at bounding box center [395, 188] width 129 height 17
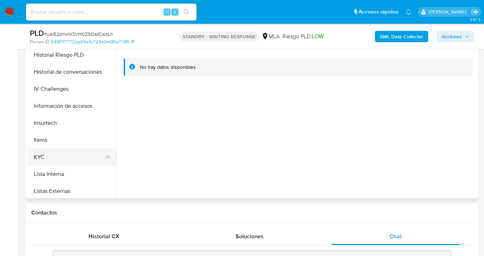
scroll to position [230, 0]
click at [87, 155] on button "KYC" at bounding box center [68, 156] width 83 height 17
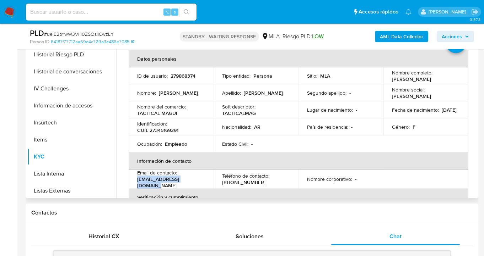
drag, startPoint x: 136, startPoint y: 182, endPoint x: 198, endPoint y: 186, distance: 62.3
click at [198, 186] on td "Email de contacto : [EMAIL_ADDRESS][DOMAIN_NAME]" at bounding box center [171, 179] width 85 height 19
copy p "[EMAIL_ADDRESS][DOMAIN_NAME]"
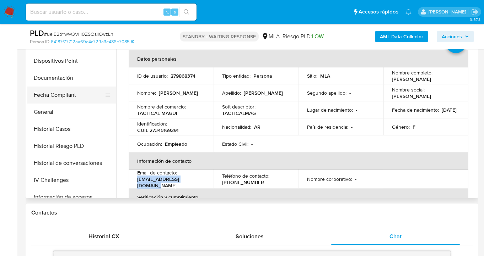
drag, startPoint x: 71, startPoint y: 80, endPoint x: 106, endPoint y: 89, distance: 35.6
click at [71, 80] on button "Documentación" at bounding box center [71, 78] width 89 height 17
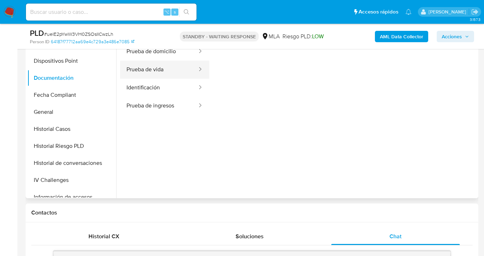
click at [170, 73] on button "Prueba de vida" at bounding box center [159, 70] width 78 height 18
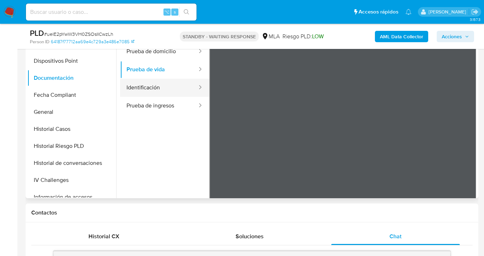
click at [174, 89] on button "Identificación" at bounding box center [159, 88] width 78 height 18
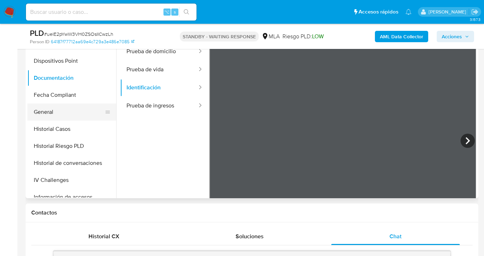
click at [74, 109] on button "General" at bounding box center [68, 112] width 83 height 17
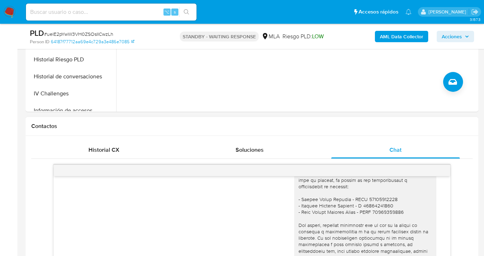
scroll to position [320, 0]
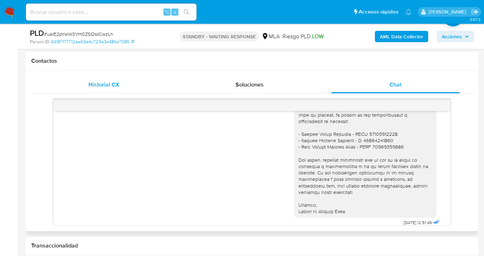
click at [100, 87] on span "Historial CX" at bounding box center [103, 85] width 31 height 8
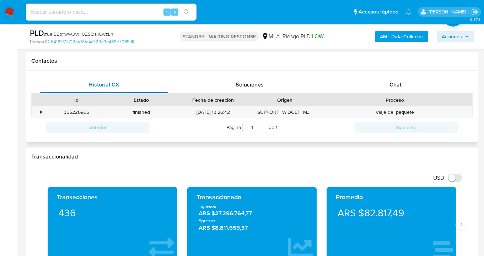
scroll to position [170, 0]
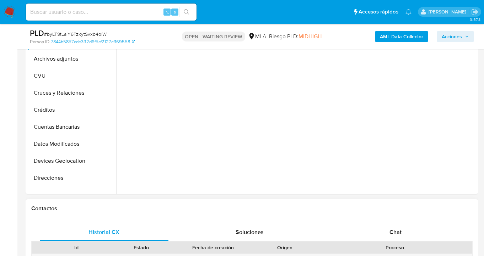
scroll to position [288, 0]
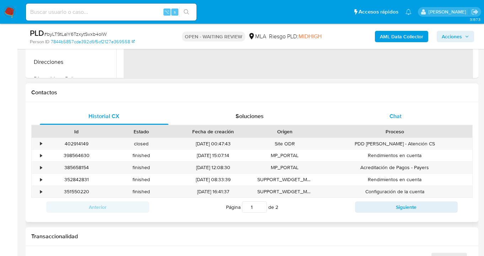
select select "10"
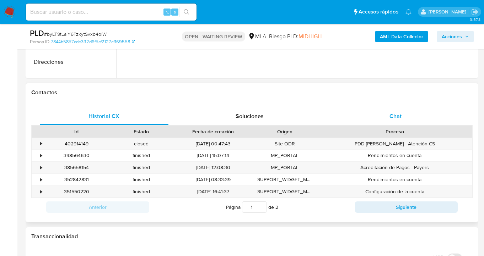
click at [402, 118] on div "Chat" at bounding box center [395, 116] width 129 height 17
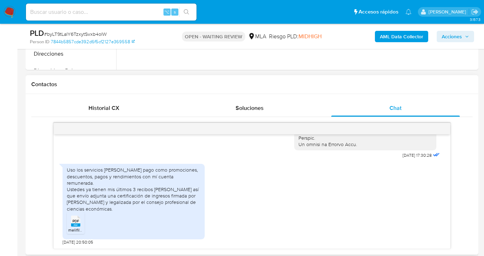
scroll to position [296, 0]
click at [75, 225] on rect at bounding box center [75, 224] width 9 height 3
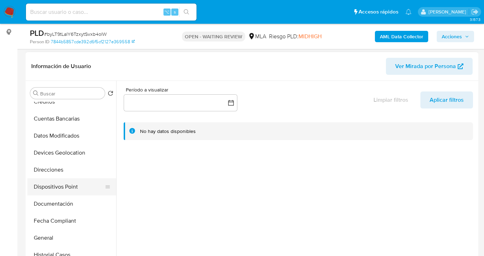
scroll to position [78, 0]
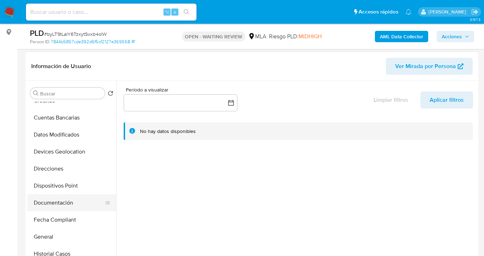
drag, startPoint x: 76, startPoint y: 201, endPoint x: 86, endPoint y: 196, distance: 11.0
click at [76, 201] on button "Documentación" at bounding box center [68, 203] width 83 height 17
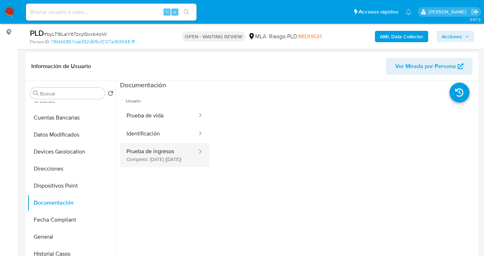
click at [169, 153] on button "Prueba de ingresos Completo: 03/05/2025 (hace 4 meses)" at bounding box center [159, 155] width 78 height 24
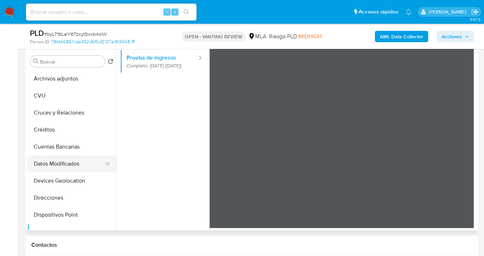
scroll to position [0, 0]
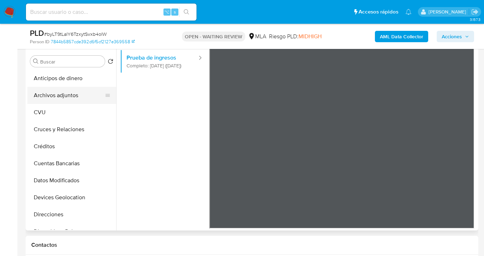
click at [80, 96] on button "Archivos adjuntos" at bounding box center [68, 95] width 83 height 17
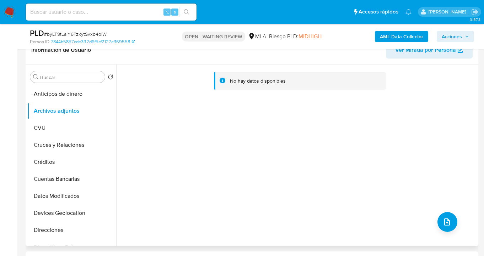
scroll to position [69, 0]
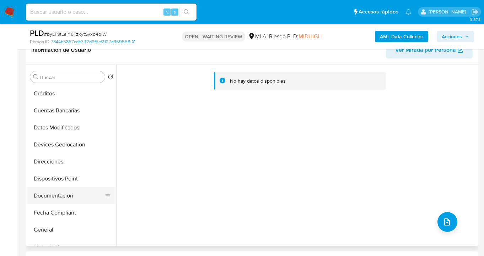
click at [73, 187] on button "Documentación" at bounding box center [68, 195] width 83 height 17
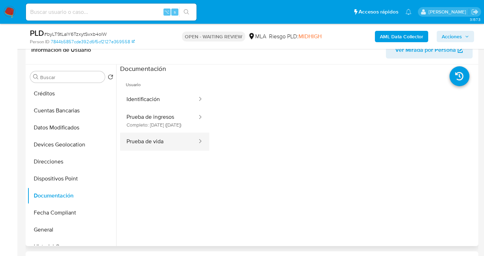
click at [168, 146] on button "Prueba de vida" at bounding box center [159, 142] width 78 height 18
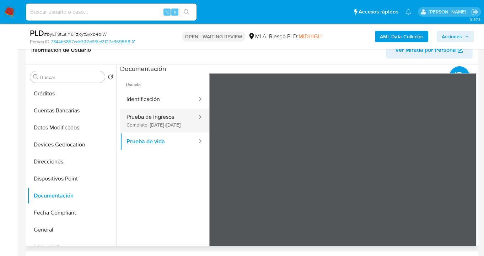
drag, startPoint x: 160, startPoint y: 106, endPoint x: 196, endPoint y: 112, distance: 36.8
click at [160, 106] on button "Identificación" at bounding box center [159, 100] width 78 height 18
click at [165, 124] on button "Prueba de ingresos Completo: 03/05/2025 (hace 4 meses)" at bounding box center [159, 121] width 78 height 24
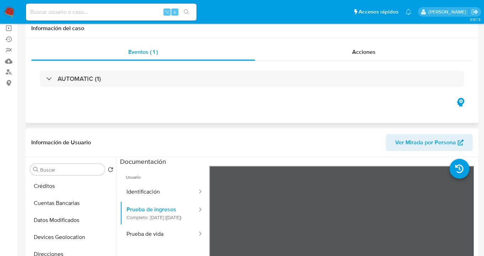
scroll to position [15, 0]
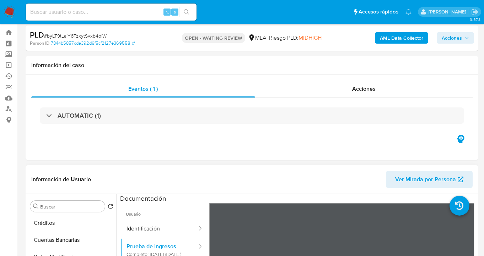
click at [428, 177] on span "Ver Mirada por Persona" at bounding box center [425, 179] width 61 height 17
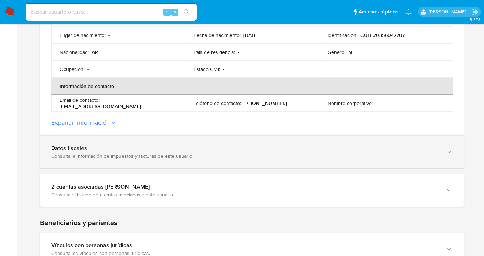
scroll to position [240, 0]
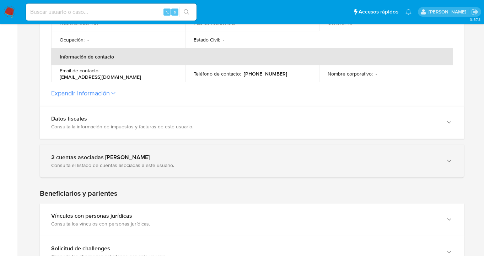
click at [451, 163] on icon "button" at bounding box center [448, 161] width 7 height 7
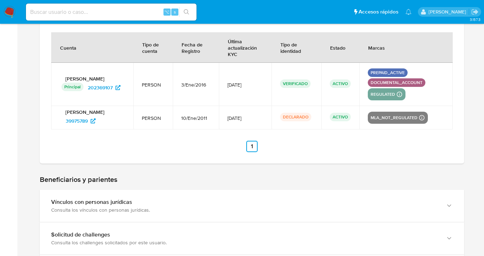
scroll to position [388, 0]
